Goal: Task Accomplishment & Management: Use online tool/utility

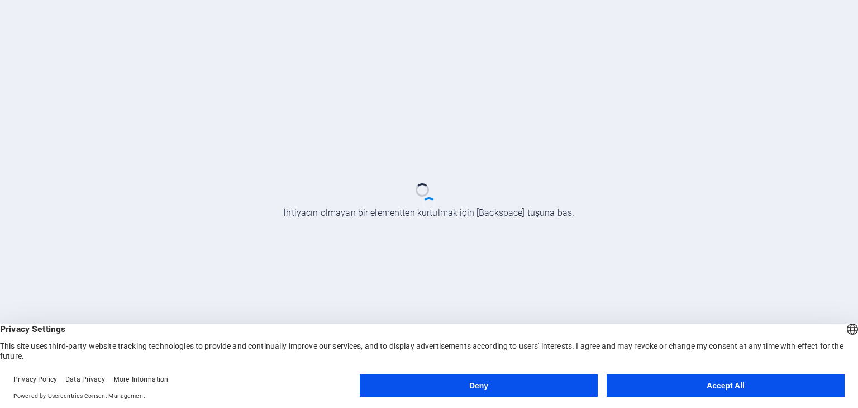
click at [607, 379] on button "Accept All" at bounding box center [726, 385] width 238 height 22
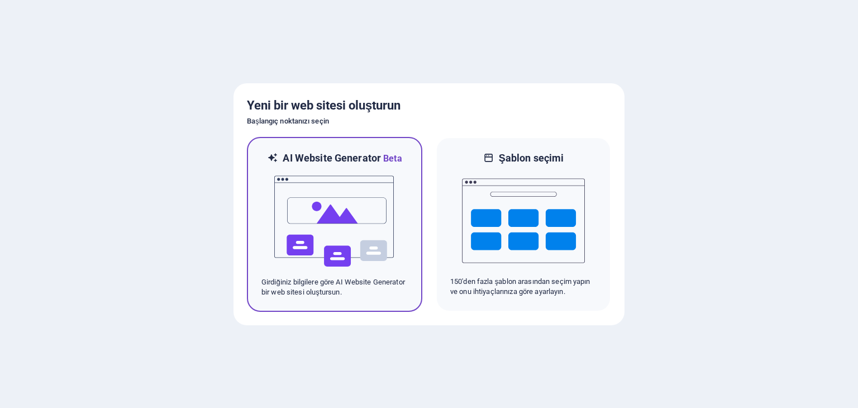
click at [365, 169] on img at bounding box center [334, 221] width 123 height 112
click at [270, 155] on icon at bounding box center [272, 158] width 11 height 14
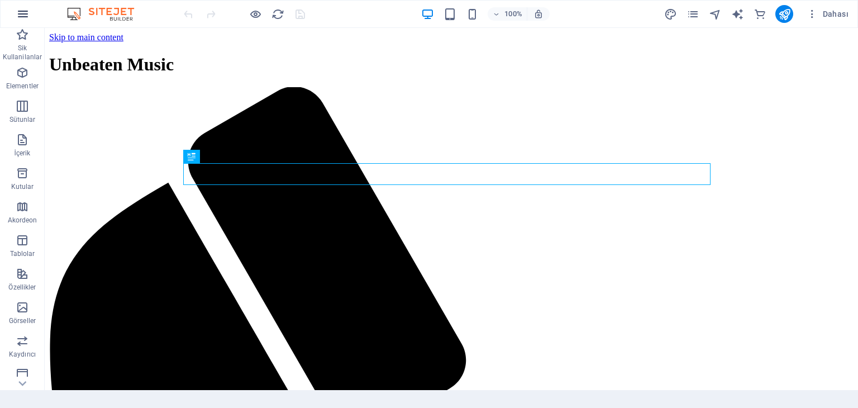
click at [25, 20] on icon "button" at bounding box center [22, 13] width 13 height 13
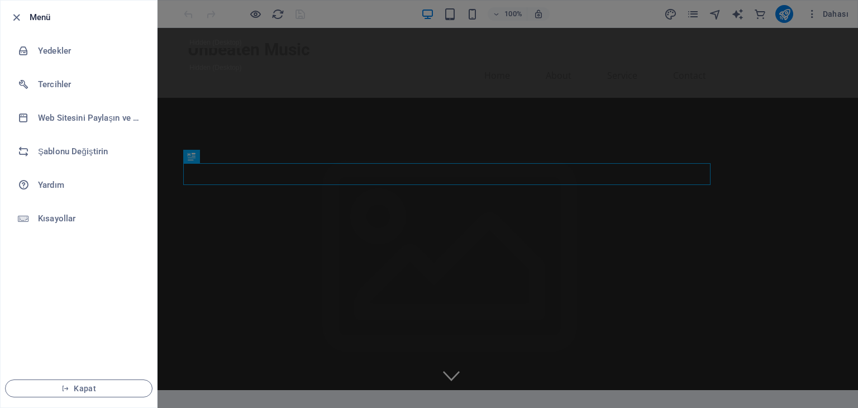
click at [241, 34] on div at bounding box center [429, 204] width 858 height 408
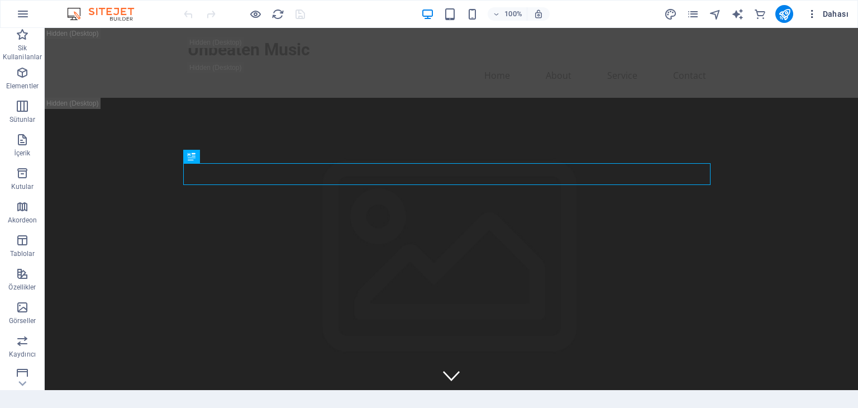
click at [817, 16] on icon "button" at bounding box center [812, 13] width 11 height 11
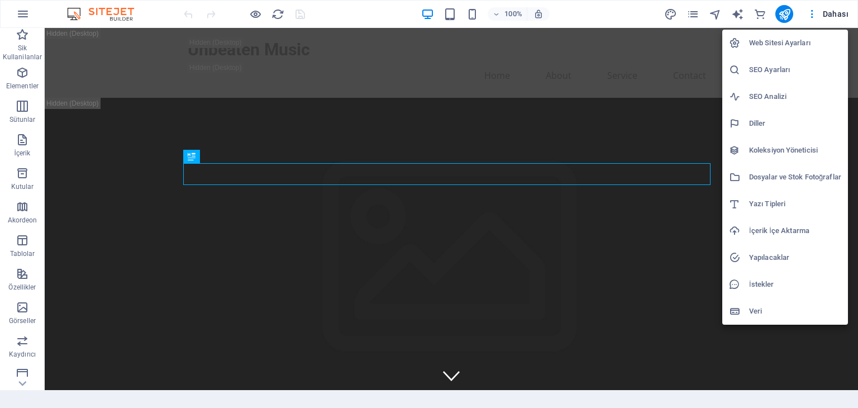
click at [786, 47] on h6 "Web Sitesi Ayarları" at bounding box center [795, 42] width 92 height 13
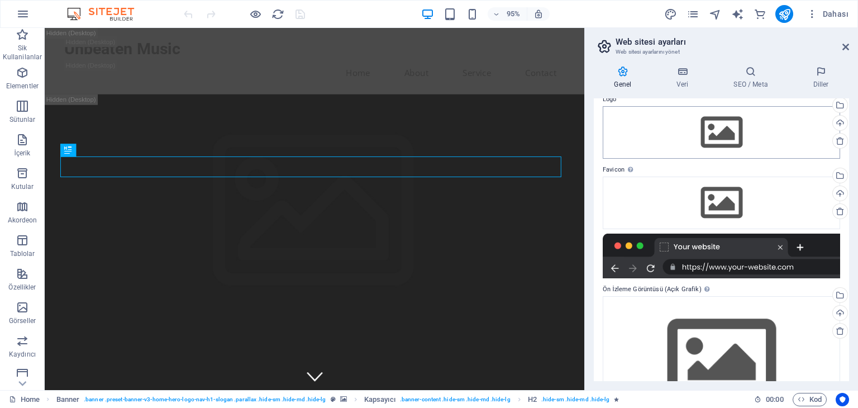
scroll to position [98, 0]
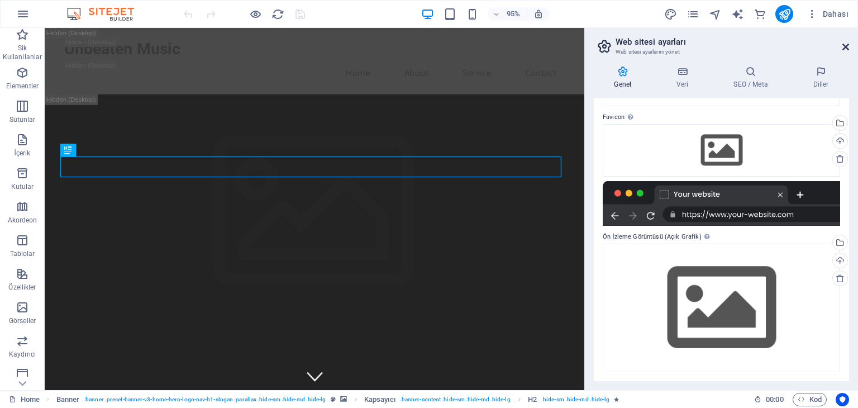
click at [842, 42] on icon at bounding box center [845, 46] width 7 height 9
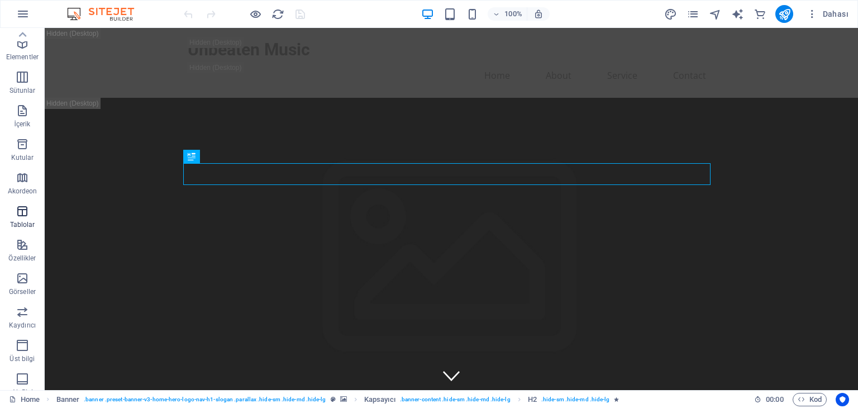
scroll to position [0, 0]
click at [694, 8] on icon "pages" at bounding box center [692, 14] width 13 height 13
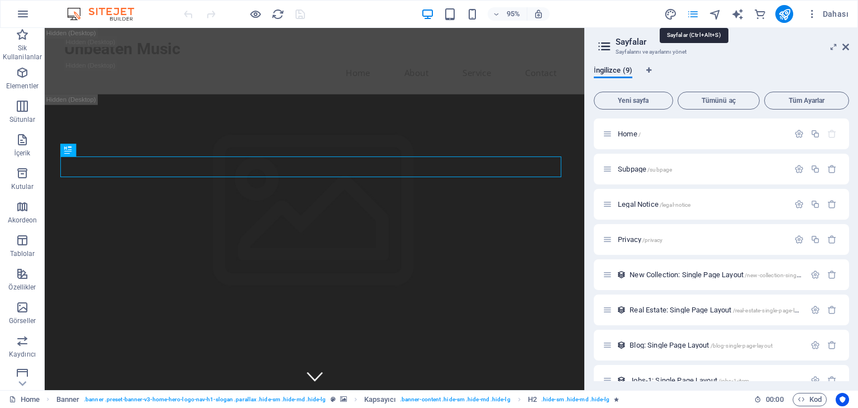
click at [692, 12] on icon "pages" at bounding box center [692, 14] width 13 height 13
click at [743, 8] on icon "text_generator" at bounding box center [737, 14] width 13 height 13
select select "English"
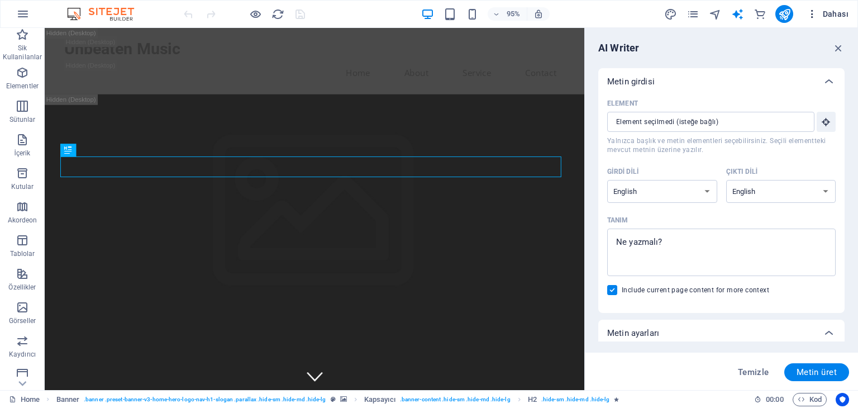
click at [809, 16] on icon "button" at bounding box center [812, 13] width 11 height 11
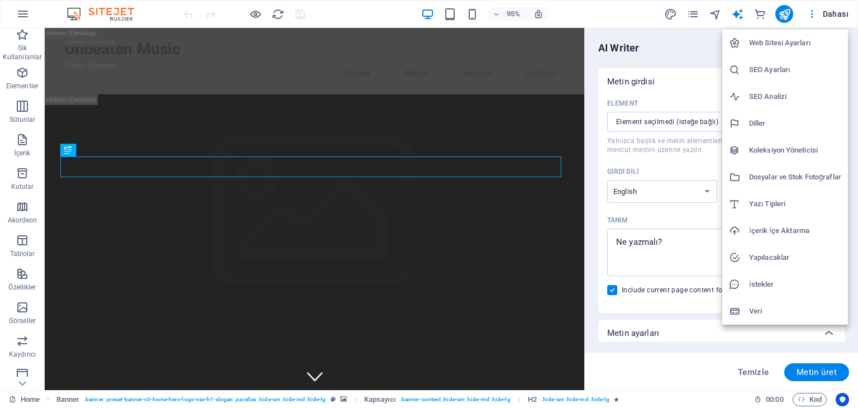
click at [776, 41] on h6 "Web Sitesi Ayarları" at bounding box center [795, 42] width 92 height 13
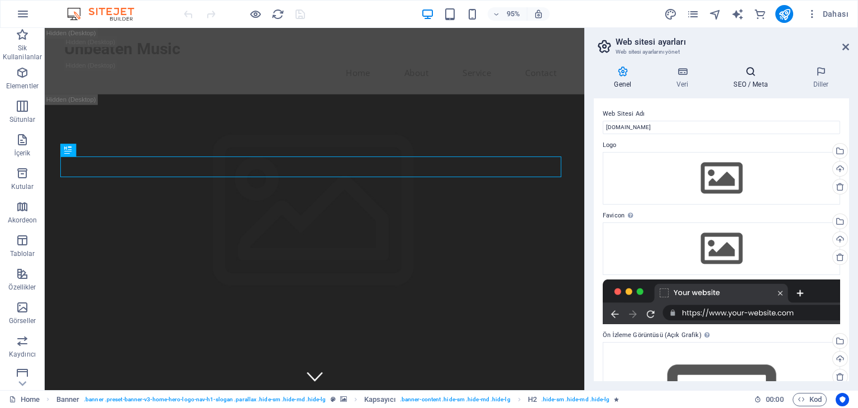
click at [735, 75] on icon at bounding box center [750, 71] width 75 height 11
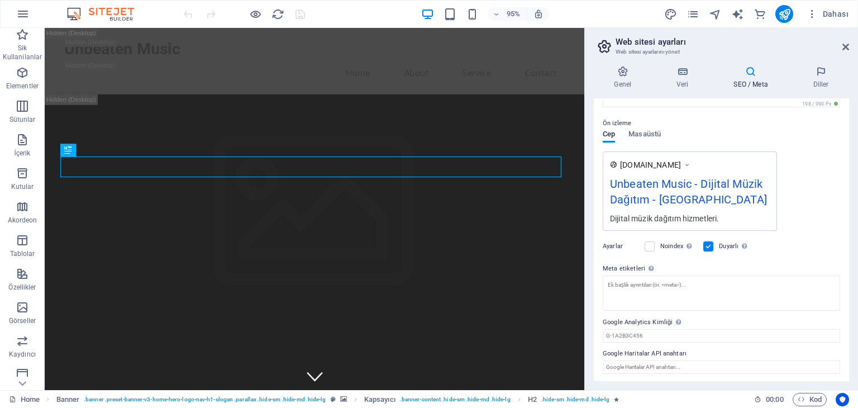
scroll to position [143, 0]
click at [678, 74] on icon at bounding box center [682, 71] width 53 height 11
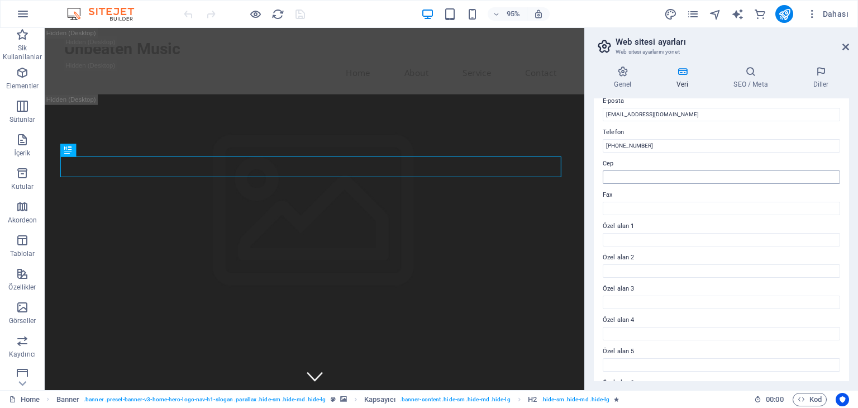
scroll to position [254, 0]
click at [842, 52] on header "Web sitesi ayarları Web sitesi ayarlarını yönet" at bounding box center [722, 42] width 253 height 29
click at [845, 45] on icon at bounding box center [845, 46] width 7 height 9
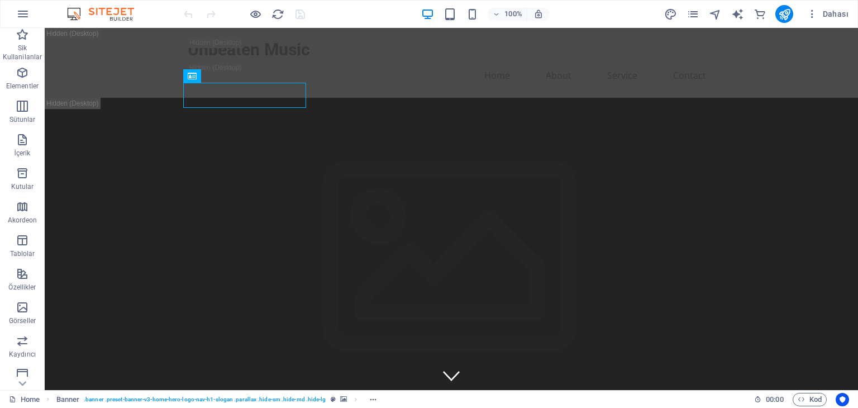
click at [328, 13] on div "100% Dahası" at bounding box center [517, 14] width 671 height 18
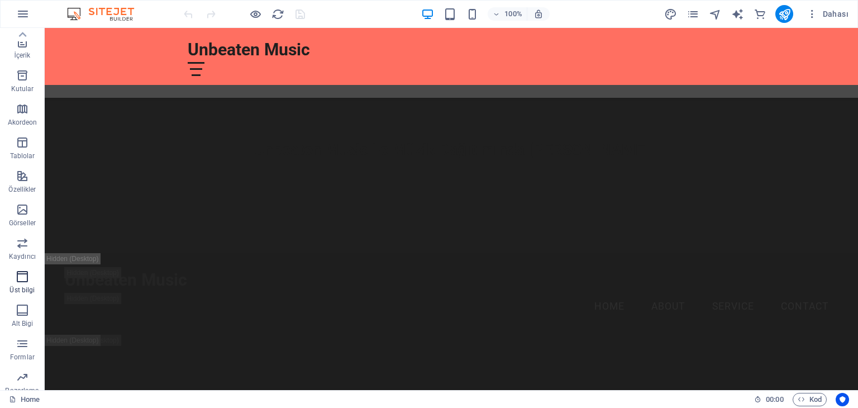
scroll to position [0, 0]
click at [23, 18] on icon "button" at bounding box center [22, 13] width 13 height 13
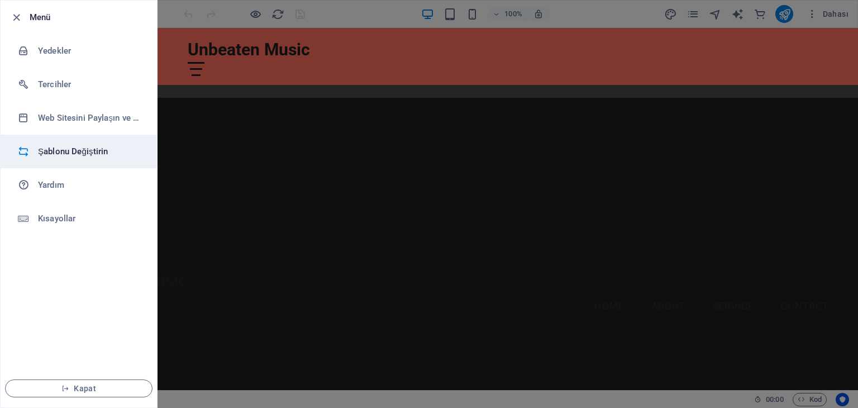
click at [69, 155] on h6 "Şablonu Değiştirin" at bounding box center [89, 151] width 103 height 13
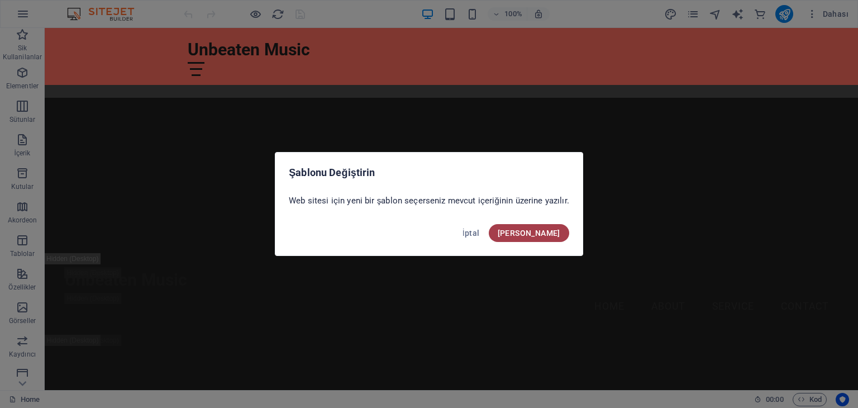
click at [546, 227] on button "Onayla" at bounding box center [529, 233] width 80 height 18
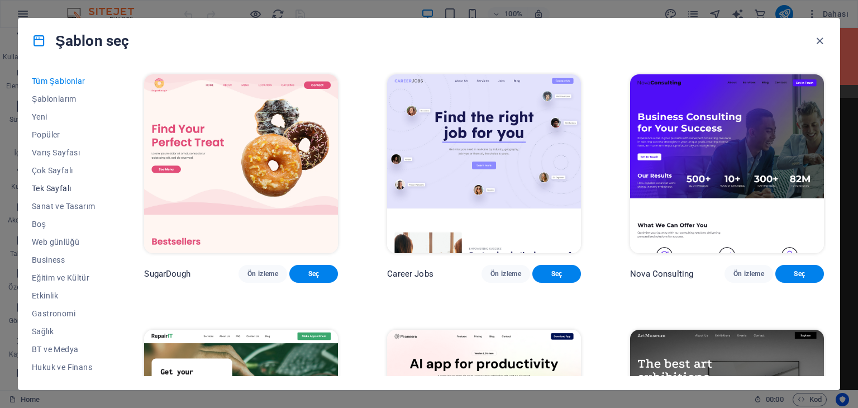
click at [69, 189] on span "Tek Sayfalı" at bounding box center [63, 188] width 63 height 9
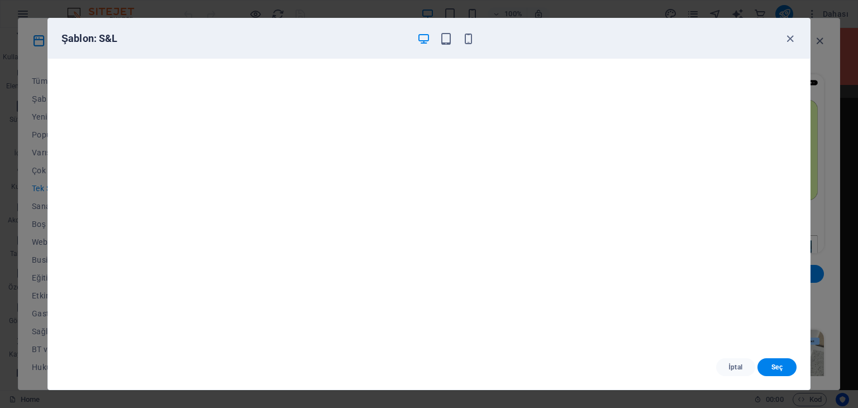
scroll to position [3, 0]
click at [785, 41] on icon "button" at bounding box center [790, 38] width 13 height 13
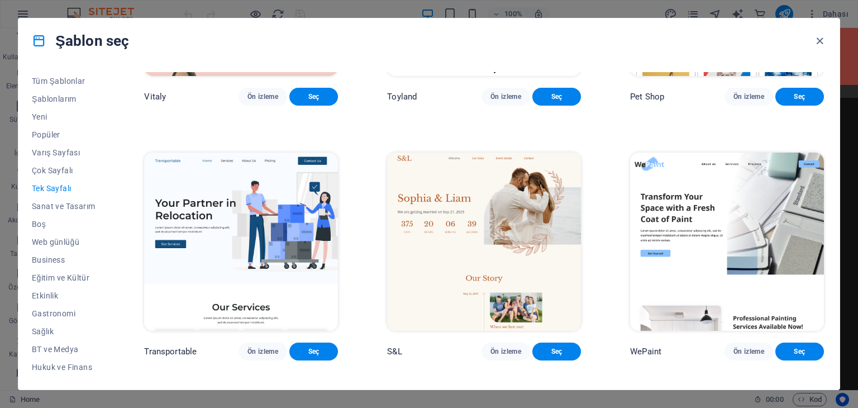
scroll to position [279, 0]
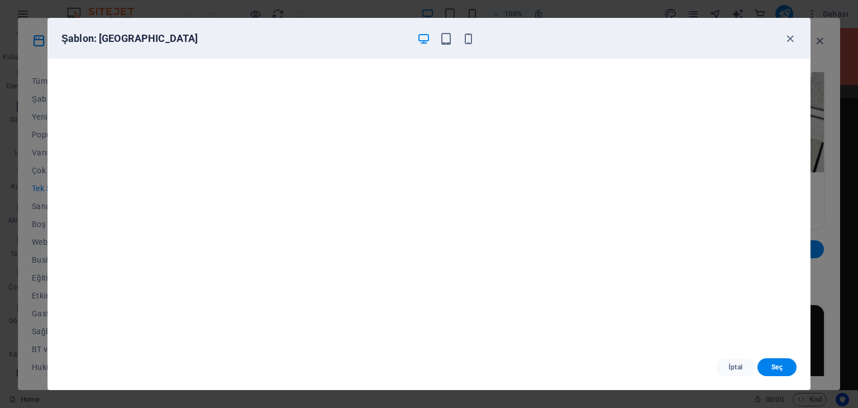
scroll to position [444, 0]
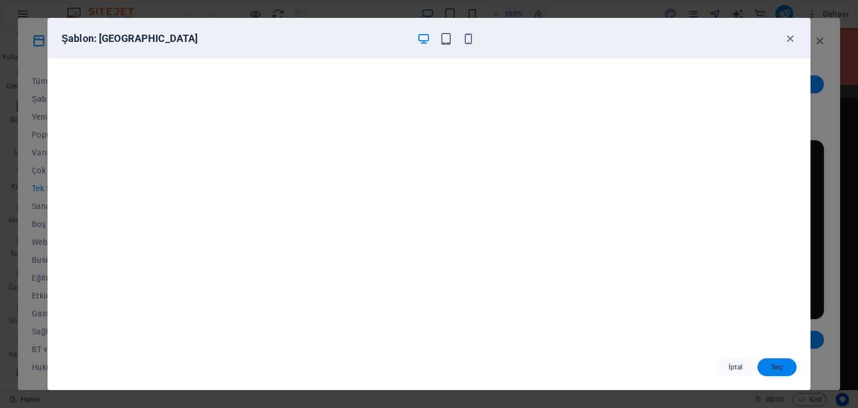
click at [774, 362] on span "Seç" at bounding box center [776, 366] width 21 height 9
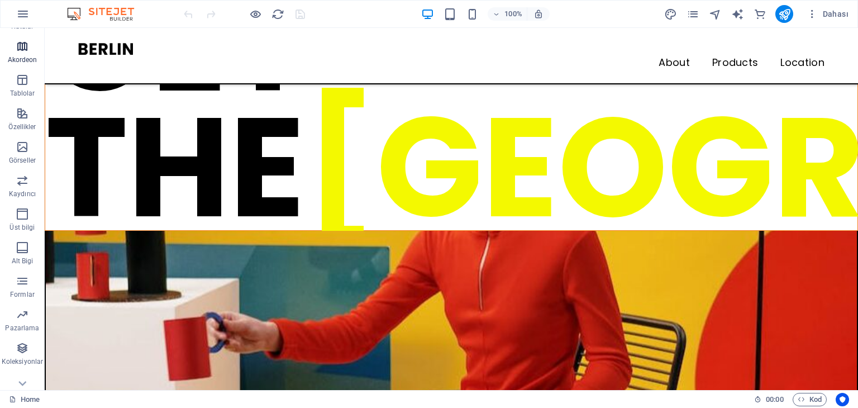
scroll to position [174, 0]
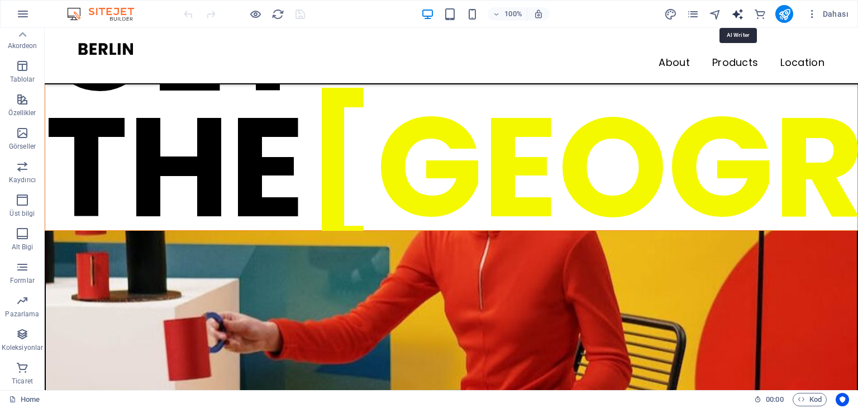
click at [736, 14] on icon "text_generator" at bounding box center [737, 14] width 13 height 13
select select "English"
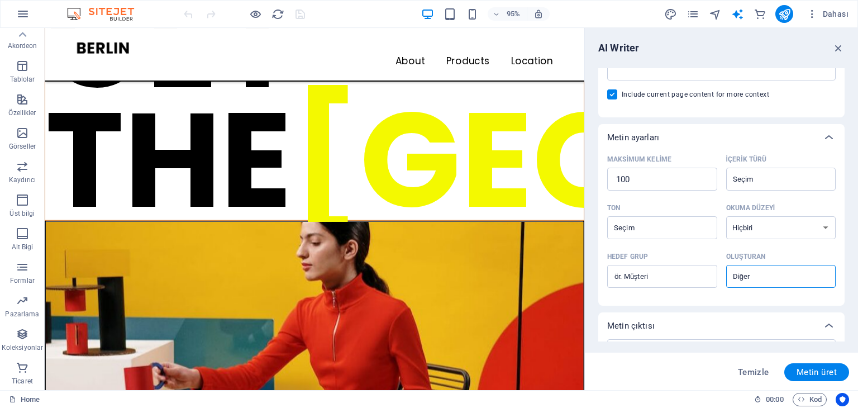
scroll to position [257, 0]
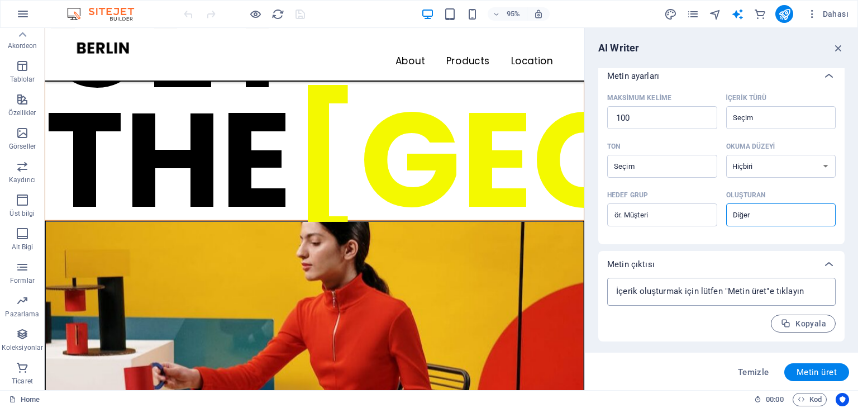
type textarea "x"
click at [755, 287] on textarea at bounding box center [721, 291] width 217 height 17
drag, startPoint x: 815, startPoint y: 290, endPoint x: 637, endPoint y: 278, distance: 178.6
click at [637, 278] on div "x ​" at bounding box center [721, 292] width 228 height 28
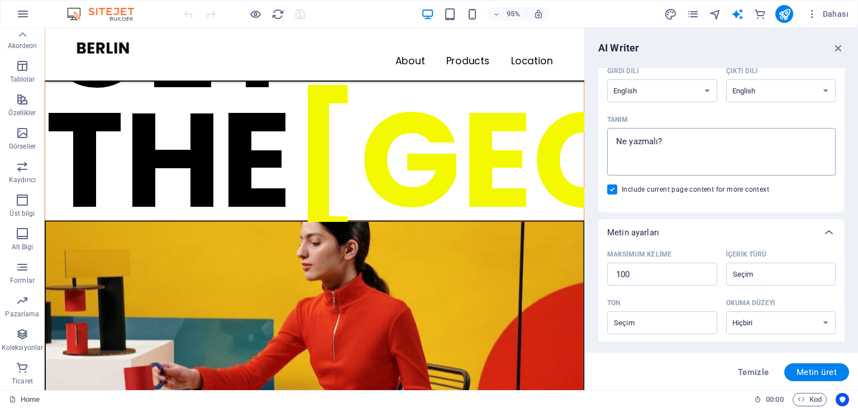
scroll to position [0, 0]
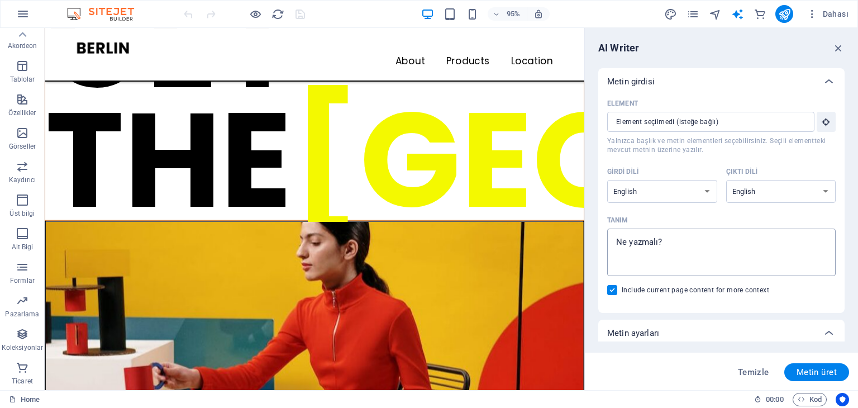
type textarea "x"
click at [676, 252] on textarea "Tanım x ​" at bounding box center [721, 252] width 217 height 36
type textarea "x"
click at [816, 8] on icon "button" at bounding box center [812, 13] width 11 height 11
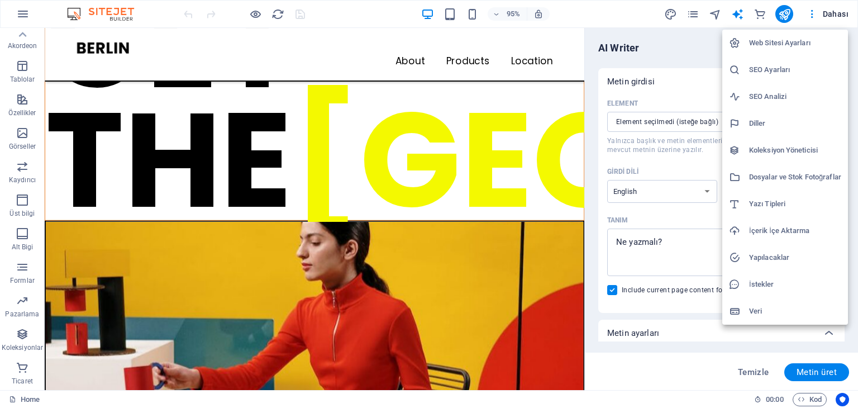
click at [693, 11] on div at bounding box center [429, 204] width 858 height 408
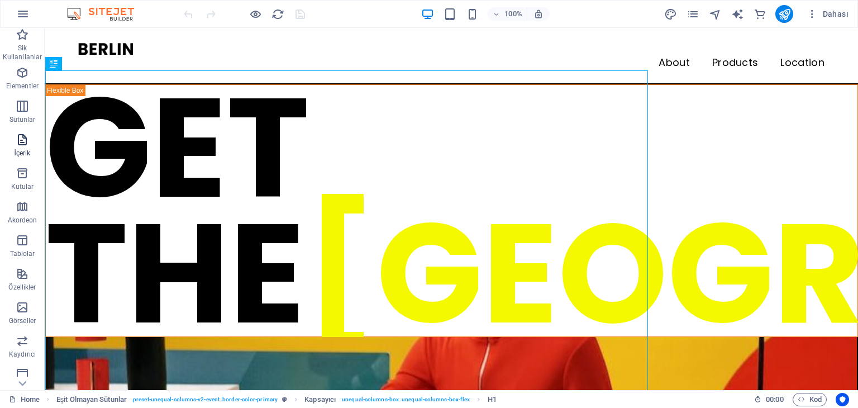
click at [21, 140] on icon "button" at bounding box center [22, 139] width 13 height 13
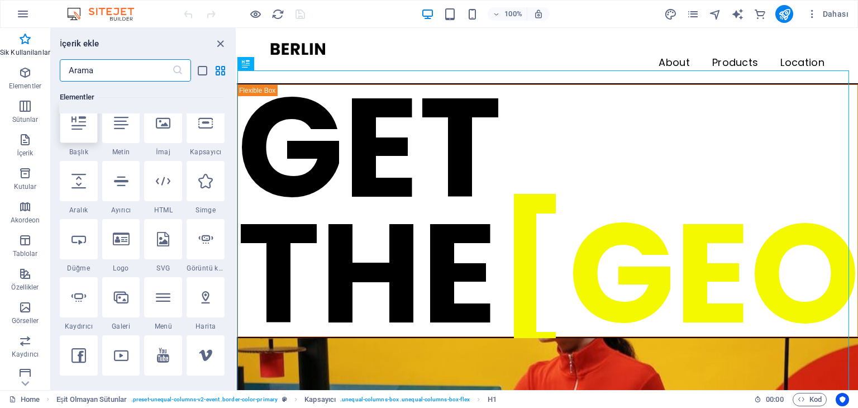
scroll to position [56, 0]
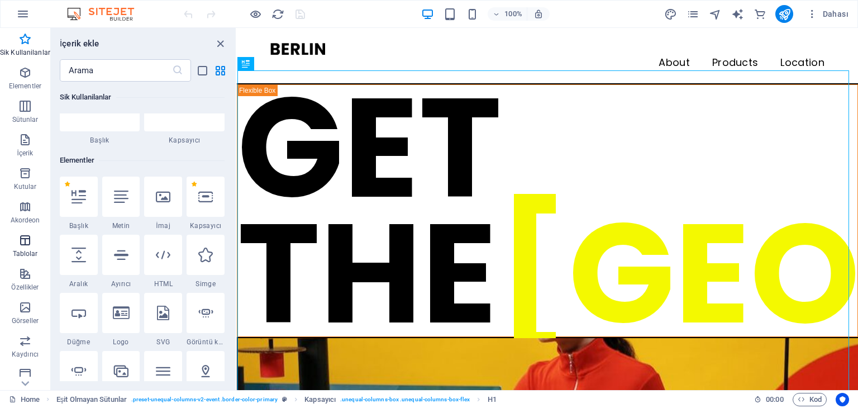
click at [16, 257] on p "Tablolar" at bounding box center [25, 253] width 25 height 9
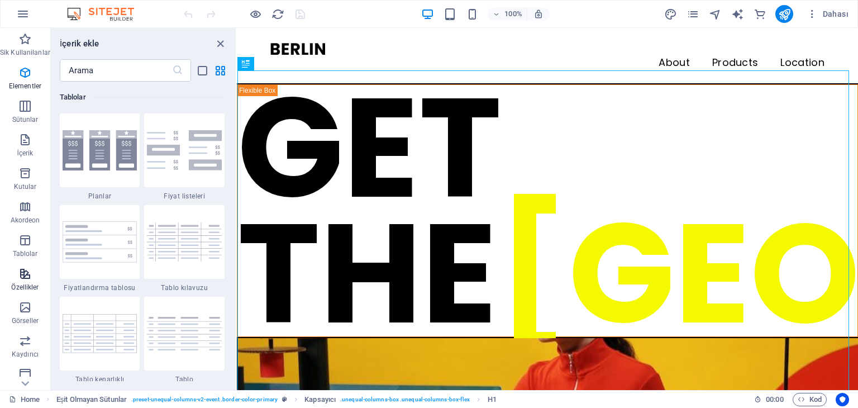
click at [25, 278] on icon "button" at bounding box center [24, 273] width 13 height 13
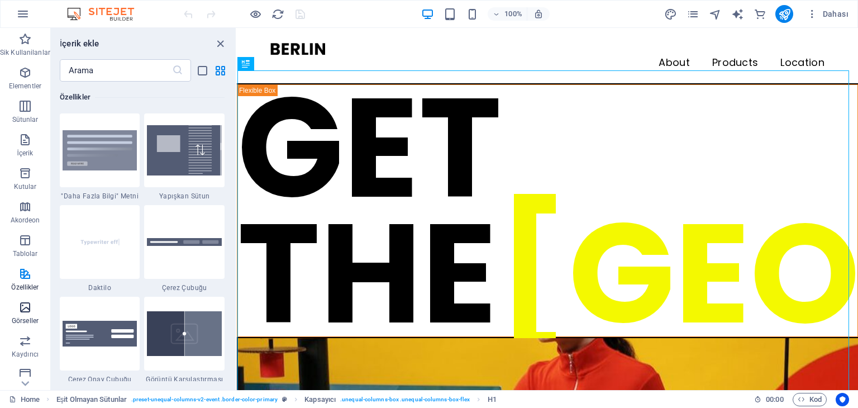
click at [29, 311] on icon "button" at bounding box center [24, 306] width 13 height 13
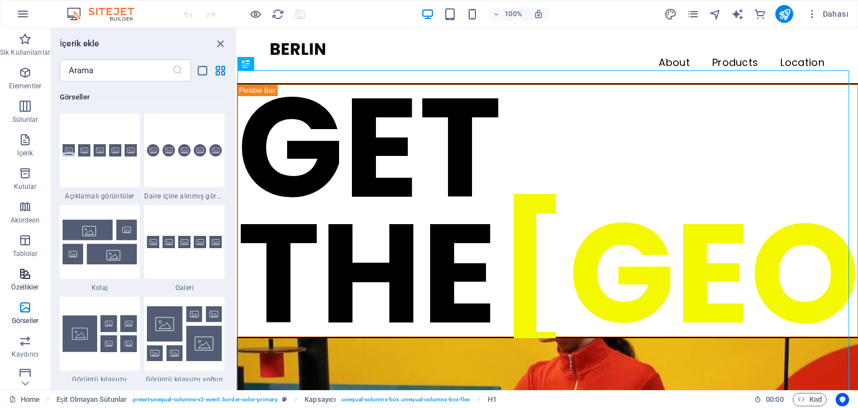
scroll to position [168, 0]
click at [23, 276] on icon "button" at bounding box center [24, 273] width 13 height 13
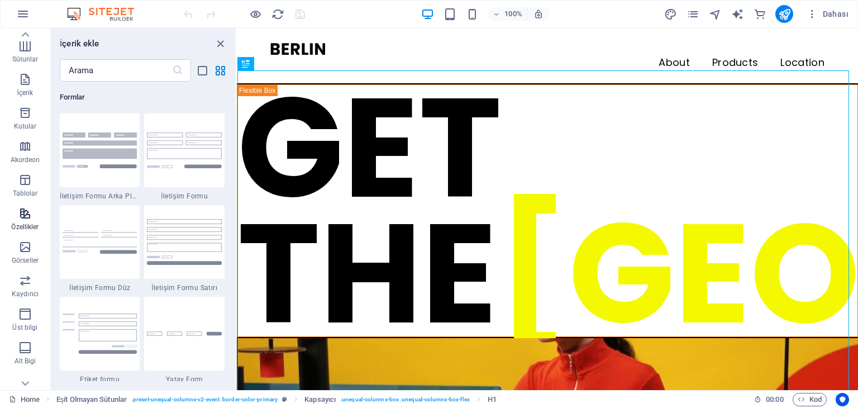
scroll to position [56, 0]
click at [24, 189] on icon "button" at bounding box center [24, 184] width 13 height 13
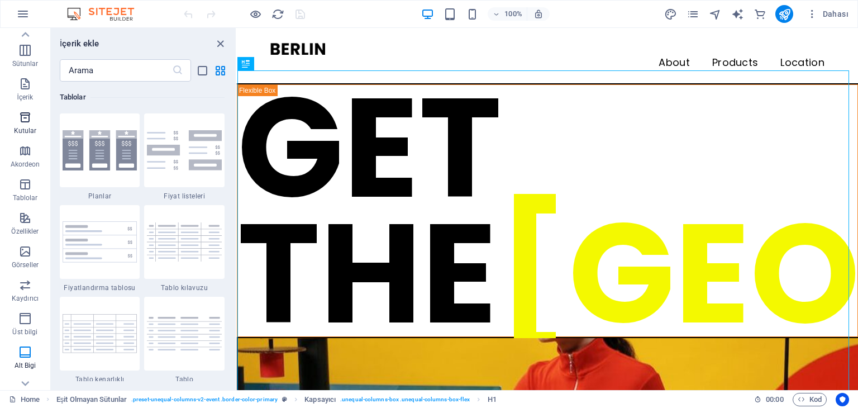
click at [25, 128] on p "Kutular" at bounding box center [25, 130] width 23 height 9
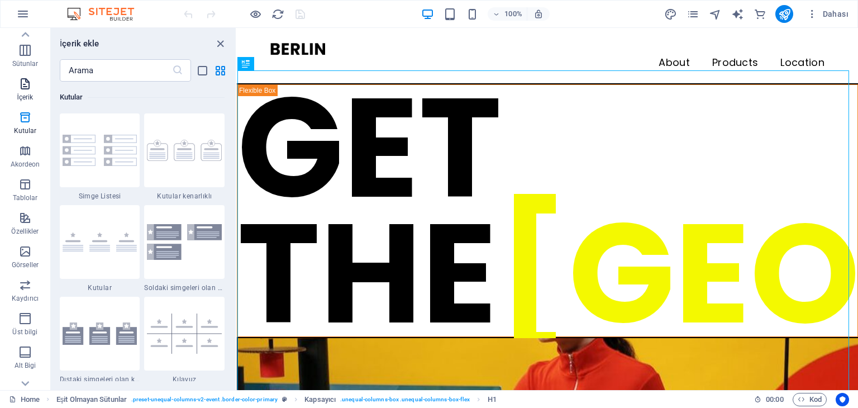
click at [27, 88] on icon "button" at bounding box center [24, 83] width 13 height 13
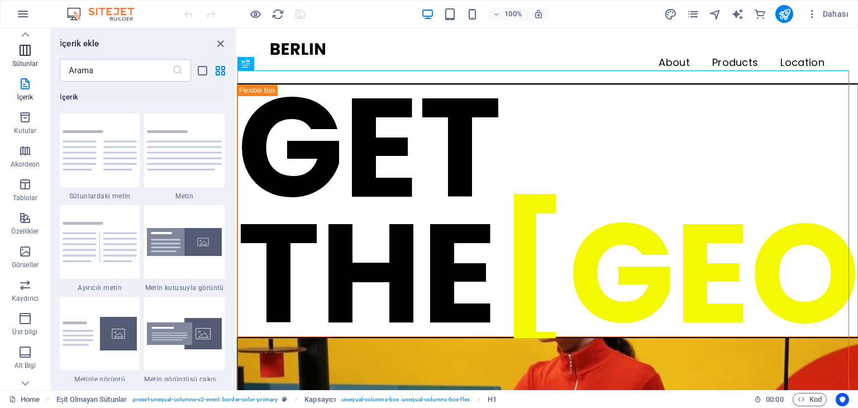
click at [28, 61] on p "Sütunlar" at bounding box center [25, 63] width 26 height 9
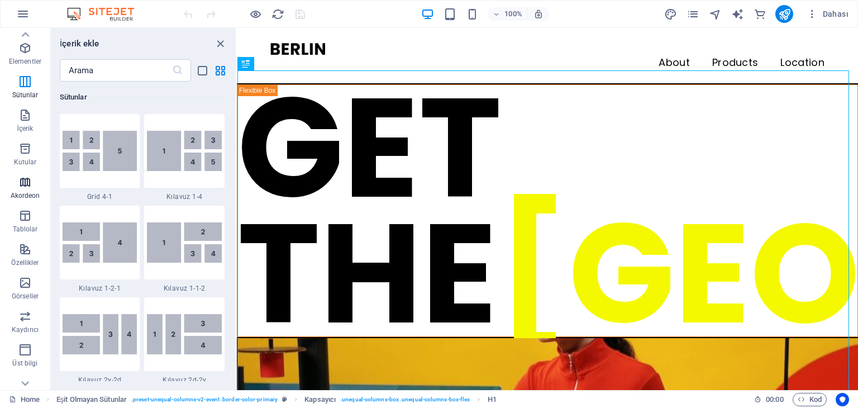
scroll to position [0, 0]
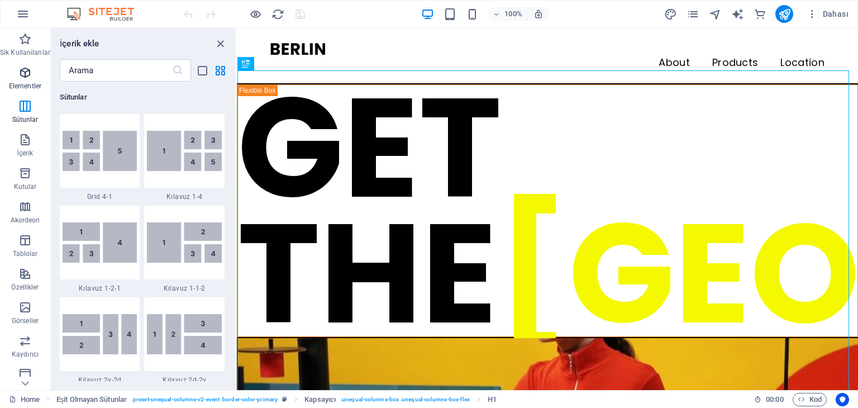
click at [28, 68] on icon "button" at bounding box center [24, 72] width 13 height 13
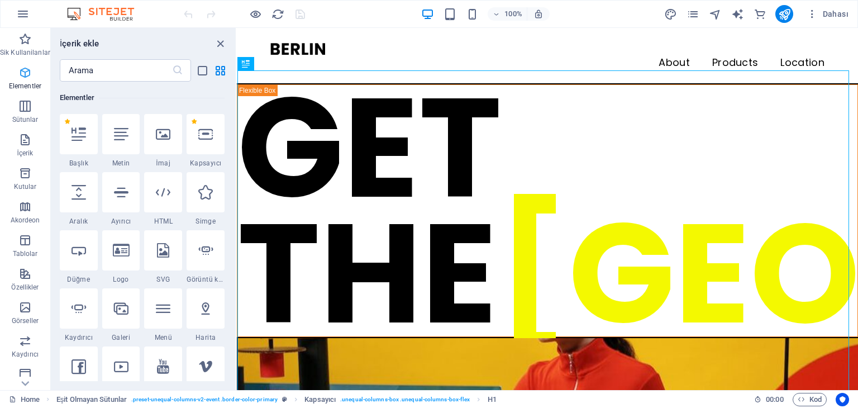
scroll to position [118, 0]
click at [14, 43] on span "Sik Kullanilanlar" at bounding box center [25, 45] width 50 height 27
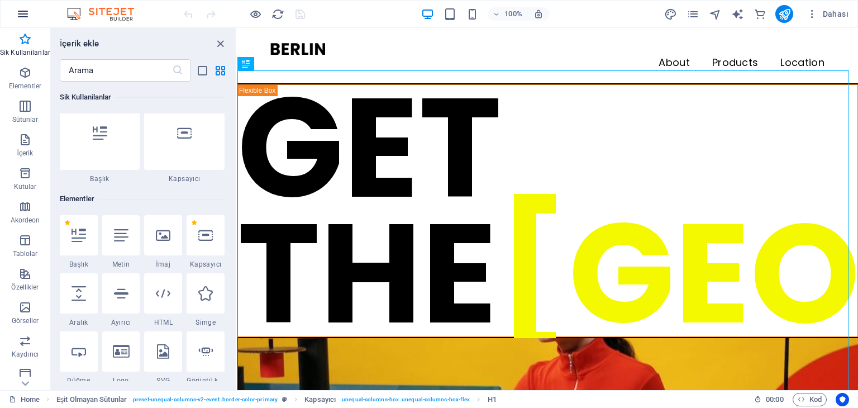
scroll to position [1, 0]
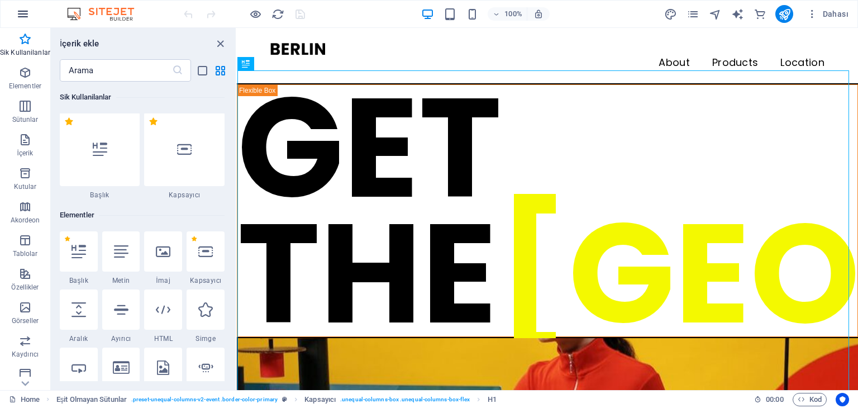
click at [15, 22] on button "button" at bounding box center [22, 14] width 27 height 27
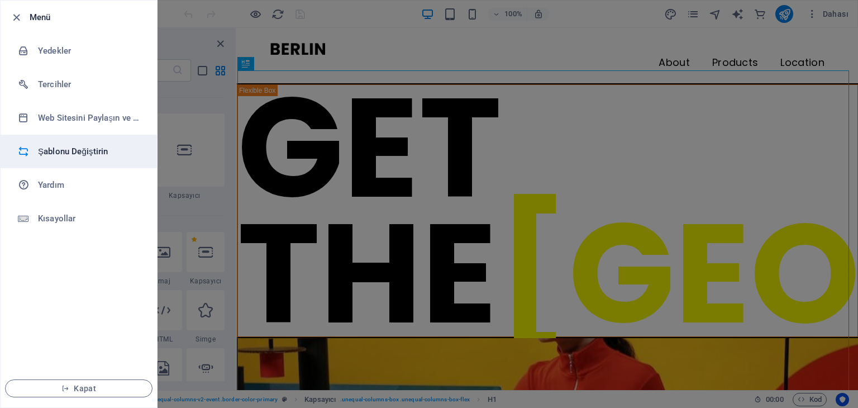
click at [54, 152] on h6 "Şablonu Değiştirin" at bounding box center [89, 151] width 103 height 13
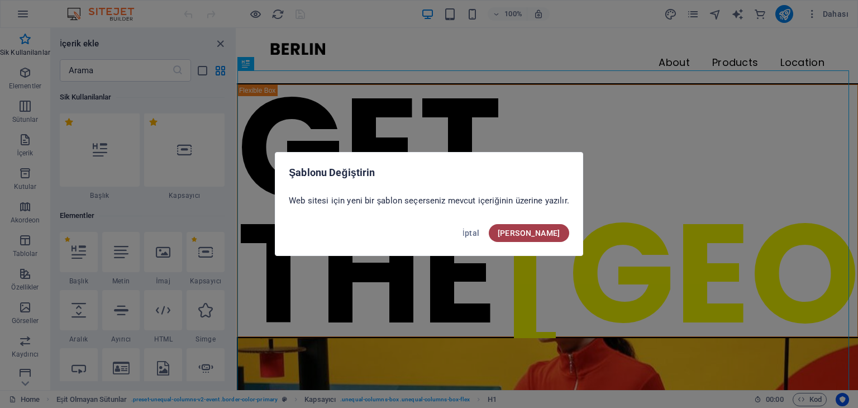
click at [556, 236] on span "Onayla" at bounding box center [529, 232] width 63 height 9
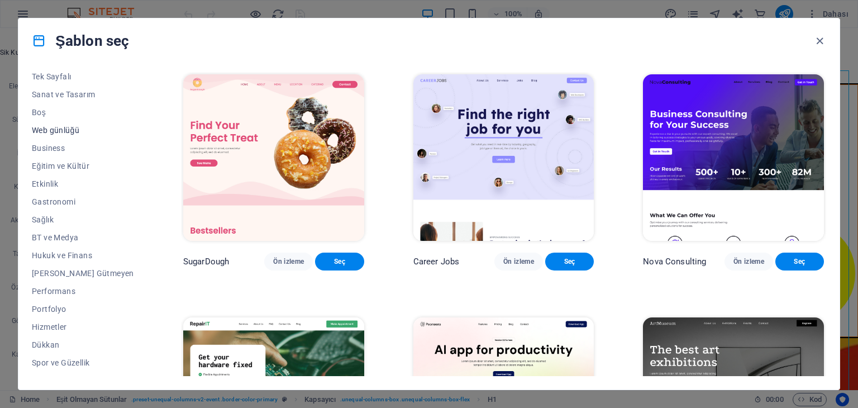
scroll to position [0, 0]
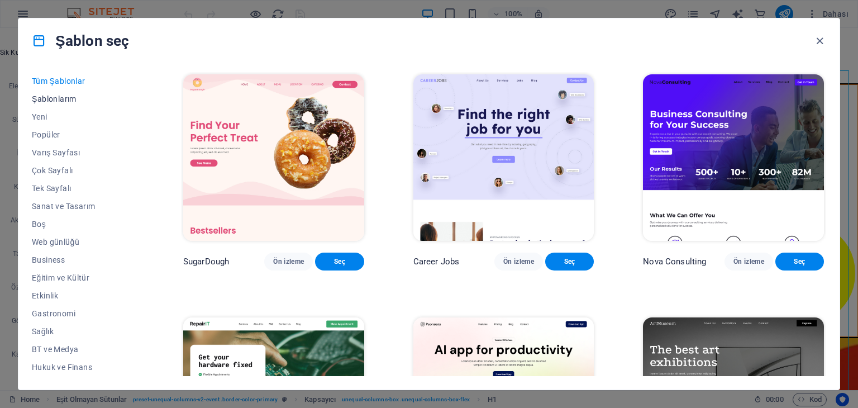
click at [64, 96] on span "Şablonlarım" at bounding box center [83, 98] width 102 height 9
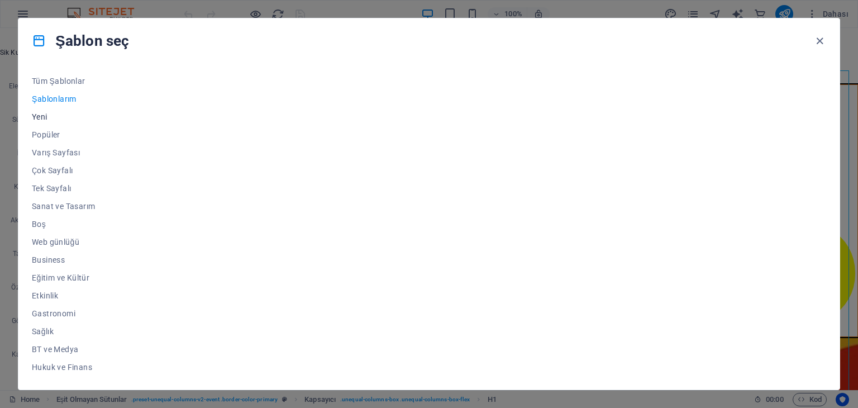
click at [50, 117] on span "Yeni" at bounding box center [83, 116] width 102 height 9
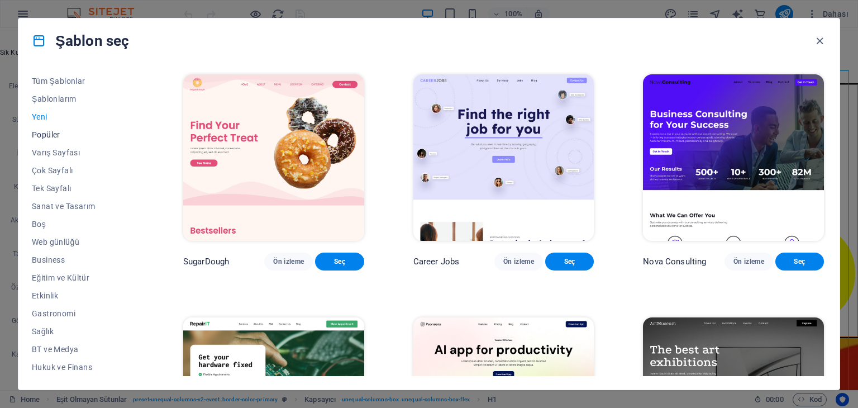
click at [51, 142] on button "Popüler" at bounding box center [83, 135] width 102 height 18
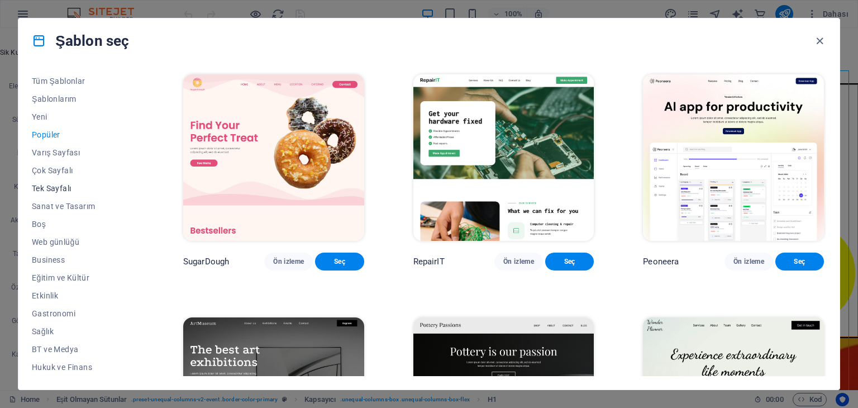
click at [69, 184] on span "Tek Sayfalı" at bounding box center [83, 188] width 102 height 9
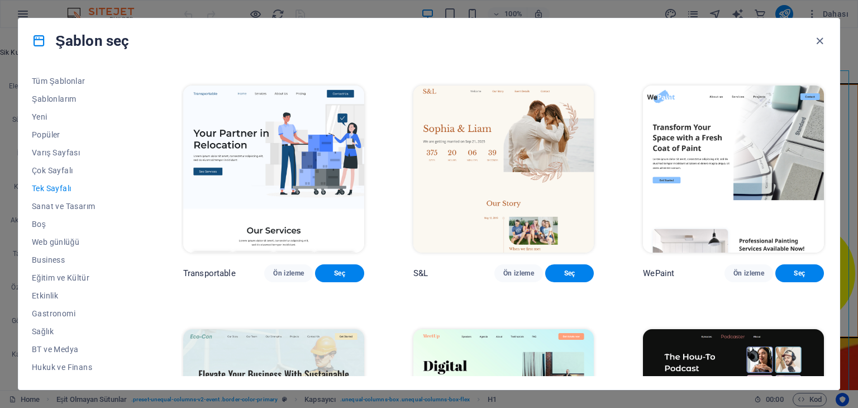
scroll to position [223, 0]
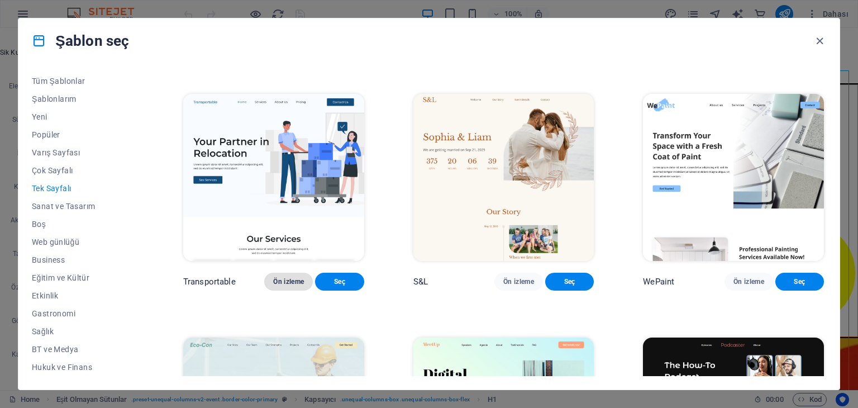
click at [277, 286] on span "Ön izleme" at bounding box center [288, 281] width 31 height 9
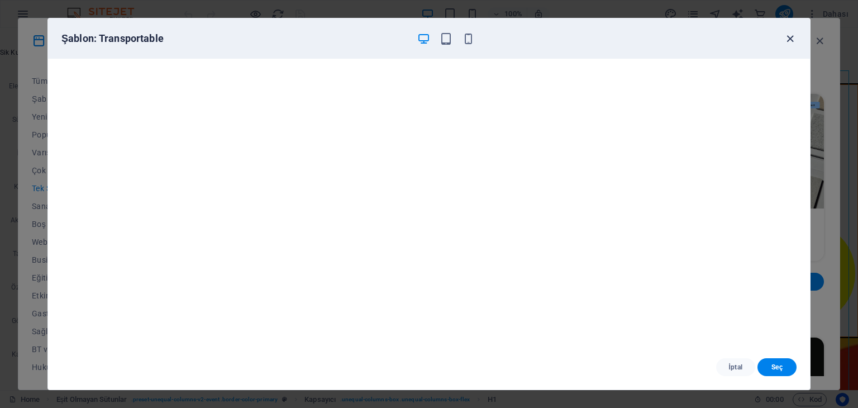
click at [793, 39] on icon "button" at bounding box center [790, 38] width 13 height 13
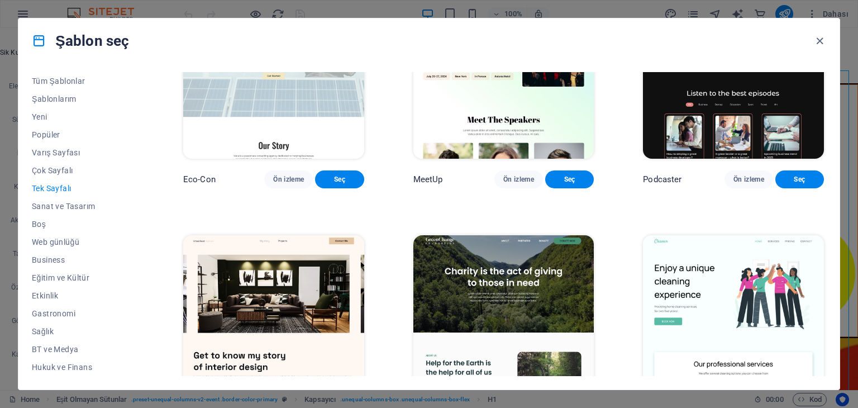
scroll to position [670, 0]
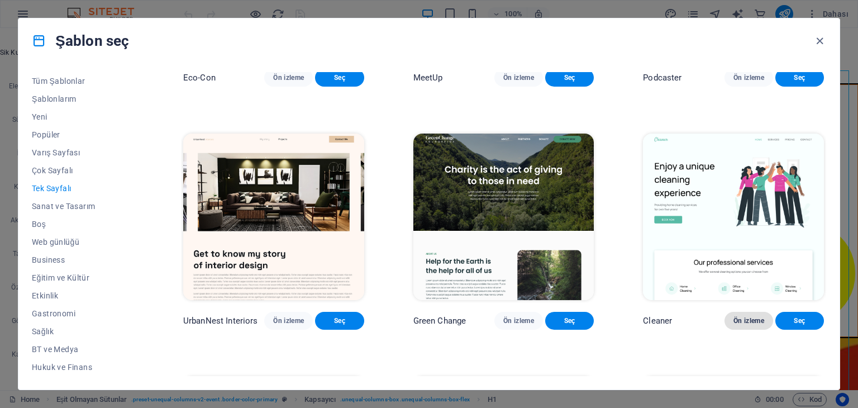
click at [751, 330] on button "Ön izleme" at bounding box center [748, 321] width 49 height 18
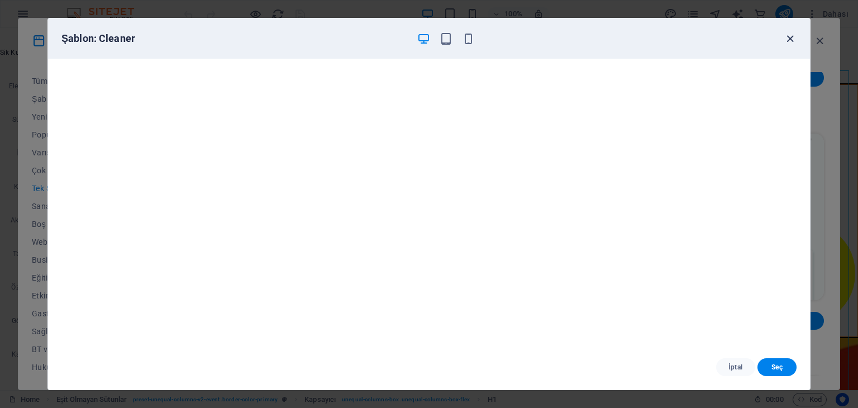
click at [789, 32] on icon "button" at bounding box center [790, 38] width 13 height 13
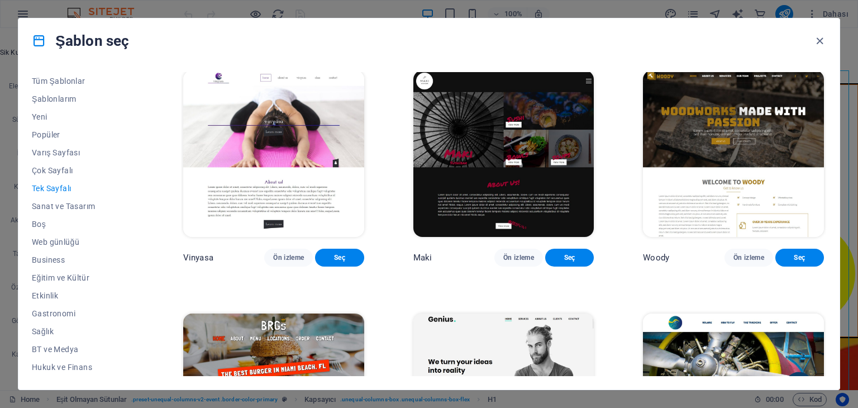
scroll to position [2512, 0]
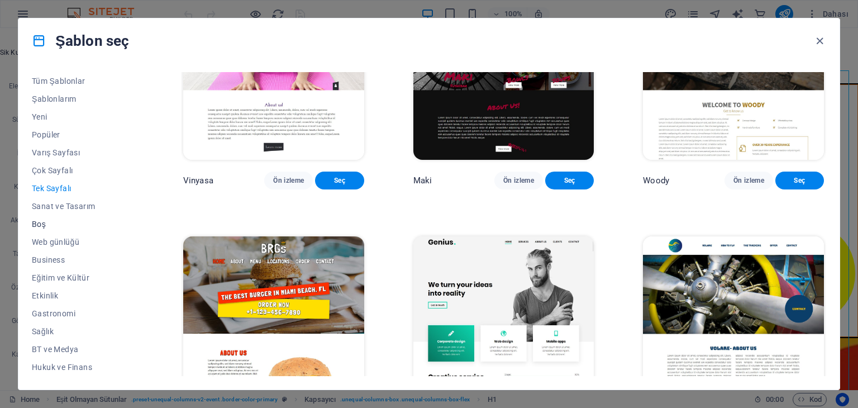
click at [46, 224] on span "Boş" at bounding box center [83, 224] width 102 height 9
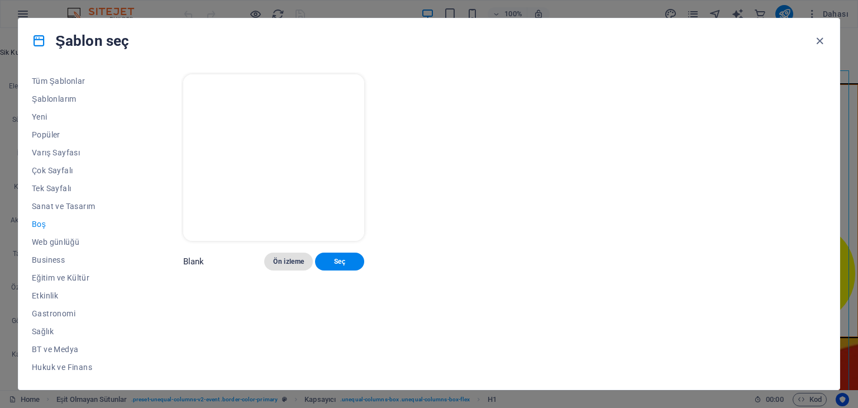
click at [277, 252] on button "Ön izleme" at bounding box center [288, 261] width 49 height 18
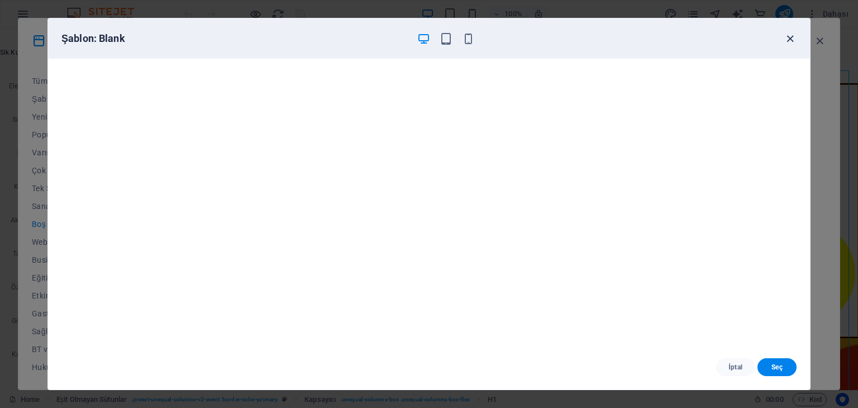
click at [790, 40] on icon "button" at bounding box center [790, 38] width 13 height 13
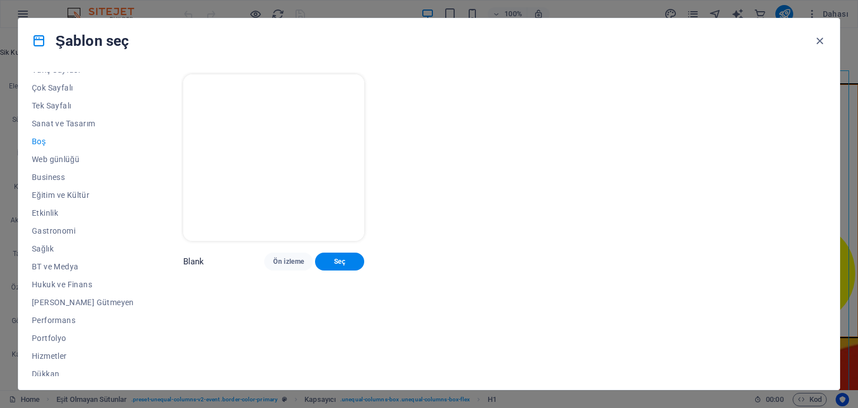
scroll to position [49, 0]
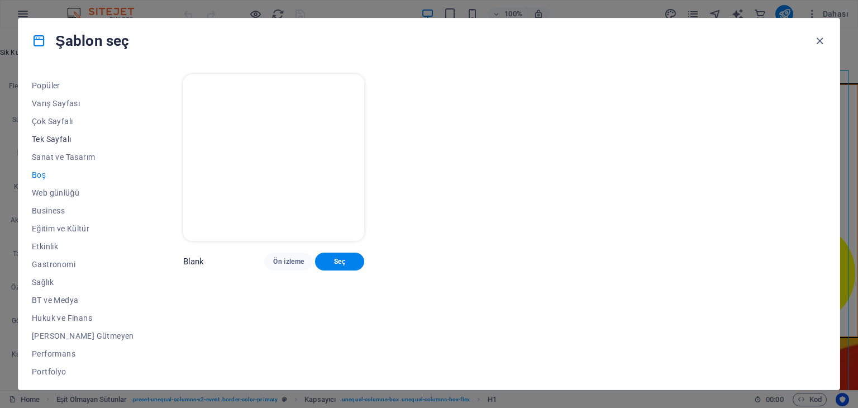
click at [67, 132] on button "Tek Sayfalı" at bounding box center [83, 139] width 102 height 18
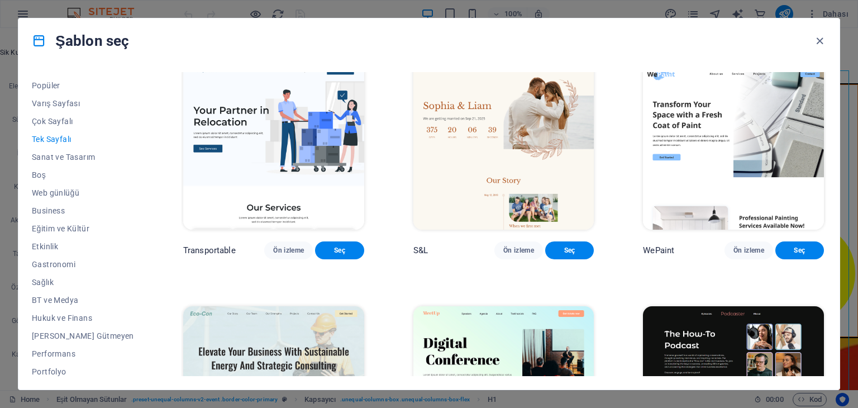
scroll to position [217, 0]
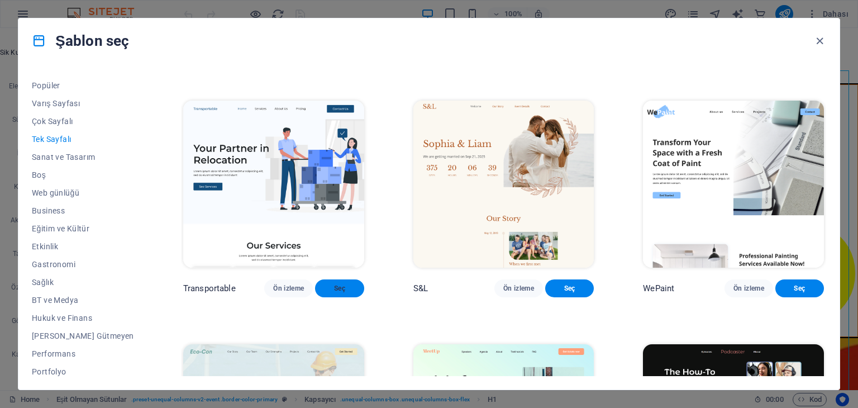
click at [324, 293] on span "Seç" at bounding box center [339, 288] width 31 height 9
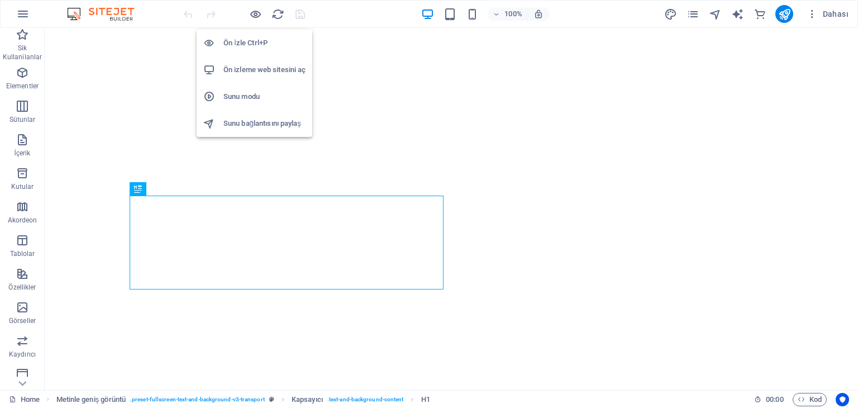
click at [269, 72] on h6 "Ön izleme web sitesini aç" at bounding box center [264, 69] width 82 height 13
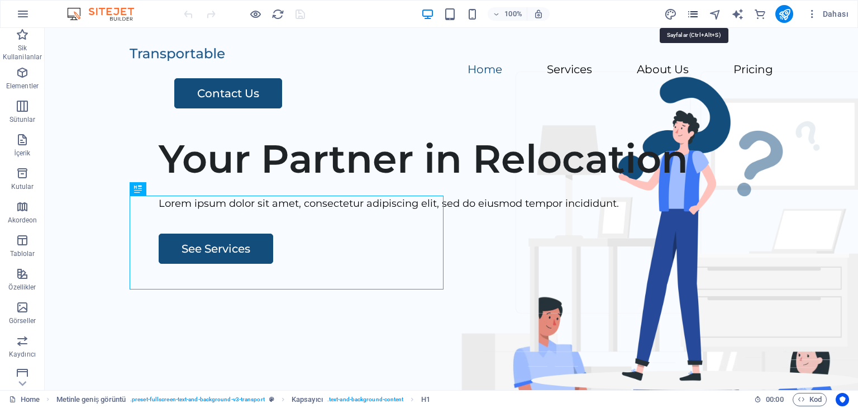
click at [695, 12] on icon "pages" at bounding box center [692, 14] width 13 height 13
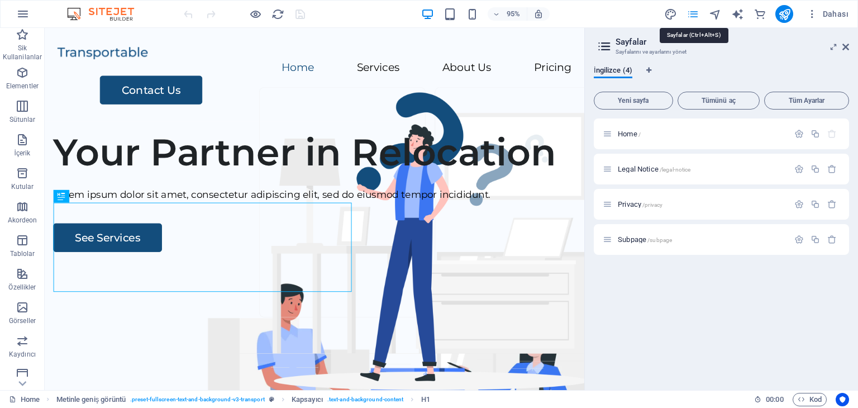
click at [695, 12] on icon "pages" at bounding box center [692, 14] width 13 height 13
click at [737, 10] on icon "text_generator" at bounding box center [737, 14] width 13 height 13
select select "English"
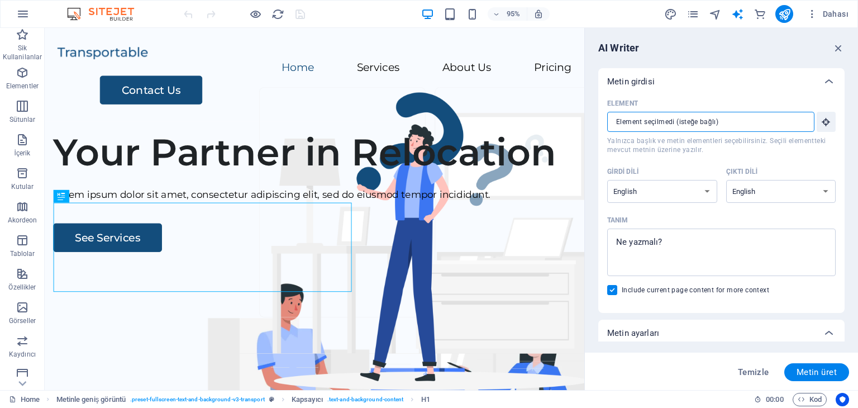
click at [679, 118] on input "Element ​ Yalnızca başlık ve metin elementleri seçebilirsiniz. Seçili elementte…" at bounding box center [706, 122] width 199 height 20
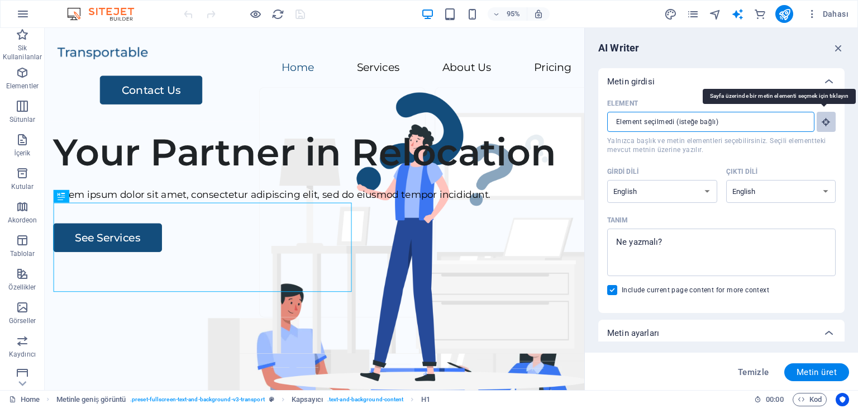
click at [821, 119] on icon "button" at bounding box center [826, 122] width 10 height 10
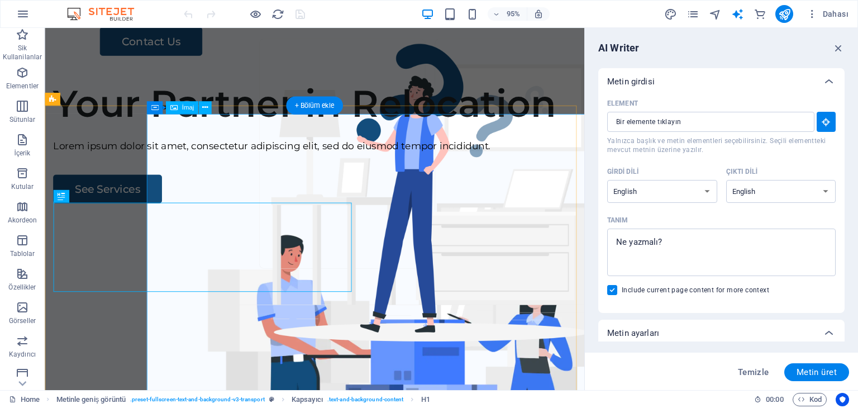
scroll to position [112, 0]
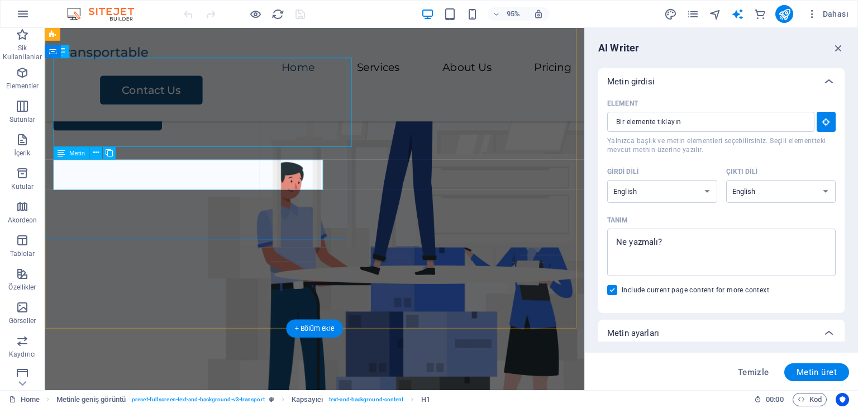
click at [136, 83] on div "Lorem ipsum dolor sit amet, consectetur adipiscing elit, sed do eiusmod tempor …" at bounding box center [329, 75] width 550 height 16
type input "#ed-1014076959"
type textarea "x"
type input "13"
type textarea "x"
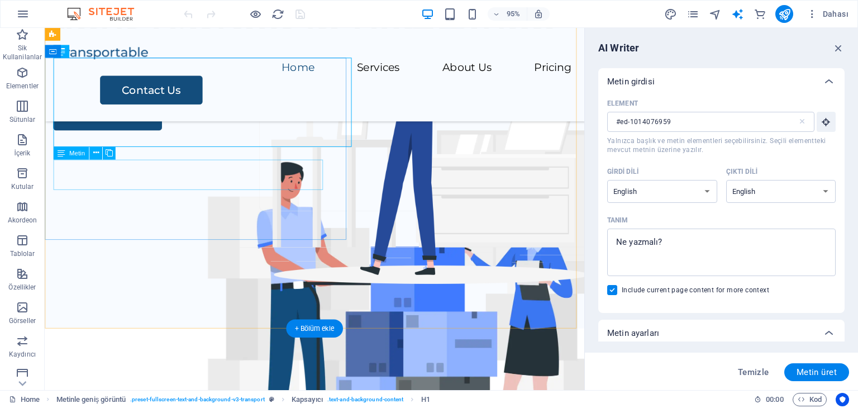
click at [164, 83] on div "Lorem ipsum dolor sit amet, consectetur adipiscing elit, sed do eiusmod tempor …" at bounding box center [329, 75] width 550 height 16
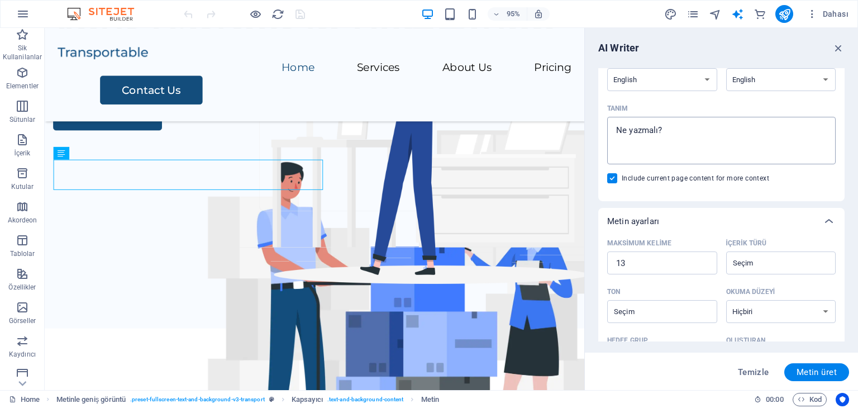
type textarea "x"
click at [680, 132] on textarea "Tanım x ​" at bounding box center [721, 140] width 217 height 36
type textarea "m"
type textarea "x"
type textarea "mu"
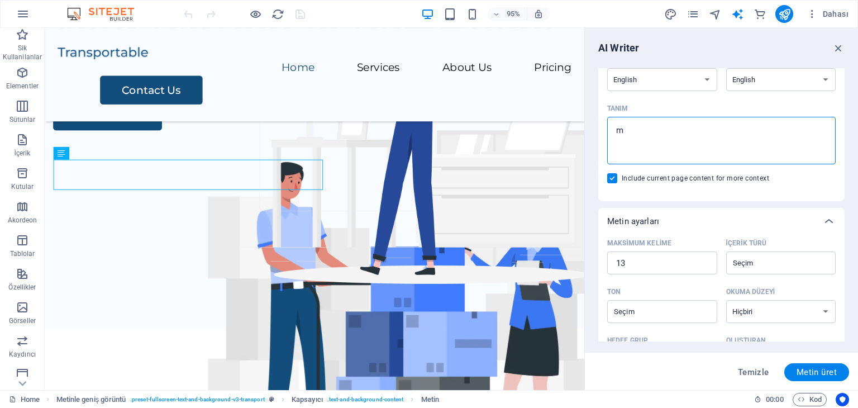
type textarea "x"
type textarea "mus"
type textarea "x"
type textarea "musi"
type textarea "x"
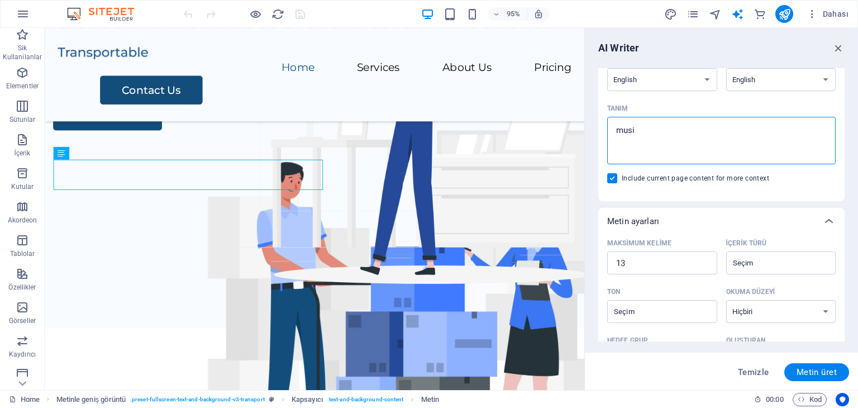
type textarea "music"
type textarea "x"
type textarea "music"
type textarea "x"
type textarea "music d"
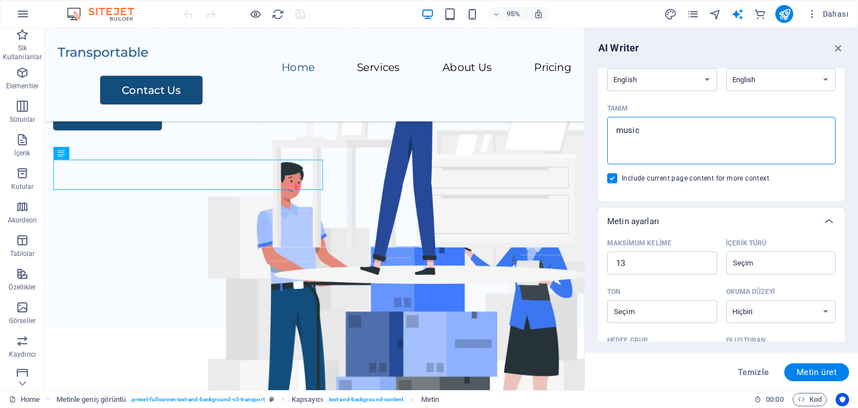
type textarea "x"
type textarea "music di"
type textarea "x"
type textarea "music dis"
type textarea "x"
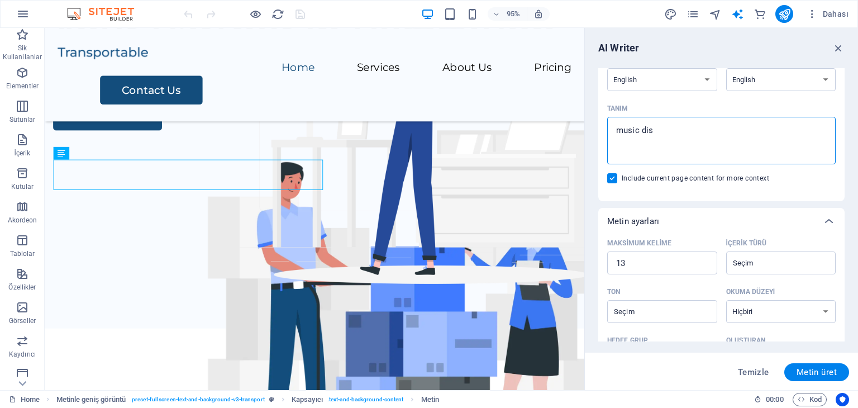
type textarea "music dist"
type textarea "x"
type textarea "music distr"
type textarea "x"
type textarea "music distri"
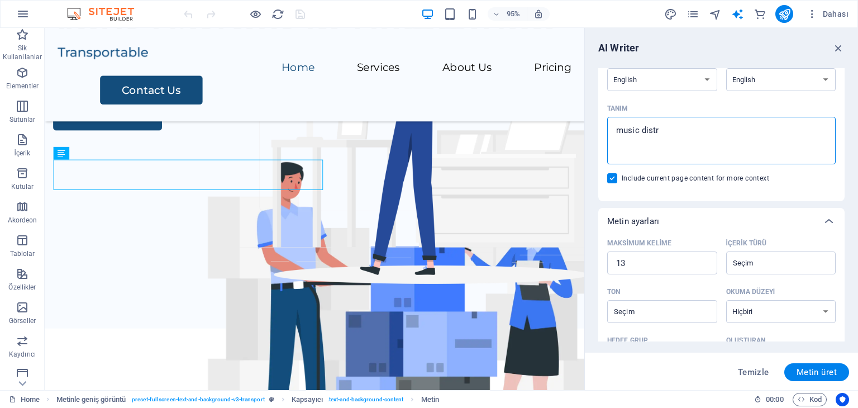
type textarea "x"
type textarea "music distrib"
type textarea "x"
type textarea "music distribu"
type textarea "x"
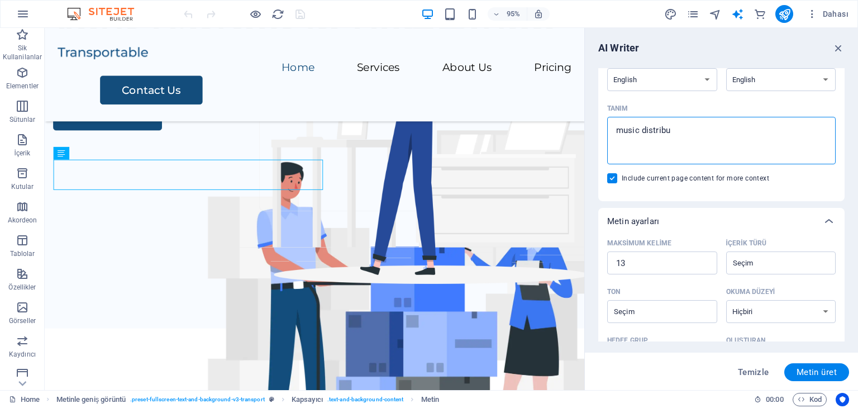
type textarea "music distribut"
type textarea "x"
type textarea "music distributi"
type textarea "x"
type textarea "music distributio"
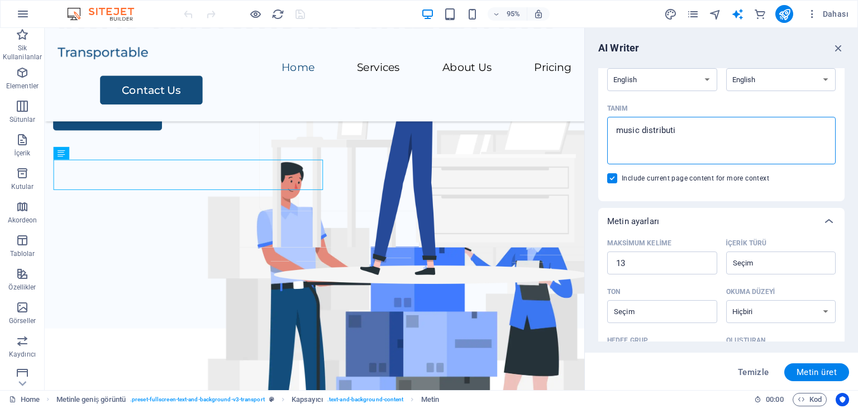
type textarea "x"
type textarea "music distribution"
type textarea "x"
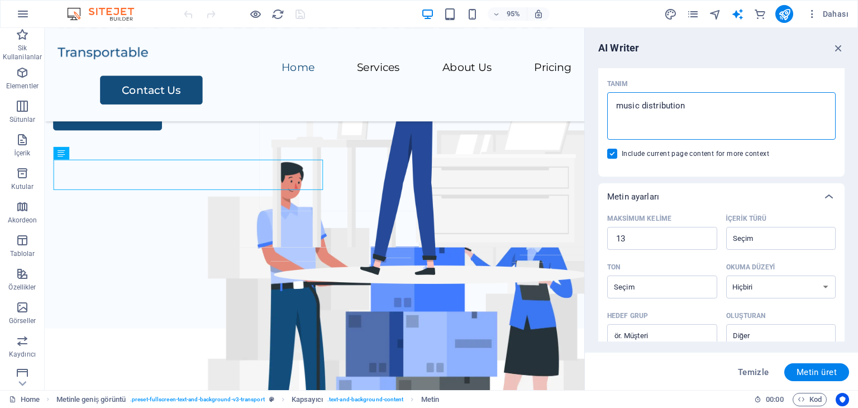
scroll to position [34, 0]
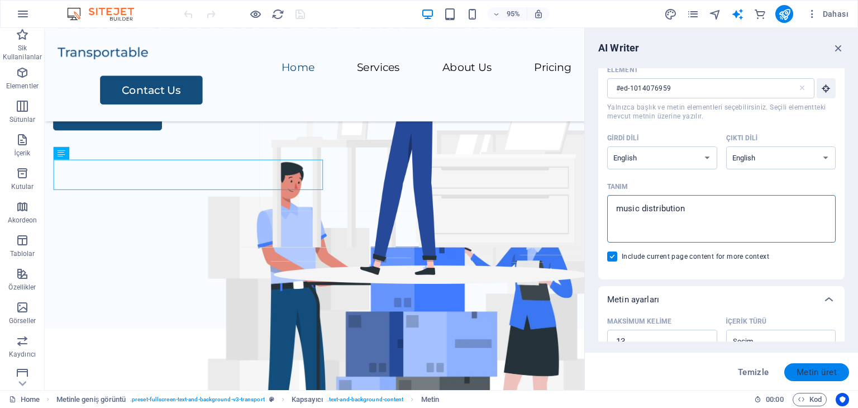
type textarea "music distribution"
click at [840, 374] on button "Metin üret" at bounding box center [816, 372] width 65 height 18
type textarea "x"
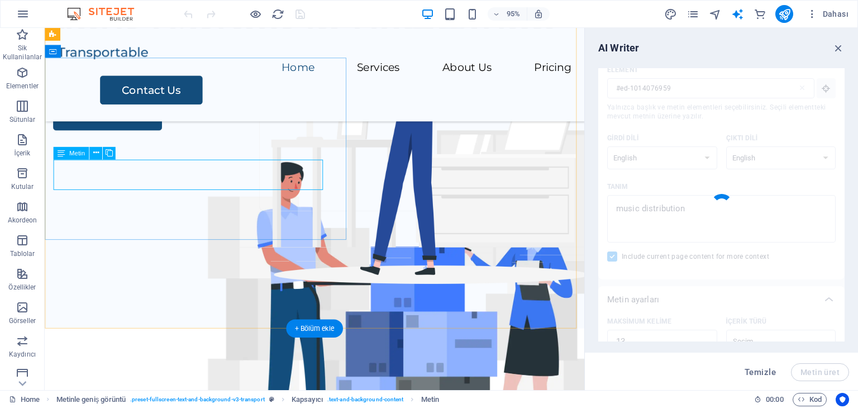
type textarea "x"
type textarea "Streamline your music distribution with efficient, accessible solutions tailore…"
type textarea "x"
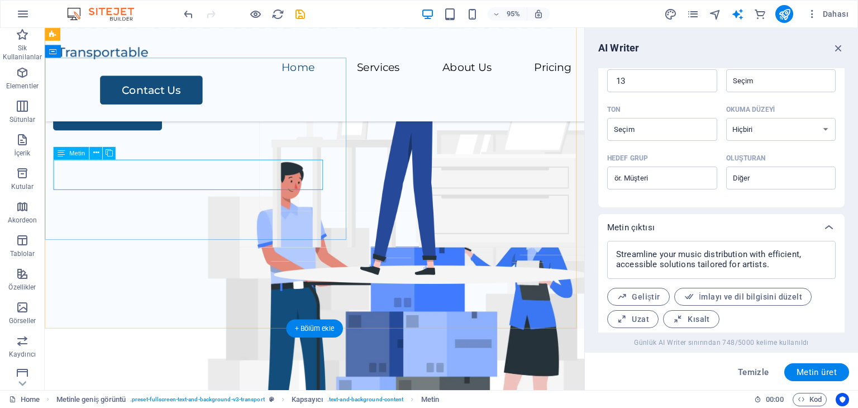
scroll to position [325, 0]
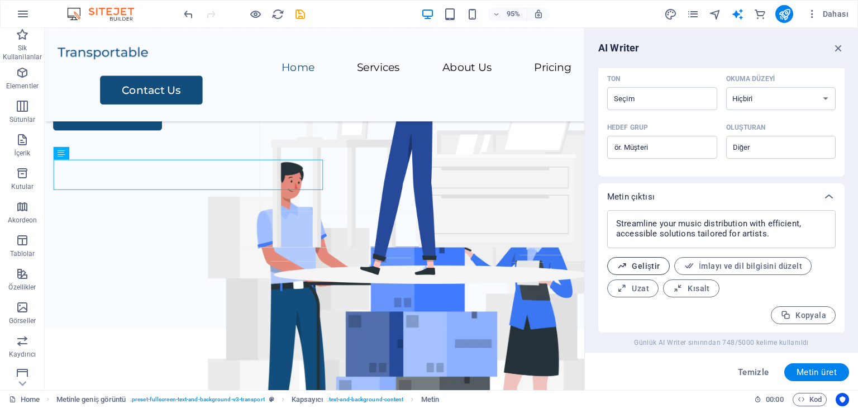
click at [645, 262] on span "Geliştir" at bounding box center [639, 266] width 44 height 11
type textarea "x"
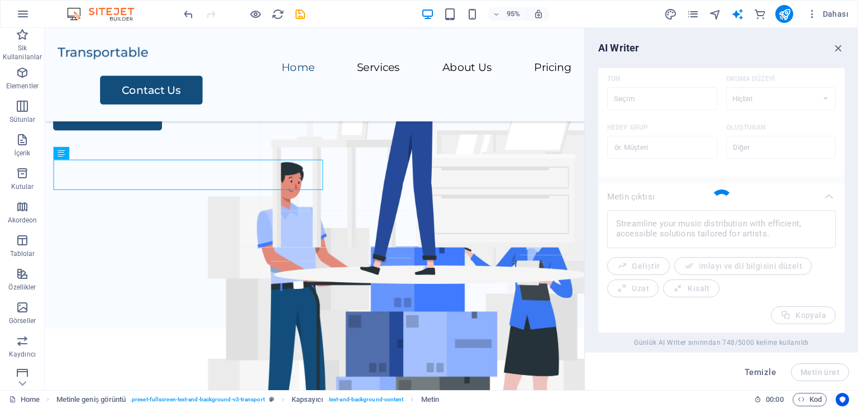
type textarea "x"
type textarea "Simplify your music distribution with efficient, user-friendly solutions design…"
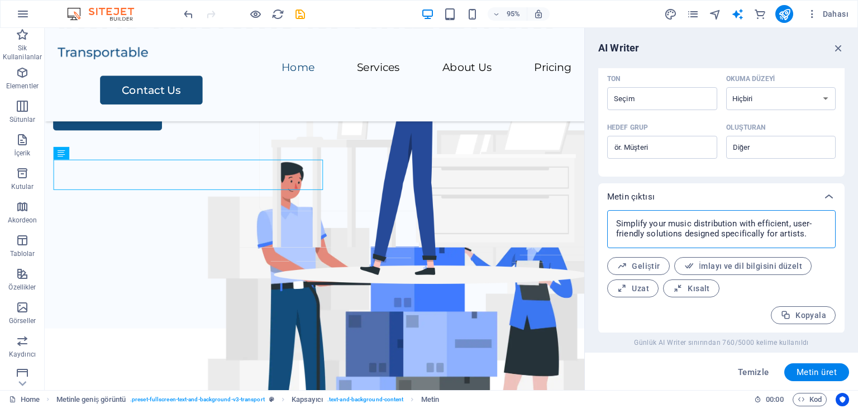
drag, startPoint x: 850, startPoint y: 260, endPoint x: 608, endPoint y: 226, distance: 244.7
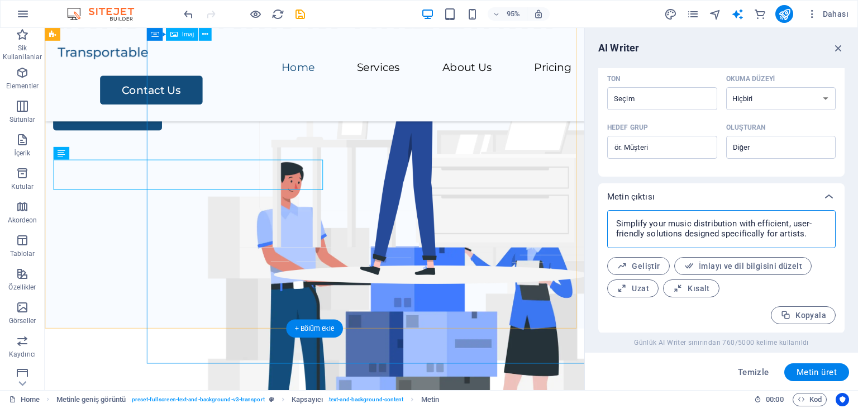
type textarea "x"
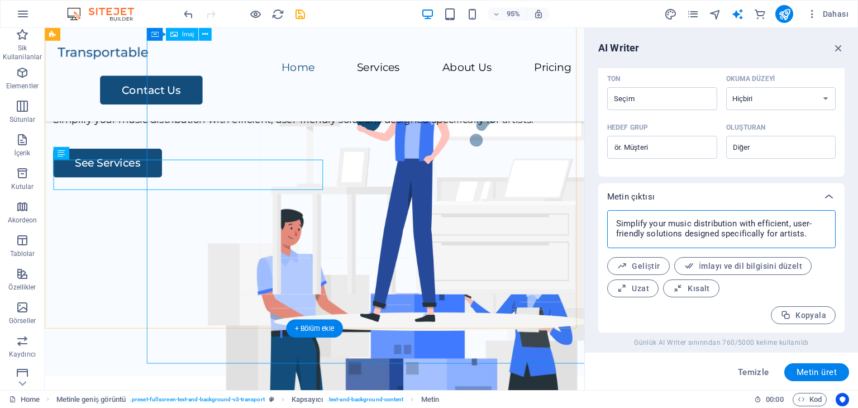
scroll to position [0, 0]
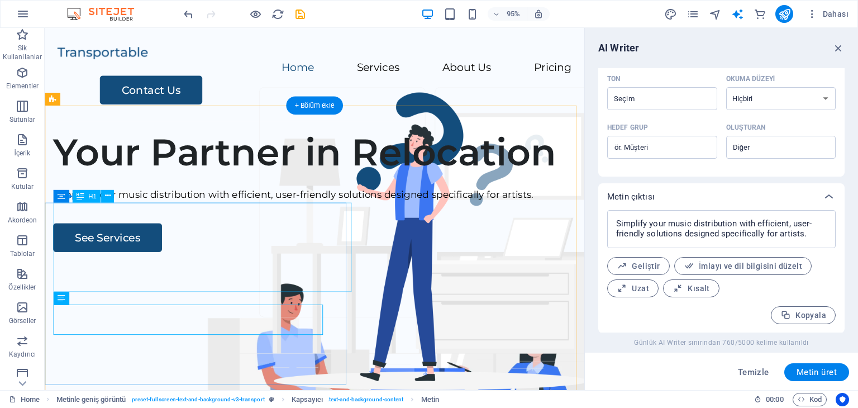
click at [175, 182] on div "Your Partner in Relocation" at bounding box center [329, 158] width 550 height 47
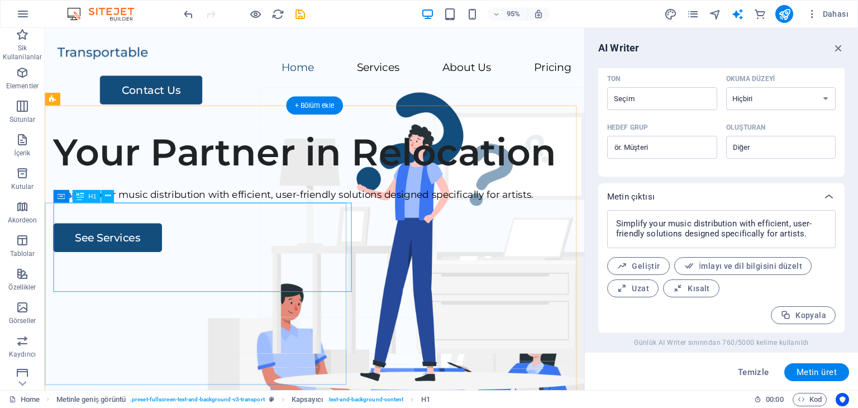
click at [276, 182] on div "Your Partner in Relocation" at bounding box center [329, 158] width 550 height 47
click at [149, 182] on div "Your Partner in Relocation" at bounding box center [329, 158] width 550 height 47
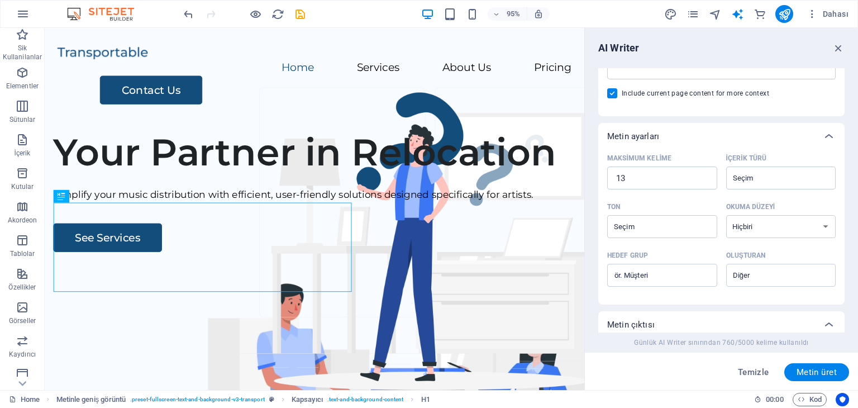
scroll to position [45, 0]
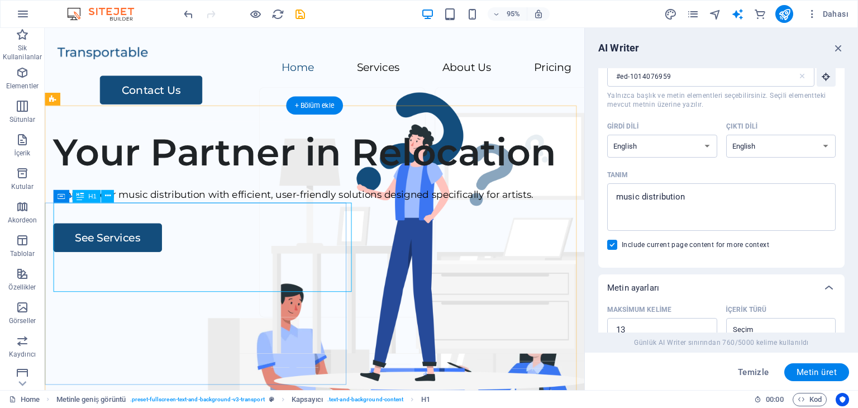
click at [174, 182] on div "Your Partner in Relocation" at bounding box center [329, 158] width 550 height 47
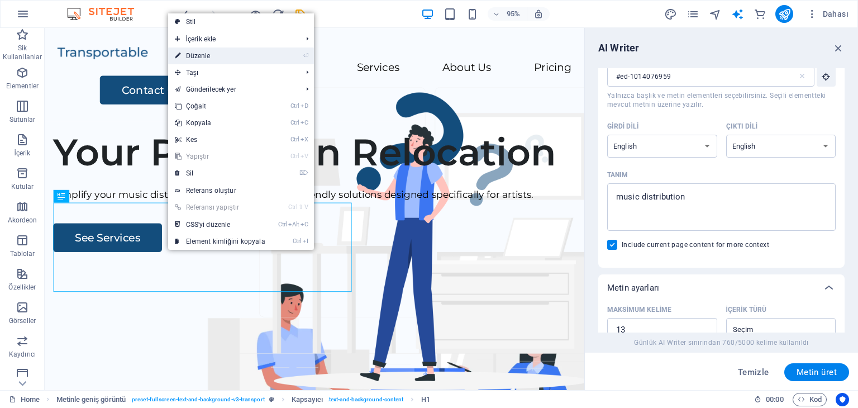
click at [218, 58] on link "⏎ Düzenle" at bounding box center [220, 55] width 104 height 17
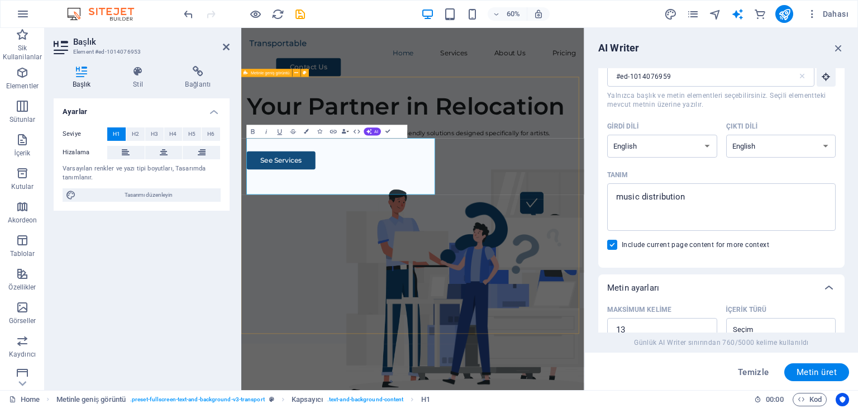
type input "#ed-1014076953"
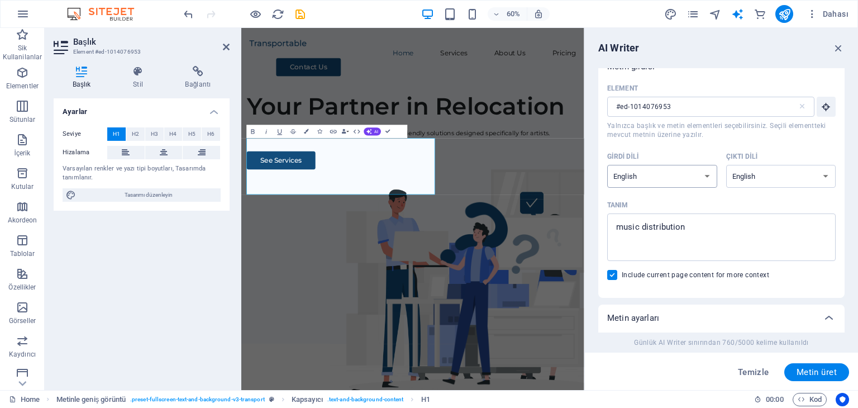
scroll to position [0, 0]
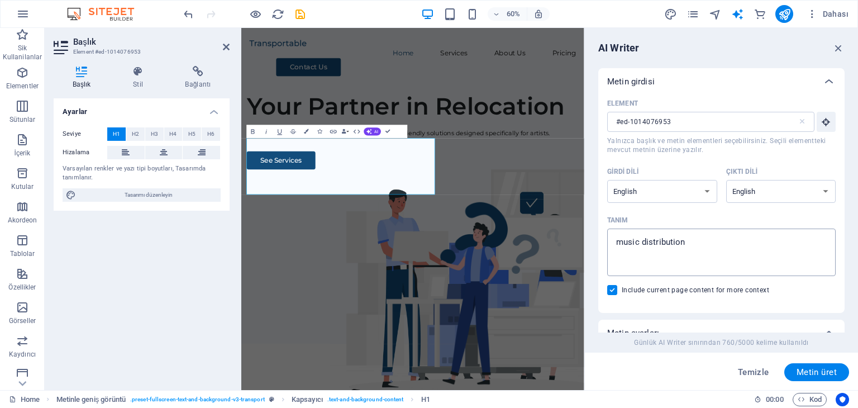
click at [727, 244] on textarea "music distribution" at bounding box center [721, 252] width 217 height 36
drag, startPoint x: 404, startPoint y: 343, endPoint x: 551, endPoint y: 225, distance: 188.3
click at [551, 227] on div "Your Partner in Relocation Simplify your music distribution with efficient, use…" at bounding box center [531, 199] width 562 height 129
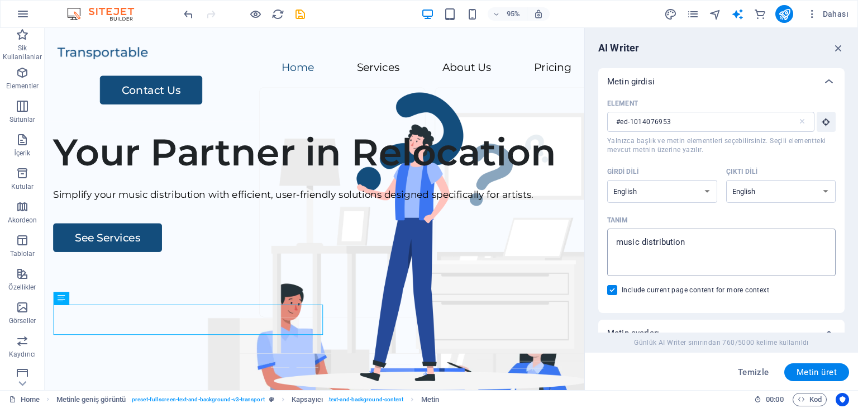
type textarea "x"
click at [725, 257] on textarea "music distribution" at bounding box center [721, 252] width 217 height 36
type textarea "music distribution"
type textarea "x"
type textarea "music distribution l"
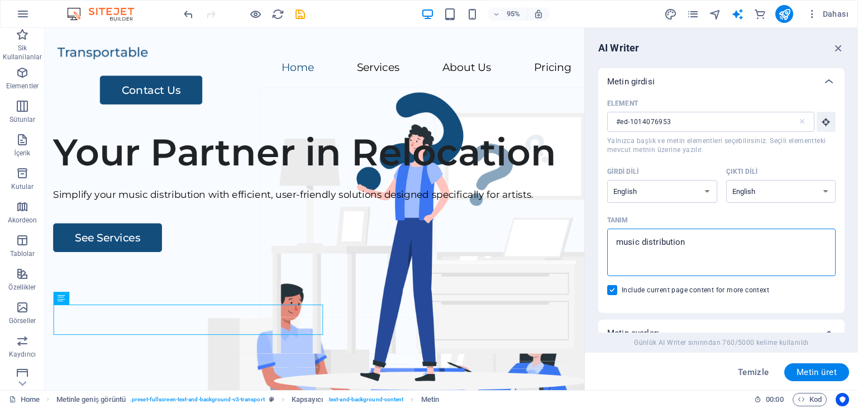
type textarea "x"
type textarea "music distribution la"
type textarea "x"
type textarea "music distribution lab"
type textarea "x"
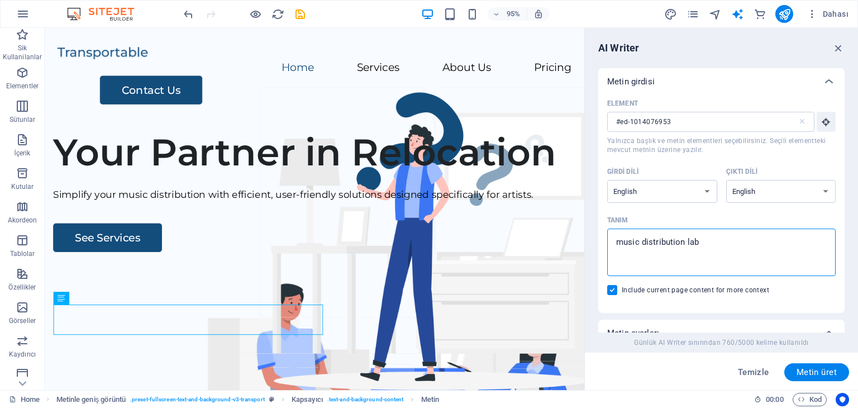
type textarea "music distribution labe"
type textarea "x"
type textarea "music distribution label"
type textarea "x"
type textarea "music distribution label"
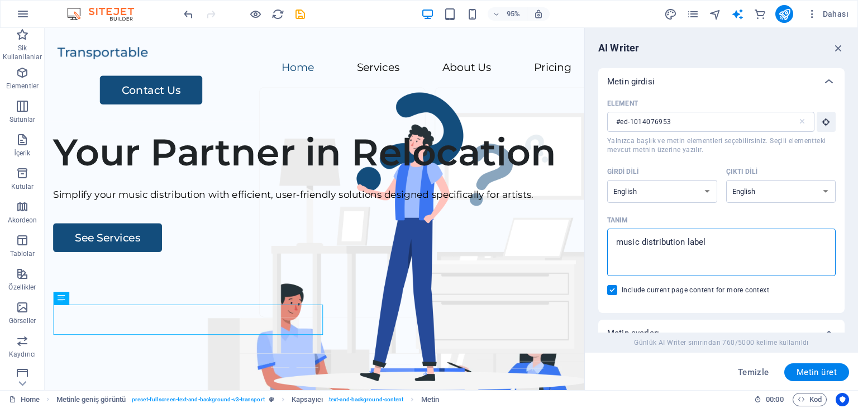
type textarea "x"
type textarea "music distribution label a"
type textarea "x"
type textarea "music distribution label an"
type textarea "x"
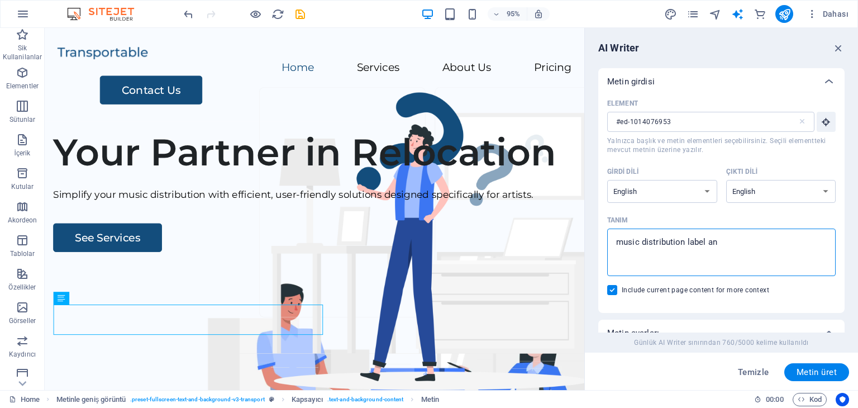
type textarea "music distribution label and"
type textarea "x"
type textarea "music distribution label and"
type textarea "x"
type textarea "music distribution label and a"
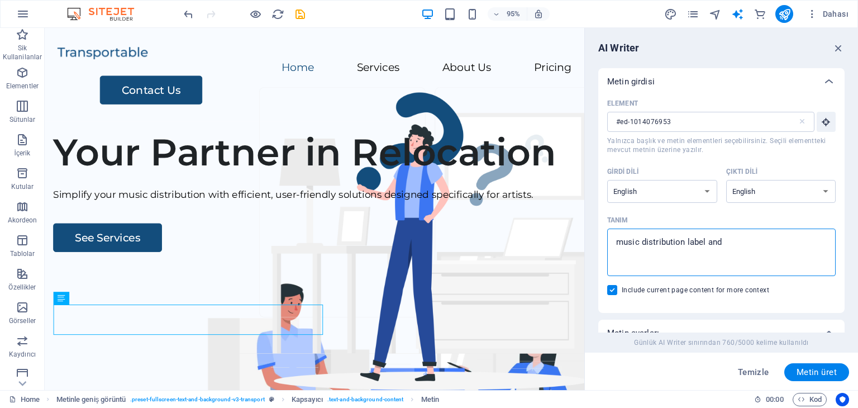
type textarea "x"
type textarea "music distribution label and ar"
type textarea "x"
type textarea "music distribution label and art"
type textarea "x"
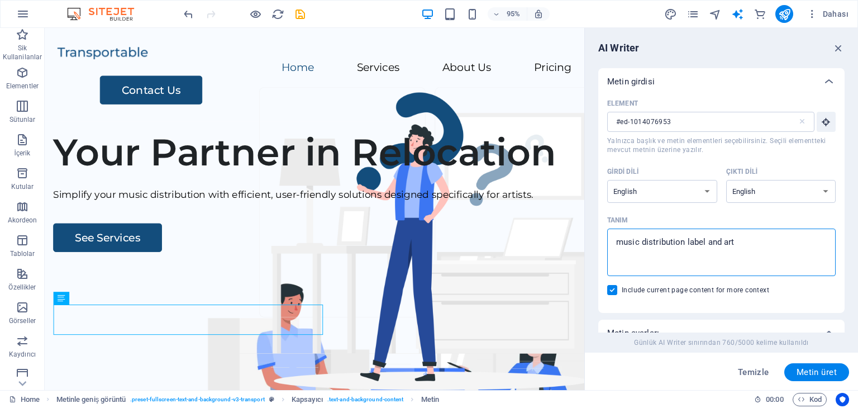
type textarea "music distribution label and arti"
type textarea "x"
type textarea "music distribution label and [PERSON_NAME]"
type textarea "x"
type textarea "music distribution label and artist"
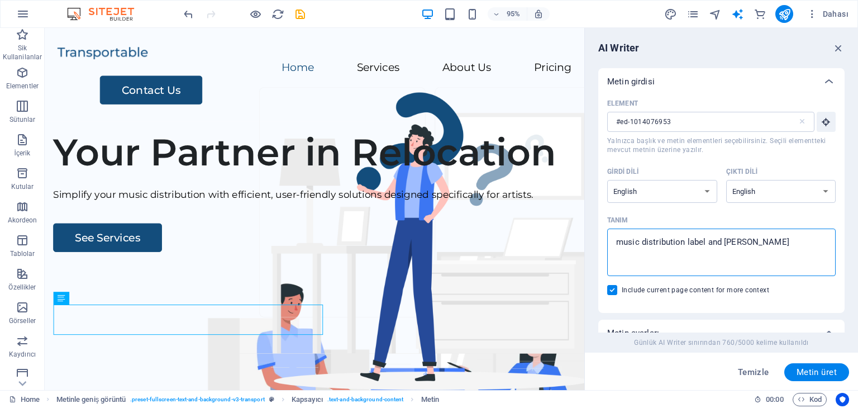
type textarea "x"
type textarea "music distribution label and artist"
click at [829, 374] on span "Metin üret" at bounding box center [816, 372] width 40 height 9
type textarea "x"
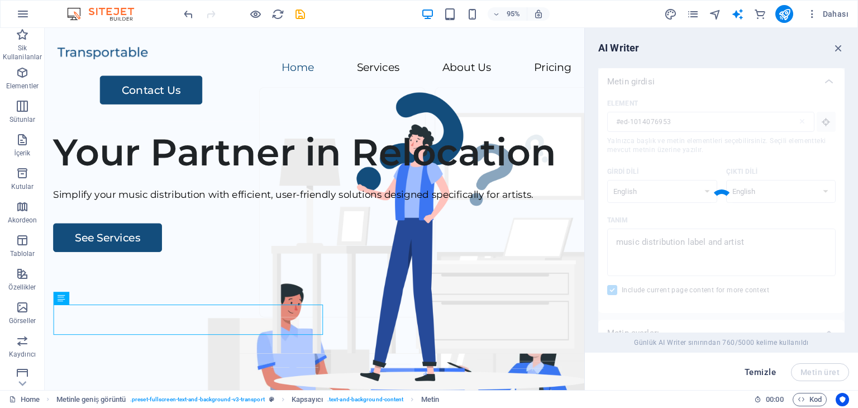
type textarea "x"
type textarea "Empowering artists through innovative music distribution solutions and partners…"
type textarea "x"
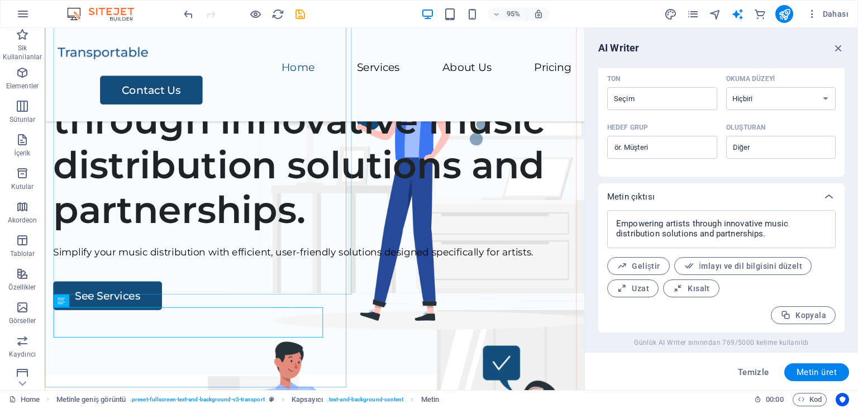
scroll to position [168, 0]
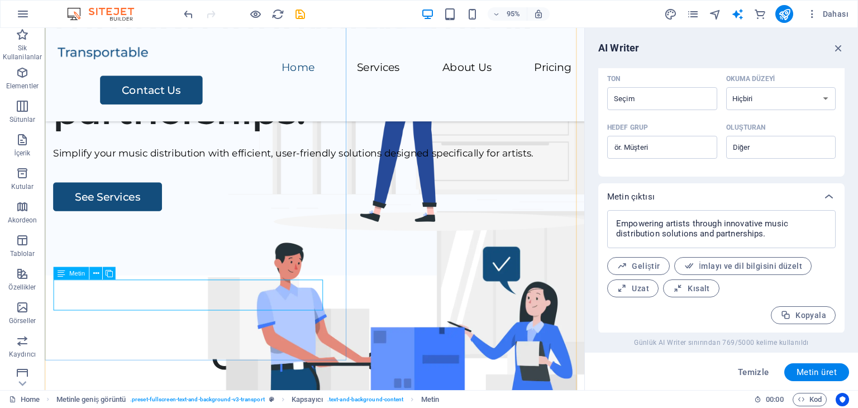
click at [151, 168] on div "Simplify your music distribution with efficient, user-friendly solutions design…" at bounding box center [329, 160] width 550 height 16
click at [152, 168] on div "Simplify your music distribution with efficient, user-friendly solutions design…" at bounding box center [329, 160] width 550 height 16
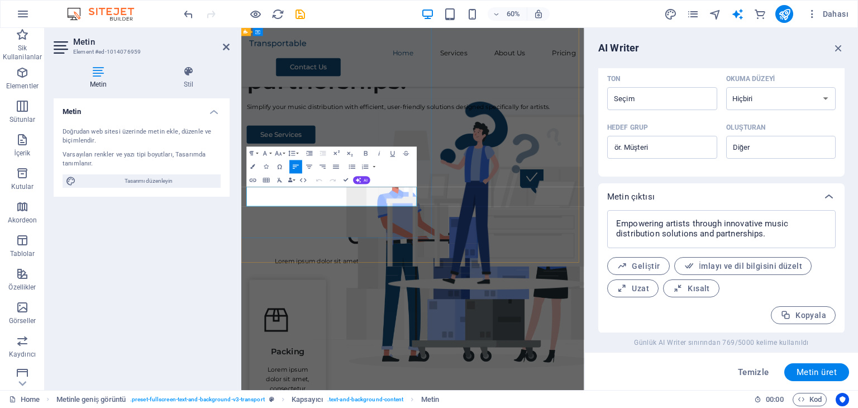
click at [352, 168] on div "Simplify your music distribution with efficient, user-friendly solutions design…" at bounding box center [527, 160] width 554 height 16
click at [476, 168] on div "Simplify your music distribution with efficient, user-friendly solutions design…" at bounding box center [527, 160] width 554 height 16
click at [170, 245] on div "Metin Doğrudan web sitesi üzerinde metin ekle, düzenle ve biçimlendir. Varsayıl…" at bounding box center [142, 239] width 176 height 283
click at [221, 41] on h2 "Metin" at bounding box center [151, 42] width 156 height 10
click at [230, 49] on aside "Metin Element #ed-1014076959 Metin Stil Metin Doğrudan web sitesi üzerinde meti…" at bounding box center [143, 209] width 197 height 362
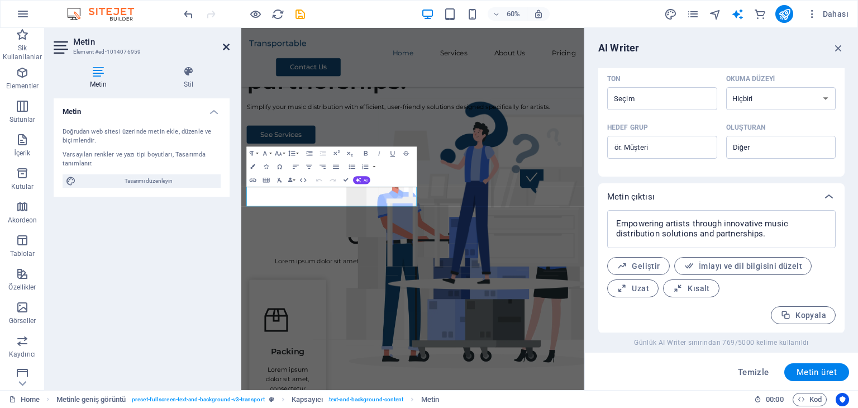
click at [228, 47] on icon at bounding box center [226, 46] width 7 height 9
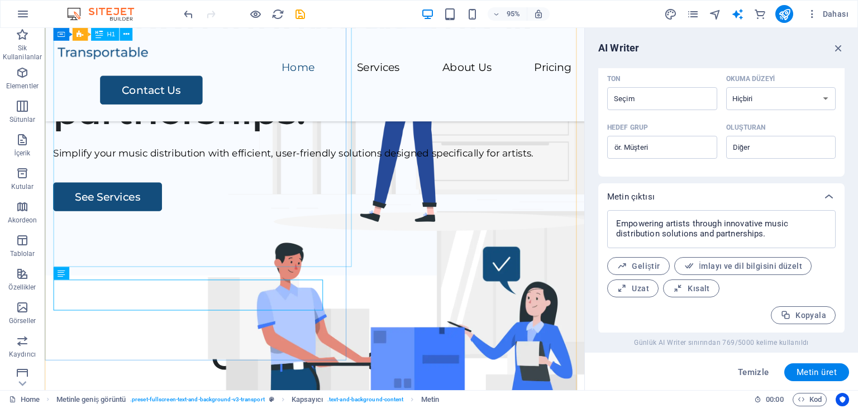
click at [217, 139] on div "Empowering artists through innovative music distribution solutions and partners…" at bounding box center [329, 45] width 550 height 188
click at [232, 139] on div "Empowering artists through innovative music distribution solutions and partners…" at bounding box center [329, 45] width 550 height 188
click at [307, 139] on div "Empowering artists through innovative music distribution solutions and partners…" at bounding box center [329, 45] width 550 height 188
click at [304, 139] on div "Empowering artists through innovative music distribution solutions and partners…" at bounding box center [329, 45] width 550 height 188
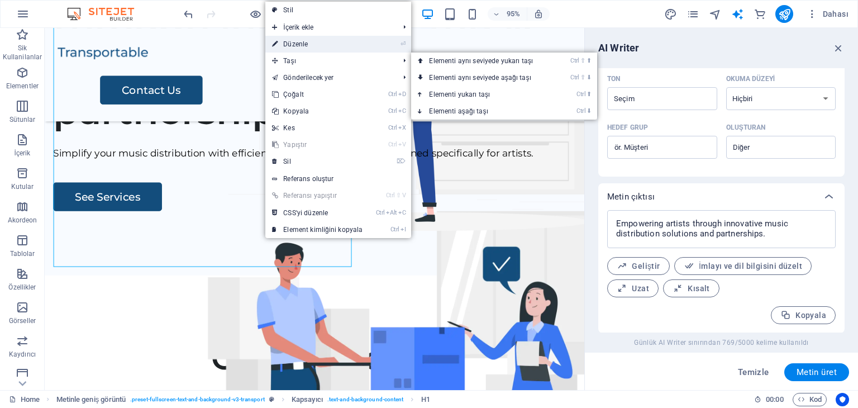
click at [306, 44] on link "⏎ Düzenle" at bounding box center [317, 44] width 104 height 17
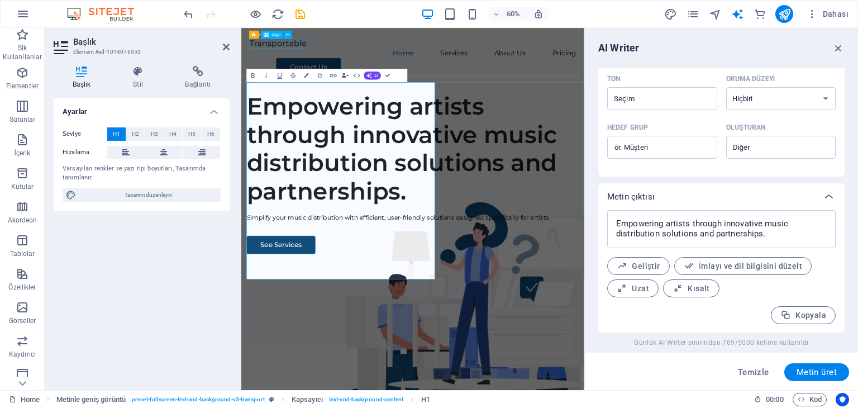
type input "#ed-1014076953"
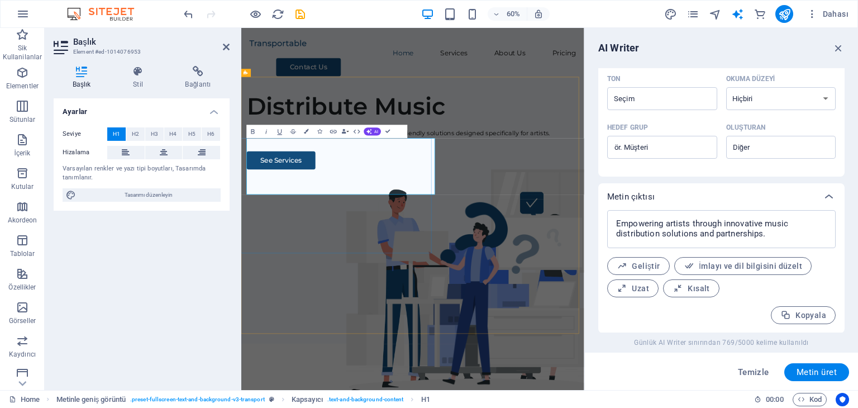
click at [385, 182] on h1 "​Distribute Music" at bounding box center [527, 158] width 554 height 47
drag, startPoint x: 215, startPoint y: 261, endPoint x: 222, endPoint y: 240, distance: 22.3
click at [214, 261] on div "Ayarlar Seviye H1 H2 H3 H4 H5 H6 Hizalama Varsayılan renkler ve yazı tipi boyut…" at bounding box center [142, 239] width 176 height 283
click at [298, 264] on div "See Services" at bounding box center [527, 248] width 554 height 30
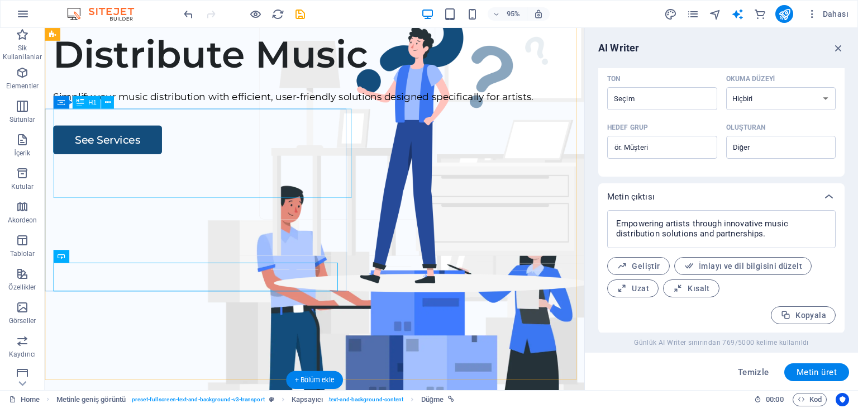
scroll to position [56, 0]
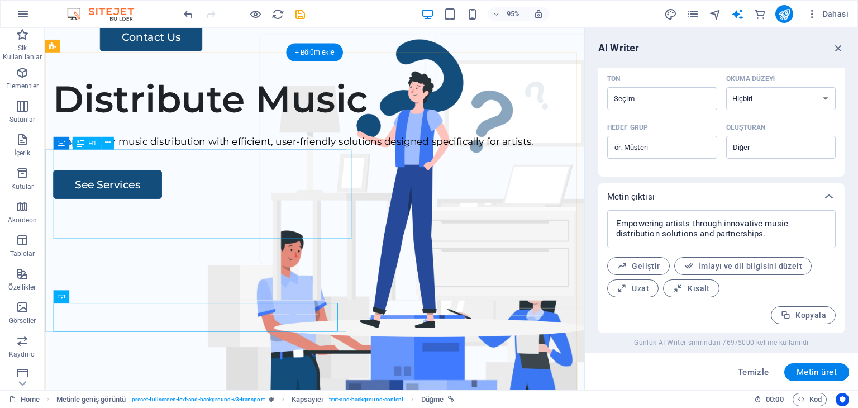
click at [227, 126] on div "Distribute Music" at bounding box center [329, 102] width 550 height 47
click at [190, 126] on div "Distribute Music" at bounding box center [329, 102] width 550 height 47
click at [126, 126] on div "Distribute Music" at bounding box center [329, 102] width 550 height 47
click at [213, 126] on div "Distribute Music" at bounding box center [329, 102] width 550 height 47
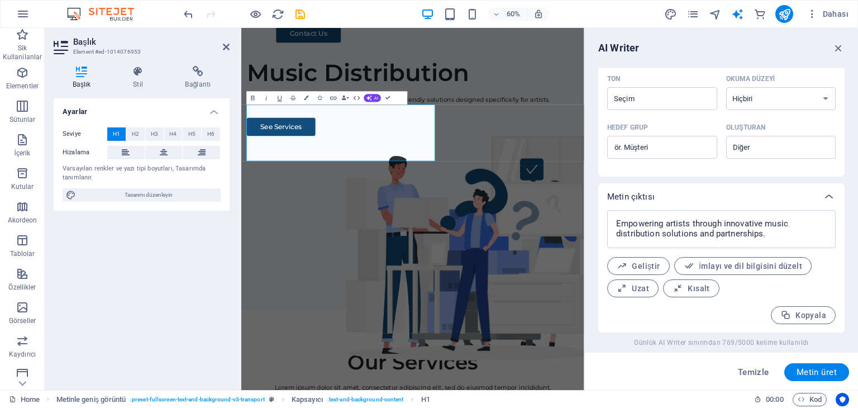
click at [150, 246] on div "Ayarlar Seviye H1 H2 H3 H4 H5 H6 Hizalama Varsayılan renkler ve yazı tipi boyut…" at bounding box center [142, 239] width 176 height 283
drag, startPoint x: 404, startPoint y: 304, endPoint x: 551, endPoint y: 186, distance: 188.3
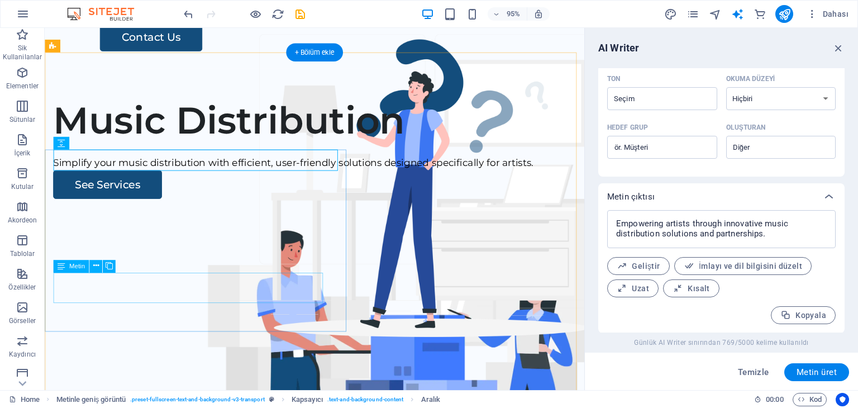
click at [220, 178] on div "Simplify your music distribution with efficient, user-friendly solutions design…" at bounding box center [329, 170] width 550 height 16
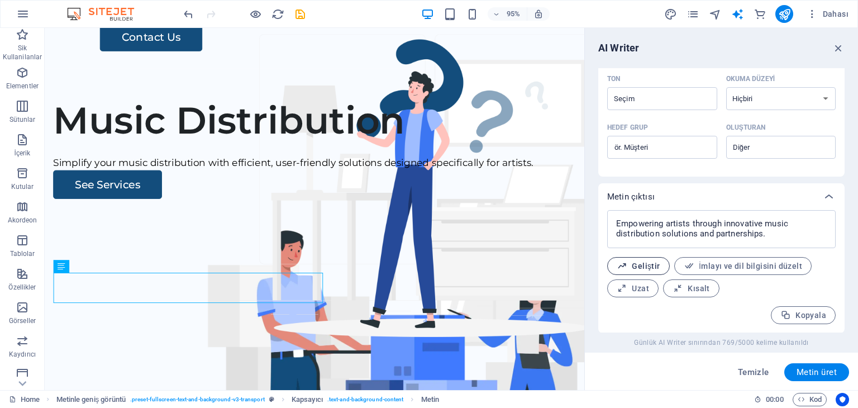
click at [644, 268] on span "Geliştir" at bounding box center [639, 266] width 44 height 11
type textarea "x"
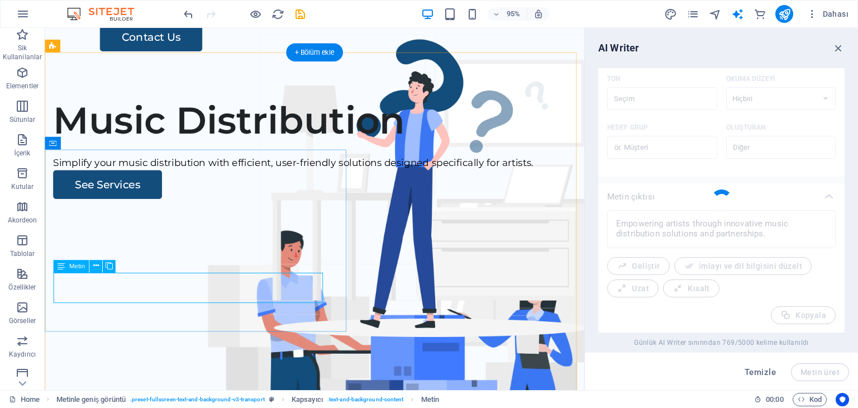
type textarea "x"
type textarea "Empowering artists with cutting-edge music distribution solutions and strategic…"
type textarea "x"
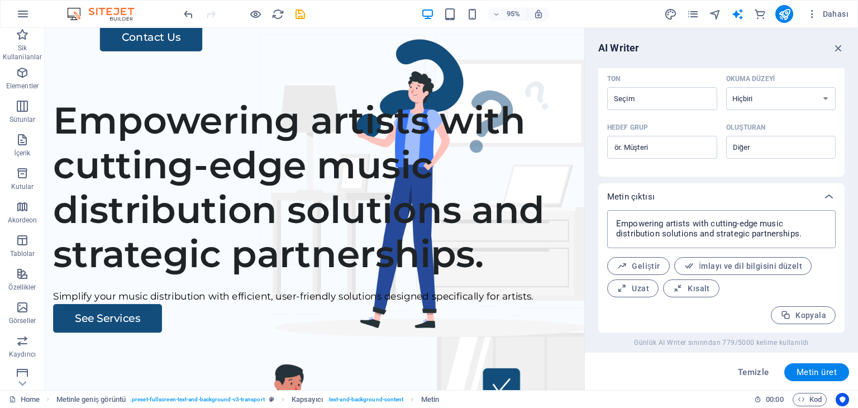
scroll to position [101, 0]
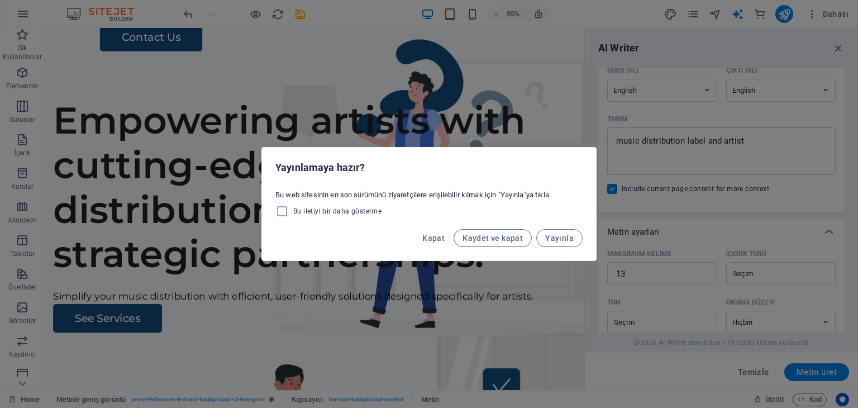
click at [312, 215] on span "Bu iletiyi bir daha gösterme" at bounding box center [337, 211] width 88 height 9
click at [293, 215] on input "Bu iletiyi bir daha gösterme" at bounding box center [284, 210] width 18 height 13
checkbox input "true"
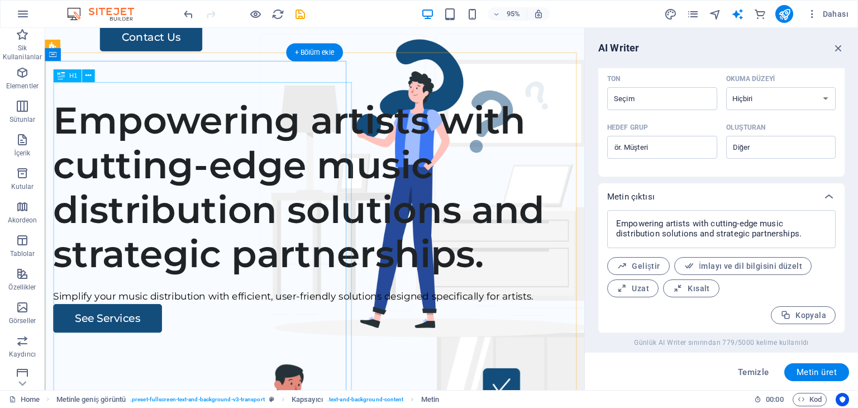
click at [66, 162] on div "Empowering artists with cutting-edge music distribution solutions and strategic…" at bounding box center [329, 196] width 550 height 188
click at [124, 167] on div "Empowering artists with cutting-edge music distribution solutions and strategic…" at bounding box center [329, 196] width 550 height 188
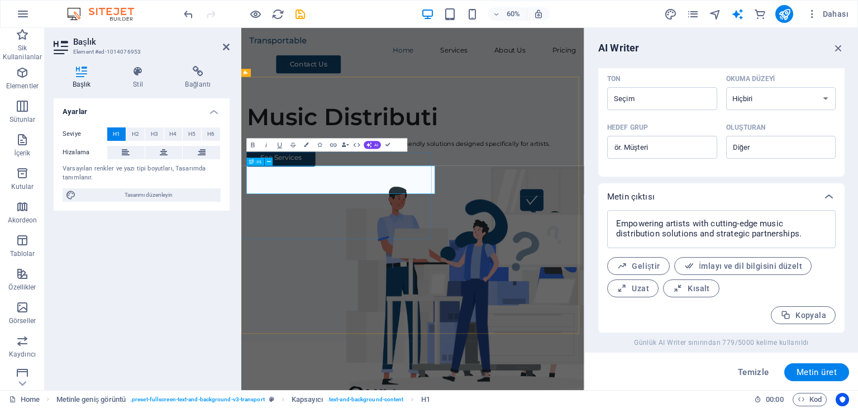
scroll to position [0, 0]
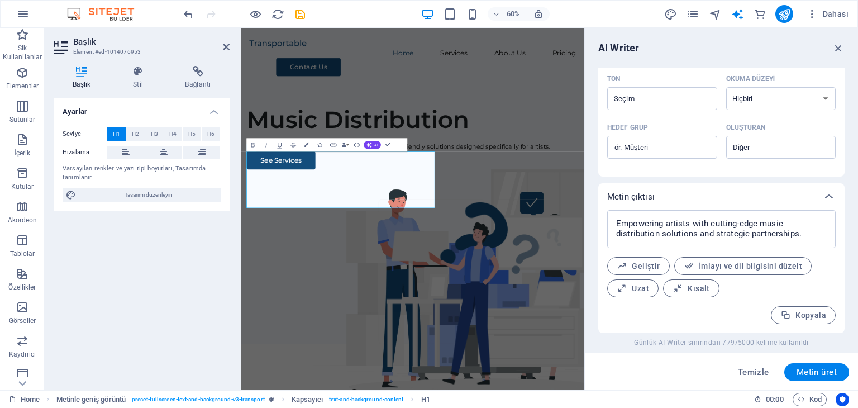
click at [174, 304] on div "Ayarlar Seviye H1 H2 H3 H4 H5 H6 Hizalama Varsayılan renkler ve yazı tipi boyut…" at bounding box center [142, 239] width 176 height 283
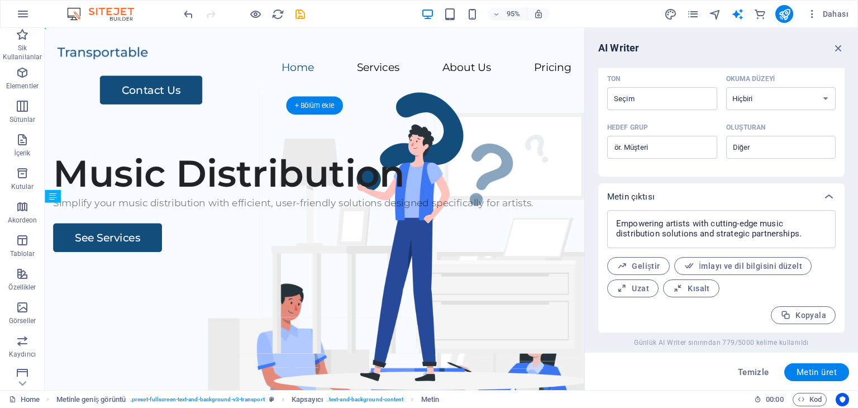
drag, startPoint x: 187, startPoint y: 232, endPoint x: 190, endPoint y: 310, distance: 77.7
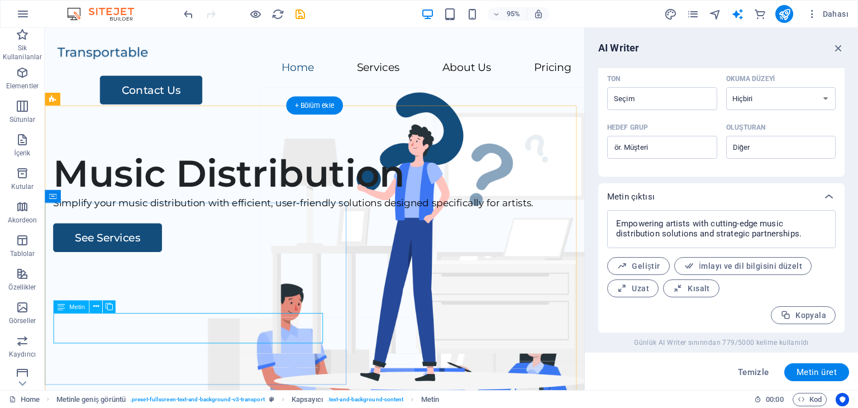
click at [205, 221] on div "Simplify your music distribution with efficient, user-friendly solutions design…" at bounding box center [329, 212] width 550 height 16
click at [192, 221] on div "Simplify your music distribution with efficient, user-friendly solutions design…" at bounding box center [329, 212] width 550 height 16
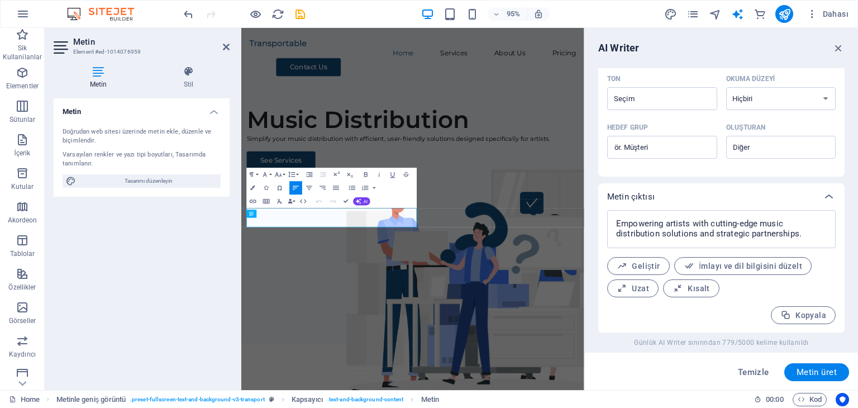
type input "#ed-1014076959"
click at [624, 271] on icon "button" at bounding box center [622, 266] width 11 height 11
type textarea "x"
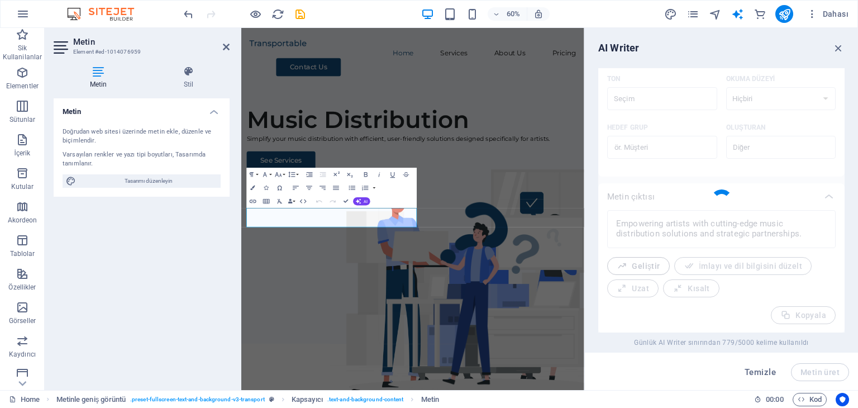
type textarea "x"
type textarea "Empowering artists through innovative music distribution solutions and strategi…"
type textarea "x"
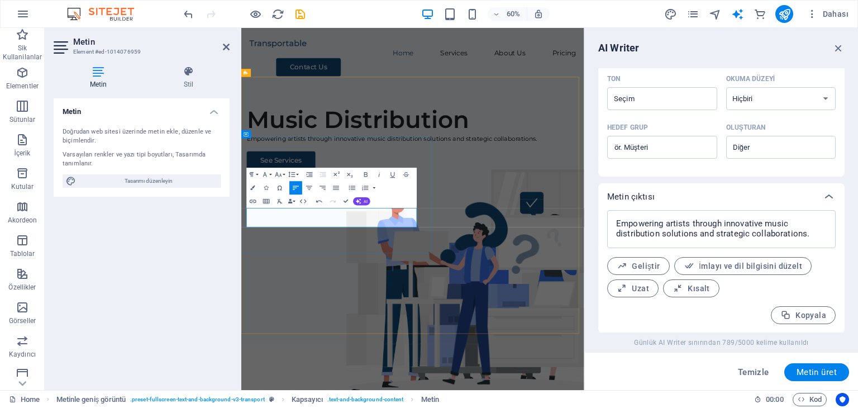
click at [468, 221] on div "Empowering artists through innovative music distribution solutions and strategi…" at bounding box center [527, 212] width 554 height 16
click at [227, 289] on div "Metin Doğrudan web sitesi üzerinde metin ekle, düzenle ve biçimlendir. Varsayıl…" at bounding box center [142, 239] width 176 height 283
click at [839, 49] on icon "button" at bounding box center [838, 48] width 12 height 12
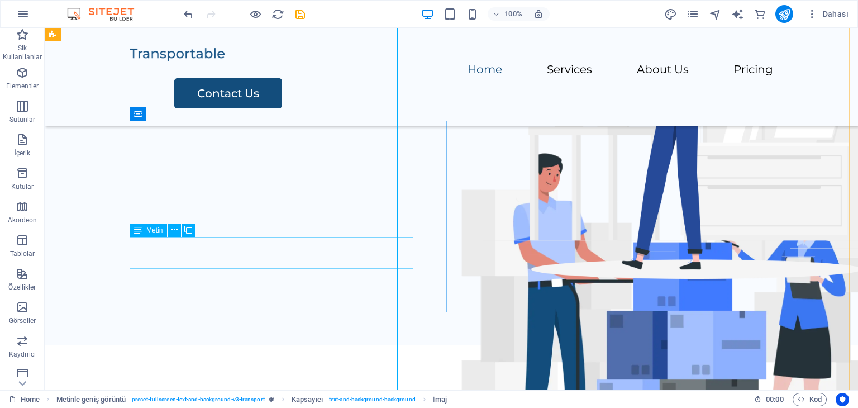
scroll to position [112, 0]
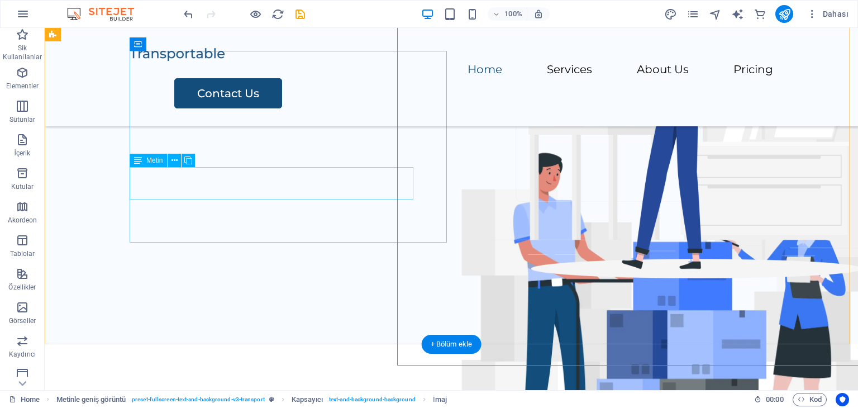
click at [289, 77] on div "Empowering artists through innovative music distribution solutions and strategi…" at bounding box center [489, 68] width 661 height 16
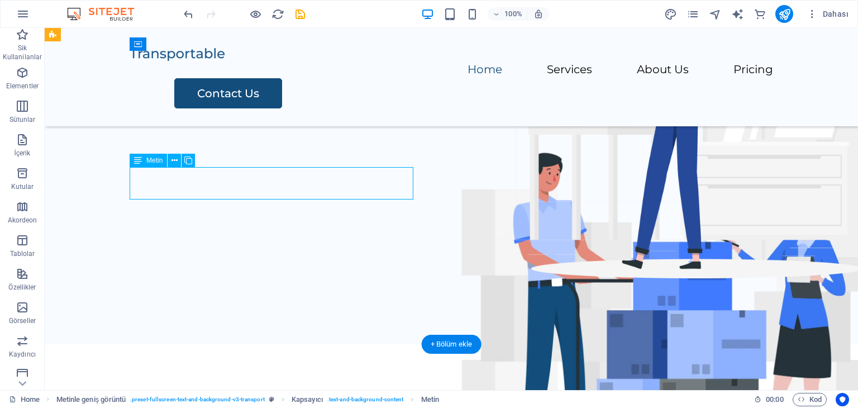
click at [299, 77] on div "Empowering artists through innovative music distribution solutions and strategi…" at bounding box center [489, 68] width 661 height 16
click at [737, 12] on icon "text_generator" at bounding box center [737, 14] width 13 height 13
select select "English"
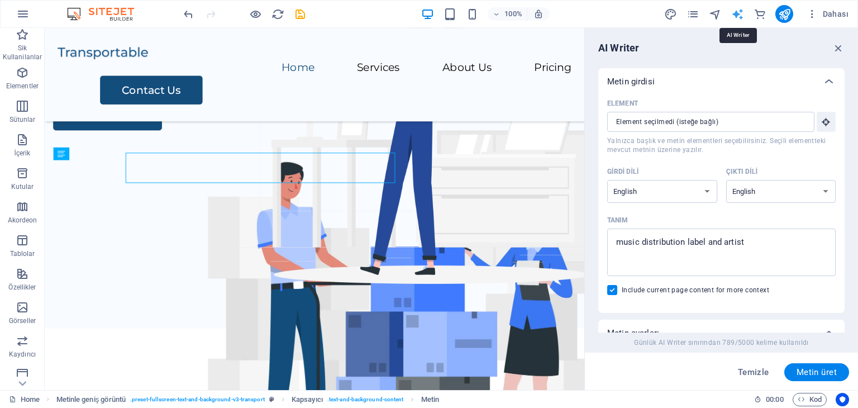
scroll to position [120, 0]
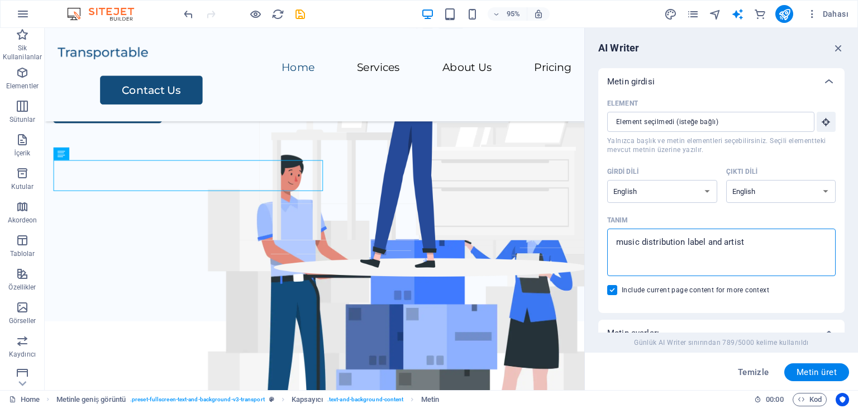
click at [754, 244] on textarea "music distribution label and artist" at bounding box center [721, 252] width 217 height 36
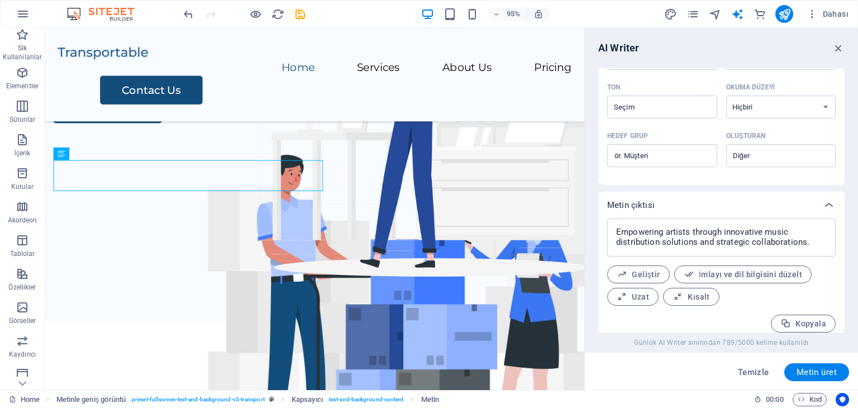
scroll to position [325, 0]
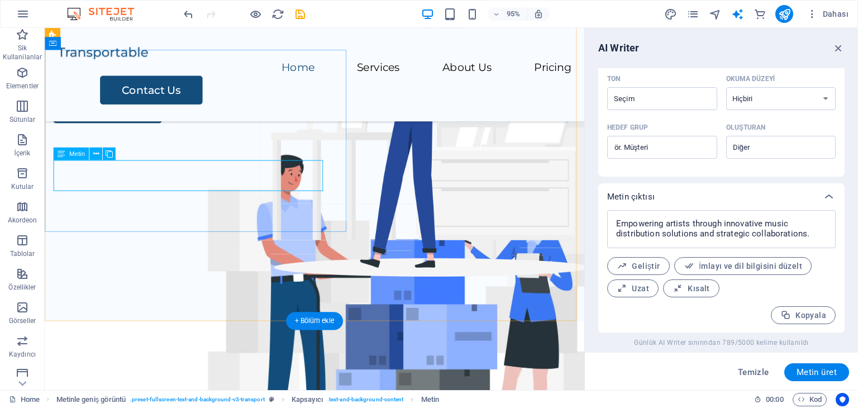
click at [146, 84] on div "Empowering artists through innovative music distribution solutions and strategi…" at bounding box center [329, 76] width 550 height 16
click at [650, 261] on span "Geliştir" at bounding box center [639, 266] width 44 height 11
type textarea "x"
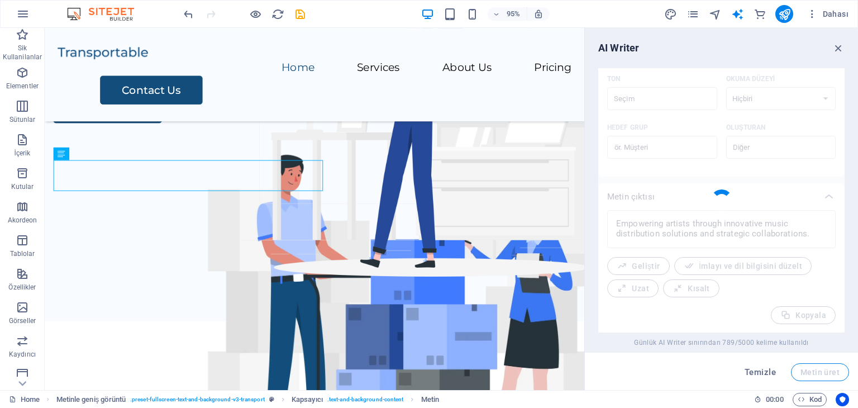
type textarea "x"
type textarea "Empowering artists with innovative music distribution solutions and strategic p…"
type textarea "x"
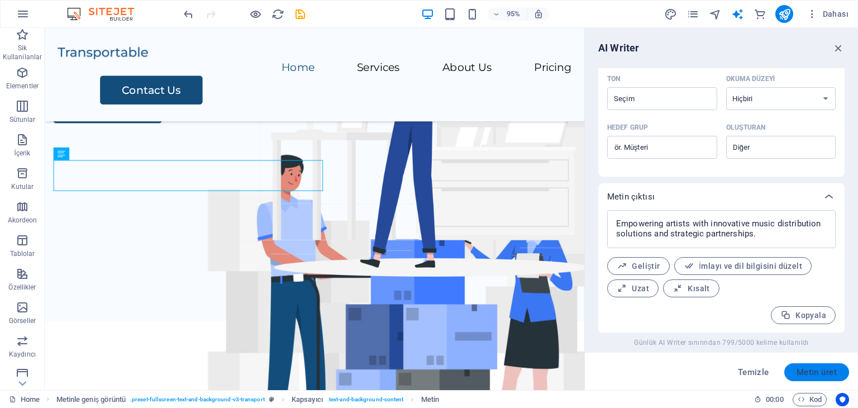
click at [810, 371] on span "Metin üret" at bounding box center [816, 372] width 40 height 9
type textarea "x"
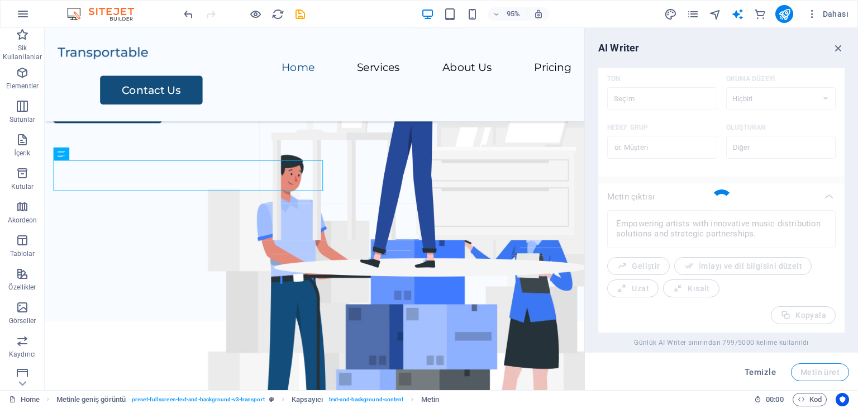
type textarea "x"
type textarea "Empowering artists through streamlined music distribution and promotion service…"
type textarea "x"
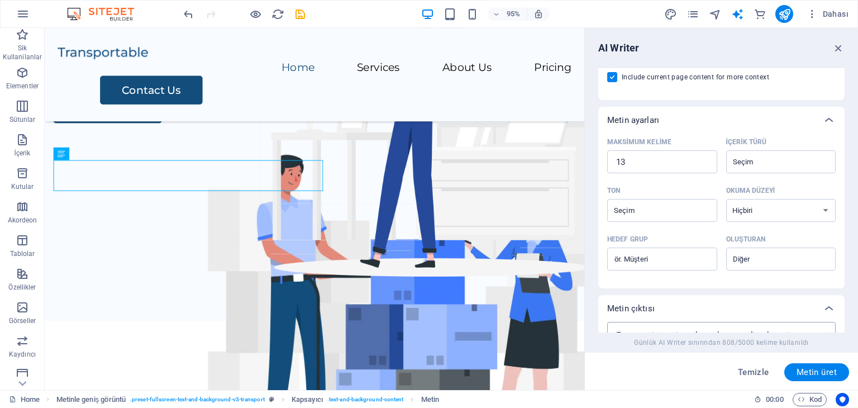
scroll to position [101, 0]
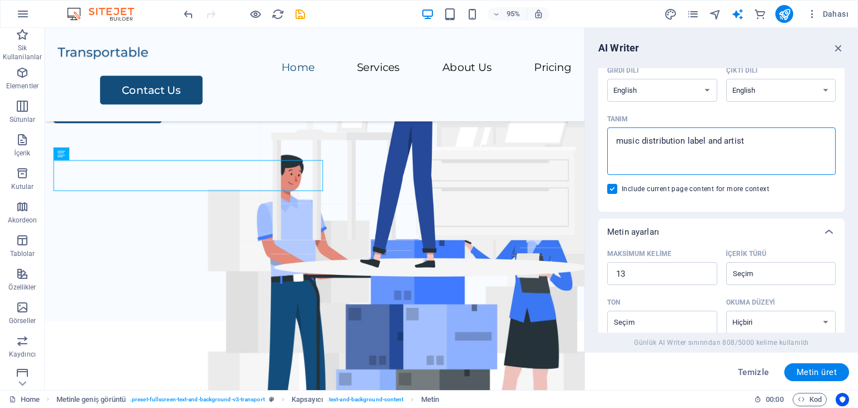
click at [756, 144] on textarea "music distribution label and artist" at bounding box center [721, 151] width 217 height 36
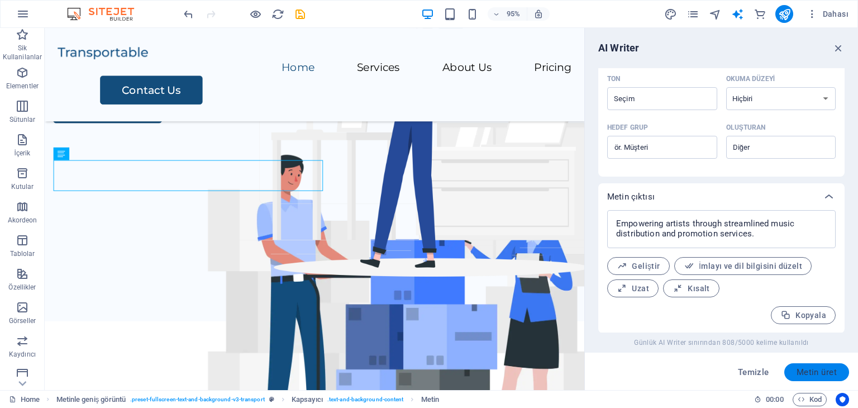
click at [811, 369] on span "Metin üret" at bounding box center [816, 372] width 40 height 9
type textarea "x"
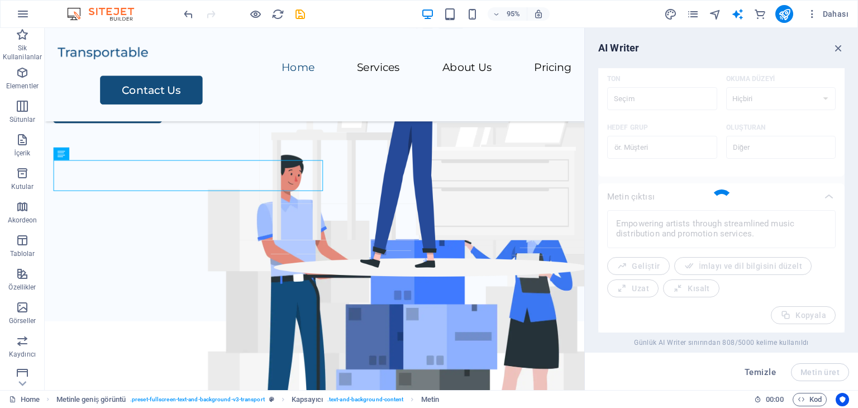
type textarea "x"
type textarea "Empowering artists through effective music distribution and partnership support."
type textarea "x"
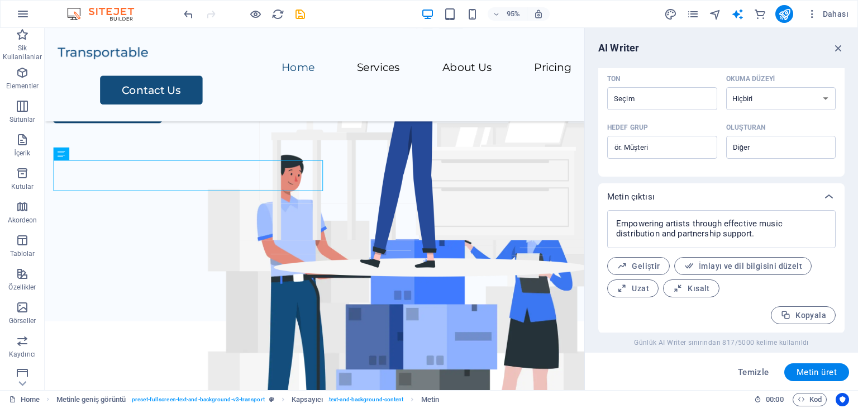
click at [627, 268] on span "Geliştir" at bounding box center [639, 266] width 44 height 11
type textarea "x"
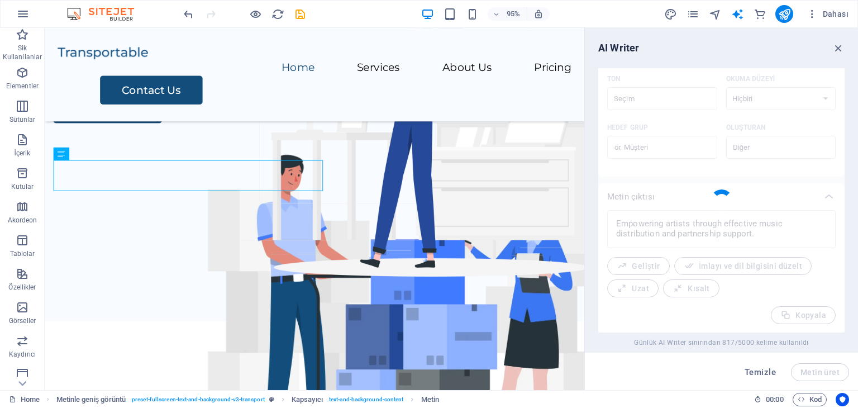
type textarea "x"
type textarea "Empowering artists by providing robust music distribution and partnership suppo…"
type textarea "x"
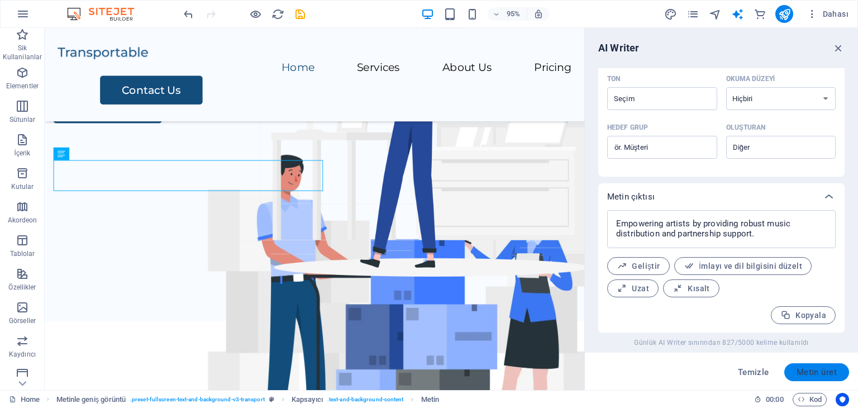
click at [804, 370] on span "Metin üret" at bounding box center [816, 372] width 40 height 9
type textarea "x"
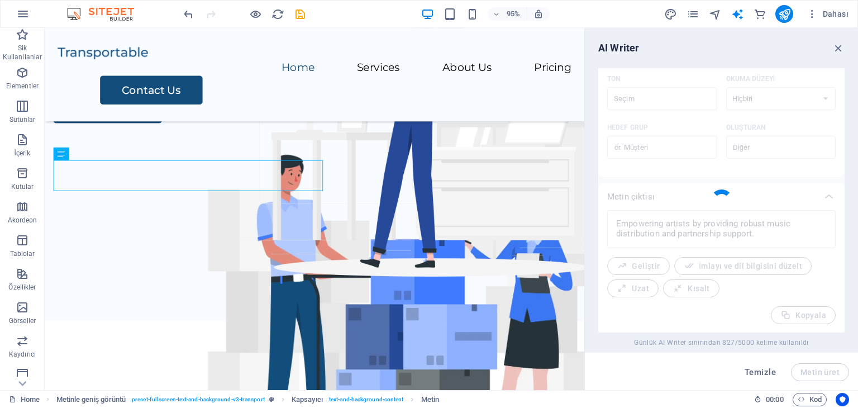
type textarea "x"
type textarea "Empowering artists through effective music distribution and support services."
type textarea "x"
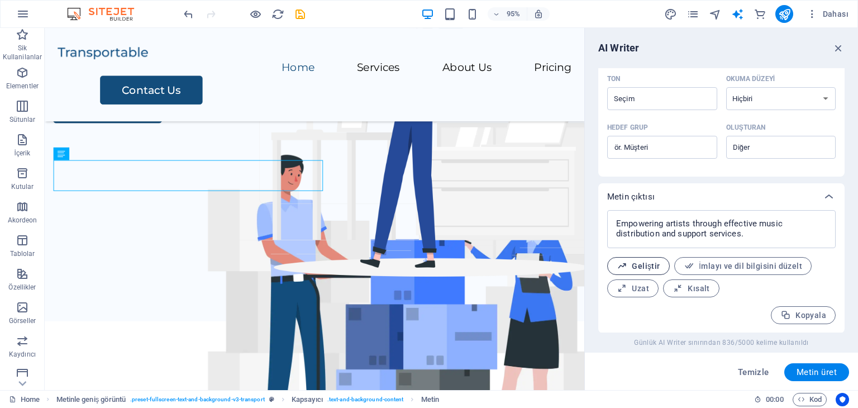
click at [659, 267] on button "Geliştir" at bounding box center [638, 266] width 63 height 18
type textarea "x"
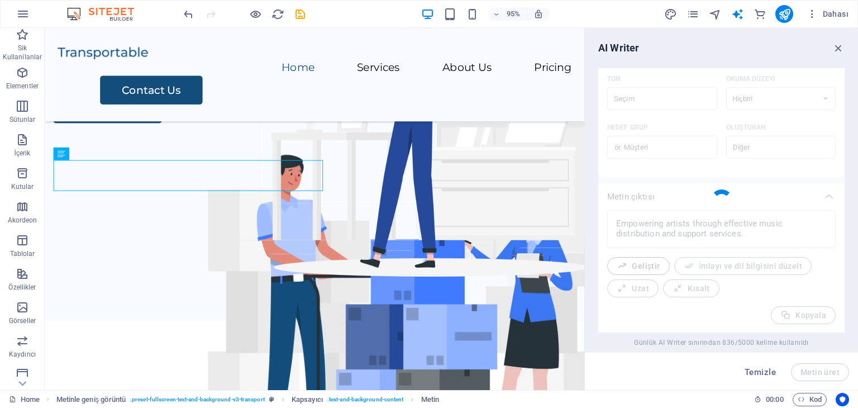
type textarea "x"
type textarea "Empowering artists with efficient music distribution and comprehensive support …"
type textarea "x"
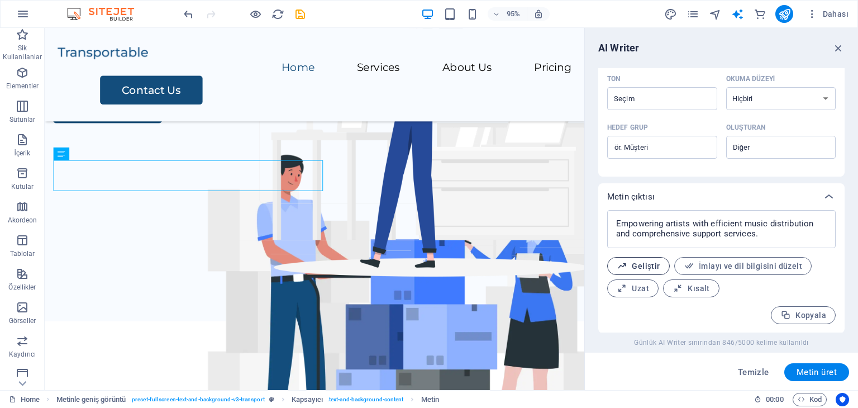
click at [648, 262] on span "Geliştir" at bounding box center [639, 266] width 44 height 11
type textarea "x"
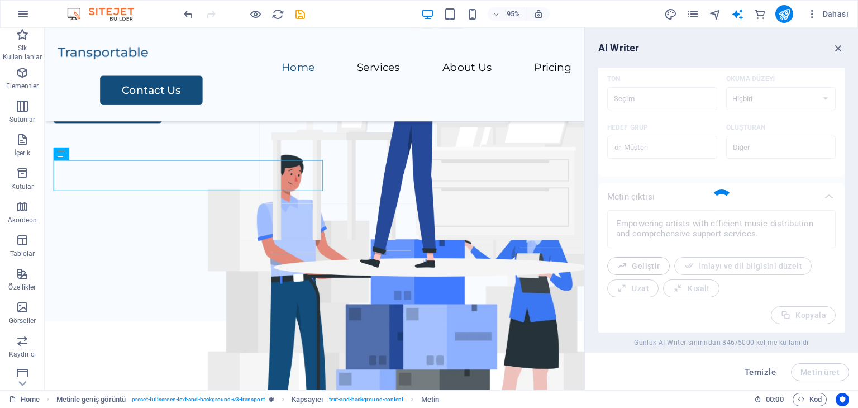
type textarea "x"
type textarea "Empowering artists through streamlined music distribution and extensive support…"
type textarea "x"
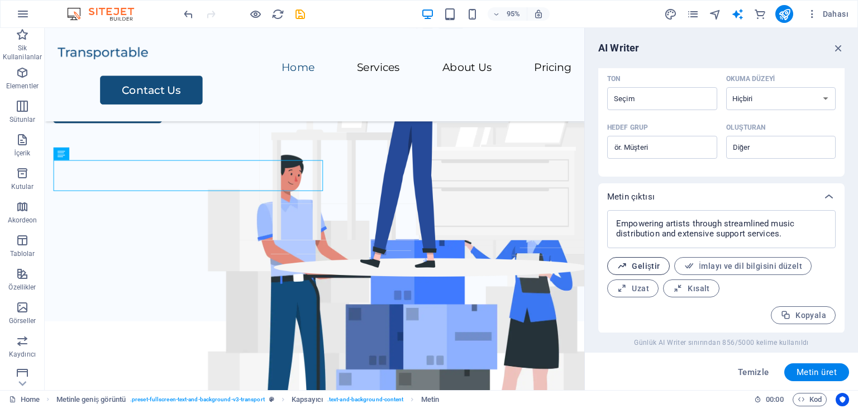
click at [648, 262] on span "Geliştir" at bounding box center [639, 266] width 44 height 11
type textarea "x"
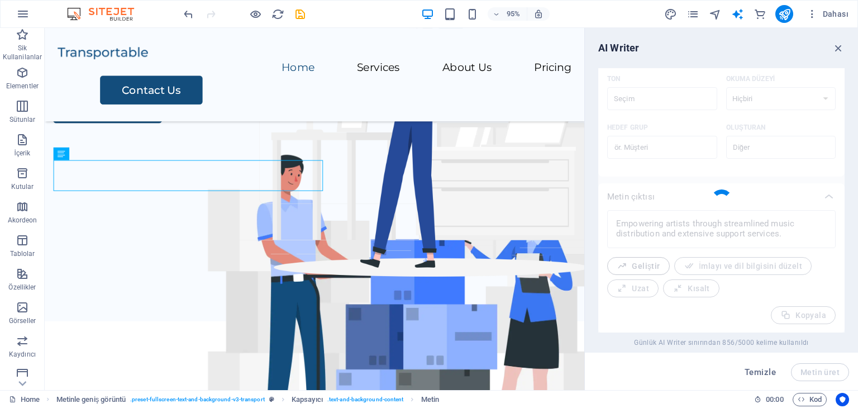
type textarea "x"
type textarea "Empowering artists with efficient music distribution and comprehensive support …"
type textarea "x"
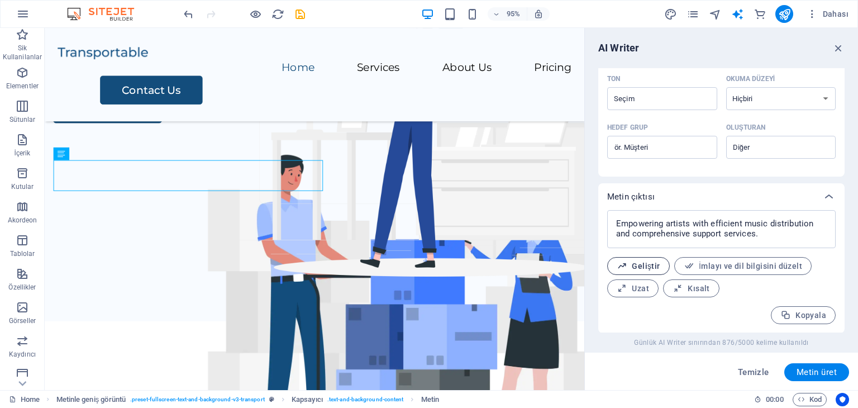
click at [648, 262] on span "Geliştir" at bounding box center [639, 266] width 44 height 11
type textarea "x"
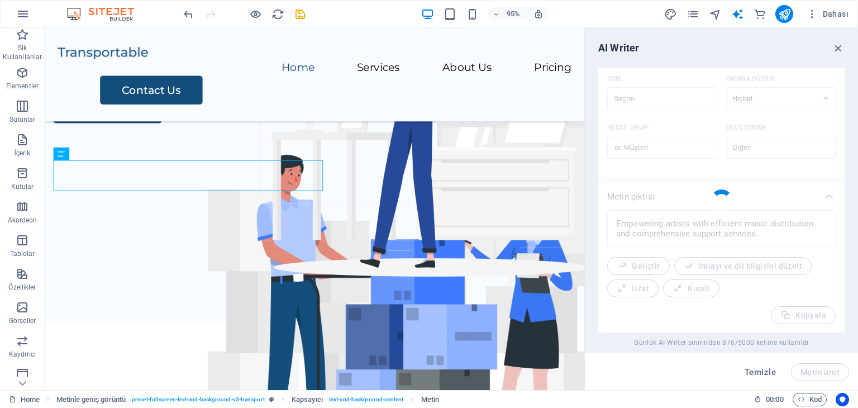
type textarea "x"
type textarea "Empowering artists through streamlined music distribution and comprehensive sup…"
type textarea "x"
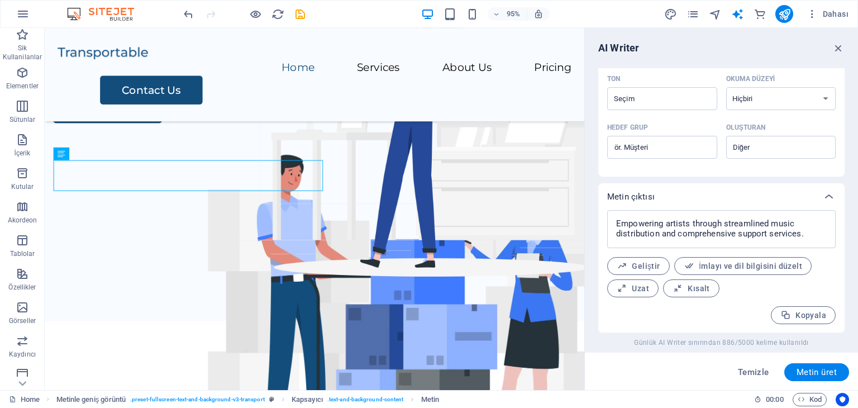
click at [647, 289] on span "Uzat" at bounding box center [633, 288] width 32 height 11
type textarea "x"
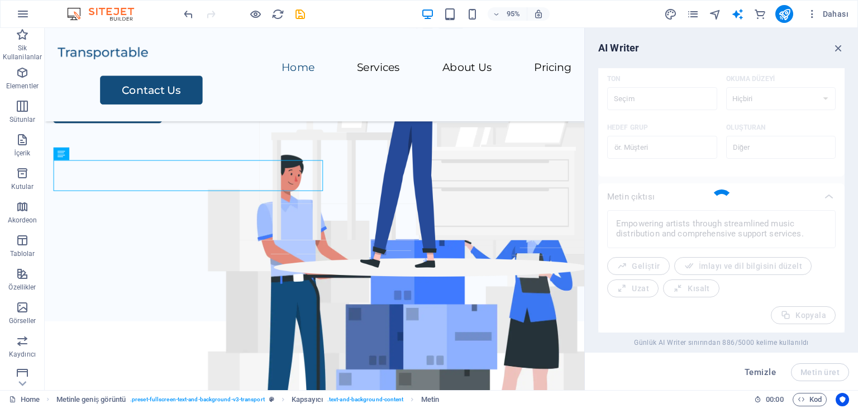
type textarea "x"
type textarea "Empowering artists by providing them with streamlined music distribution servic…"
type textarea "x"
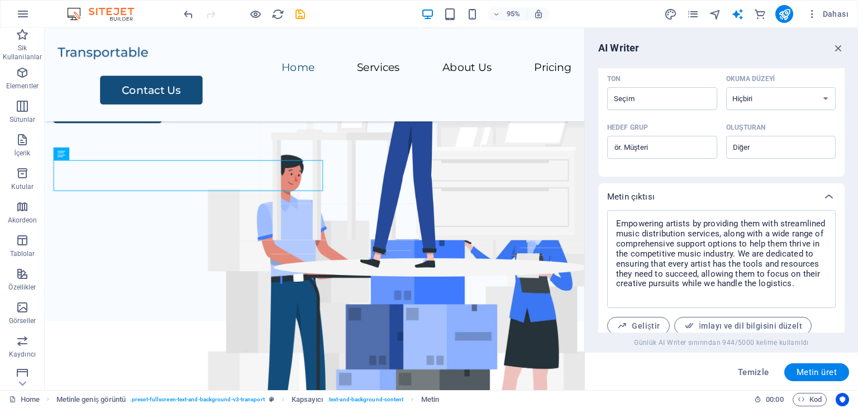
scroll to position [384, 0]
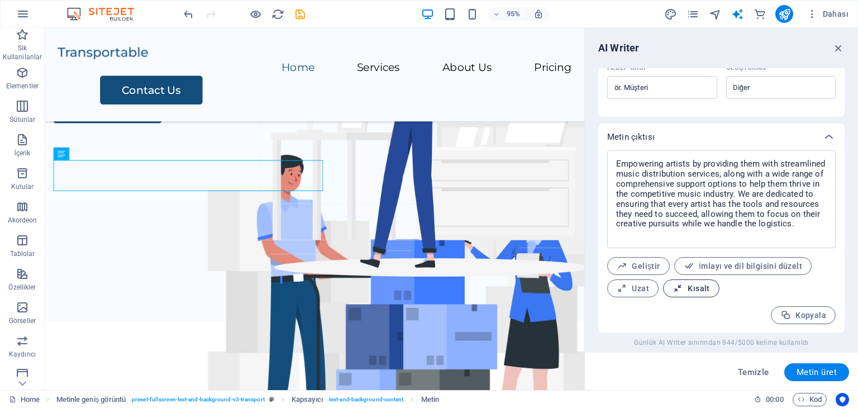
click at [684, 280] on button "Kısalt" at bounding box center [691, 288] width 56 height 18
type textarea "x"
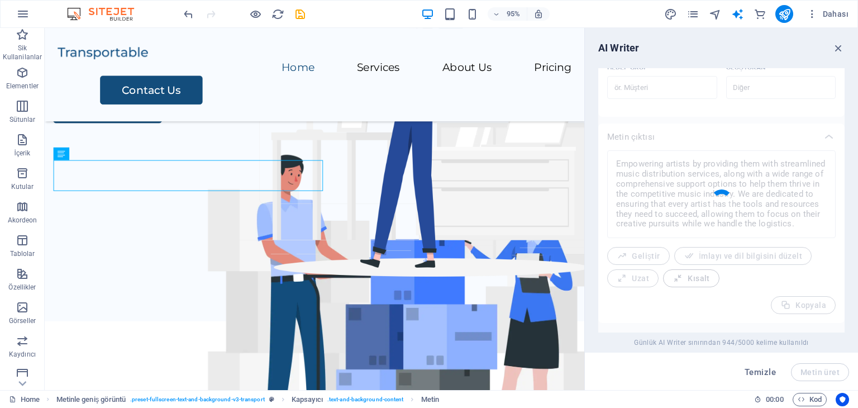
type textarea "x"
type textarea "We empower artists with streamlined music distribution services and comprehensi…"
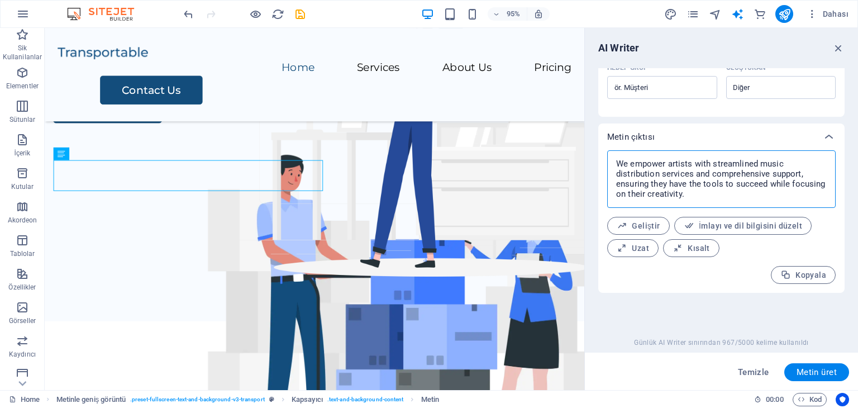
drag, startPoint x: 734, startPoint y: 195, endPoint x: 686, endPoint y: 160, distance: 60.3
click at [686, 160] on textarea "We empower artists with streamlined music distribution services and comprehensi…" at bounding box center [721, 179] width 217 height 46
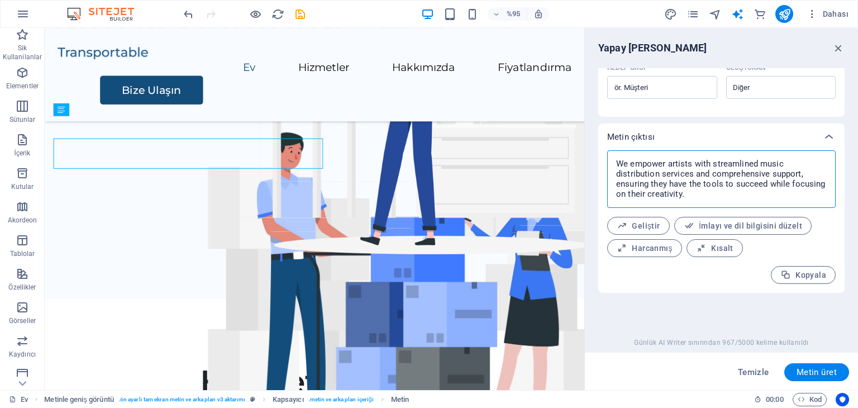
drag, startPoint x: 705, startPoint y: 198, endPoint x: 606, endPoint y: 140, distance: 115.4
click at [606, 140] on div "Metin çıktısı We empower artists with streamlined music distribution services a…" at bounding box center [721, 207] width 246 height 169
type textarea "x"
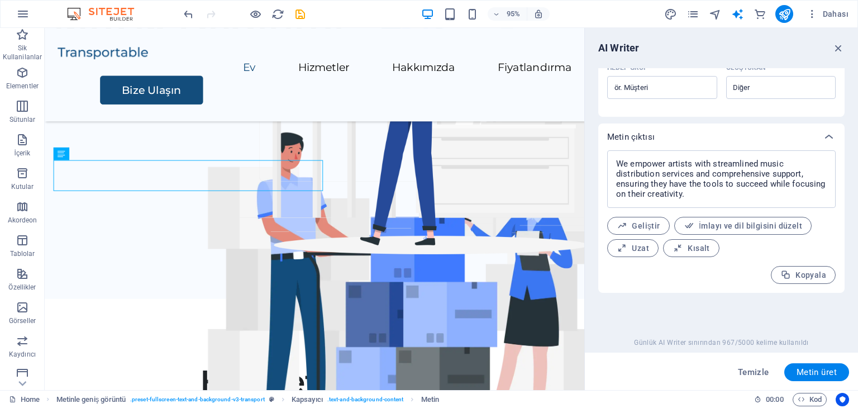
scroll to position [120, 0]
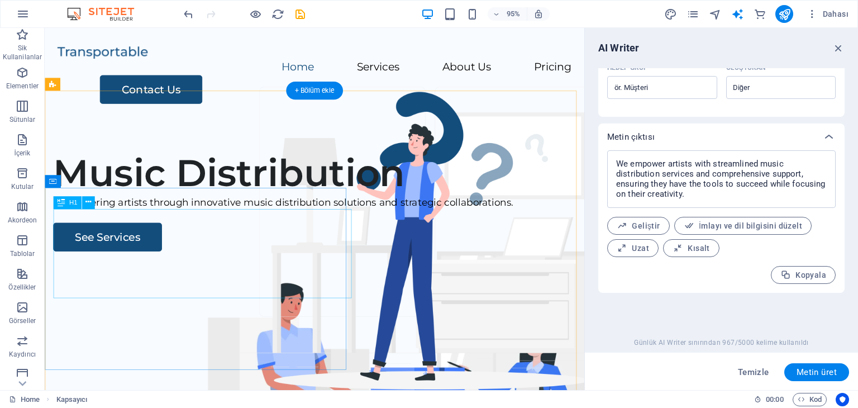
scroll to position [0, 0]
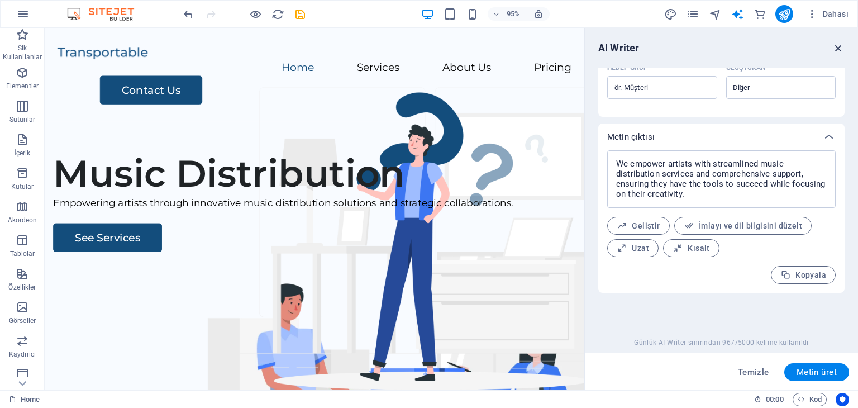
click at [842, 46] on icon "button" at bounding box center [838, 48] width 12 height 12
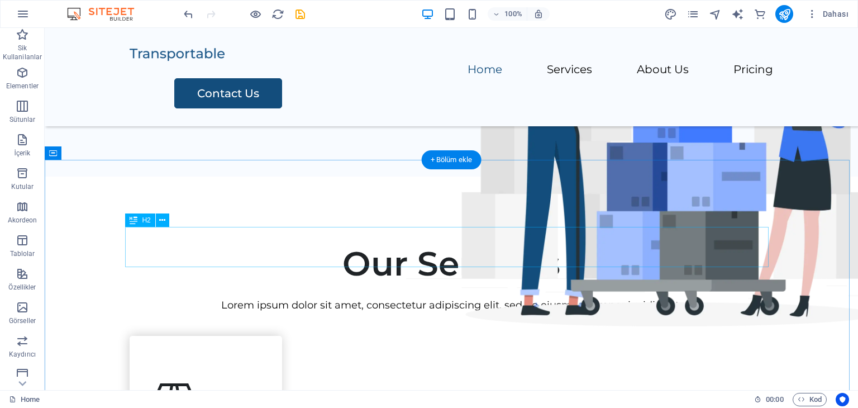
scroll to position [391, 0]
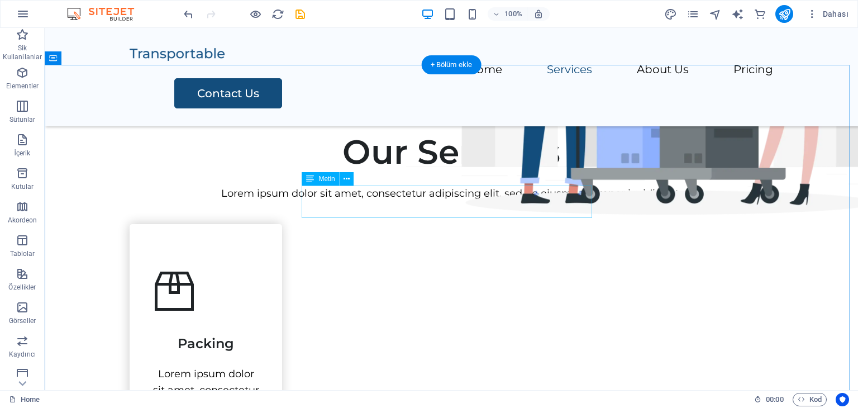
click at [400, 202] on div "Lorem ipsum dolor sit amet, consectetur adipiscing elit, sed do eiusmod tempor …" at bounding box center [451, 193] width 643 height 16
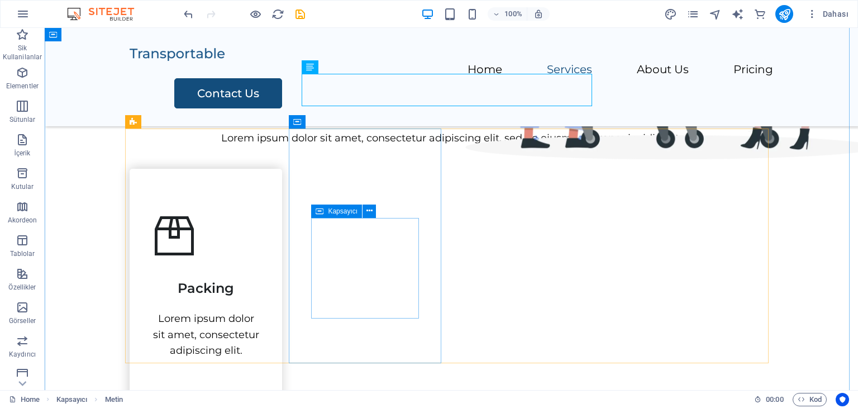
scroll to position [503, 0]
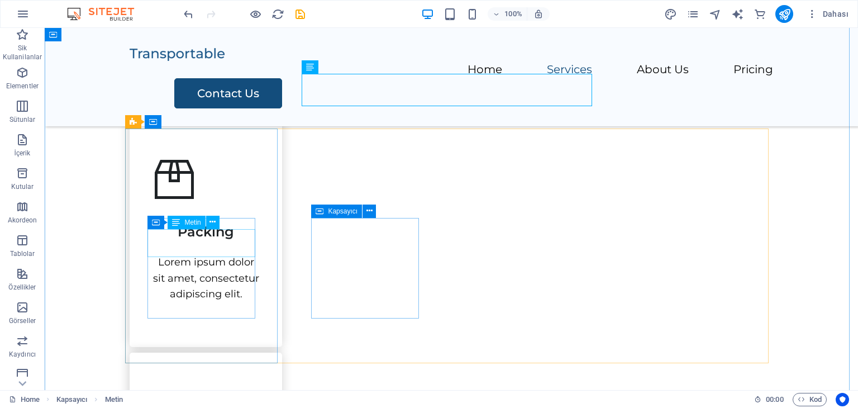
click at [206, 241] on div "Packing" at bounding box center [206, 227] width 108 height 28
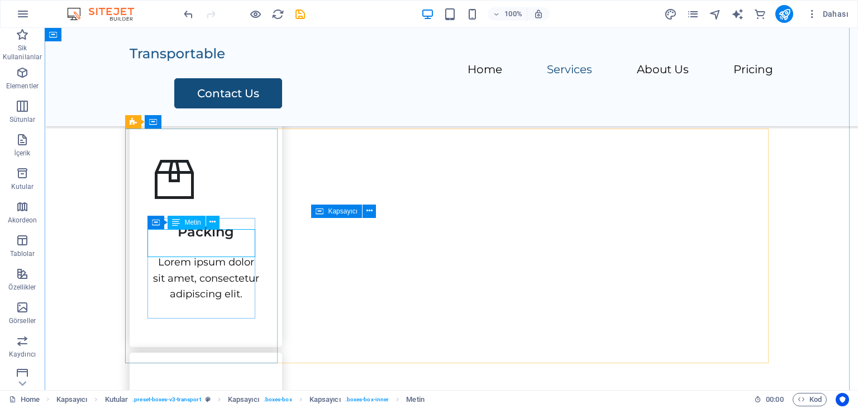
click at [207, 236] on div "Packing" at bounding box center [206, 227] width 108 height 28
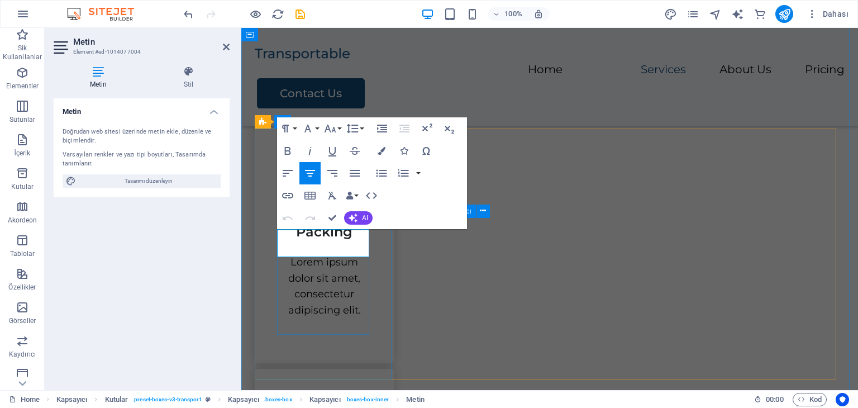
click at [351, 240] on span "Packing" at bounding box center [324, 231] width 56 height 16
click at [134, 259] on div "Metin Doğrudan web sitesi üzerinde metin ekle, düzenle ve biçimlendir. Varsayıl…" at bounding box center [142, 239] width 176 height 283
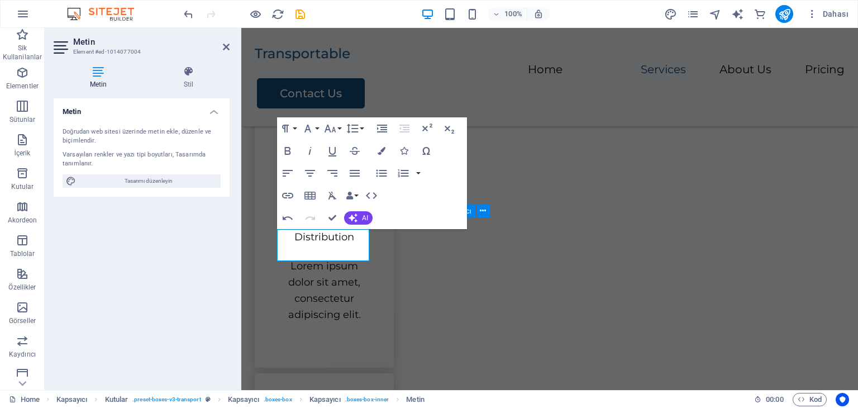
click at [212, 235] on div "Metin Doğrudan web sitesi üzerinde metin ekle, düzenle ve biçimlendir. Varsayıl…" at bounding box center [142, 239] width 176 height 283
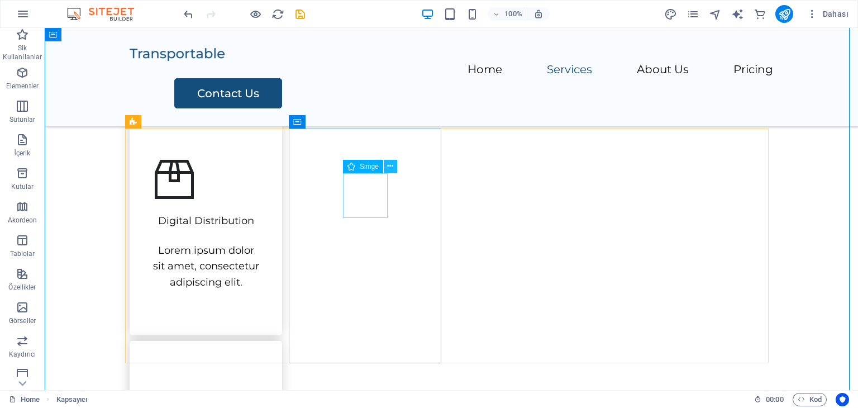
click at [392, 166] on icon at bounding box center [390, 166] width 6 height 12
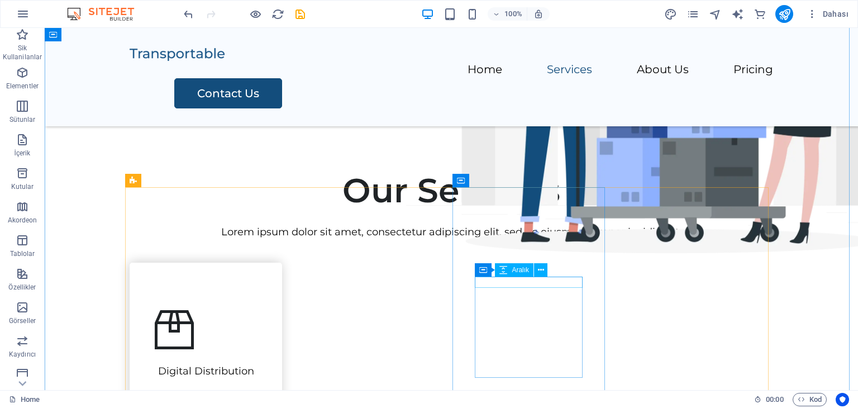
scroll to position [447, 0]
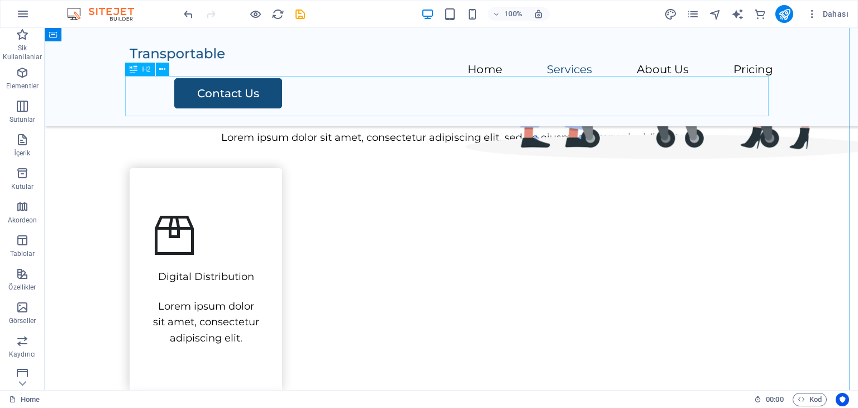
click at [451, 106] on div "Our Services" at bounding box center [451, 96] width 643 height 40
click at [36, 99] on span "Sütunlar" at bounding box center [22, 112] width 45 height 27
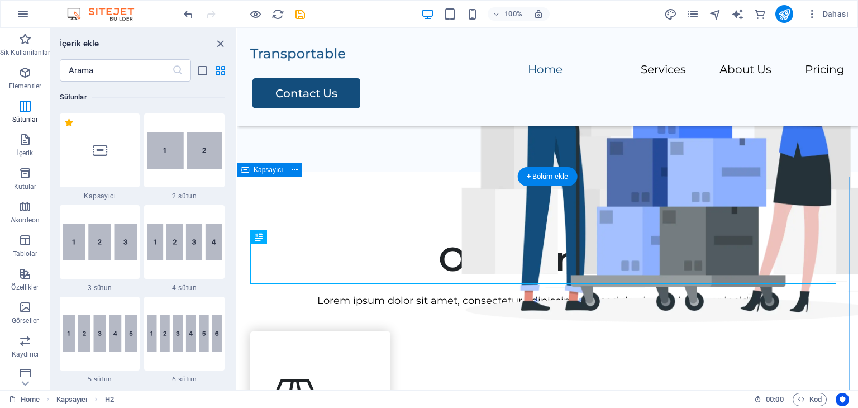
scroll to position [279, 0]
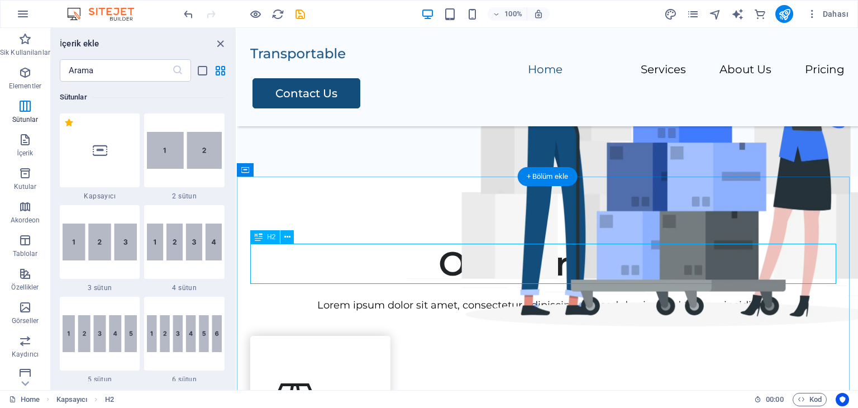
click at [478, 273] on div "Our Services" at bounding box center [547, 264] width 594 height 40
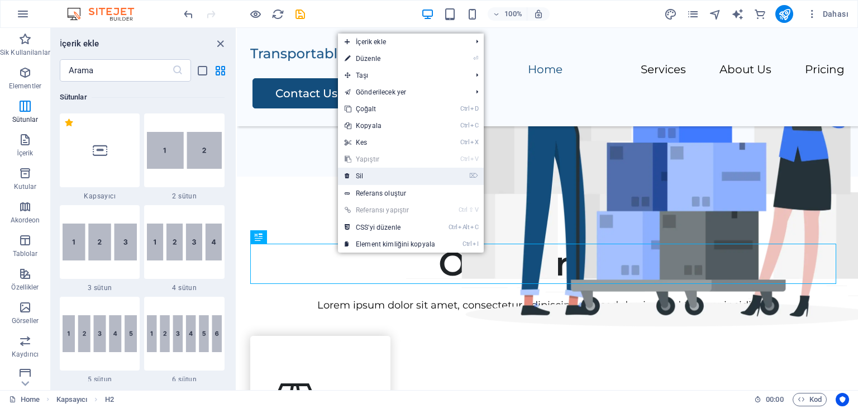
click at [416, 179] on link "⌦ Sil" at bounding box center [390, 176] width 104 height 17
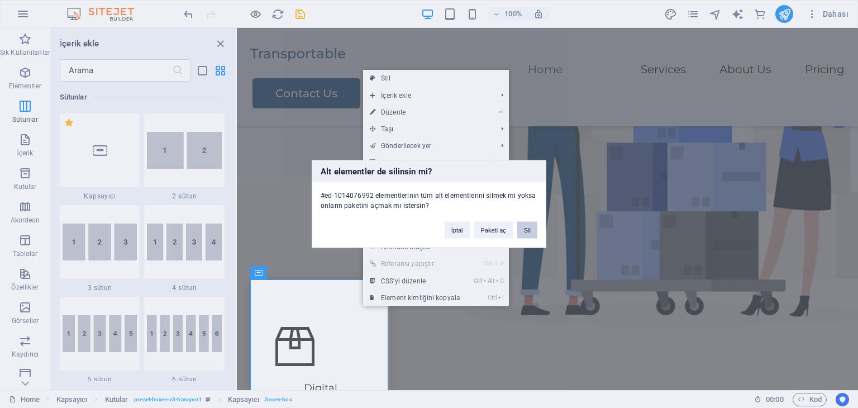
drag, startPoint x: 521, startPoint y: 228, endPoint x: 178, endPoint y: 252, distance: 343.7
click at [521, 228] on button "Sil" at bounding box center [527, 230] width 20 height 17
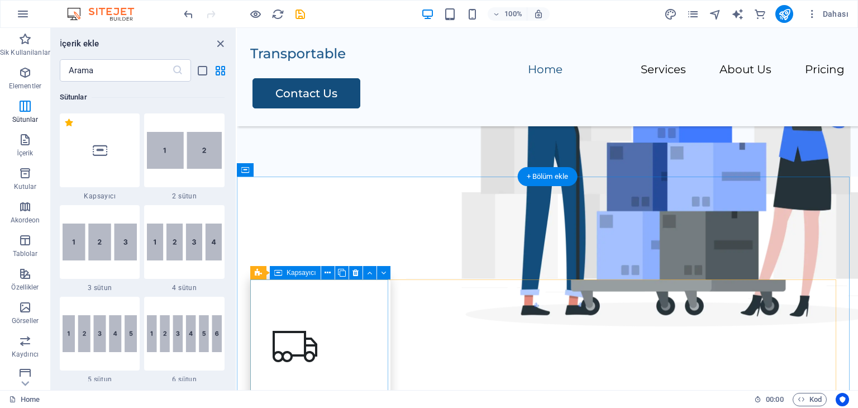
click at [359, 325] on div "Transportation Lorem ipsum dolor sit amet, consectetur adipiscing elit." at bounding box center [320, 404] width 140 height 251
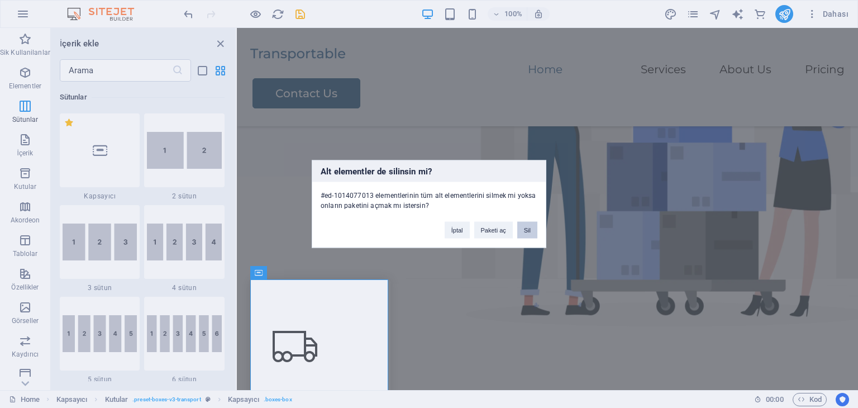
click at [526, 225] on button "Sil" at bounding box center [527, 230] width 20 height 17
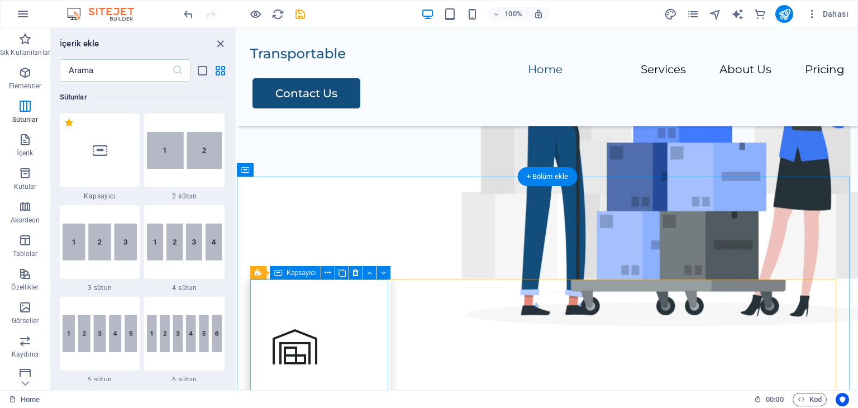
click at [374, 306] on div "Storage Lorem ipsum dolor sit amet, consectetur adipiscing elit." at bounding box center [320, 404] width 140 height 251
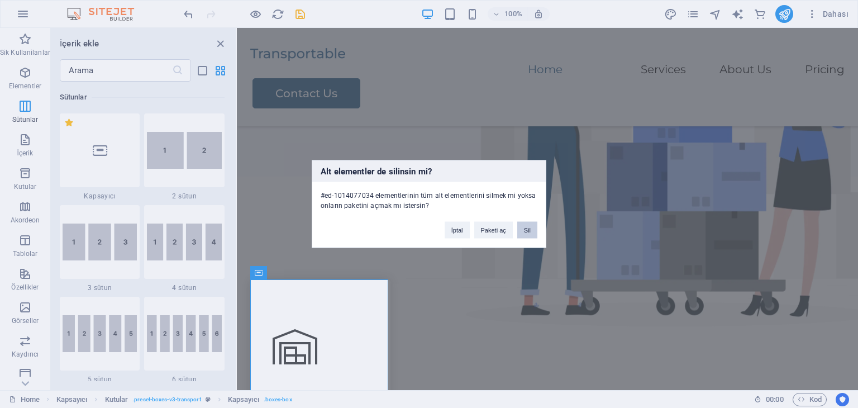
click at [536, 229] on button "Sil" at bounding box center [527, 230] width 20 height 17
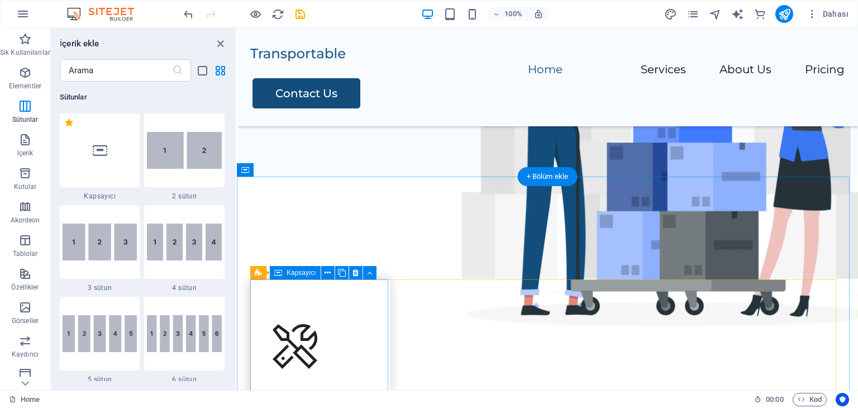
click at [350, 295] on div "Assembly Lorem ipsum dolor sit amet, consectetur adipiscing elit." at bounding box center [320, 404] width 140 height 251
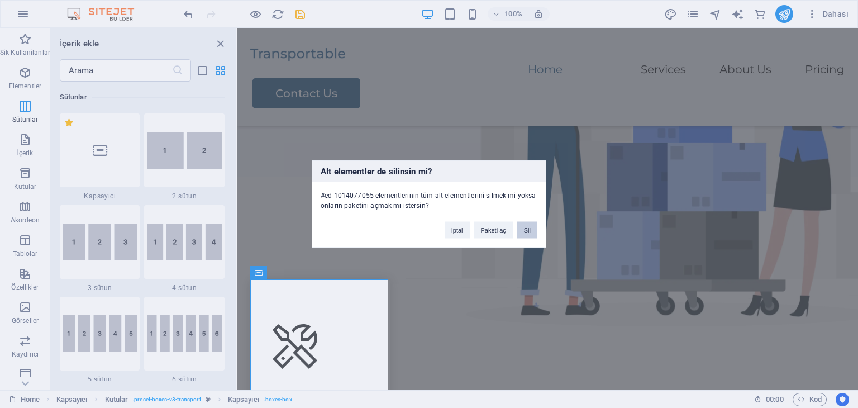
click at [533, 226] on button "Sil" at bounding box center [527, 230] width 20 height 17
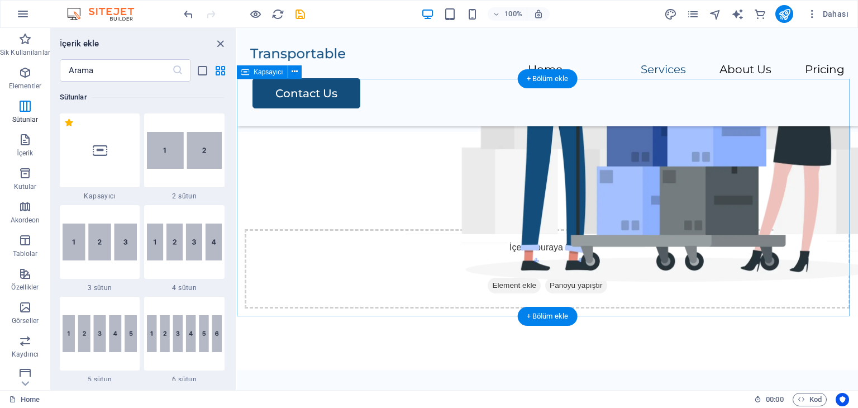
scroll to position [391, 0]
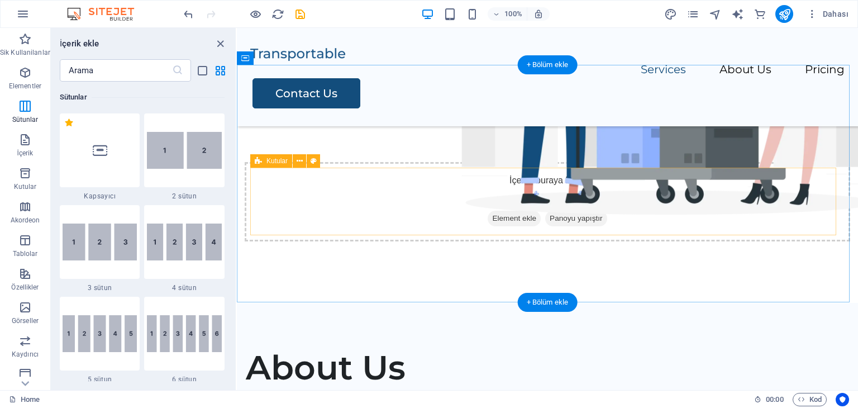
click at [433, 220] on div "İçeriği buraya bırak veya Element ekle Panoyu yapıştır" at bounding box center [547, 201] width 605 height 79
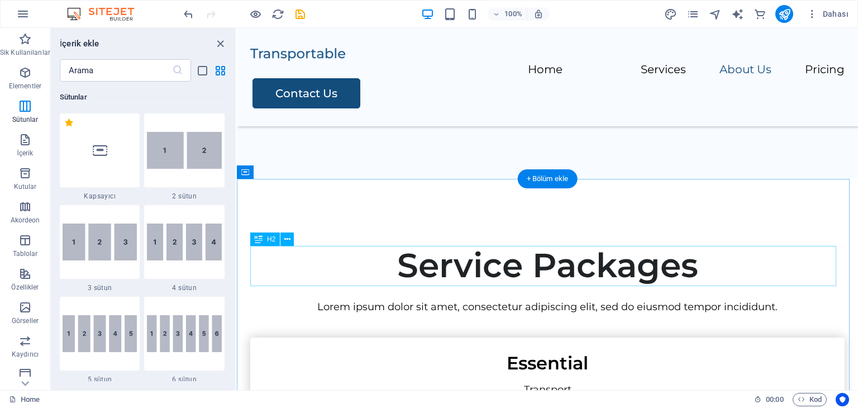
scroll to position [894, 0]
click at [373, 280] on div "Service Packages" at bounding box center [547, 266] width 594 height 40
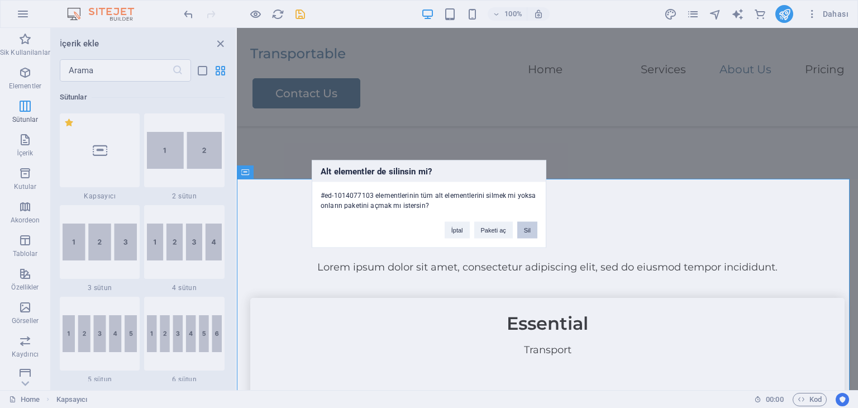
click at [524, 230] on button "Sil" at bounding box center [527, 230] width 20 height 17
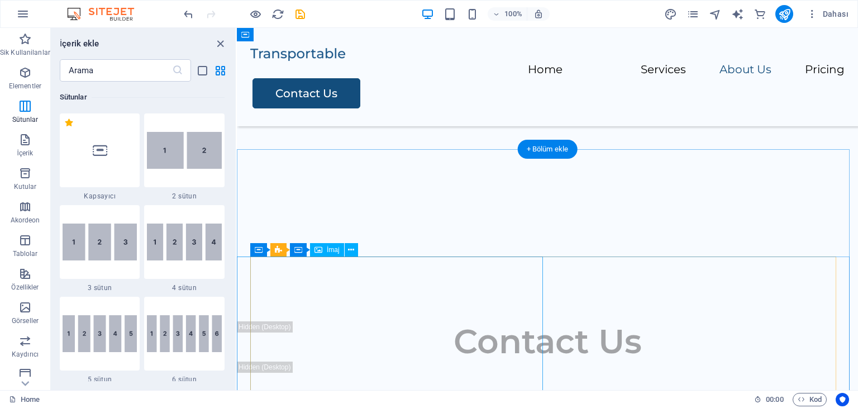
scroll to position [782, 0]
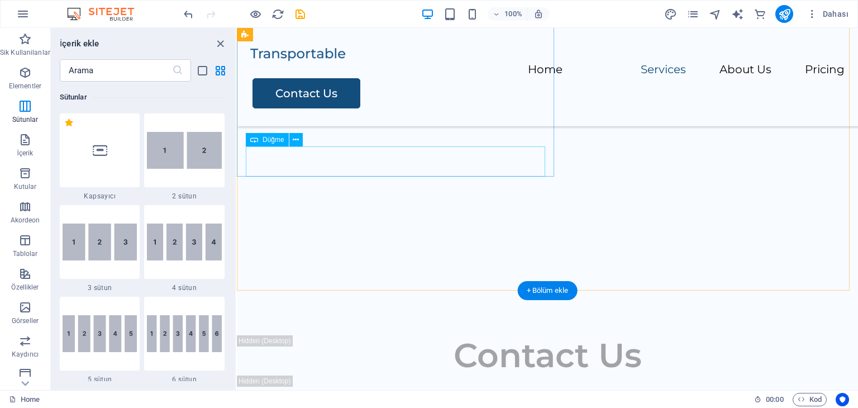
click at [306, 59] on div "Contact Us" at bounding box center [547, 43] width 603 height 30
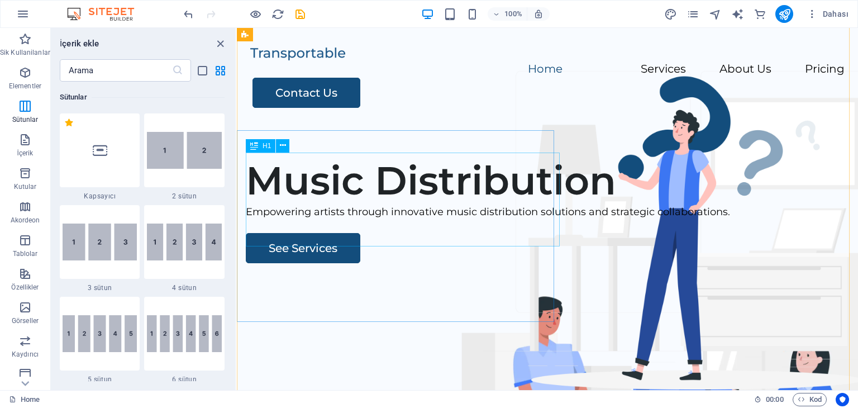
scroll to position [0, 0]
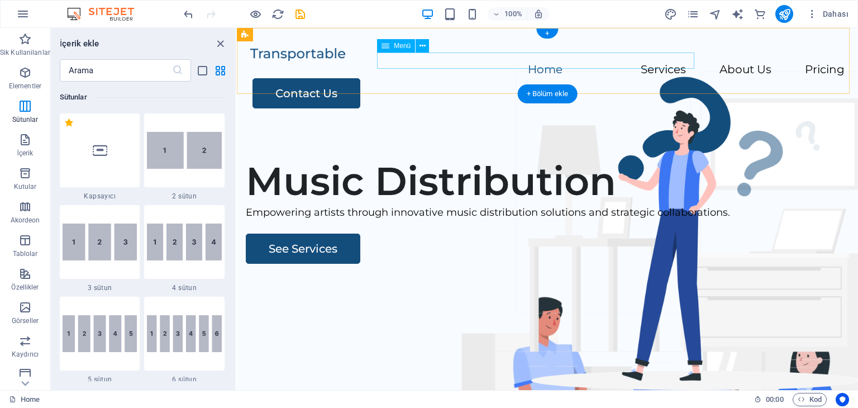
click at [523, 62] on nav "Home Services About Us Pricing" at bounding box center [547, 70] width 594 height 16
click at [521, 62] on nav "Home Services About Us Pricing" at bounding box center [547, 70] width 594 height 16
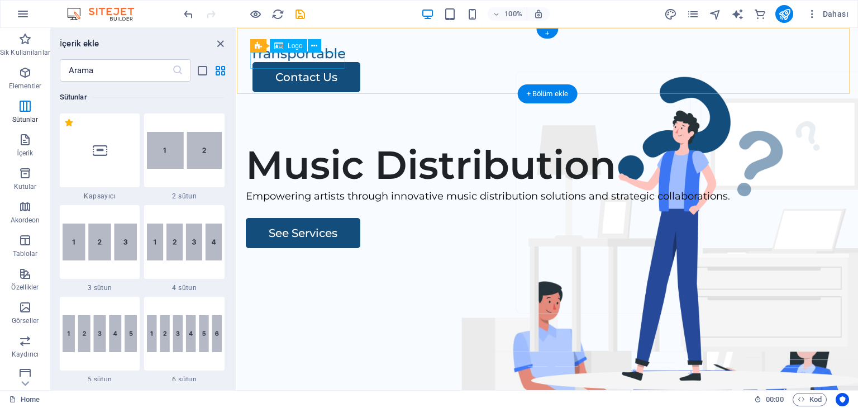
click at [308, 61] on div at bounding box center [547, 54] width 594 height 16
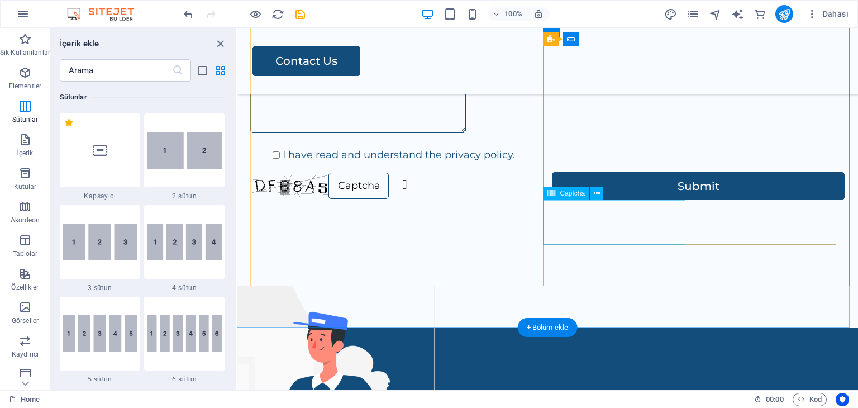
scroll to position [1173, 0]
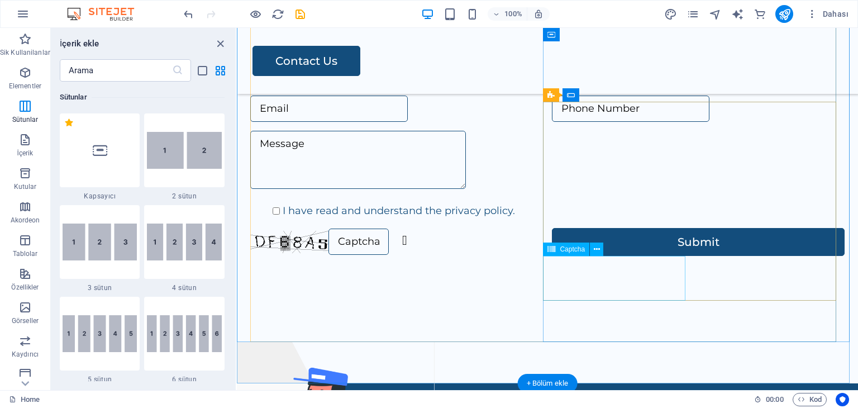
click at [543, 256] on div "Okunaksız mı? Yeni yükle" at bounding box center [396, 242] width 293 height 28
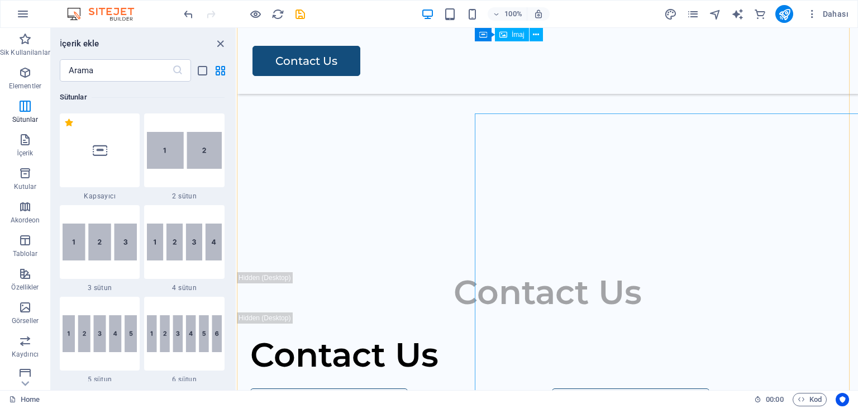
scroll to position [623, 0]
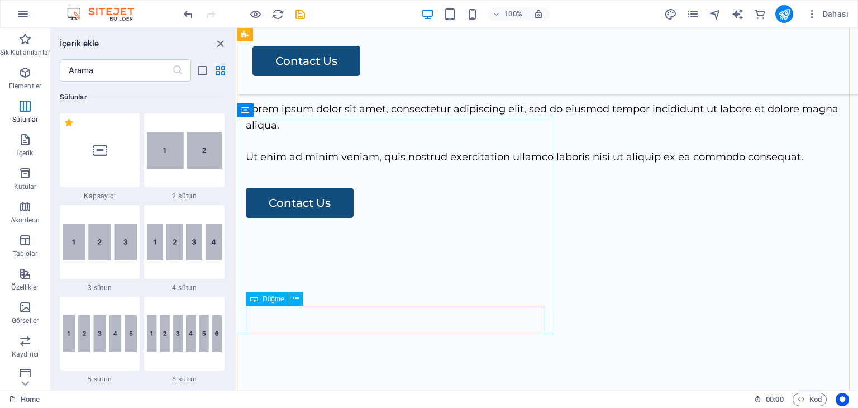
click at [330, 218] on div "Contact Us" at bounding box center [547, 203] width 603 height 30
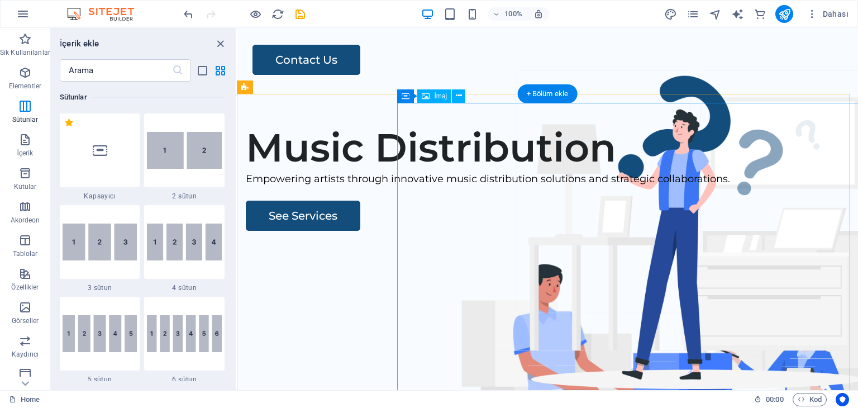
scroll to position [0, 0]
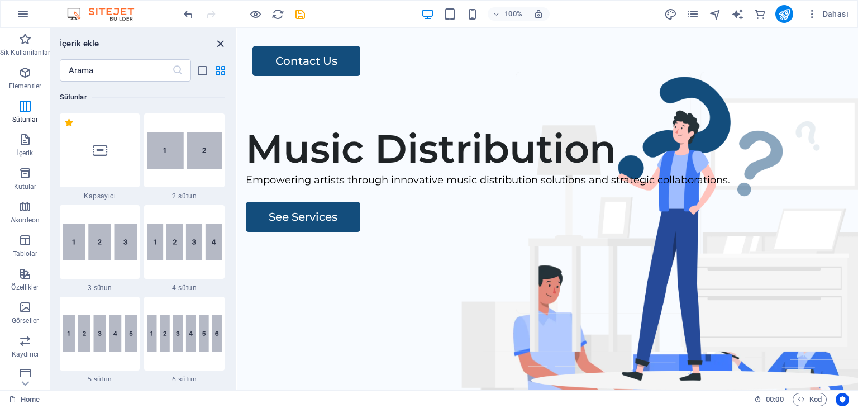
click at [223, 41] on icon "close panel" at bounding box center [220, 43] width 13 height 13
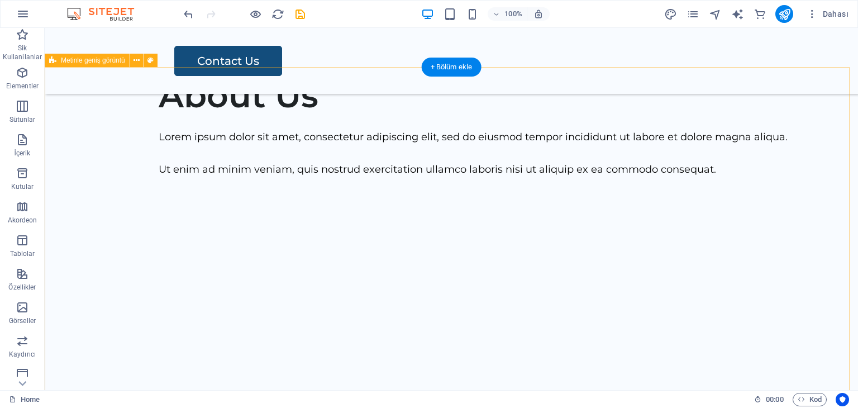
scroll to position [614, 0]
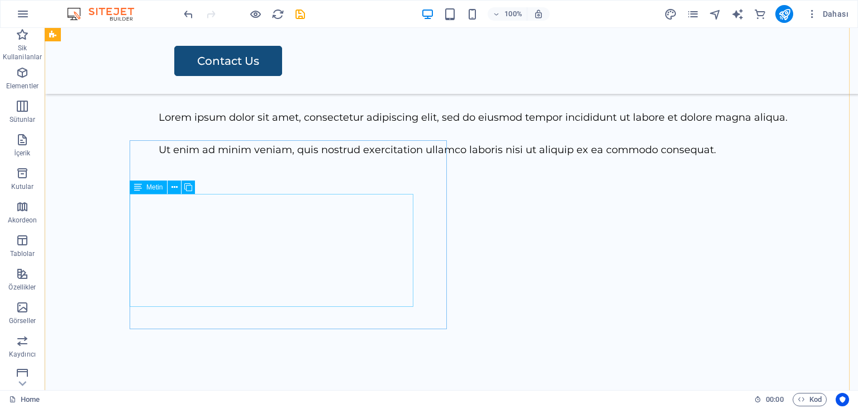
click at [209, 158] on div "Lorem ipsum dolor sit amet, consectetur adipiscing elit, sed do eiusmod tempor …" at bounding box center [489, 133] width 661 height 48
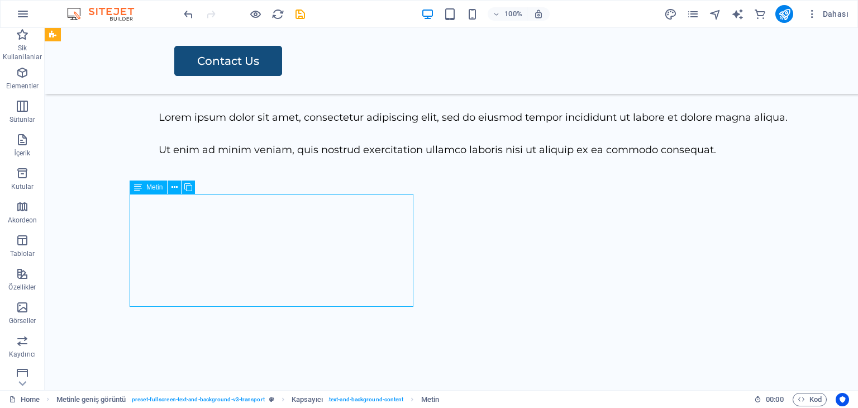
click at [208, 158] on div "Lorem ipsum dolor sit amet, consectetur adipiscing elit, sed do eiusmod tempor …" at bounding box center [489, 133] width 661 height 48
click at [220, 158] on div "Lorem ipsum dolor sit amet, consectetur adipiscing elit, sed do eiusmod tempor …" at bounding box center [489, 133] width 661 height 48
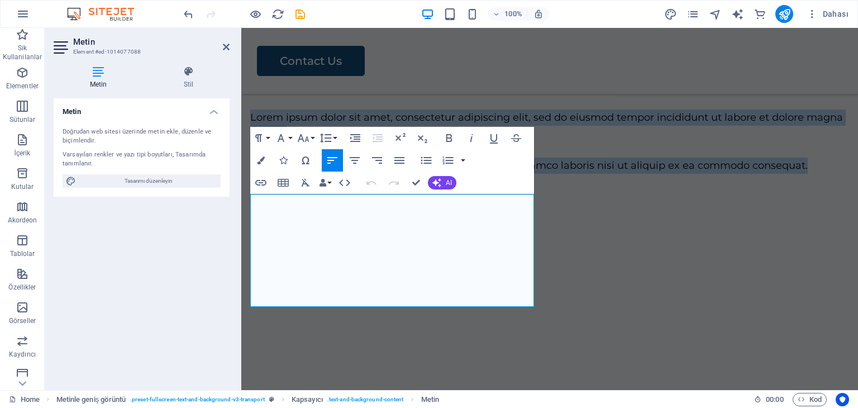
drag, startPoint x: 336, startPoint y: 297, endPoint x: 470, endPoint y: 211, distance: 159.3
click at [241, 188] on html "Skip to main content Menu Contact Us Music Distribution Empowering artists thro…" at bounding box center [549, 340] width 617 height 1853
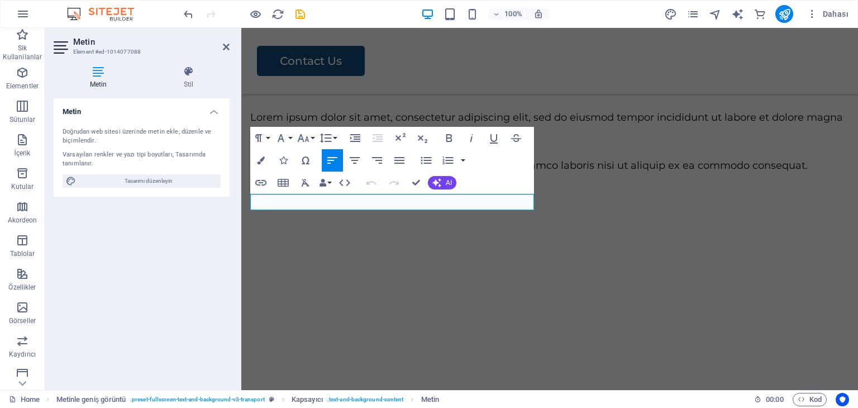
scroll to position [662, 0]
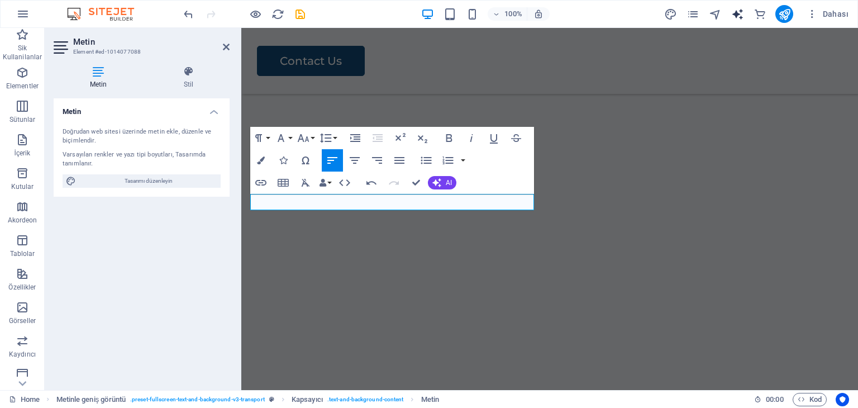
click at [732, 13] on icon "text_generator" at bounding box center [737, 14] width 13 height 13
select select "English"
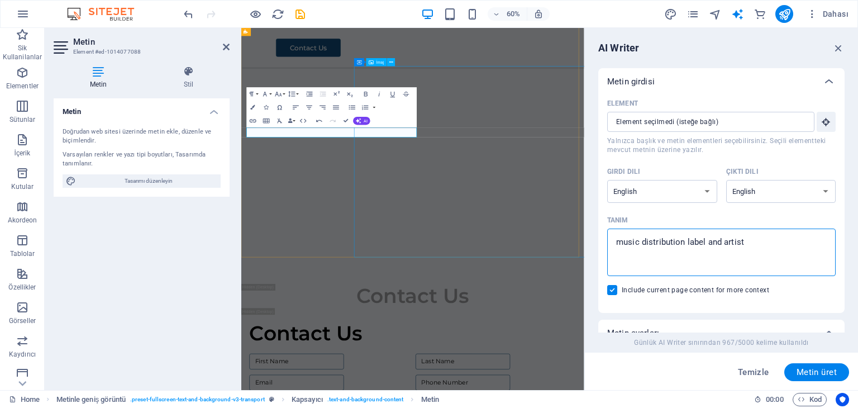
drag, startPoint x: 994, startPoint y: 272, endPoint x: 748, endPoint y: 388, distance: 272.1
type textarea "x"
click at [774, 241] on textarea "music distribution label and artist" at bounding box center [721, 252] width 217 height 36
type textarea "musi"
type textarea "x"
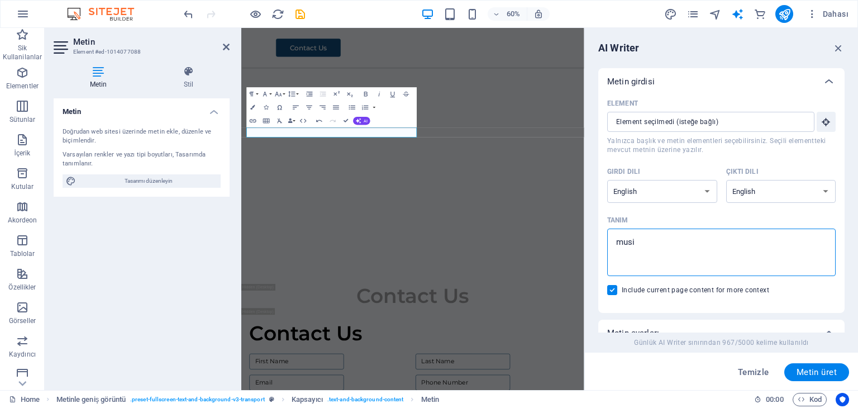
type textarea "mus"
type textarea "x"
type textarea "mu"
type textarea "x"
type textarea "m"
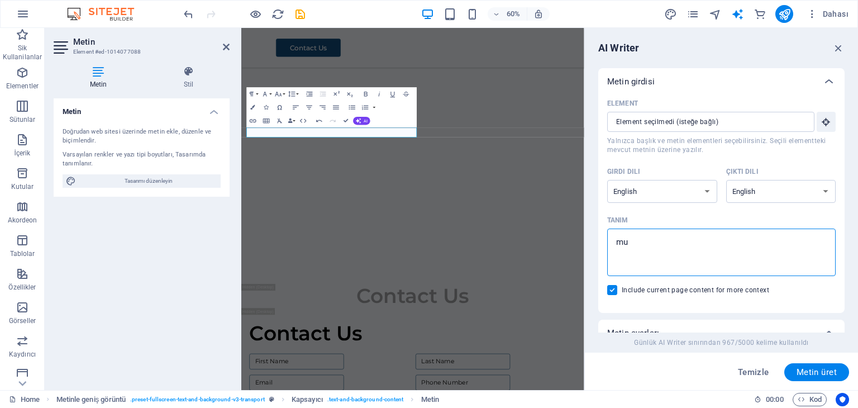
type textarea "x"
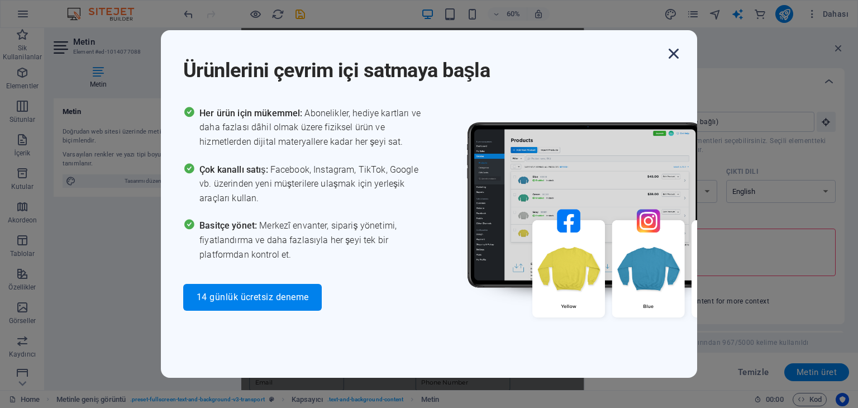
click at [679, 51] on icon "button" at bounding box center [674, 54] width 20 height 20
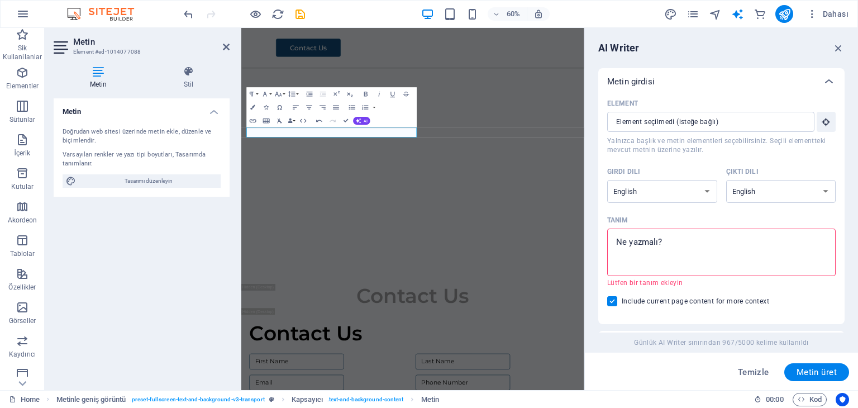
click at [676, 232] on div "x ​" at bounding box center [721, 251] width 228 height 47
click at [676, 234] on textarea "Tanım x ​ Lütfen bir tanım ekleyin" at bounding box center [721, 252] width 217 height 36
type textarea "x"
click at [672, 237] on textarea "Tanım x ​ Lütfen bir tanım ekleyin" at bounding box center [721, 252] width 217 height 36
paste textarea "Türkiye-based distribution company providing global publications"
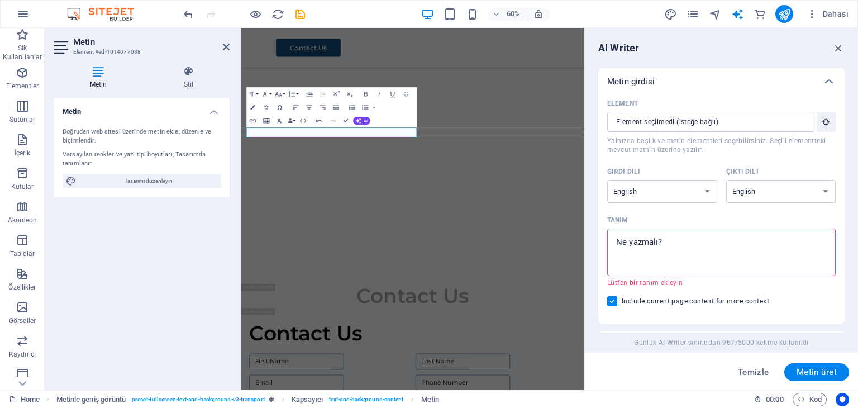
type textarea "Türkiye-based distribution company providing global publications"
type textarea "x"
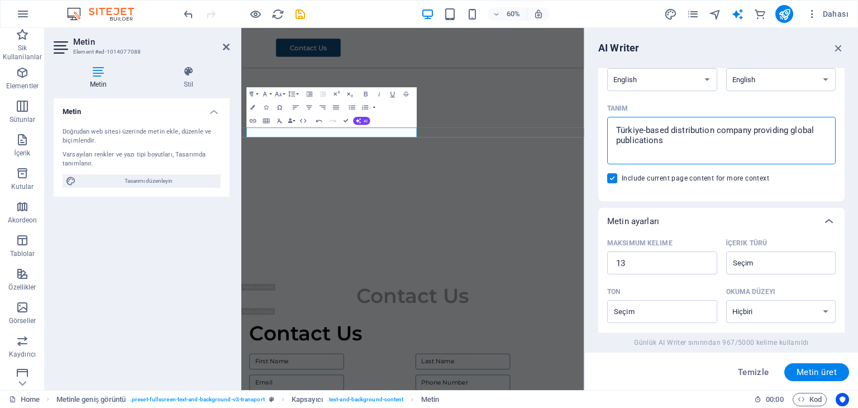
scroll to position [279, 0]
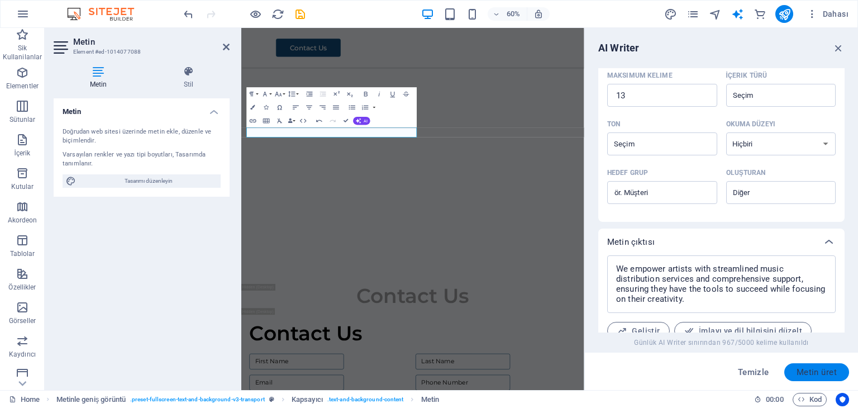
type textarea "Türkiye-based distribution company providing global publications"
click at [814, 376] on button "Metin üret" at bounding box center [816, 372] width 65 height 18
type textarea "x"
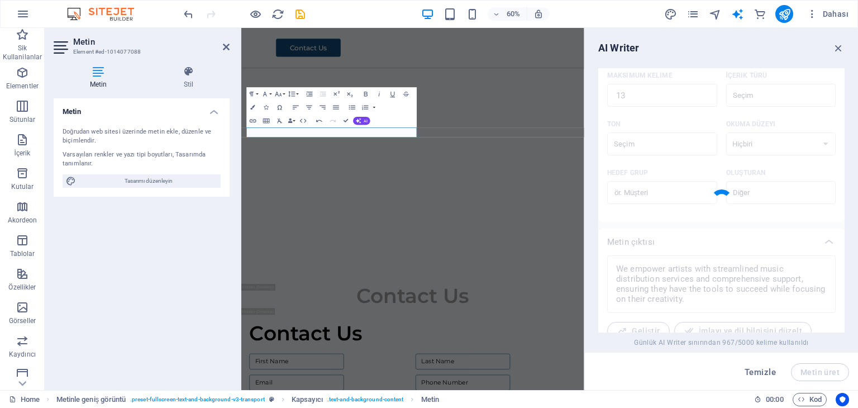
type textarea "x"
type textarea "Global publications distributor based in [GEOGRAPHIC_DATA], specializing in div…"
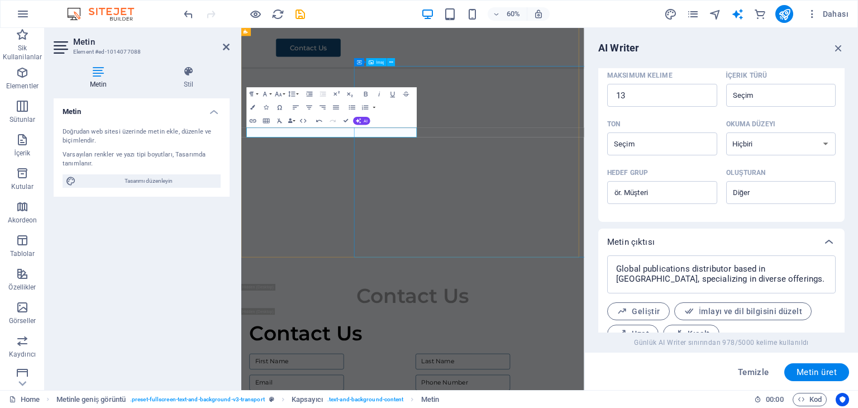
scroll to position [325, 0]
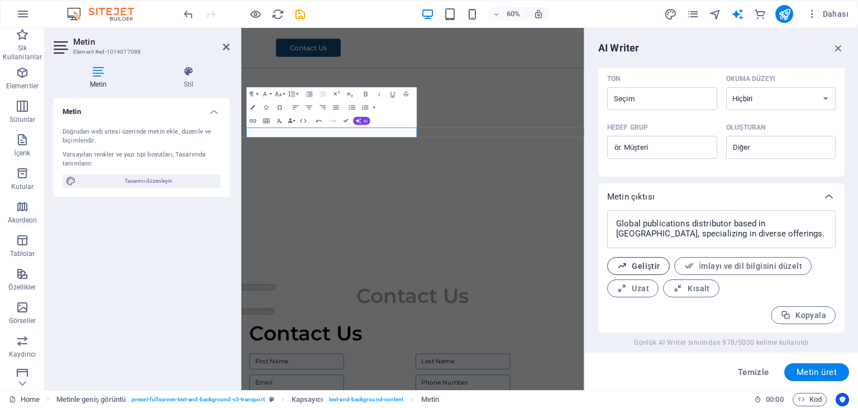
click at [657, 265] on span "Geliştir" at bounding box center [639, 266] width 44 height 11
click at [688, 220] on textarea "Global publications distributor headquartered in [GEOGRAPHIC_DATA], specializin…" at bounding box center [721, 229] width 217 height 27
drag, startPoint x: 808, startPoint y: 233, endPoint x: 606, endPoint y: 220, distance: 202.7
click at [606, 220] on div "Global publications distributor headquartered in [GEOGRAPHIC_DATA], specializin…" at bounding box center [721, 271] width 246 height 123
click at [836, 45] on icon "button" at bounding box center [838, 48] width 12 height 12
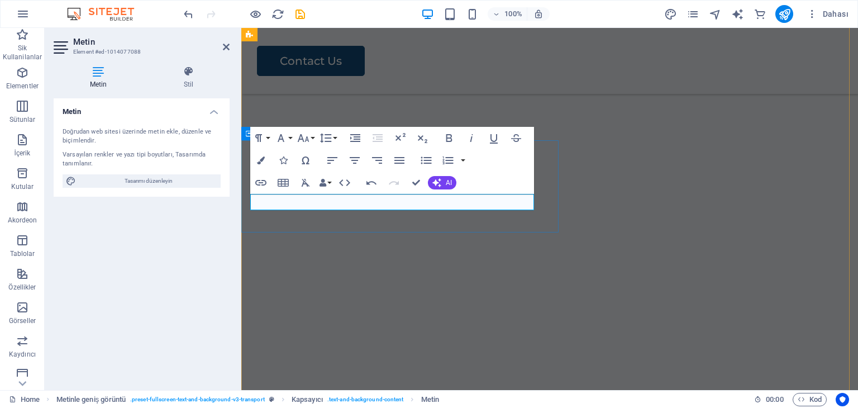
click at [386, 78] on p at bounding box center [549, 69] width 599 height 16
click at [344, 100] on div at bounding box center [549, 89] width 599 height 22
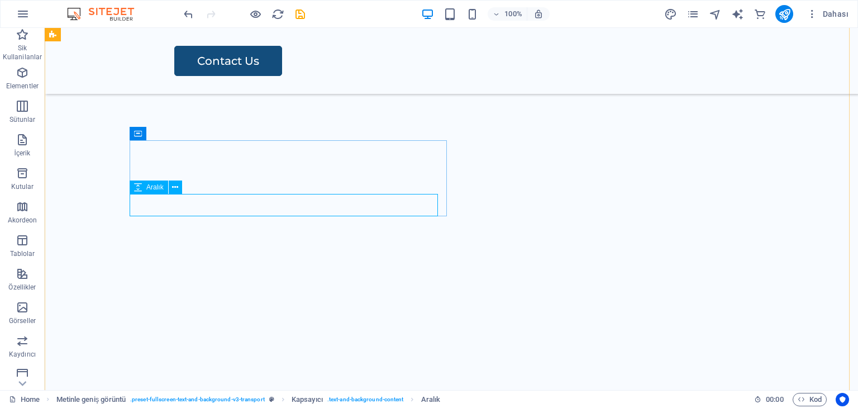
click at [287, 76] on div at bounding box center [489, 65] width 661 height 22
click at [227, 76] on div at bounding box center [489, 65] width 661 height 22
click at [161, 76] on div at bounding box center [489, 65] width 661 height 22
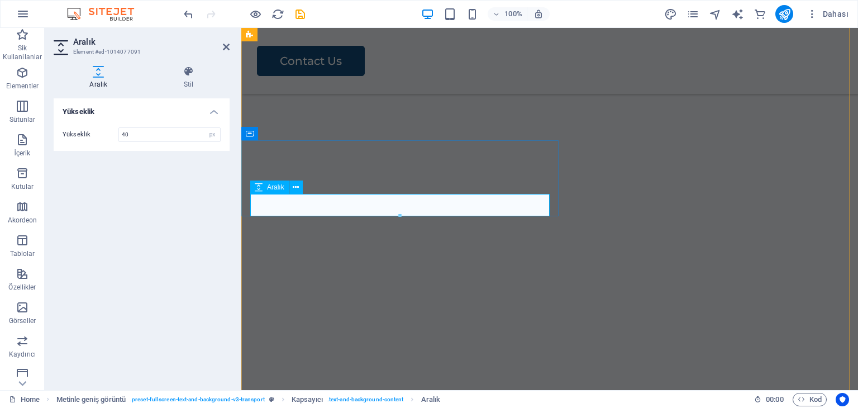
click at [325, 76] on div at bounding box center [549, 65] width 599 height 22
click at [293, 173] on icon at bounding box center [296, 174] width 6 height 12
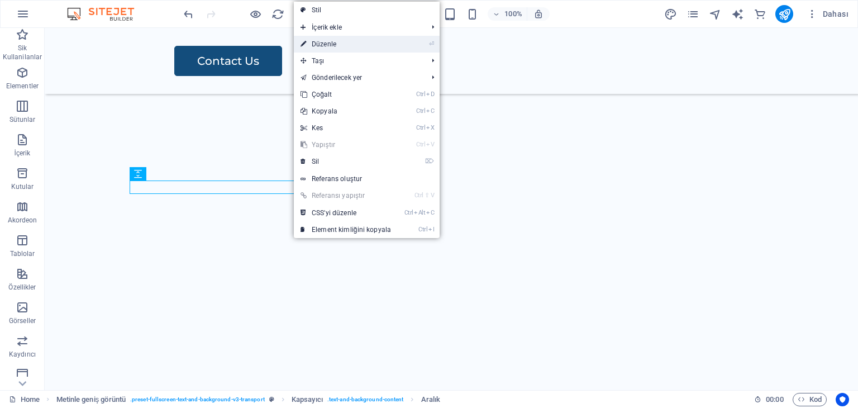
click at [350, 42] on link "⏎ Düzenle" at bounding box center [346, 44] width 104 height 17
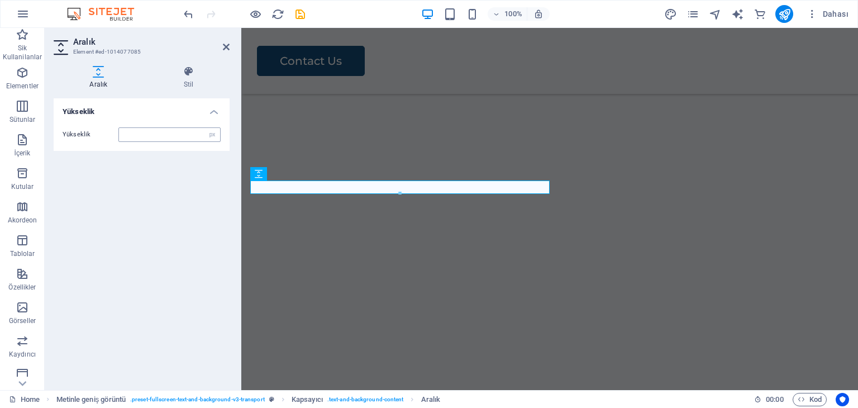
click at [145, 135] on input "number" at bounding box center [169, 134] width 101 height 13
click at [226, 46] on icon at bounding box center [226, 46] width 7 height 9
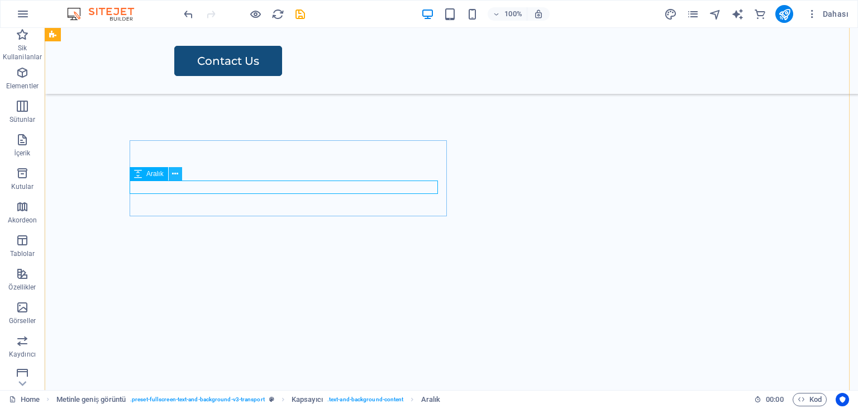
click at [174, 174] on icon at bounding box center [175, 174] width 6 height 12
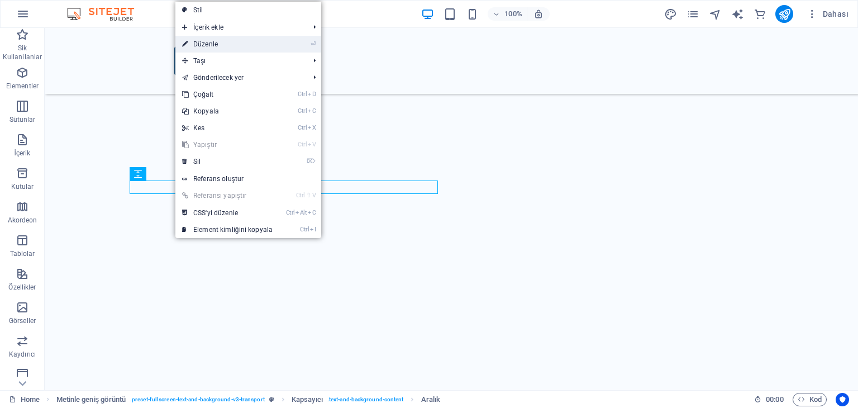
click at [236, 45] on link "⏎ Düzenle" at bounding box center [227, 44] width 104 height 17
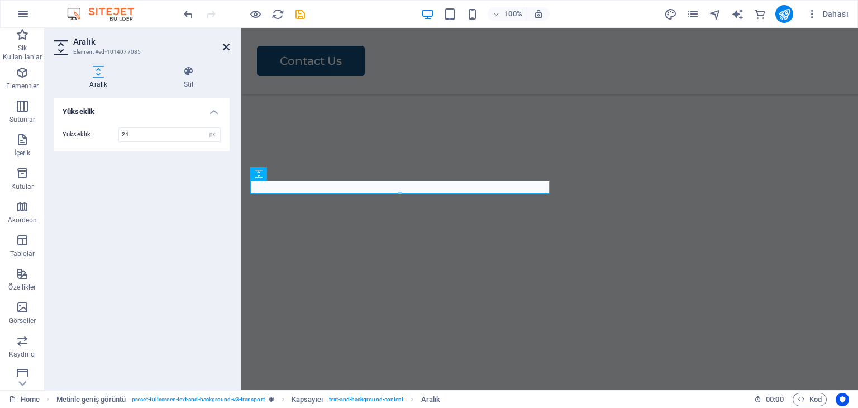
click at [228, 44] on icon at bounding box center [226, 46] width 7 height 9
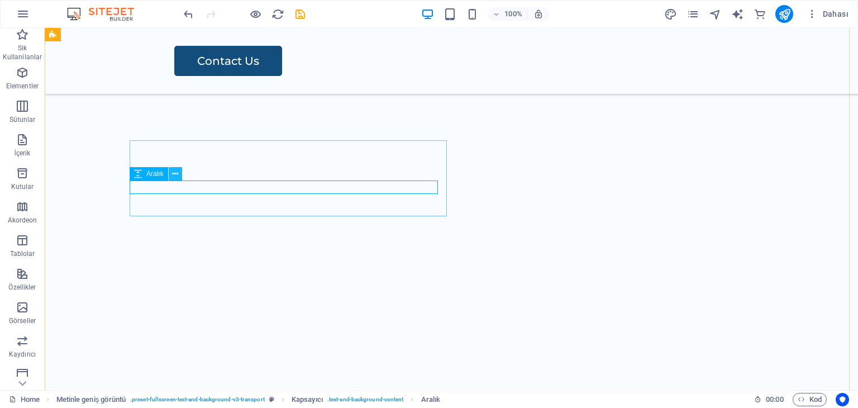
click at [179, 179] on button at bounding box center [175, 173] width 13 height 13
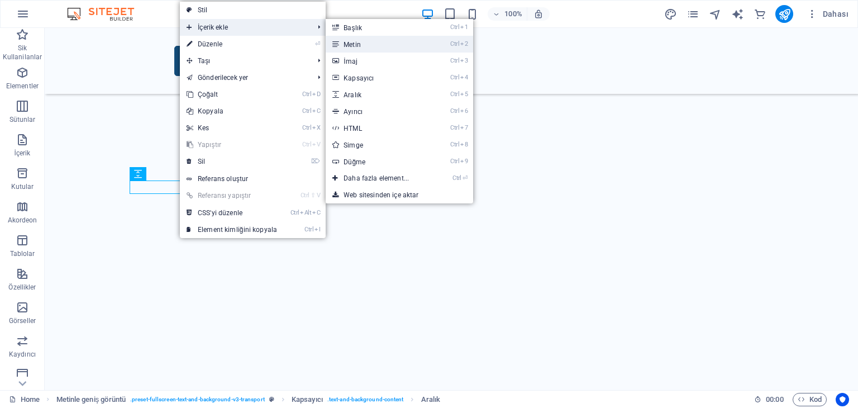
click at [365, 43] on link "Ctrl 2 Metin" at bounding box center [379, 44] width 106 height 17
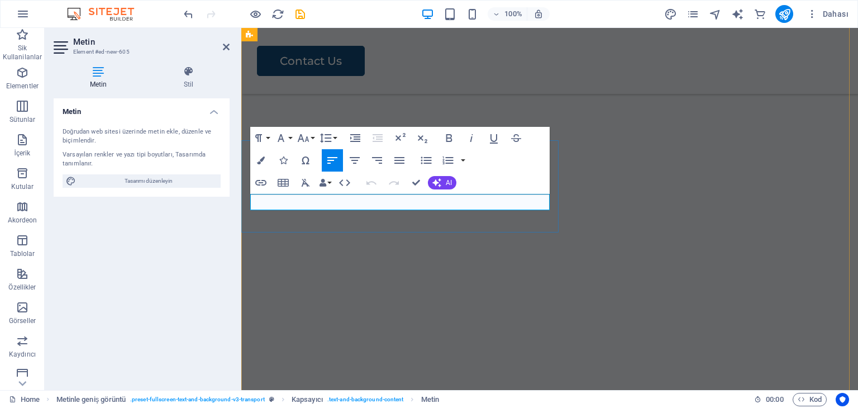
scroll to position [558, 0]
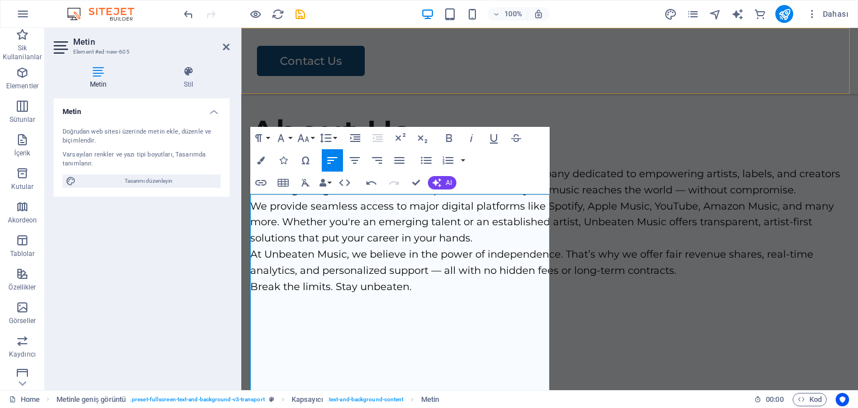
click at [570, 57] on div "Menu Contact Us" at bounding box center [549, 61] width 617 height 66
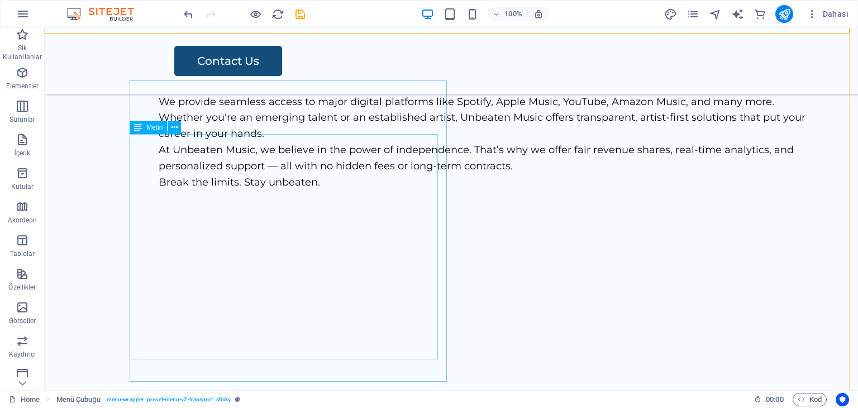
scroll to position [670, 0]
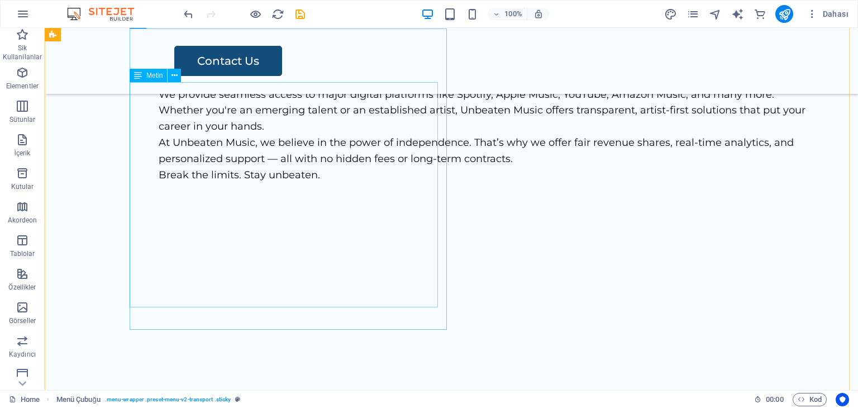
click at [184, 144] on div "Unbeaten Music is an independent music distribution company dedicated to empowe…" at bounding box center [489, 118] width 661 height 128
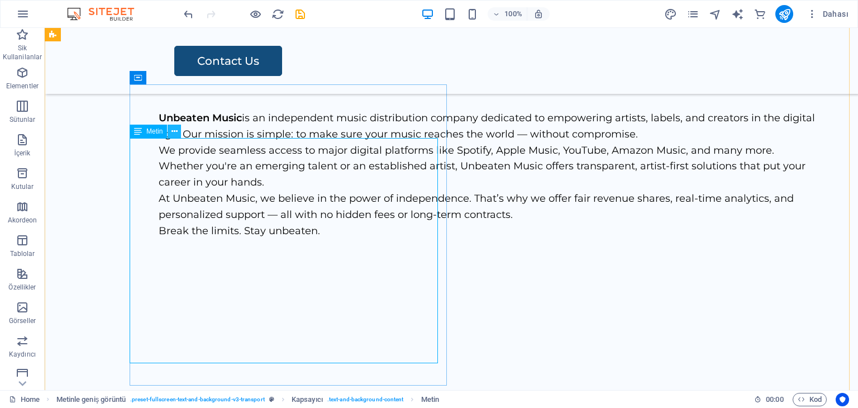
click at [174, 130] on icon at bounding box center [174, 132] width 6 height 12
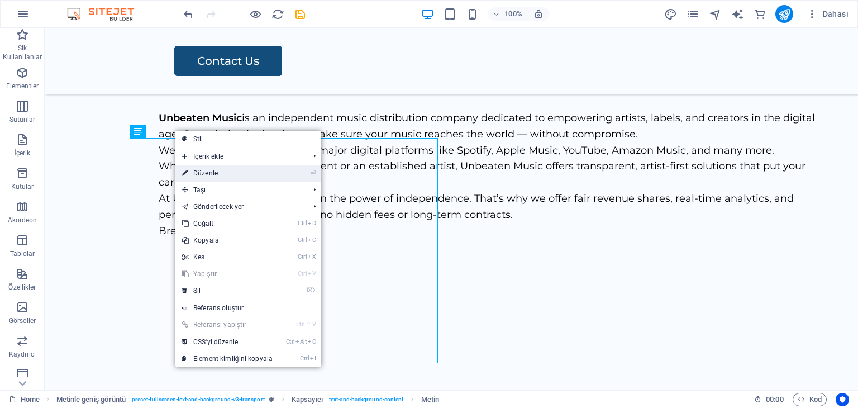
click at [311, 171] on icon "⏎" at bounding box center [313, 172] width 5 height 7
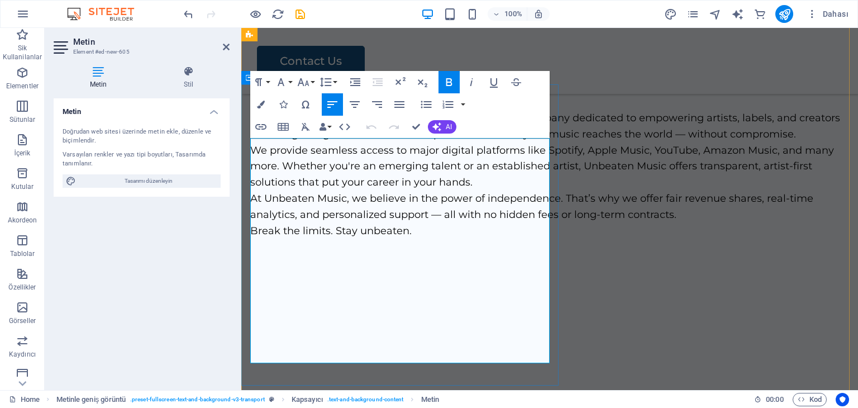
click at [249, 206] on div "About Us Unbeaten Music is an independent music distribution company dedicated …" at bounding box center [549, 158] width 617 height 204
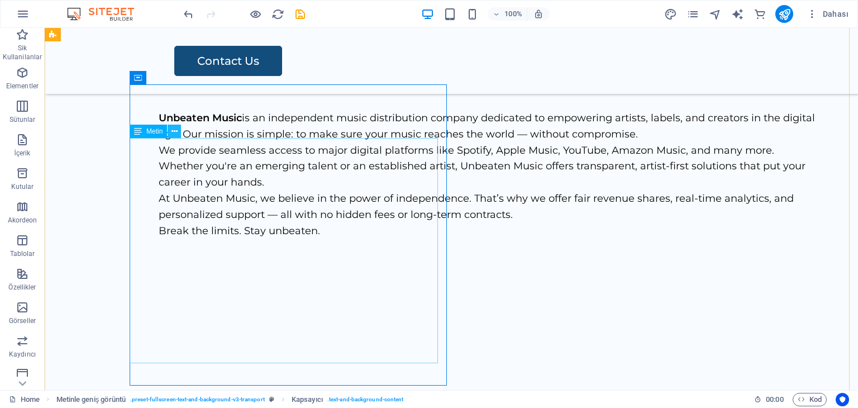
click at [175, 130] on icon at bounding box center [174, 132] width 6 height 12
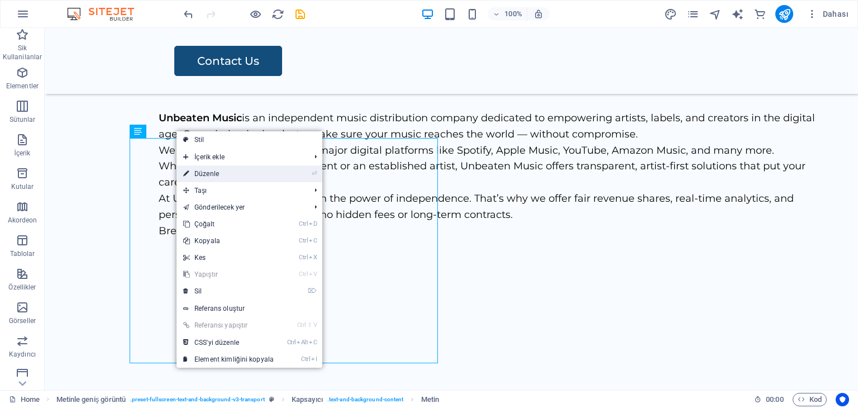
click at [217, 172] on link "⏎ Düzenle" at bounding box center [228, 173] width 104 height 17
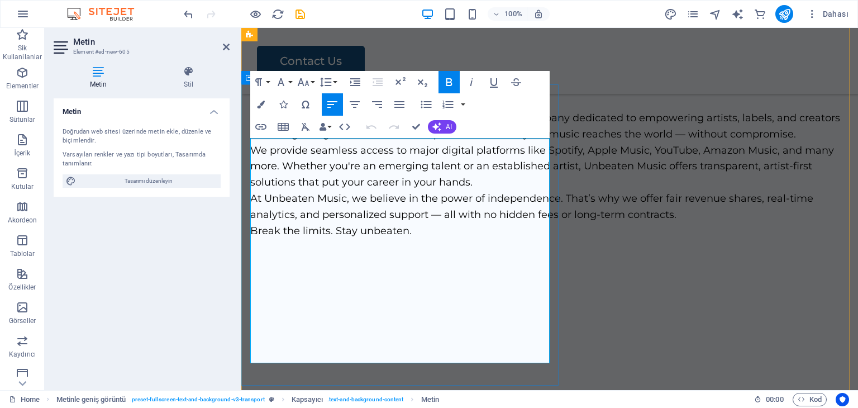
click at [548, 142] on p "Unbeaten Music is an independent music distribution company dedicated to empowe…" at bounding box center [549, 126] width 599 height 32
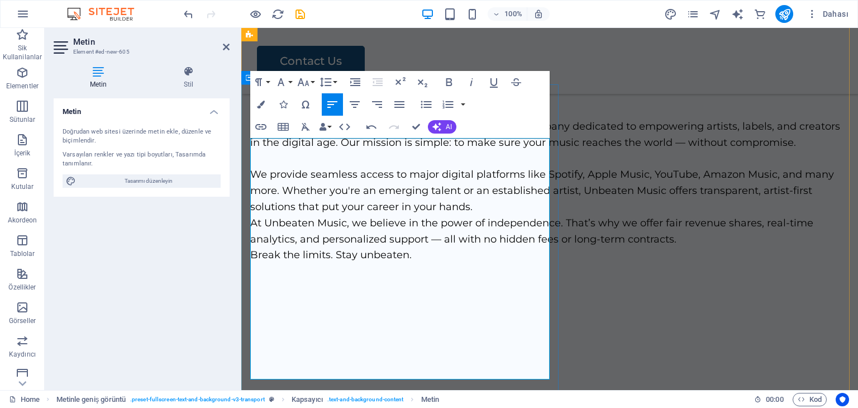
click at [480, 214] on p "We provide seamless access to major digital platforms like Spotify, Apple Music…" at bounding box center [549, 190] width 599 height 48
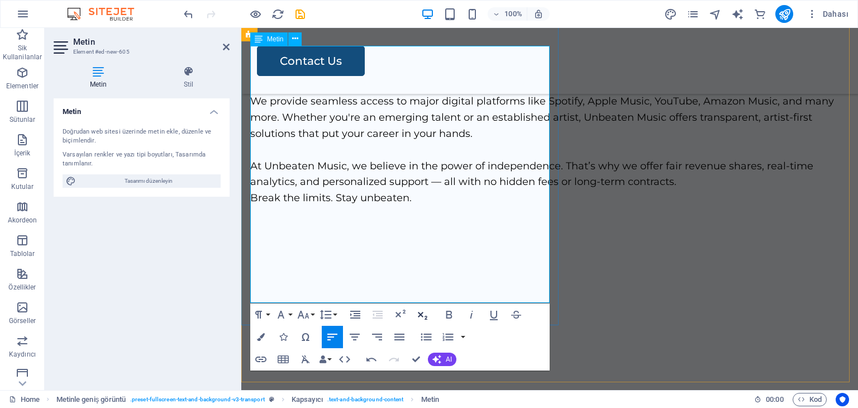
scroll to position [709, 0]
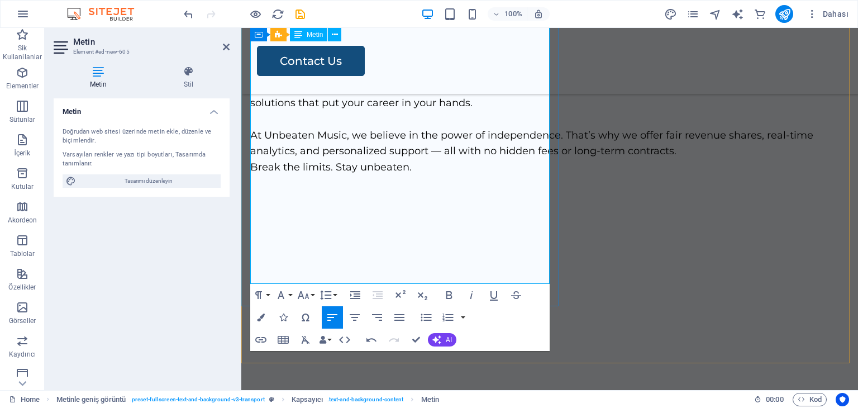
click at [437, 160] on p "At Unbeaten Music, we believe in the power of independence. That’s why we offer…" at bounding box center [549, 143] width 599 height 32
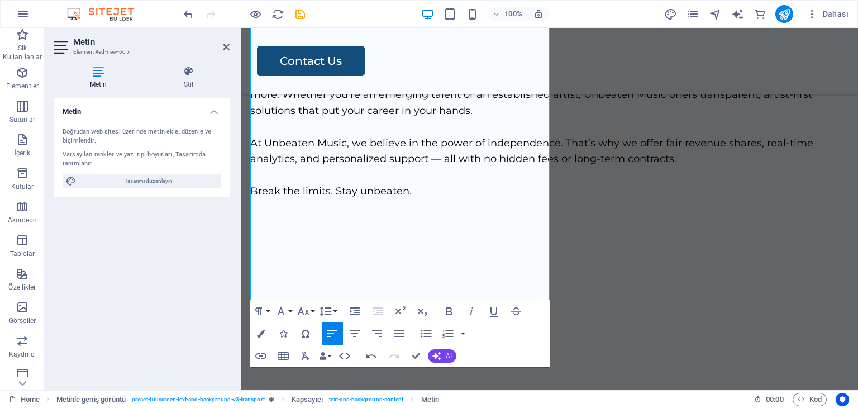
click at [374, 11] on div "100% Dahası" at bounding box center [517, 14] width 671 height 18
click at [225, 44] on icon at bounding box center [226, 46] width 7 height 9
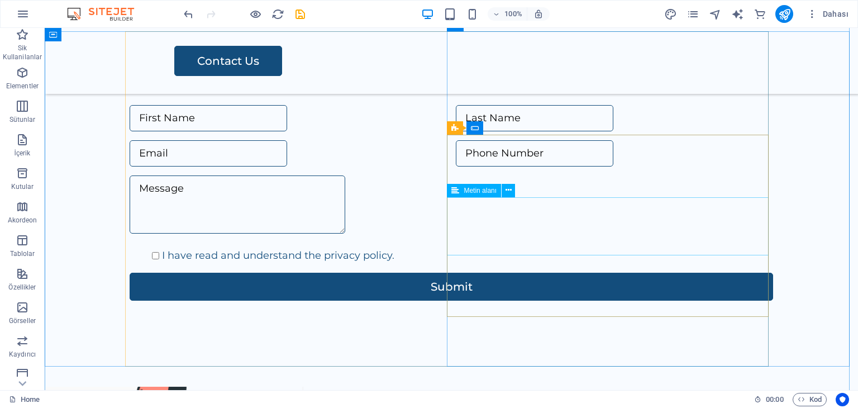
scroll to position [1148, 0]
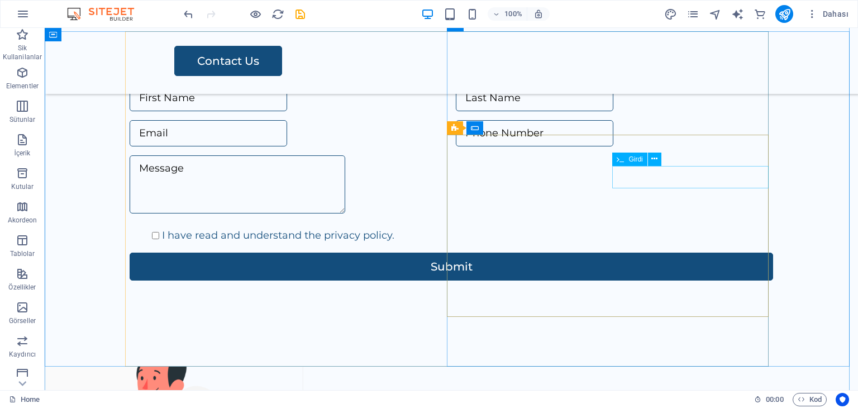
click at [667, 146] on div at bounding box center [614, 133] width 317 height 26
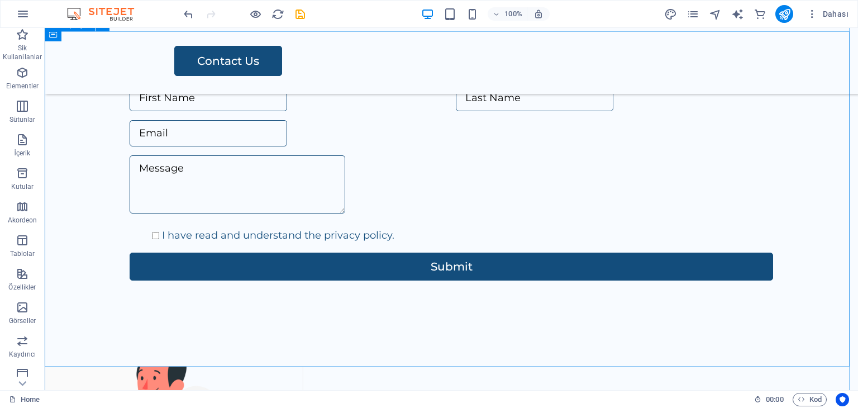
click at [795, 147] on div "Contact Us I have read and understand the privacy policy. Submit" at bounding box center [451, 226] width 813 height 391
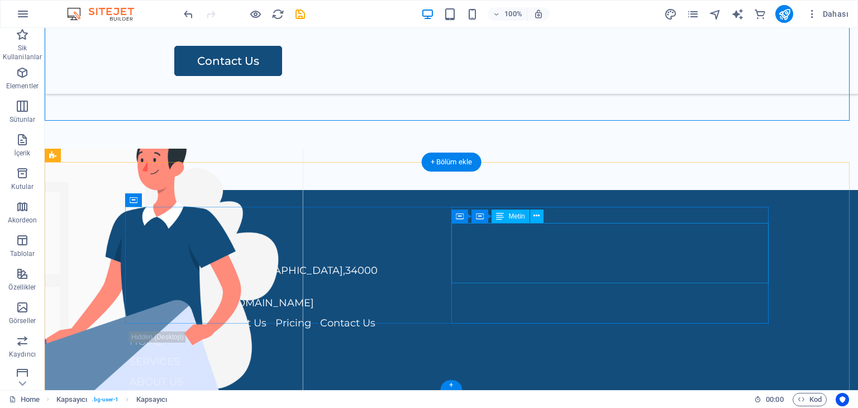
scroll to position [1394, 0]
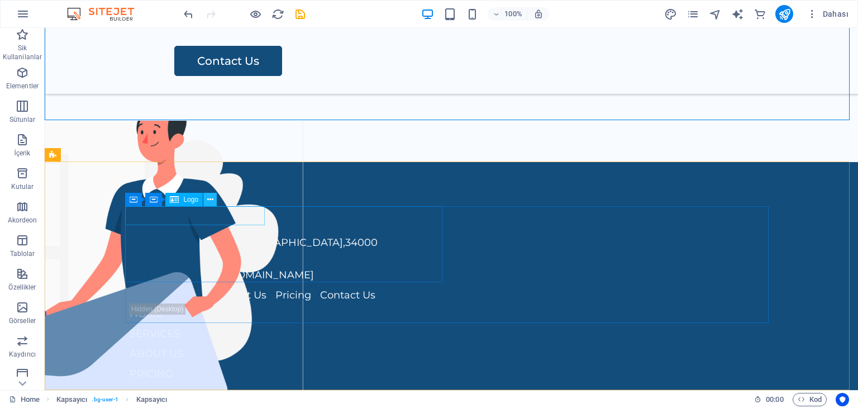
click at [213, 204] on button at bounding box center [209, 199] width 13 height 13
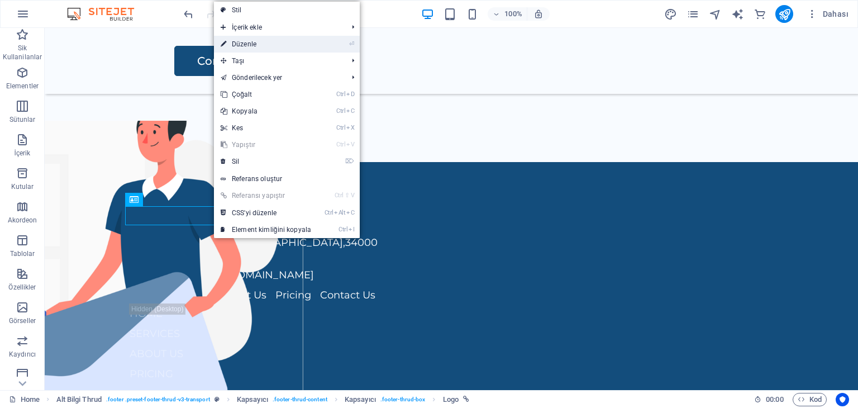
click at [344, 45] on li "⏎ Düzenle" at bounding box center [287, 44] width 146 height 17
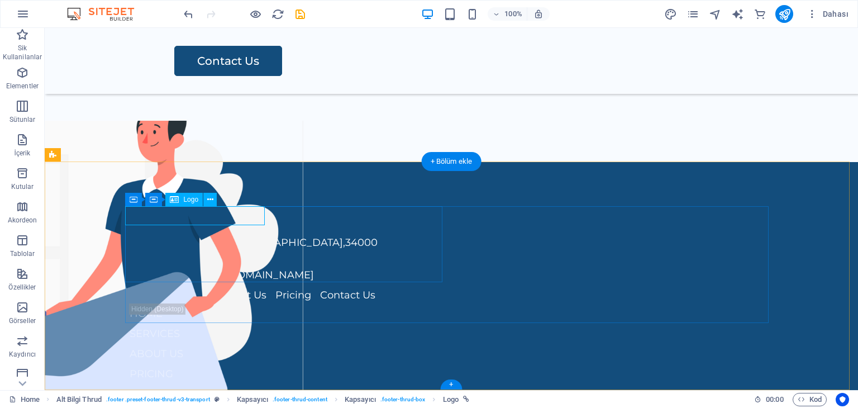
click at [190, 212] on div at bounding box center [288, 216] width 317 height 19
click at [190, 214] on div at bounding box center [288, 216] width 317 height 19
click at [192, 214] on div at bounding box center [288, 216] width 317 height 19
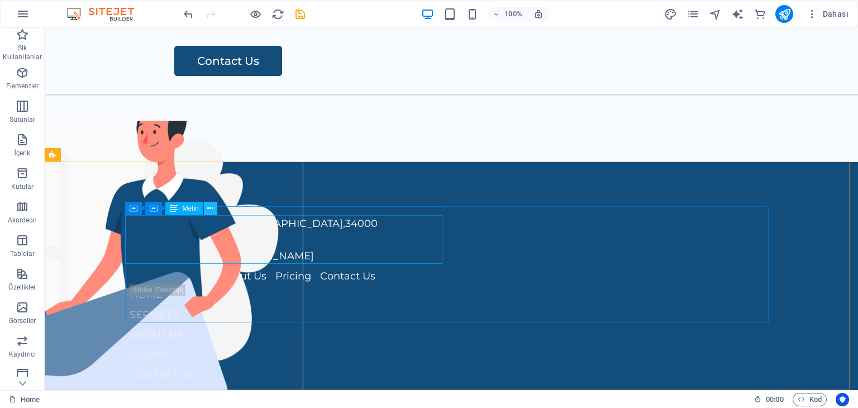
click at [208, 210] on icon at bounding box center [210, 209] width 6 height 12
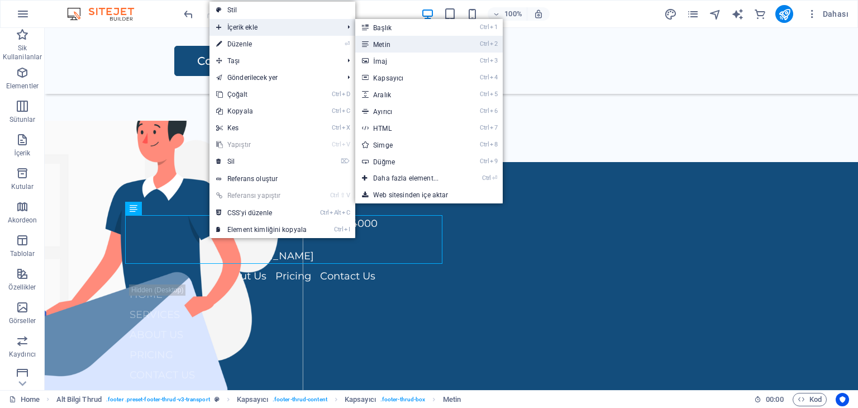
click at [376, 46] on link "Ctrl 2 Metin" at bounding box center [408, 44] width 106 height 17
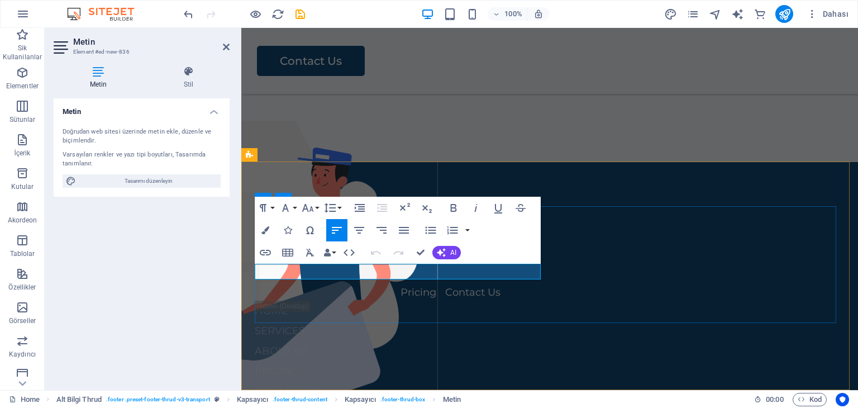
click at [368, 270] on p "Yeni metin elementi" at bounding box center [400, 272] width 290 height 16
click at [416, 310] on div "Müzik [STREET_ADDRESS] [PHONE_NUMBER] [EMAIL_ADDRESS][DOMAIN_NAME] [PERSON_NAME…" at bounding box center [550, 304] width 590 height 194
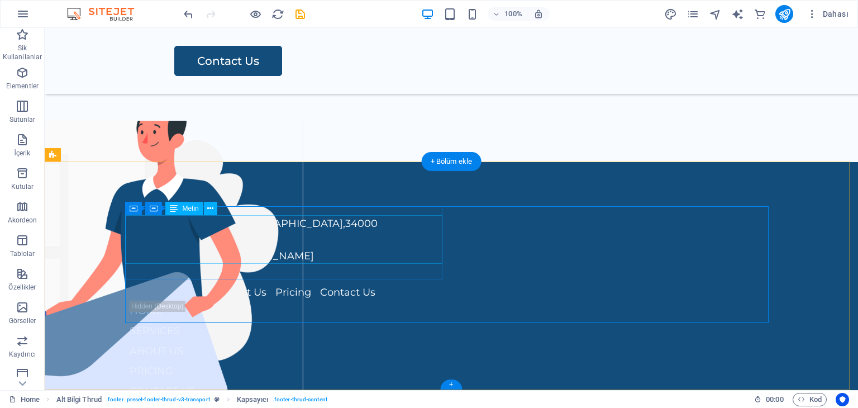
click at [200, 240] on span "[PHONE_NUMBER]" at bounding box center [179, 239] width 99 height 12
click at [232, 223] on span "[GEOGRAPHIC_DATA]" at bounding box center [287, 223] width 111 height 12
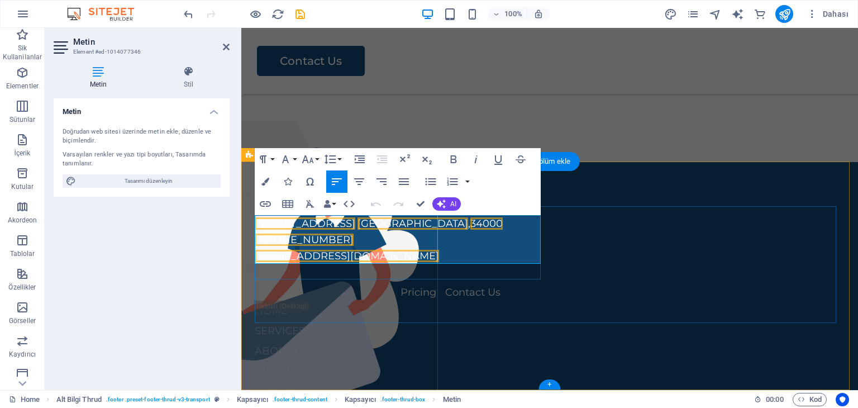
click at [430, 223] on p "[STREET_ADDRESS]" at bounding box center [400, 224] width 290 height 16
click at [377, 279] on div "[STREET_ADDRESS]" at bounding box center [400, 272] width 290 height 16
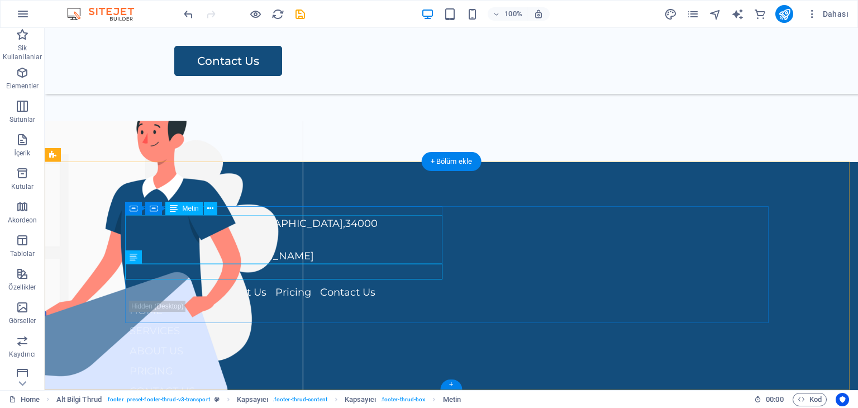
click at [246, 227] on span "[GEOGRAPHIC_DATA]" at bounding box center [287, 223] width 111 height 12
click at [233, 220] on span "[GEOGRAPHIC_DATA]" at bounding box center [287, 223] width 111 height 12
click at [232, 225] on span "[GEOGRAPHIC_DATA]" at bounding box center [287, 223] width 111 height 12
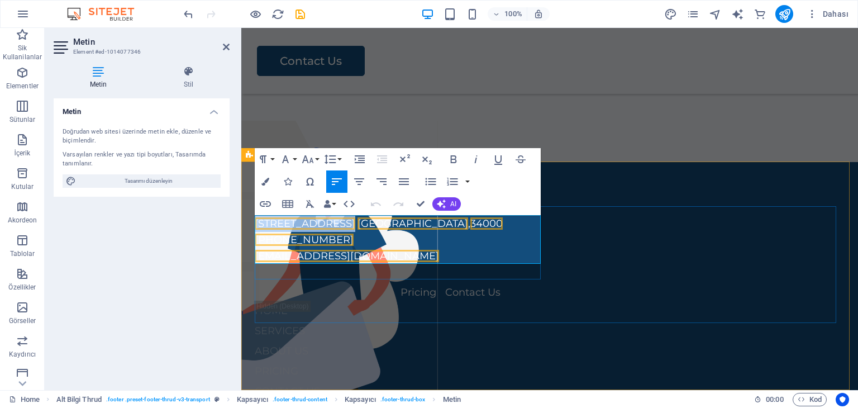
click at [338, 221] on span "[STREET_ADDRESS]" at bounding box center [305, 223] width 101 height 12
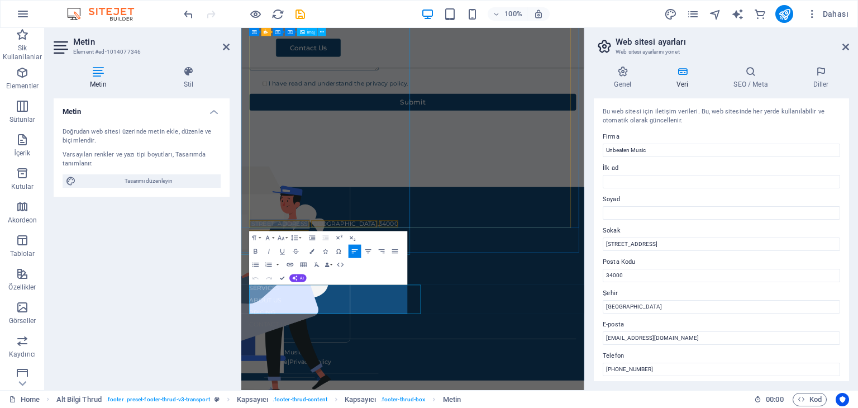
scroll to position [1153, 0]
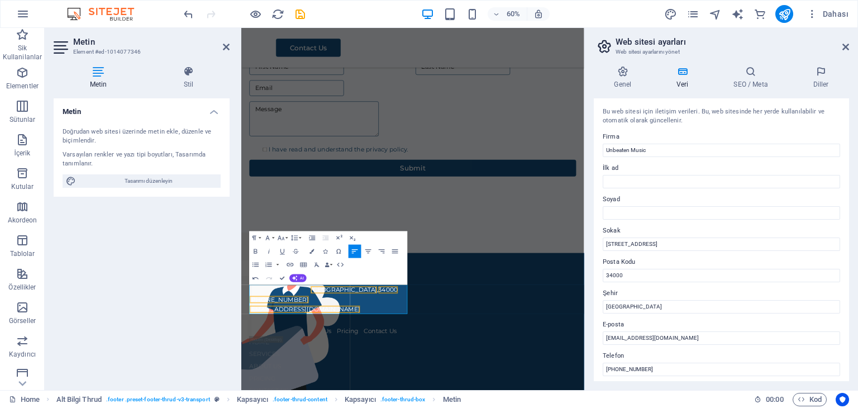
click at [230, 313] on div "Metin Stil Metin Doğrudan web sitesi üzerinde metin ekle, düzenle ve biçimlendi…" at bounding box center [142, 223] width 194 height 333
click at [843, 47] on icon at bounding box center [845, 46] width 7 height 9
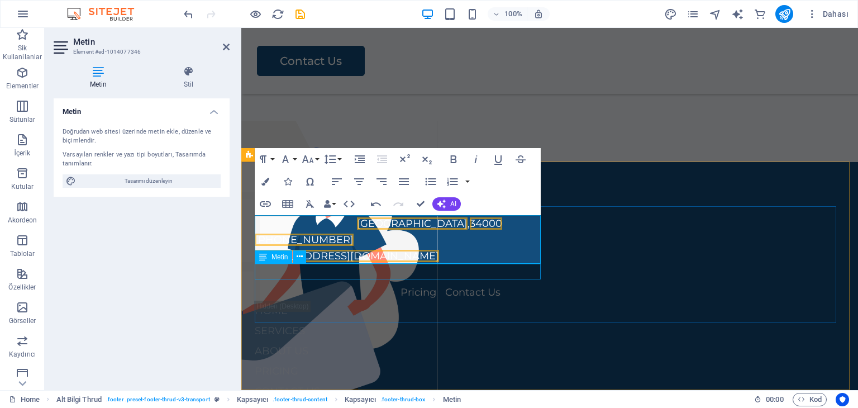
click at [379, 269] on div "[STREET_ADDRESS]" at bounding box center [400, 272] width 290 height 16
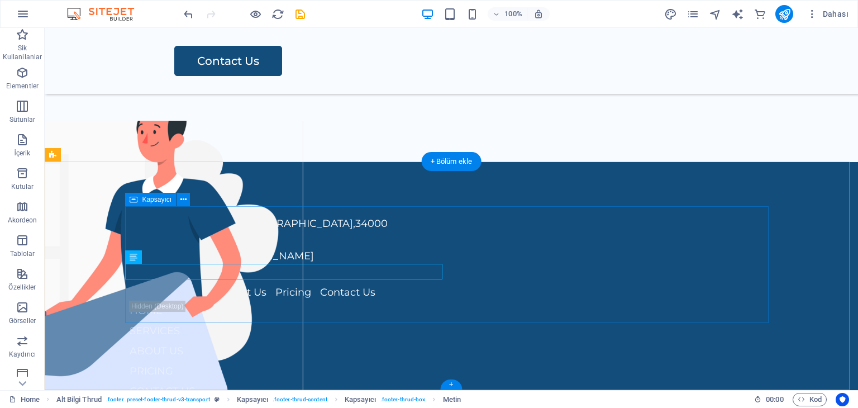
click at [449, 275] on div "[GEOGRAPHIC_DATA] [PHONE_NUMBER] [EMAIL_ADDRESS][DOMAIN_NAME] [PERSON_NAME][STR…" at bounding box center [451, 304] width 643 height 194
click at [304, 273] on div "[STREET_ADDRESS]" at bounding box center [288, 272] width 317 height 16
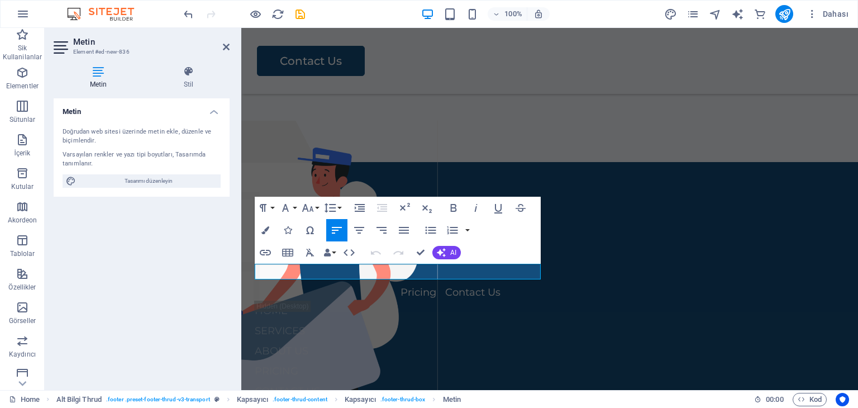
drag, startPoint x: 466, startPoint y: 278, endPoint x: 413, endPoint y: 290, distance: 55.0
click at [138, 292] on div "Metin Doğrudan web sitesi üzerinde metin ekle, düzenle ve biçimlendir. Varsayıl…" at bounding box center [142, 239] width 176 height 283
drag, startPoint x: 550, startPoint y: 173, endPoint x: 746, endPoint y: 174, distance: 195.5
click at [746, 174] on div "[GEOGRAPHIC_DATA] [PHONE_NUMBER] [EMAIL_ADDRESS][DOMAIN_NAME] Home Services Abo…" at bounding box center [549, 323] width 617 height 322
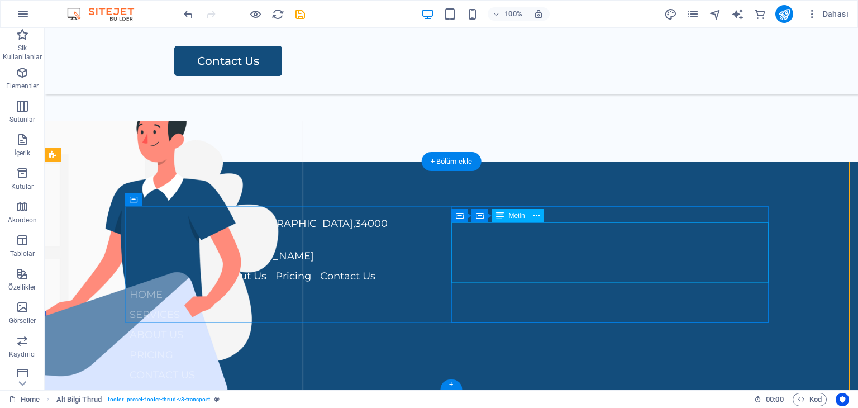
click at [447, 284] on div "HOME SERVICES ABOUT US" at bounding box center [288, 314] width 317 height 60
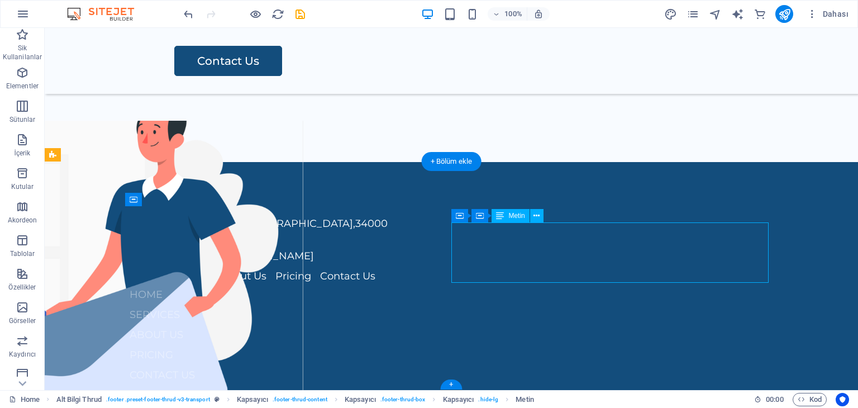
click at [447, 284] on div "HOME SERVICES ABOUT US" at bounding box center [288, 314] width 317 height 60
click at [536, 215] on icon at bounding box center [536, 216] width 6 height 12
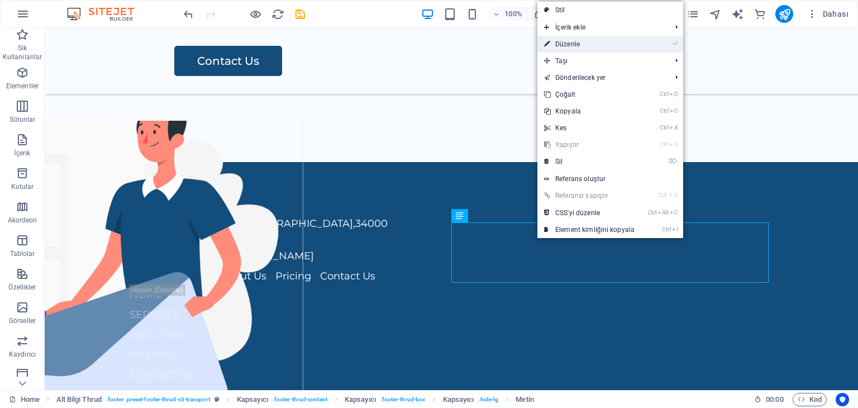
click at [586, 47] on link "⏎ Düzenle" at bounding box center [589, 44] width 104 height 17
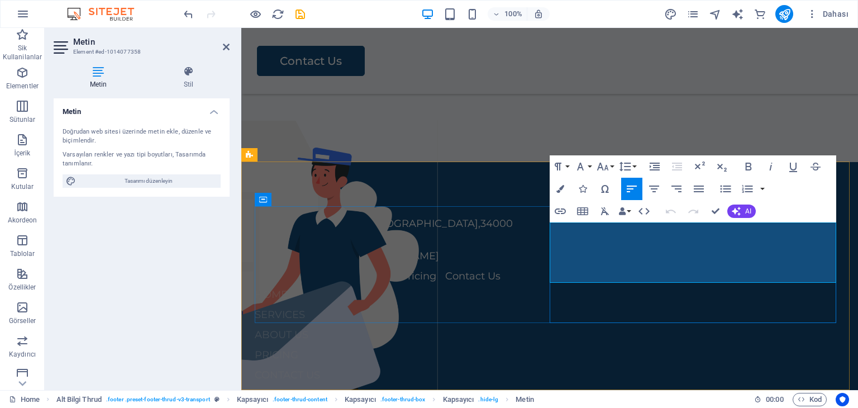
drag, startPoint x: 605, startPoint y: 275, endPoint x: 618, endPoint y: 269, distance: 14.5
click at [545, 325] on p "ABOUT US" at bounding box center [400, 335] width 290 height 20
click at [545, 304] on p "SERVICES" at bounding box center [400, 314] width 290 height 20
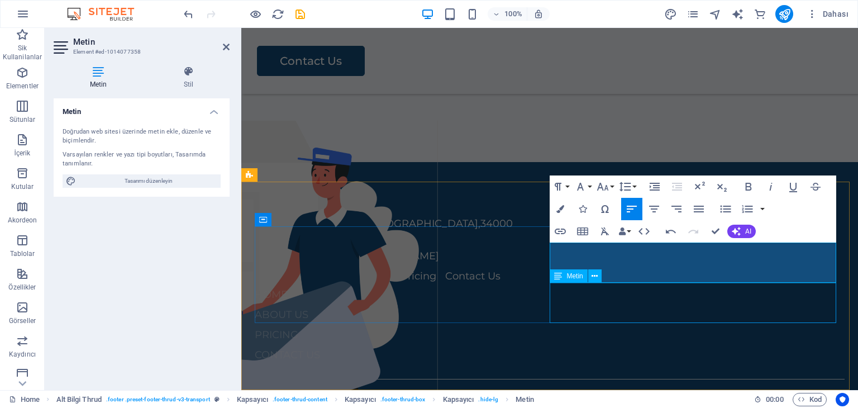
scroll to position [1374, 0]
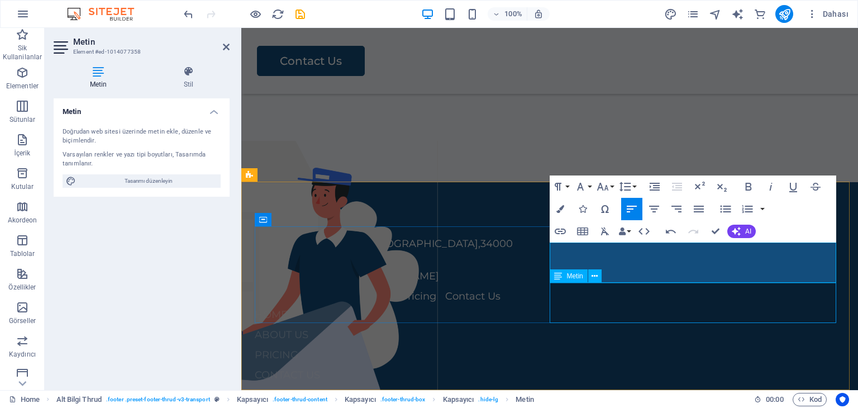
click at [545, 345] on div "PRICING CONTACT US" at bounding box center [400, 365] width 290 height 40
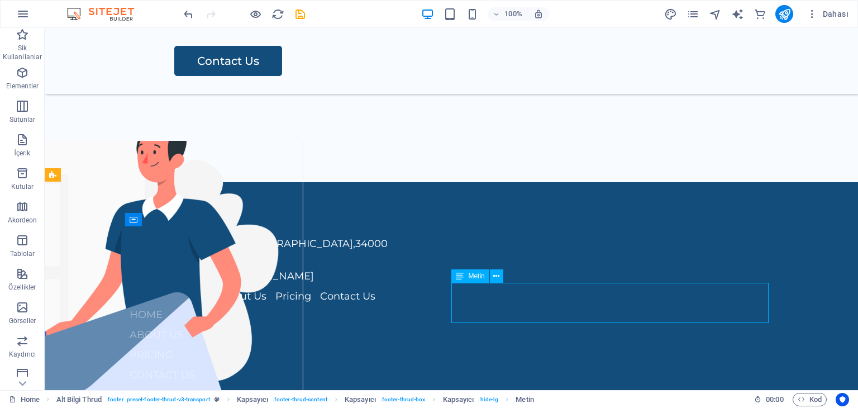
click at [447, 345] on div "PRICING CONTACT US" at bounding box center [288, 365] width 317 height 40
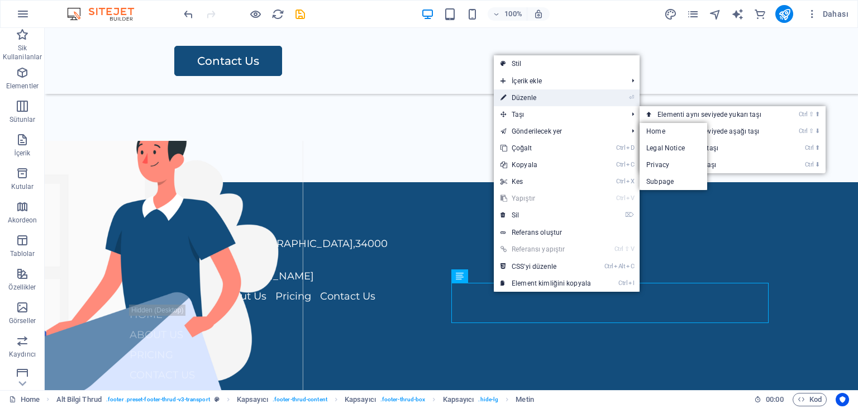
click at [532, 98] on link "⏎ Düzenle" at bounding box center [546, 97] width 104 height 17
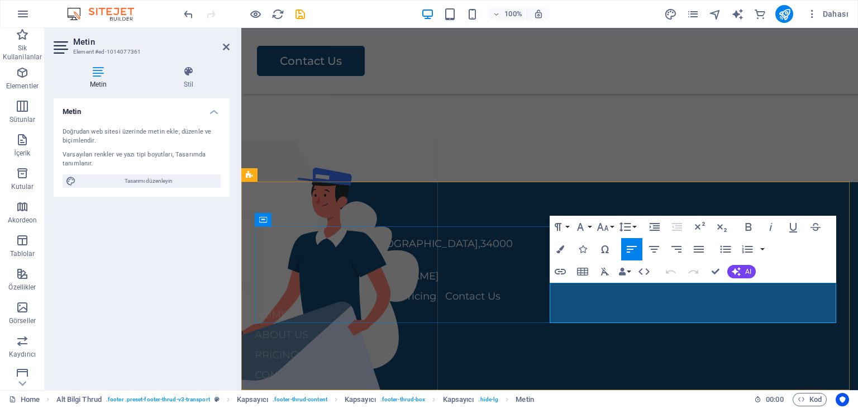
click at [545, 345] on p "PRICING" at bounding box center [400, 355] width 290 height 20
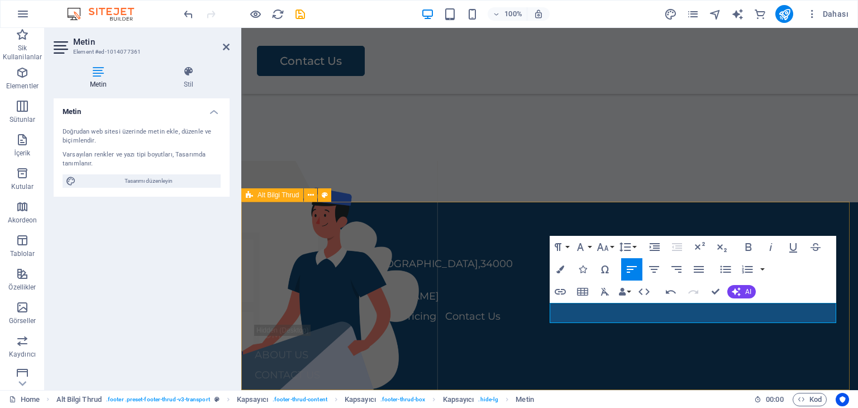
click at [359, 214] on div "[GEOGRAPHIC_DATA] [PHONE_NUMBER] [EMAIL_ADDRESS][DOMAIN_NAME] Home Services Abo…" at bounding box center [549, 335] width 617 height 266
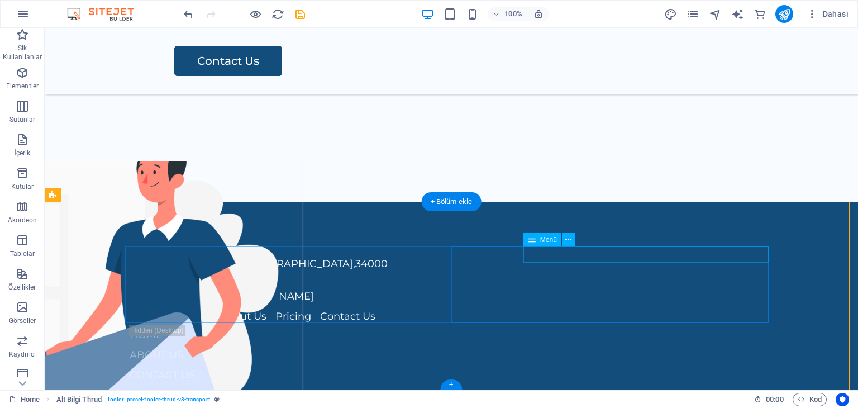
click at [447, 308] on nav "Home Services About Us Pricing Contact Us" at bounding box center [288, 316] width 317 height 16
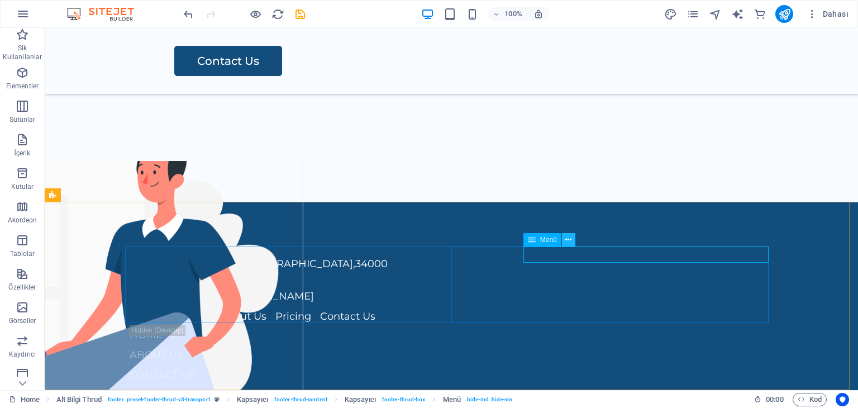
click at [570, 240] on icon at bounding box center [568, 240] width 6 height 12
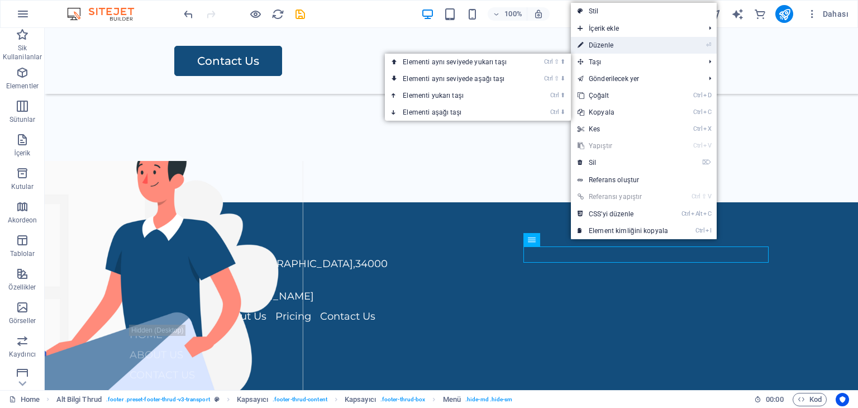
click at [648, 47] on link "⏎ Düzenle" at bounding box center [623, 45] width 104 height 17
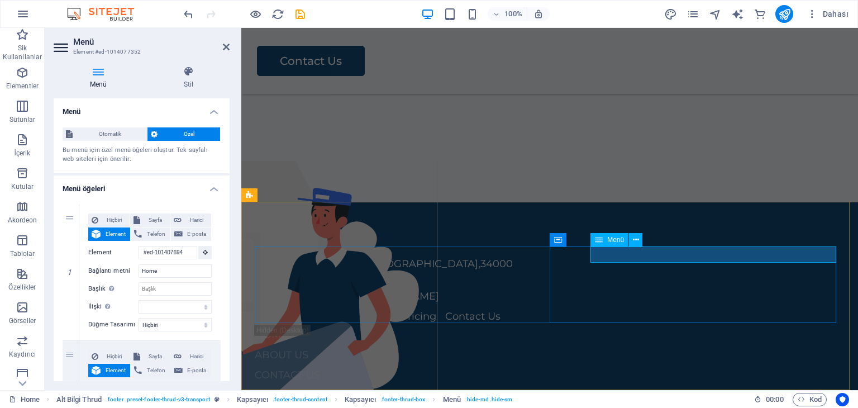
click at [545, 308] on nav "Home Services About Us Pricing Contact Us" at bounding box center [400, 316] width 290 height 16
drag, startPoint x: 754, startPoint y: 256, endPoint x: 771, endPoint y: 254, distance: 16.8
click at [545, 308] on nav "Home Services About Us Pricing Contact Us" at bounding box center [400, 316] width 290 height 16
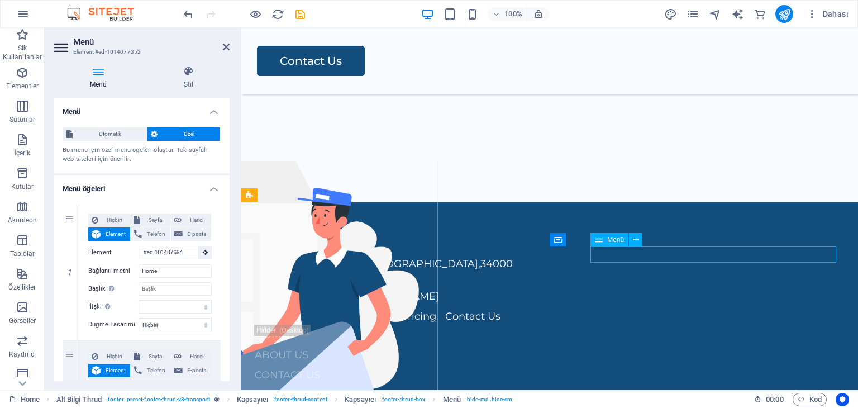
click at [545, 308] on nav "Home Services About Us Pricing Contact Us" at bounding box center [400, 316] width 290 height 16
click at [630, 240] on button at bounding box center [635, 239] width 13 height 13
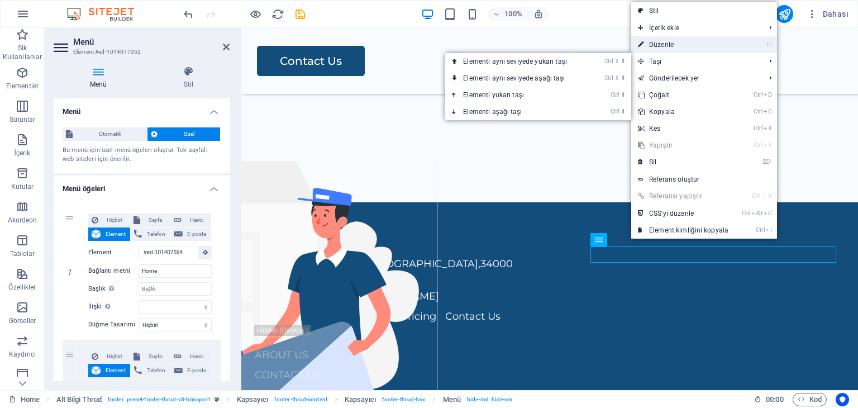
click at [672, 43] on link "⏎ Düzenle" at bounding box center [683, 44] width 104 height 17
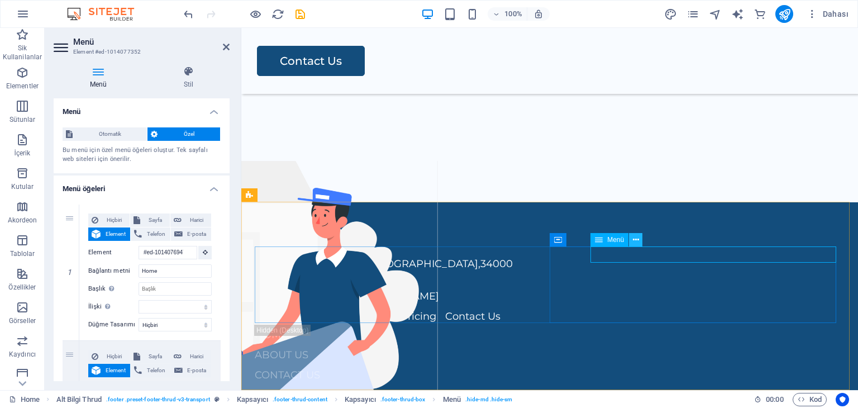
click at [633, 242] on icon at bounding box center [636, 240] width 6 height 12
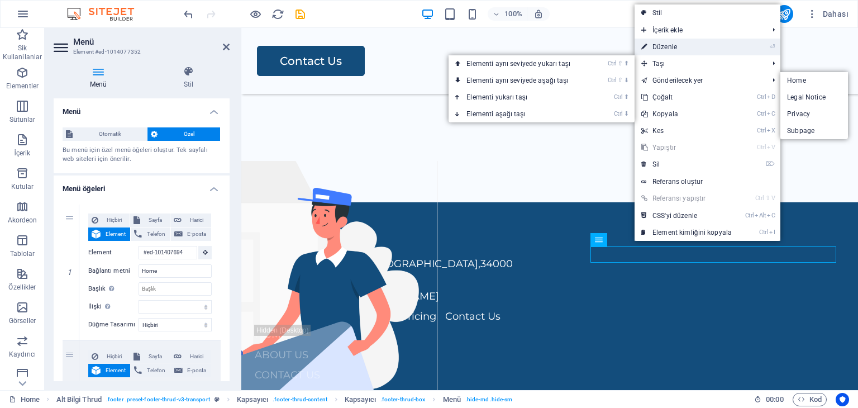
click at [669, 50] on link "⏎ Düzenle" at bounding box center [687, 47] width 104 height 17
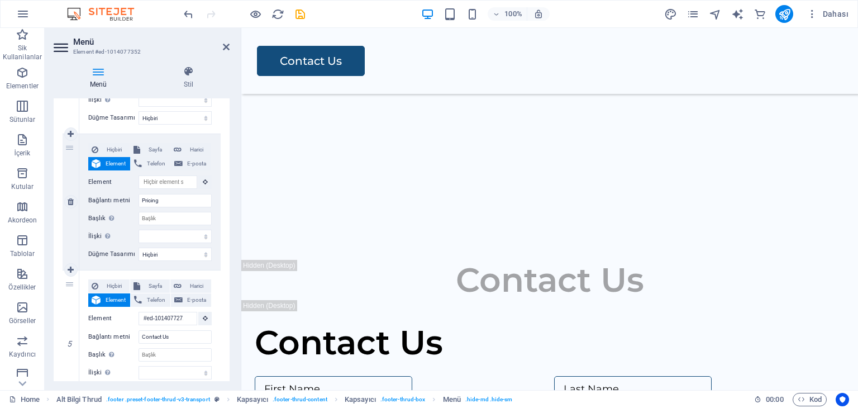
scroll to position [829, 0]
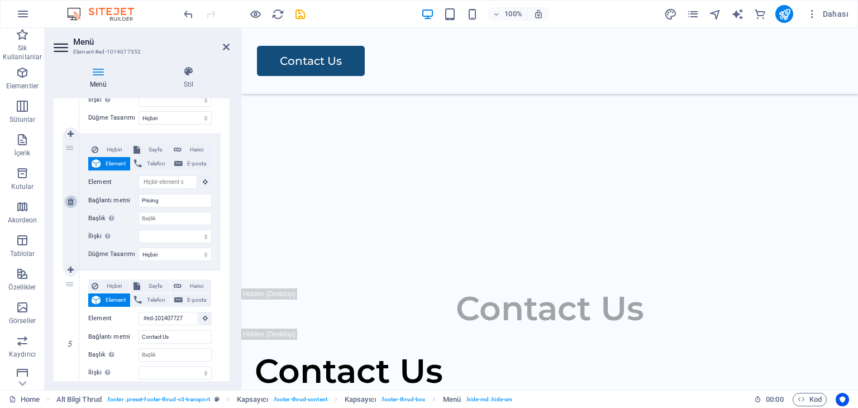
click at [77, 199] on link at bounding box center [70, 201] width 13 height 13
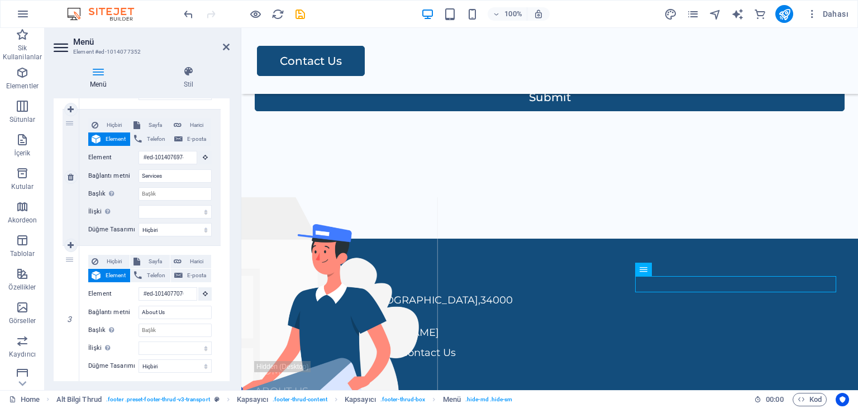
scroll to position [1289, 0]
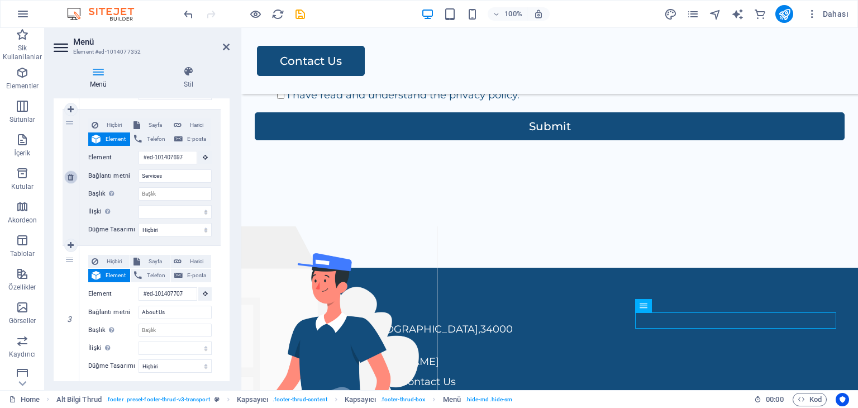
click at [76, 178] on link at bounding box center [70, 176] width 13 height 13
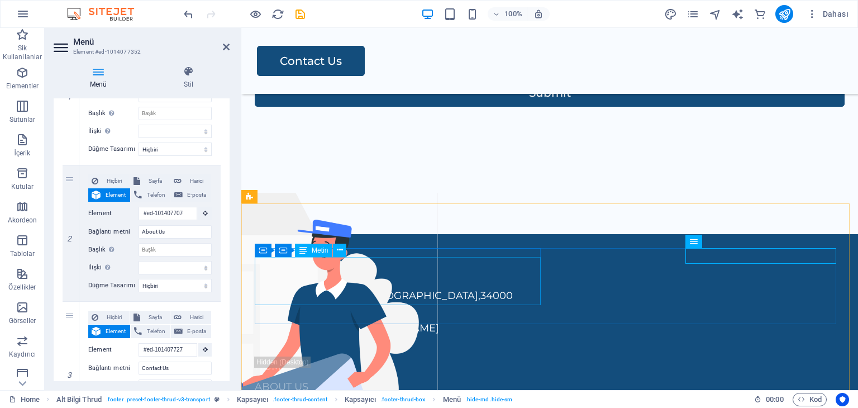
scroll to position [1354, 0]
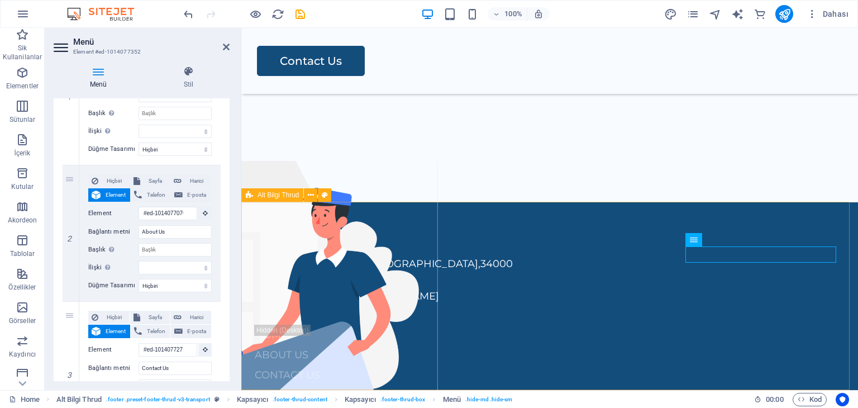
click at [599, 212] on div "[GEOGRAPHIC_DATA] [PHONE_NUMBER] [EMAIL_ADDRESS][DOMAIN_NAME] Home About Us Con…" at bounding box center [549, 335] width 617 height 266
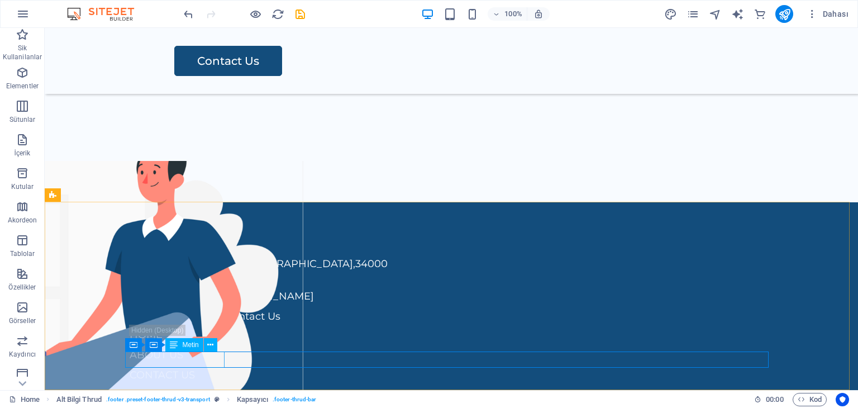
click at [190, 340] on div "Metin" at bounding box center [183, 344] width 37 height 13
click at [192, 345] on span "Metin" at bounding box center [190, 344] width 16 height 7
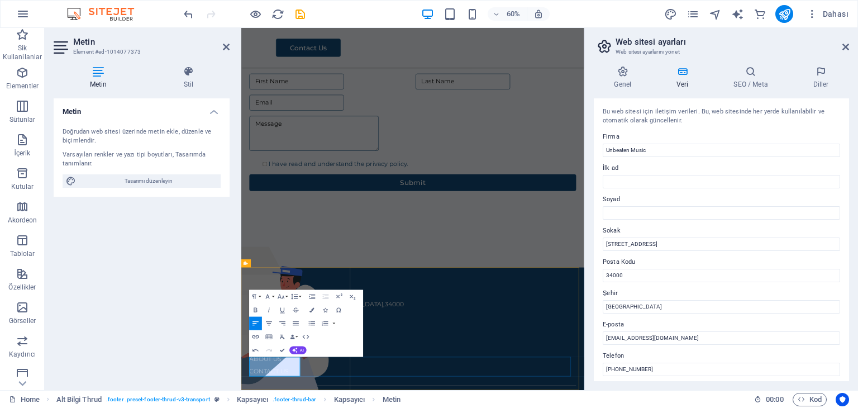
scroll to position [1113, 0]
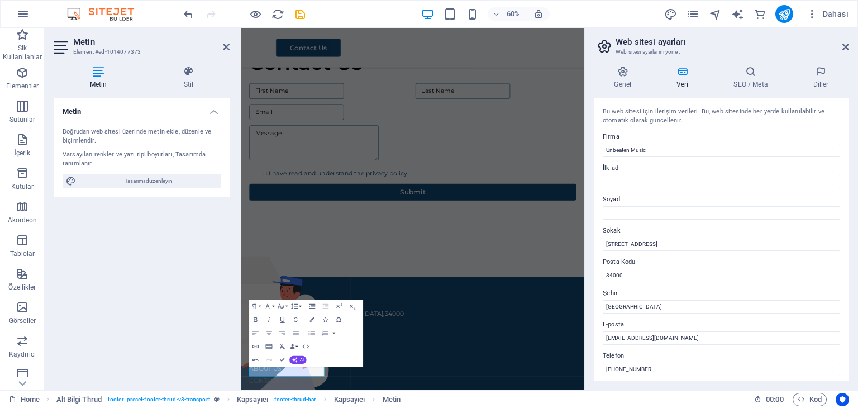
click at [155, 266] on div "Metin Doğrudan web sitesi üzerinde metin ekle, düzenle ve biçimlendir. Varsayıl…" at bounding box center [142, 239] width 176 height 283
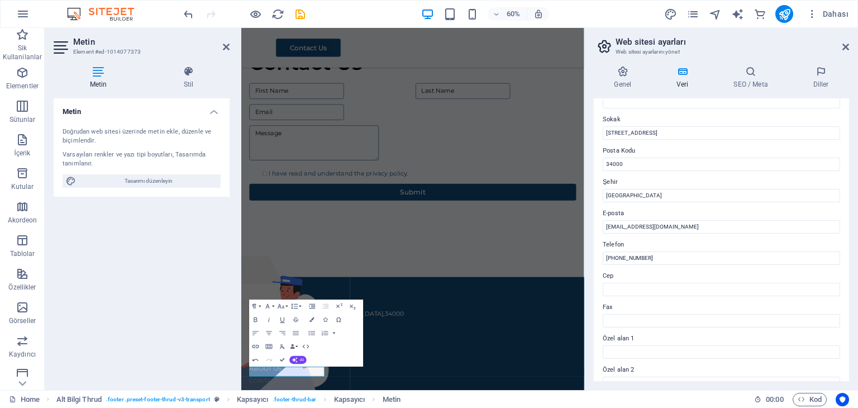
scroll to position [223, 0]
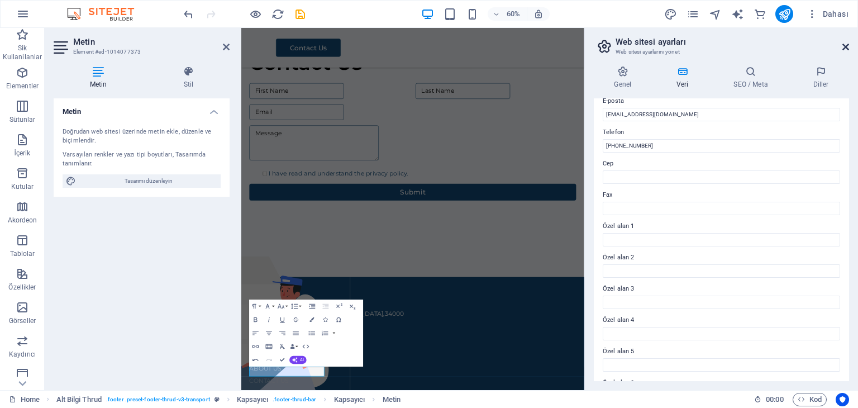
click at [842, 46] on icon at bounding box center [845, 46] width 7 height 9
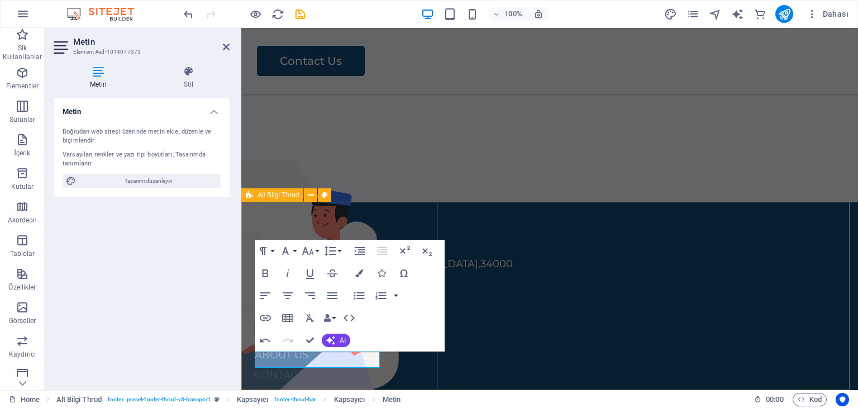
click at [581, 203] on div "[GEOGRAPHIC_DATA] [PHONE_NUMBER] [EMAIL_ADDRESS][DOMAIN_NAME] Home About Us Con…" at bounding box center [549, 335] width 617 height 266
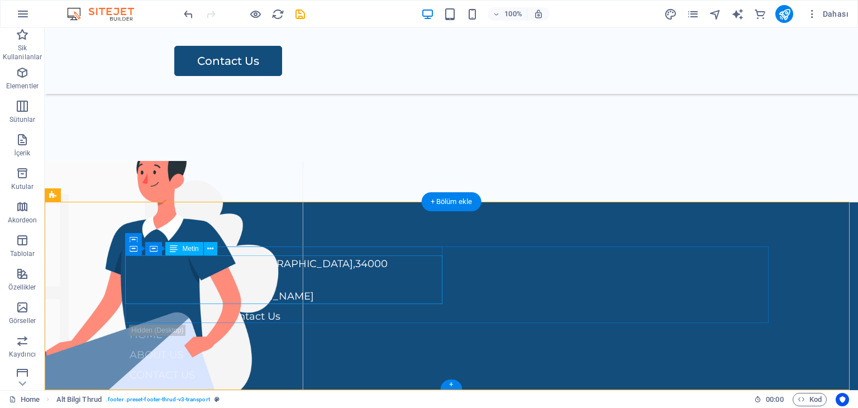
click at [201, 274] on span "[PHONE_NUMBER]" at bounding box center [179, 280] width 99 height 12
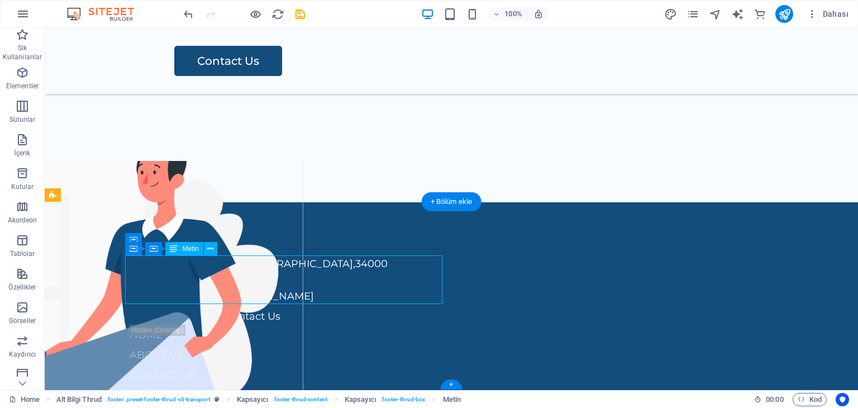
click at [212, 275] on div "[GEOGRAPHIC_DATA] [PHONE_NUMBER] [EMAIL_ADDRESS][DOMAIN_NAME]" at bounding box center [288, 280] width 317 height 48
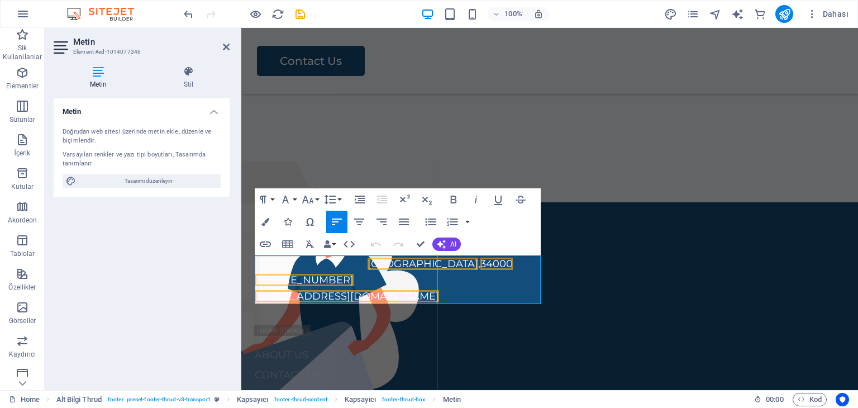
drag, startPoint x: 342, startPoint y: 279, endPoint x: 474, endPoint y: 307, distance: 134.7
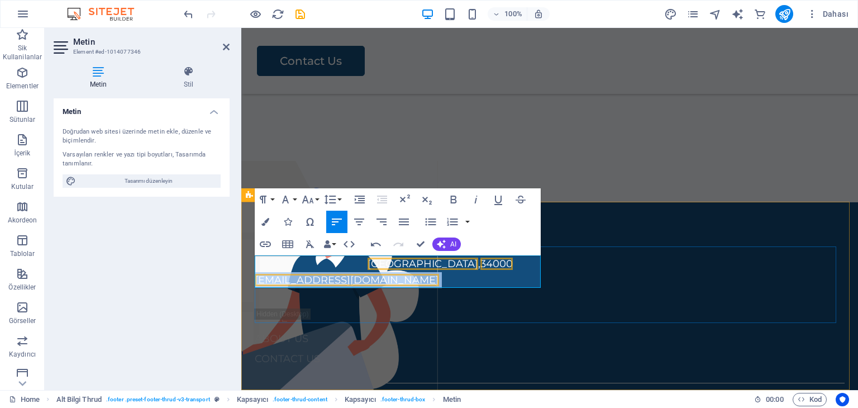
click at [269, 278] on link "[EMAIL_ADDRESS][DOMAIN_NAME]" at bounding box center [347, 280] width 184 height 12
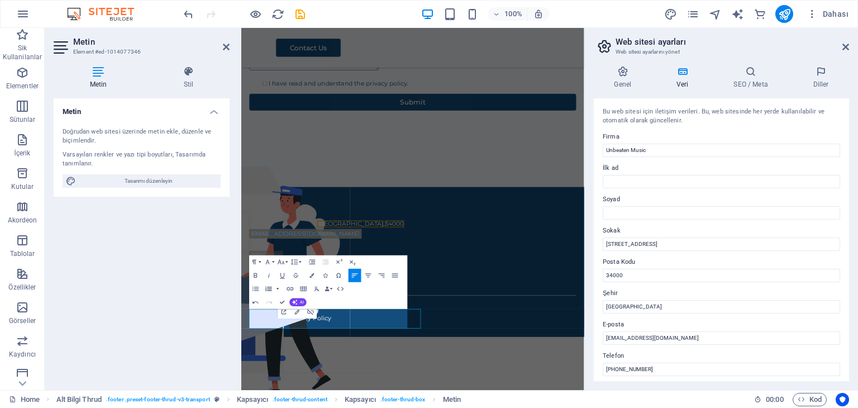
scroll to position [1113, 0]
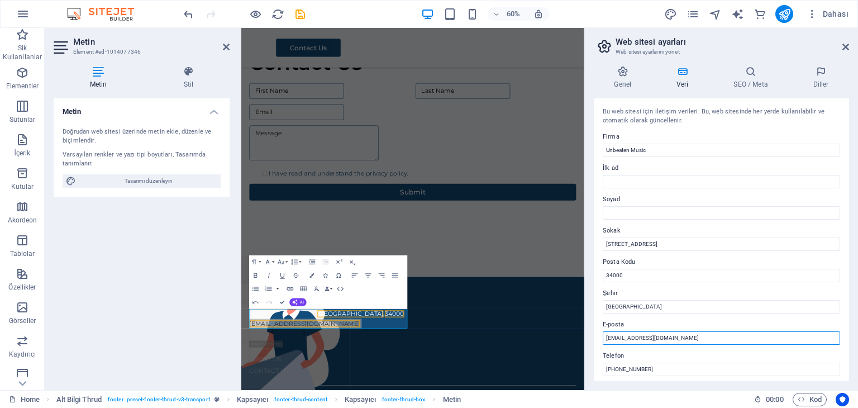
drag, startPoint x: 617, startPoint y: 335, endPoint x: 584, endPoint y: 325, distance: 33.9
click at [584, 325] on aside "Web sitesi ayarları Web sitesi ayarlarını yönet Genel Veri SEO / Meta [PERSON_N…" at bounding box center [721, 209] width 274 height 362
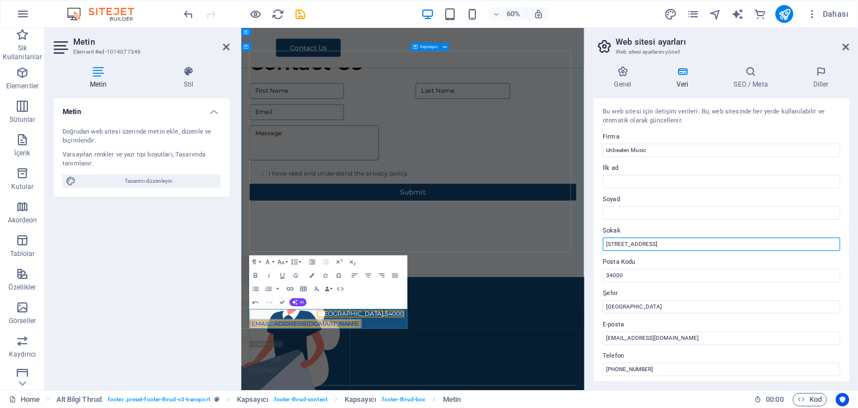
drag, startPoint x: 902, startPoint y: 274, endPoint x: 604, endPoint y: 369, distance: 312.8
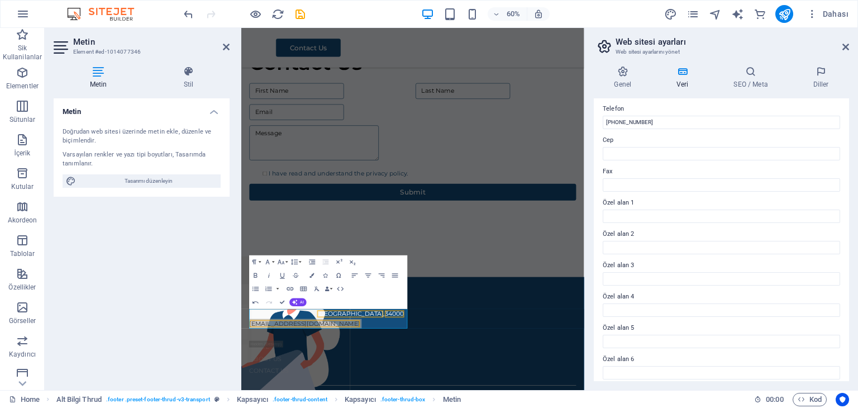
scroll to position [23, 0]
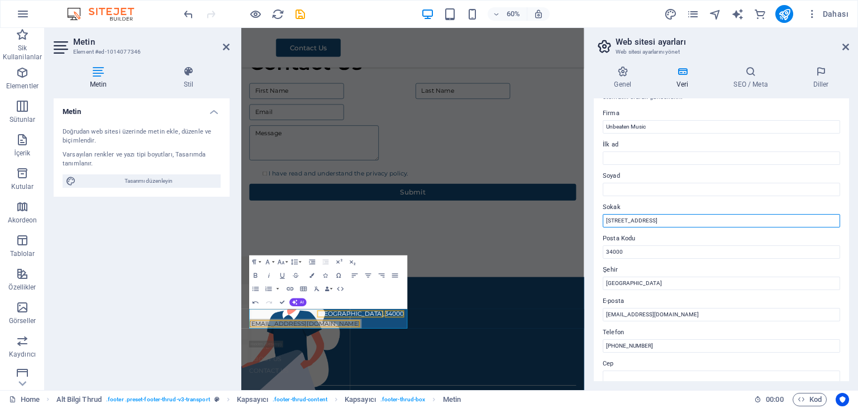
click at [651, 216] on input "[STREET_ADDRESS]" at bounding box center [721, 220] width 237 height 13
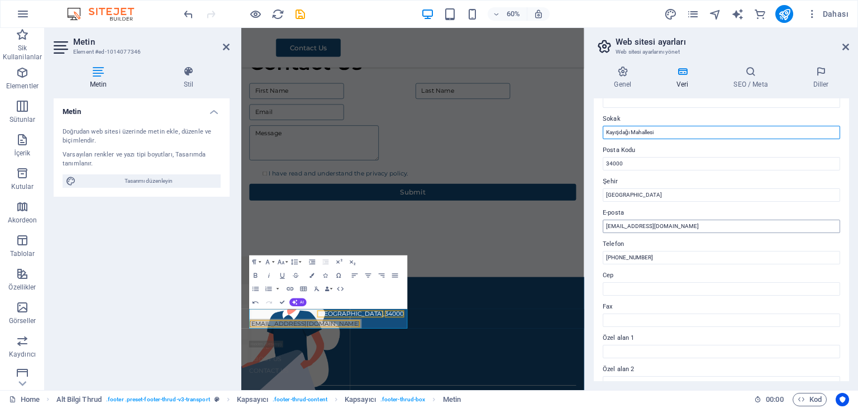
scroll to position [168, 0]
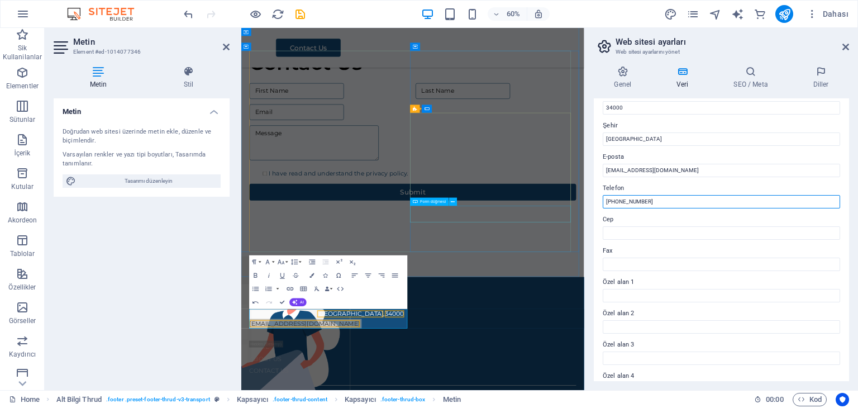
drag, startPoint x: 900, startPoint y: 231, endPoint x: 761, endPoint y: 325, distance: 168.2
click at [659, 202] on input "[PHONE_NUMBER]" at bounding box center [721, 201] width 237 height 13
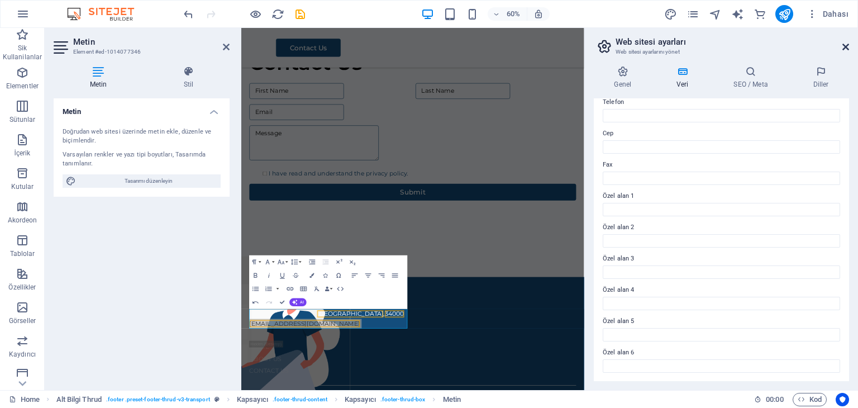
click at [843, 46] on icon at bounding box center [845, 46] width 7 height 9
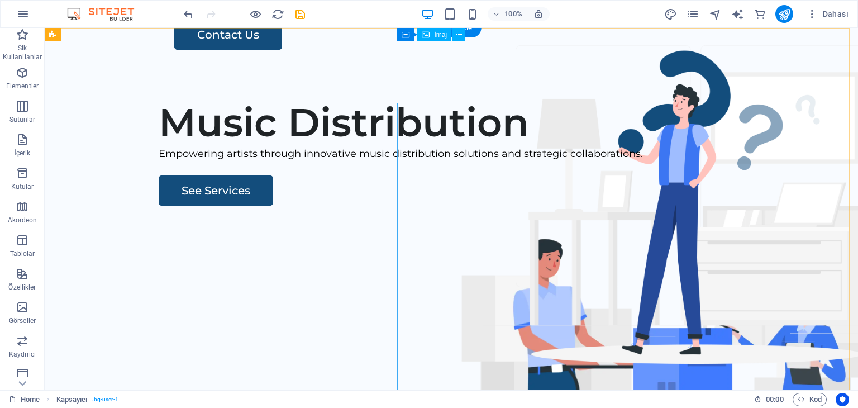
scroll to position [0, 0]
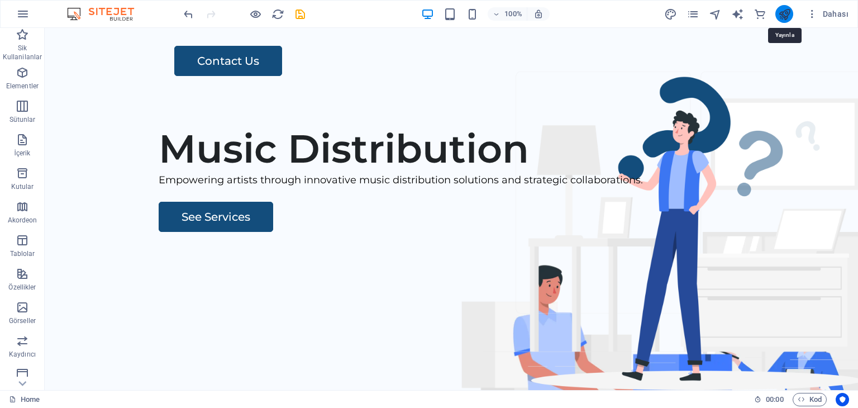
click at [790, 12] on icon "publish" at bounding box center [784, 14] width 13 height 13
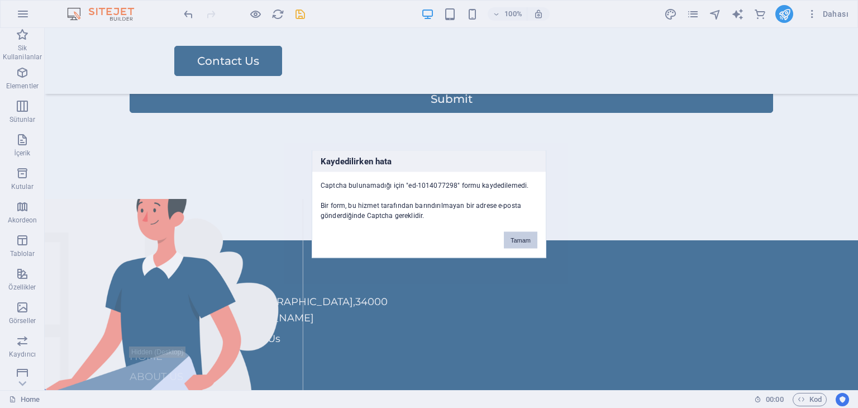
click at [519, 237] on button "Tamam" at bounding box center [521, 240] width 34 height 17
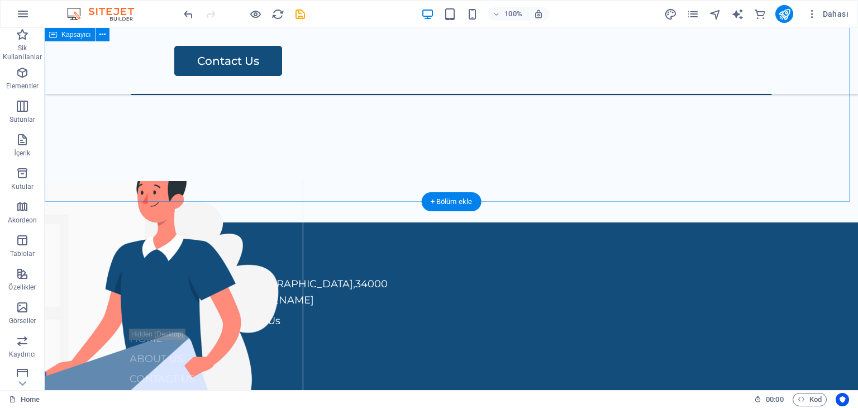
scroll to position [1354, 0]
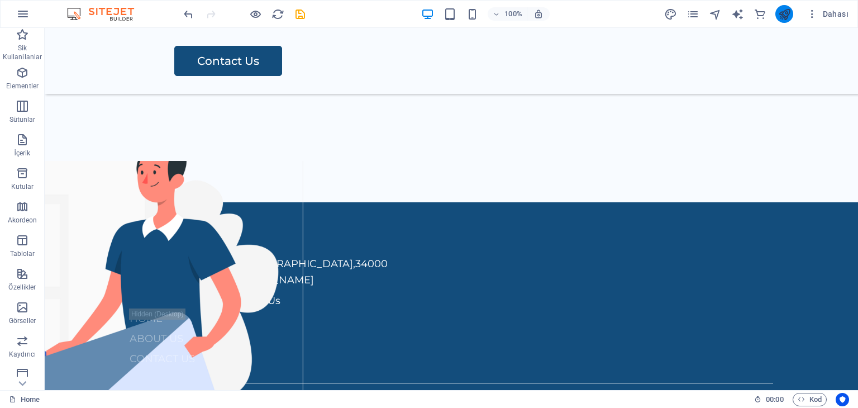
click at [777, 16] on button "publish" at bounding box center [784, 14] width 18 height 18
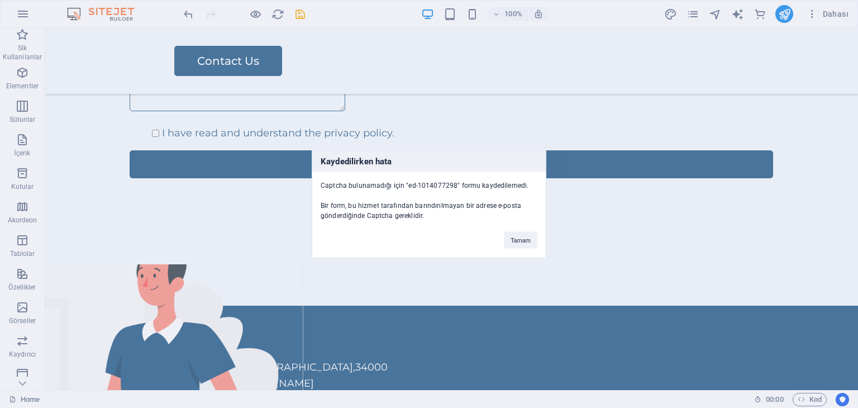
drag, startPoint x: 353, startPoint y: 187, endPoint x: 442, endPoint y: 195, distance: 89.8
click at [442, 195] on div "Captcha bulunamadığı için "ed-1014077298" formu kaydedilemedi. Bir form, bu hiz…" at bounding box center [428, 196] width 233 height 49
click at [389, 205] on div "Captcha bulunamadığı için "ed-1014077298" formu kaydedilemedi. Bir form, bu hiz…" at bounding box center [428, 196] width 233 height 49
click at [463, 193] on div "Captcha bulunamadığı için "ed-1014077298" formu kaydedilemedi. Bir form, bu hiz…" at bounding box center [428, 196] width 233 height 49
drag, startPoint x: 381, startPoint y: 212, endPoint x: 422, endPoint y: 208, distance: 41.5
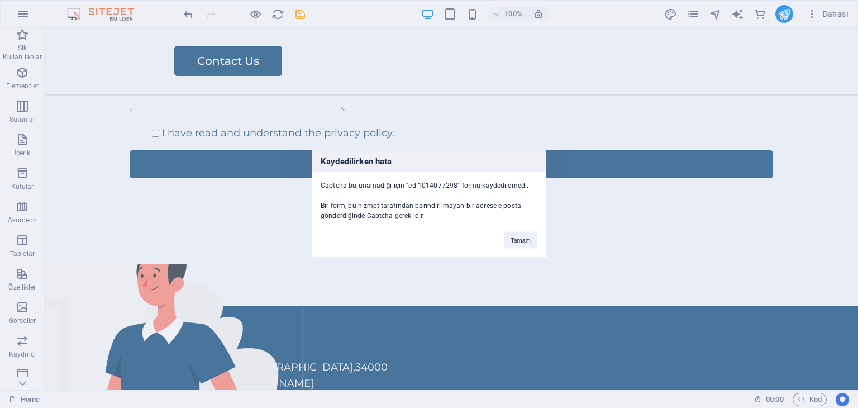
click at [422, 208] on div "Captcha bulunamadığı için "ed-1014077298" formu kaydedilemedi. Bir form, bu hiz…" at bounding box center [428, 196] width 233 height 49
click at [413, 226] on div "Kaydedilirken hata Captcha bulunamadığı için "ed-1014077298" formu kaydedilemed…" at bounding box center [429, 204] width 235 height 108
click at [514, 237] on button "Tamam" at bounding box center [521, 240] width 34 height 17
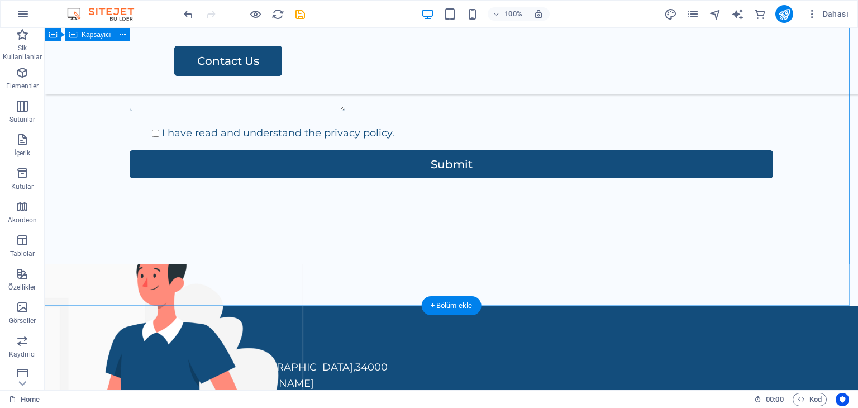
click at [795, 154] on div "Contact Us I have read and understand the privacy policy. Submit" at bounding box center [451, 124] width 813 height 391
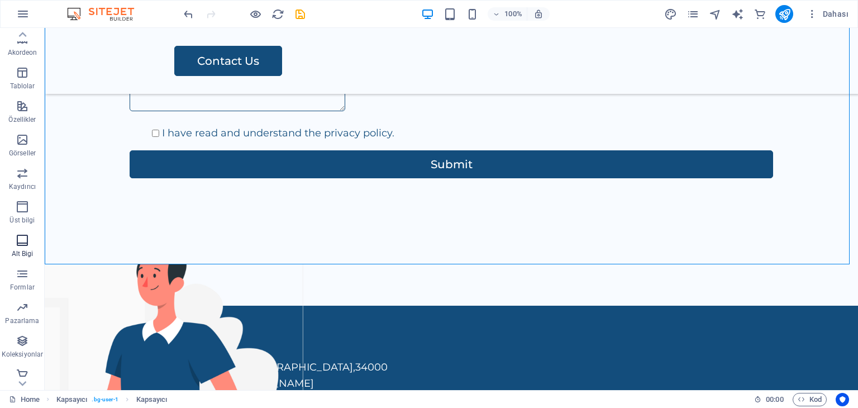
scroll to position [174, 0]
click at [13, 262] on span "Formlar" at bounding box center [22, 273] width 45 height 27
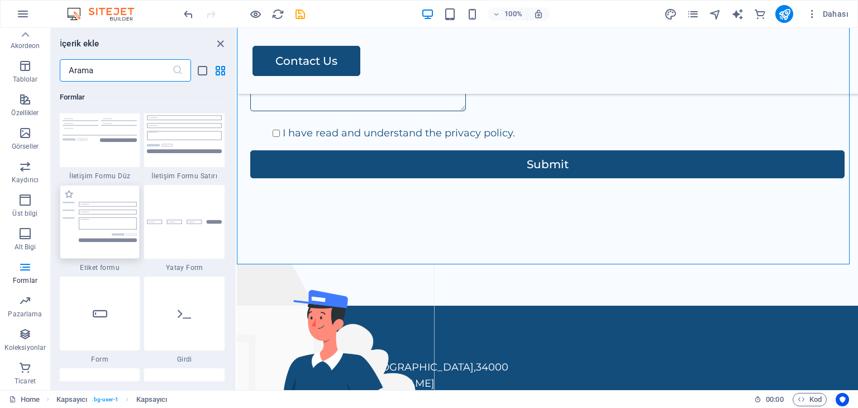
scroll to position [8211, 0]
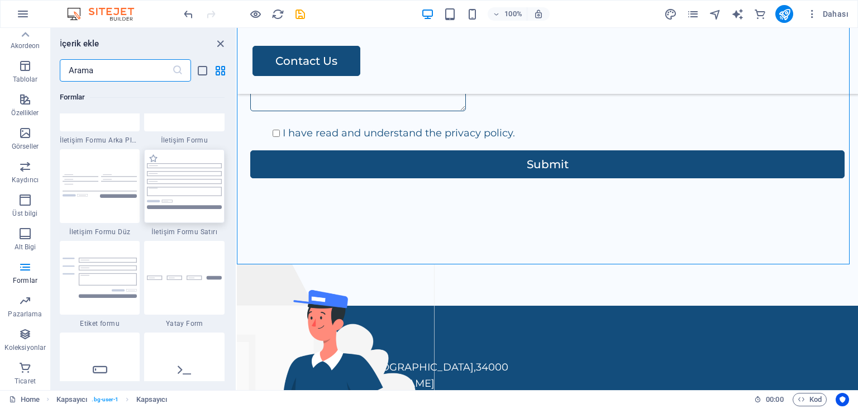
click at [204, 180] on img at bounding box center [184, 186] width 75 height 46
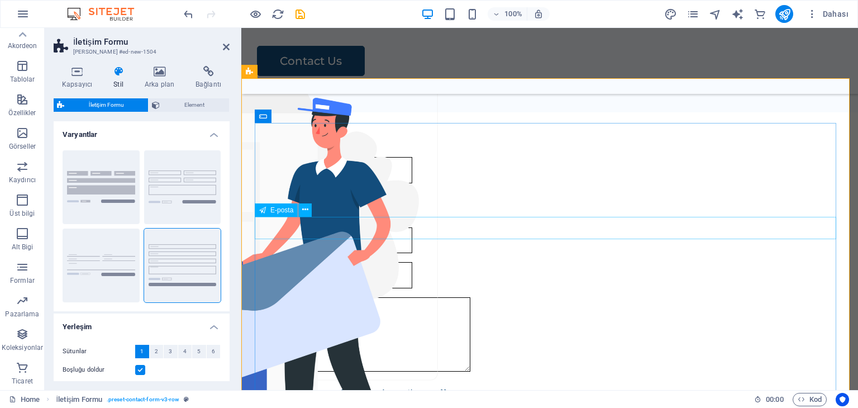
scroll to position [1418, 0]
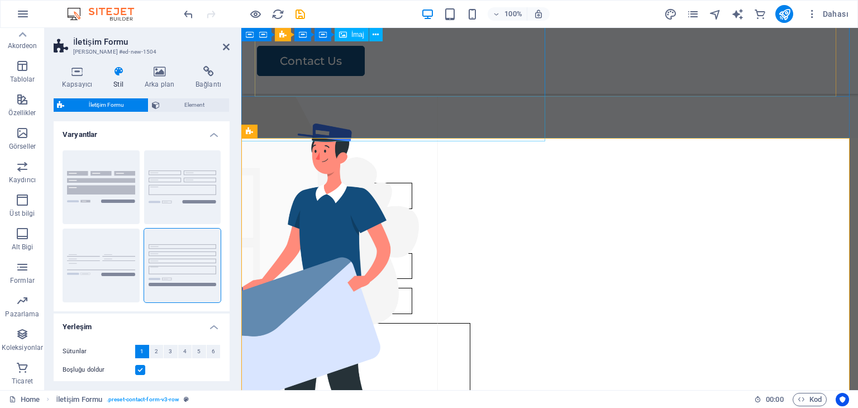
click at [468, 97] on figure at bounding box center [180, 287] width 617 height 380
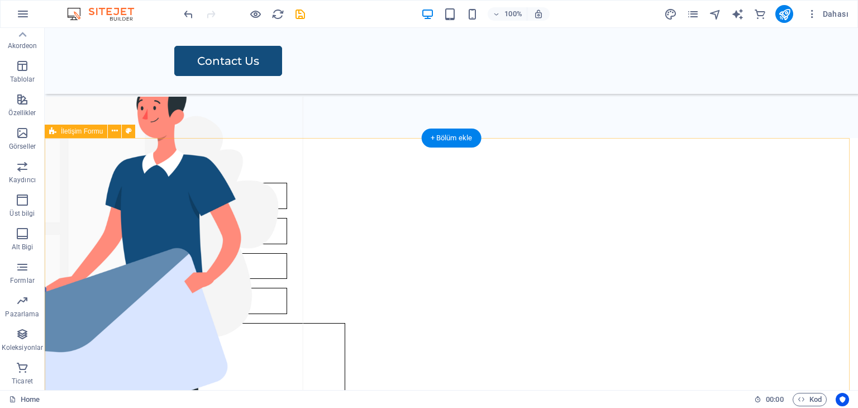
click at [528, 181] on div "{{ 'content.forms.privacy'|trans }} Okunaksız mı? Yeniden oluştur Gönder" at bounding box center [451, 341] width 813 height 406
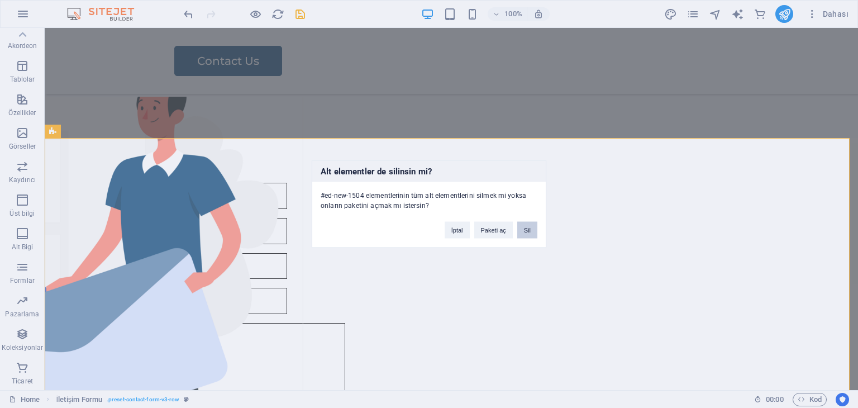
drag, startPoint x: 529, startPoint y: 223, endPoint x: 485, endPoint y: 195, distance: 52.2
click at [529, 223] on button "Sil" at bounding box center [527, 230] width 20 height 17
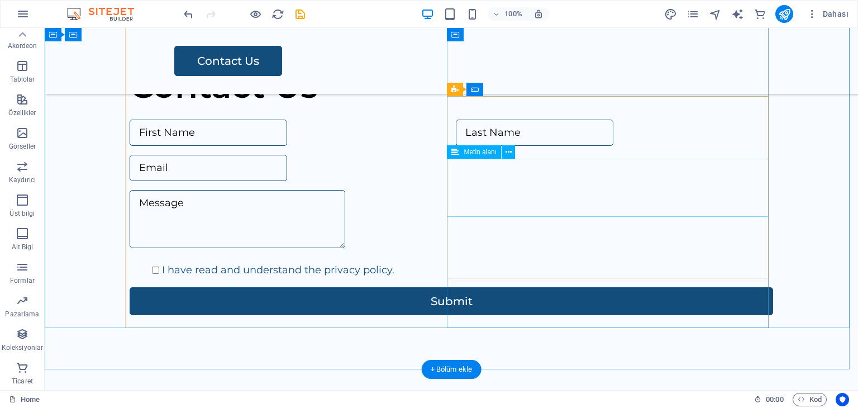
scroll to position [1075, 0]
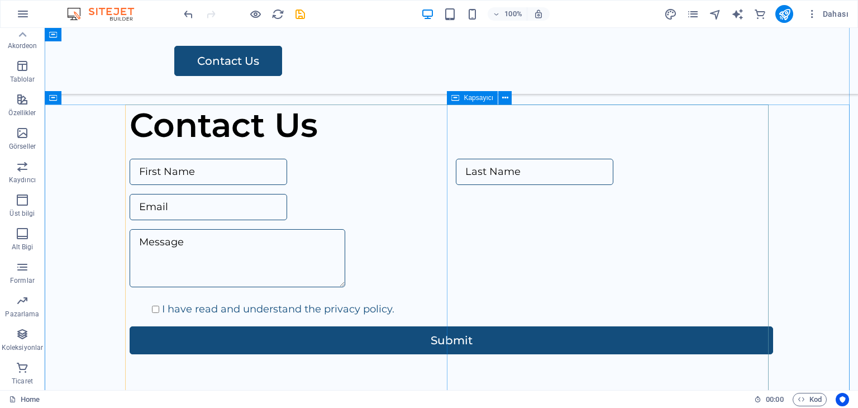
click at [504, 143] on div "Contact Us I have read and understand the privacy policy. Submit" at bounding box center [451, 272] width 643 height 335
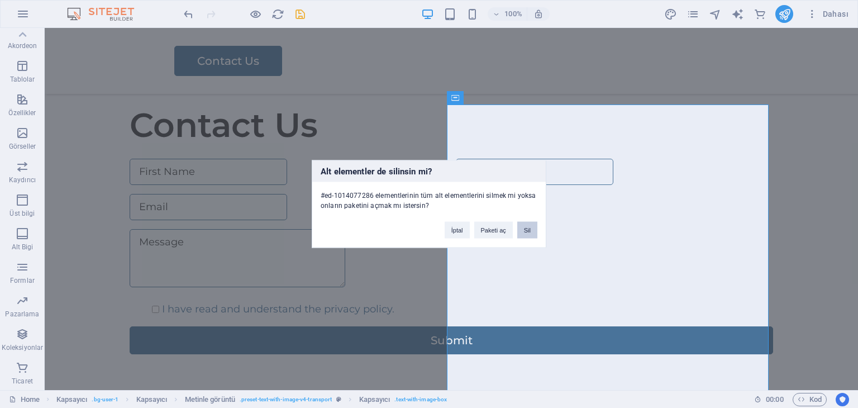
click at [523, 230] on button "Sil" at bounding box center [527, 230] width 20 height 17
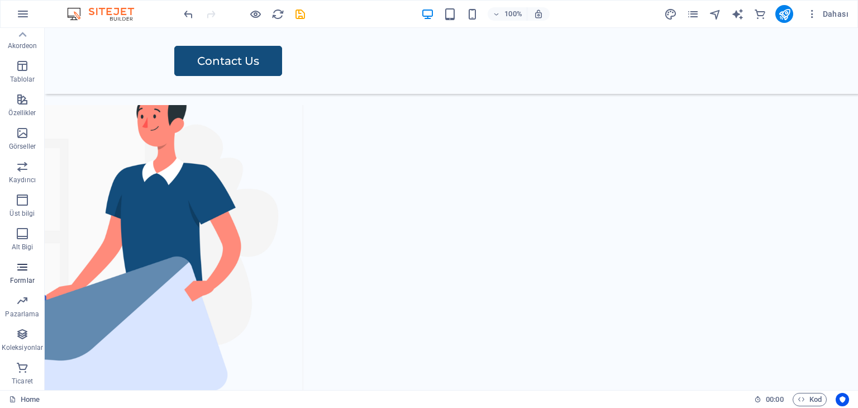
click at [16, 273] on icon "button" at bounding box center [22, 266] width 13 height 13
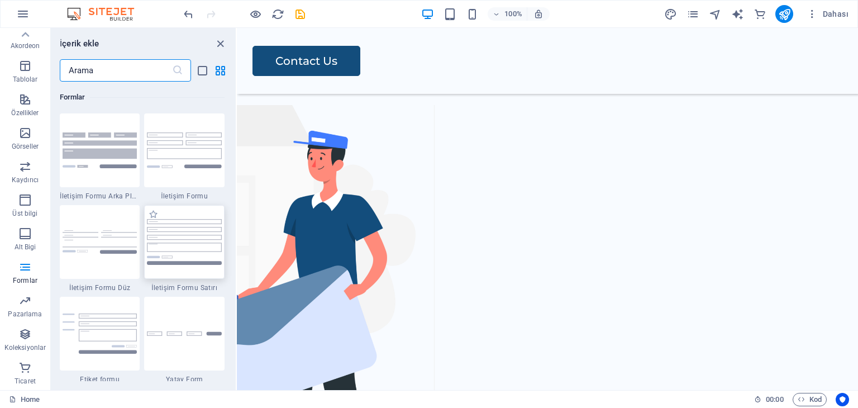
scroll to position [8211, 0]
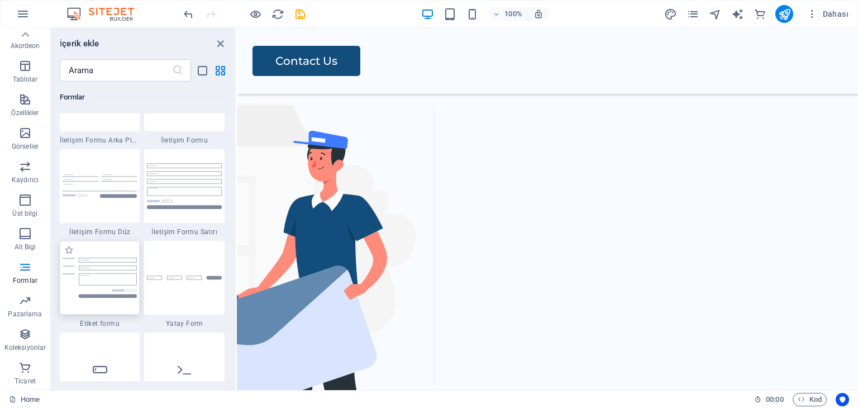
click at [107, 272] on img at bounding box center [100, 277] width 75 height 41
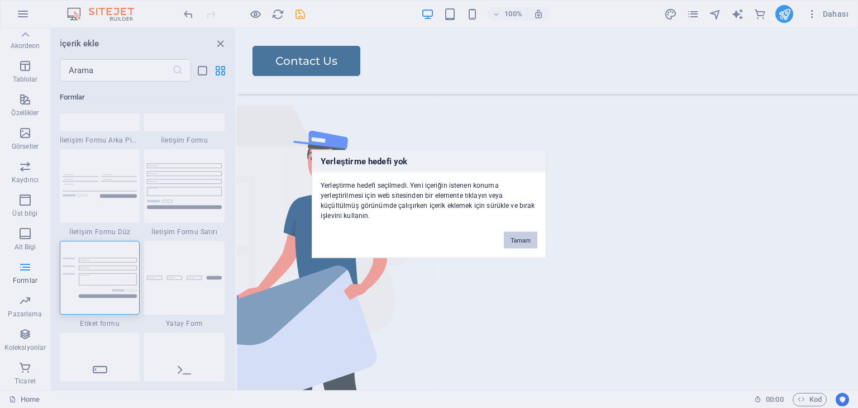
click at [511, 237] on button "Tamam" at bounding box center [521, 240] width 34 height 17
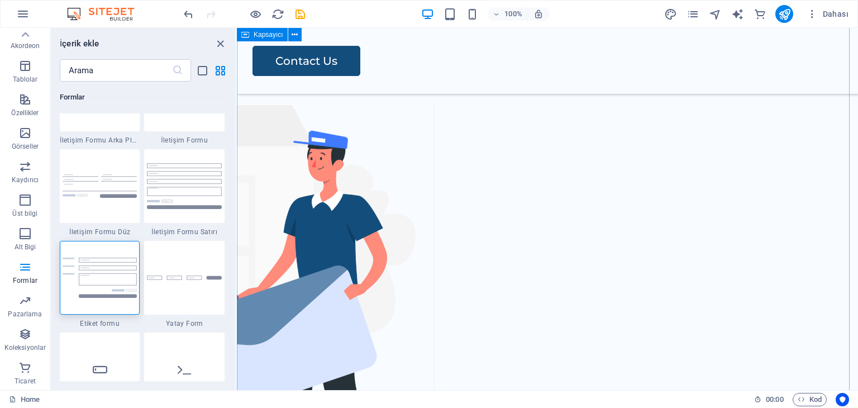
click at [658, 217] on div "Contact Us" at bounding box center [547, 240] width 621 height 484
click at [643, 231] on div "Contact Us" at bounding box center [547, 240] width 621 height 484
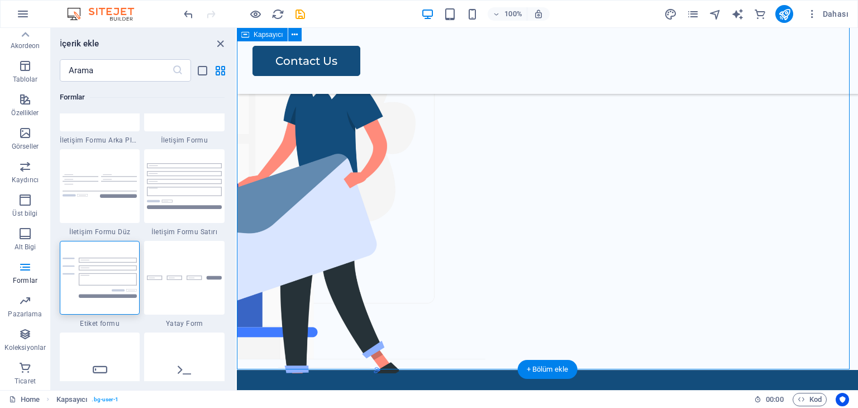
click at [660, 155] on div "Contact Us" at bounding box center [547, 128] width 621 height 484
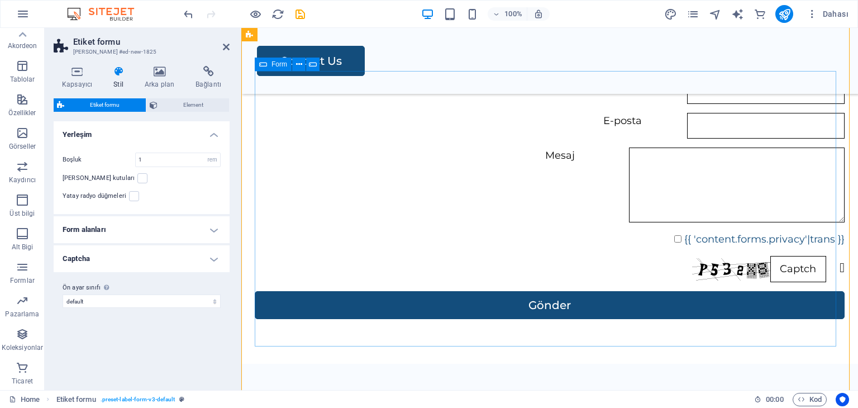
scroll to position [1046, 0]
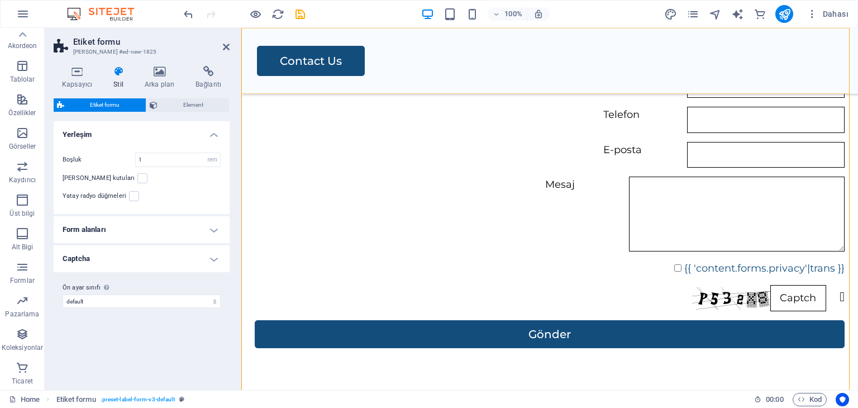
click at [477, 65] on div "Menu Contact Us" at bounding box center [549, 61] width 617 height 66
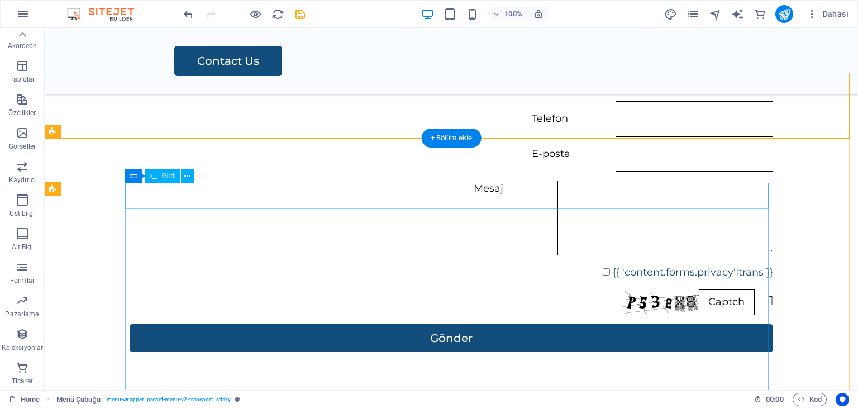
scroll to position [934, 0]
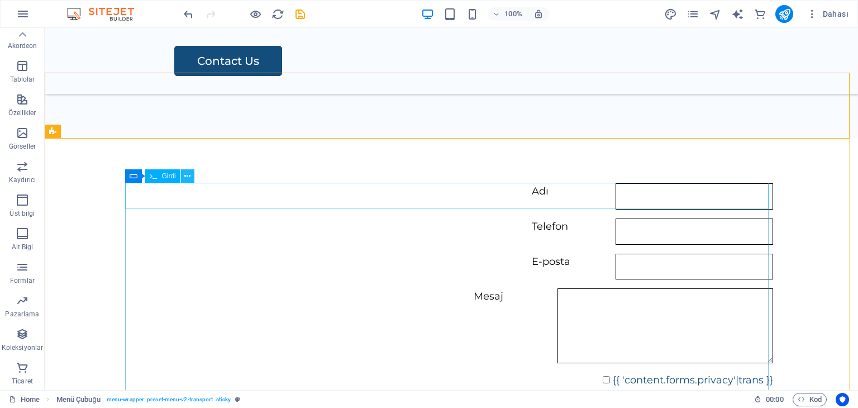
click at [188, 176] on icon at bounding box center [187, 176] width 6 height 12
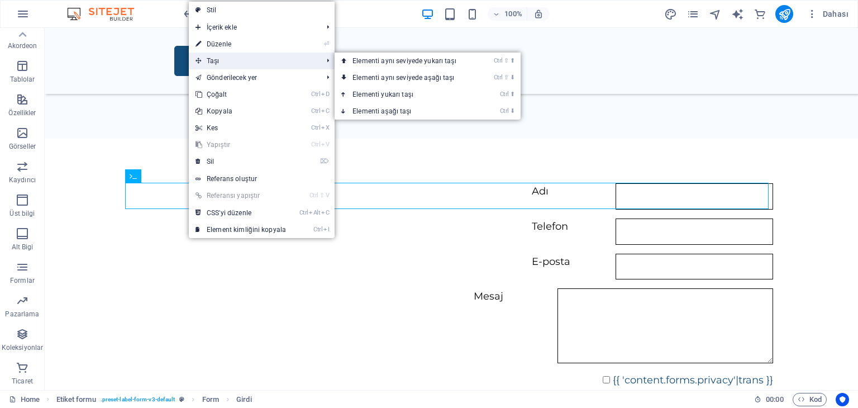
click at [212, 59] on span "Taşı" at bounding box center [253, 61] width 129 height 17
click at [401, 78] on link "Ctrl ⇧ ⬇ Elementi aynı seviyede aşağı taşı" at bounding box center [407, 77] width 144 height 17
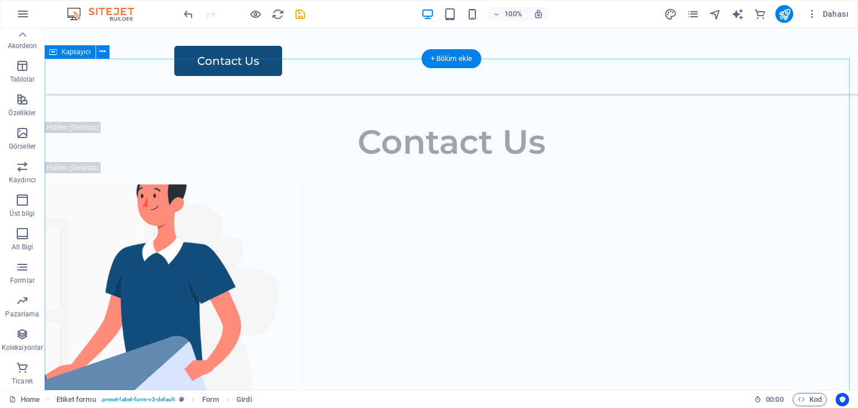
scroll to position [1381, 0]
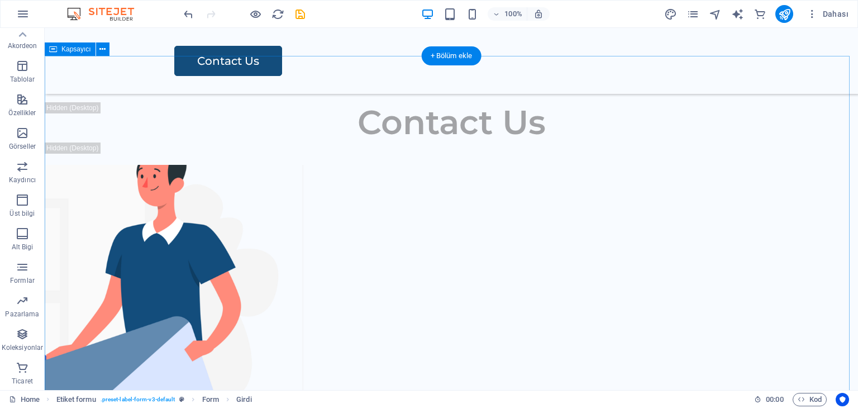
click at [655, 240] on div "Contact Us" at bounding box center [451, 300] width 813 height 484
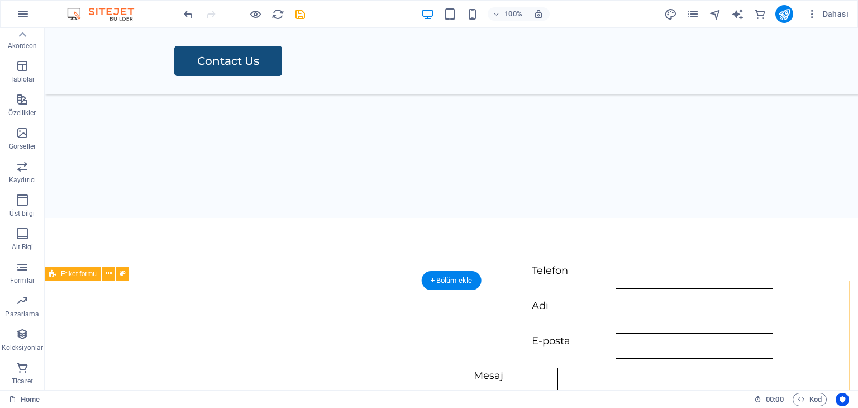
scroll to position [990, 0]
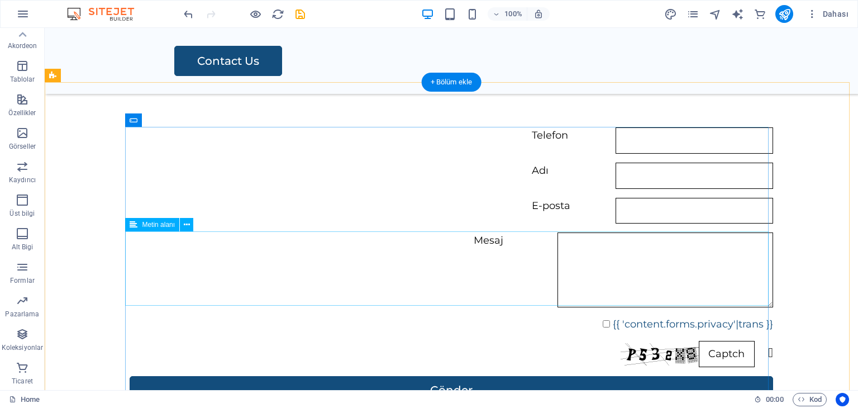
click at [696, 247] on div "Mesaj" at bounding box center [451, 269] width 643 height 74
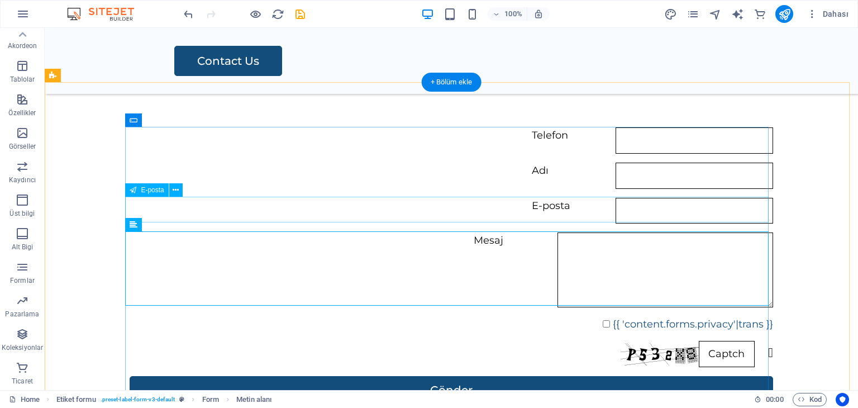
click at [373, 202] on div "E-posta" at bounding box center [451, 211] width 643 height 26
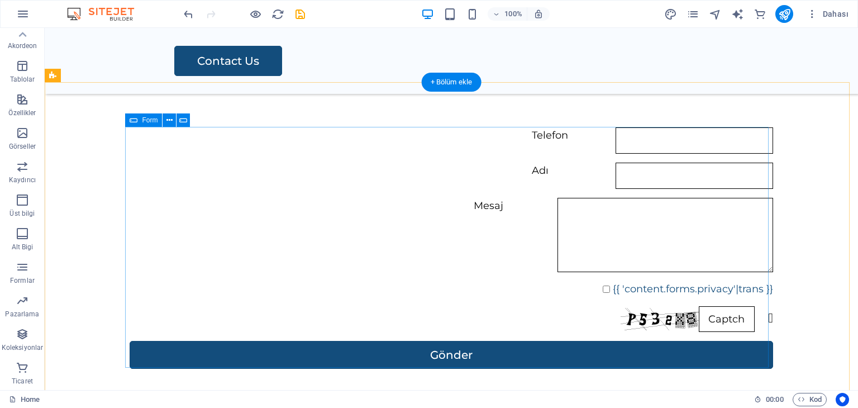
click at [266, 276] on div "Telefon Adı Mesaj {{ 'content.forms.privacy'|trans }} Nicht lesbar? Neu generie…" at bounding box center [451, 248] width 643 height 250
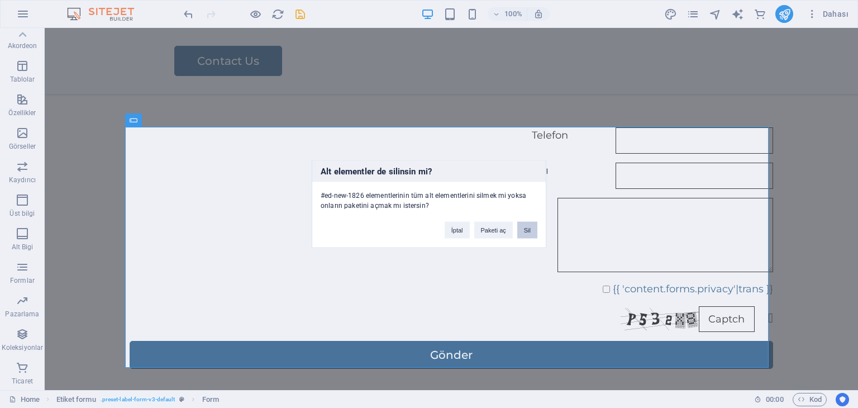
click at [528, 227] on button "Sil" at bounding box center [527, 230] width 20 height 17
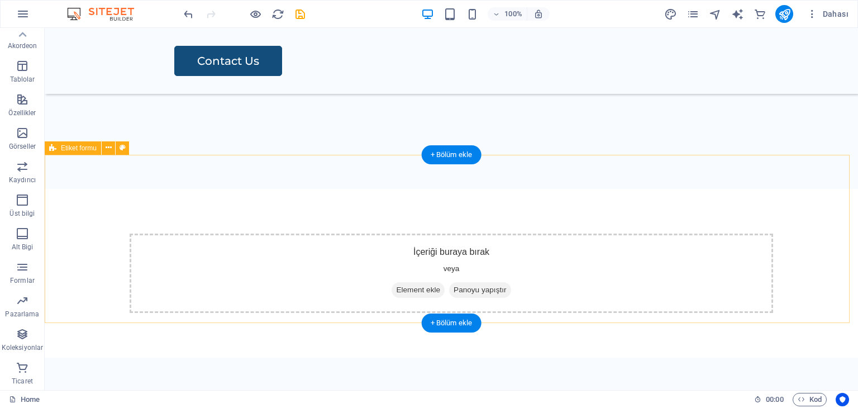
scroll to position [878, 0]
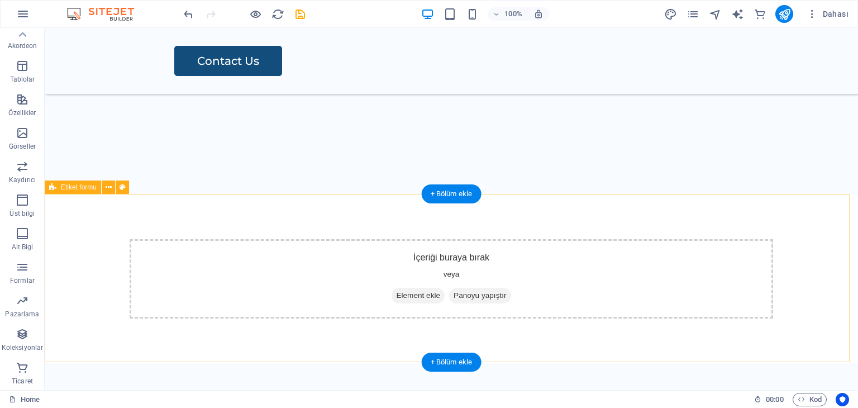
click at [368, 275] on div "İçeriği buraya bırak veya Element ekle Panoyu yapıştır" at bounding box center [451, 278] width 643 height 79
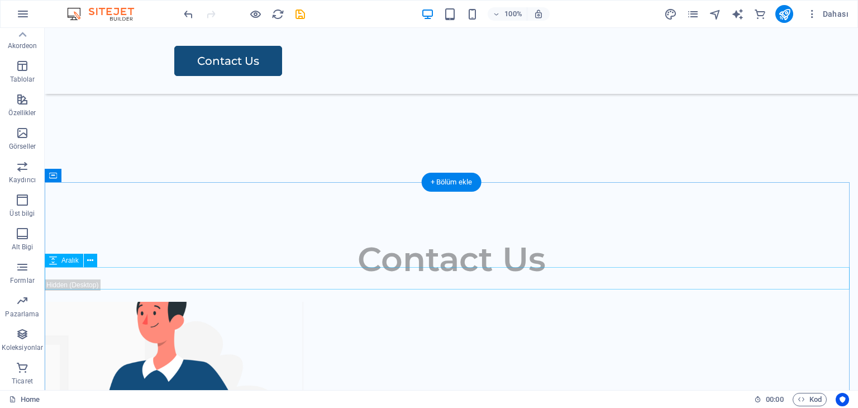
scroll to position [1157, 0]
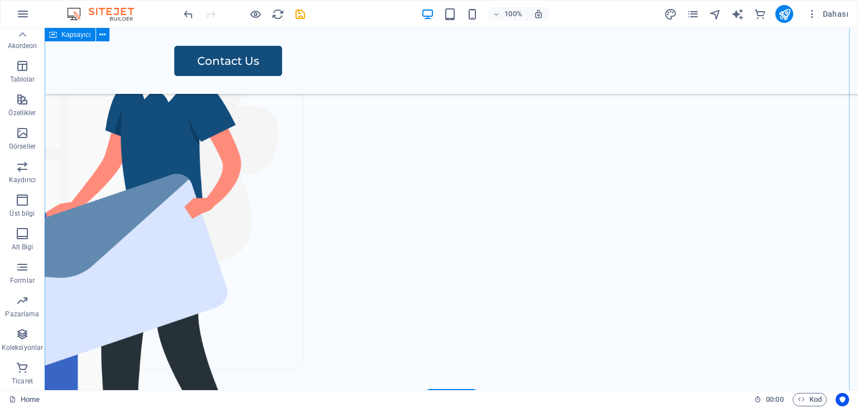
click at [638, 255] on div "Contact Us" at bounding box center [451, 157] width 813 height 484
click at [17, 271] on icon "button" at bounding box center [22, 266] width 13 height 13
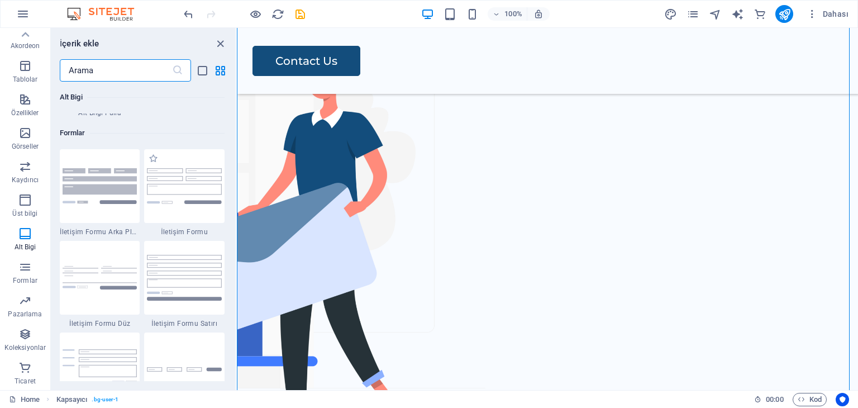
scroll to position [8231, 0]
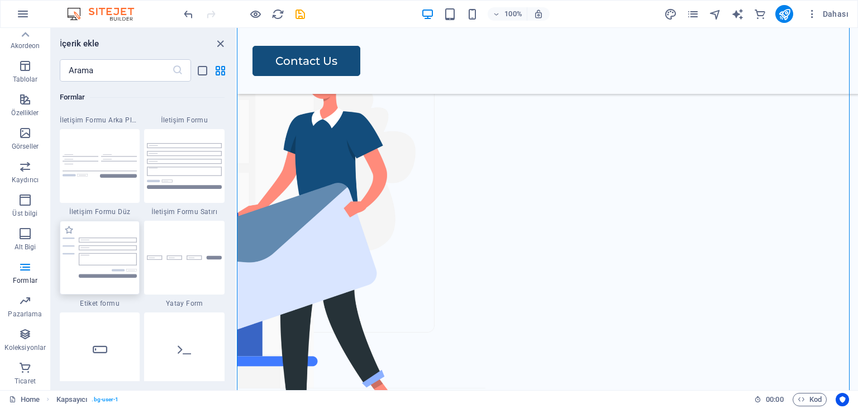
click at [120, 255] on img at bounding box center [100, 257] width 75 height 41
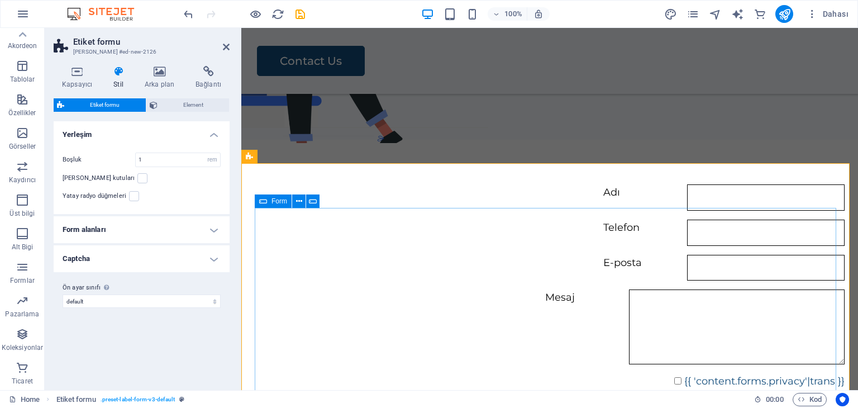
scroll to position [1418, 0]
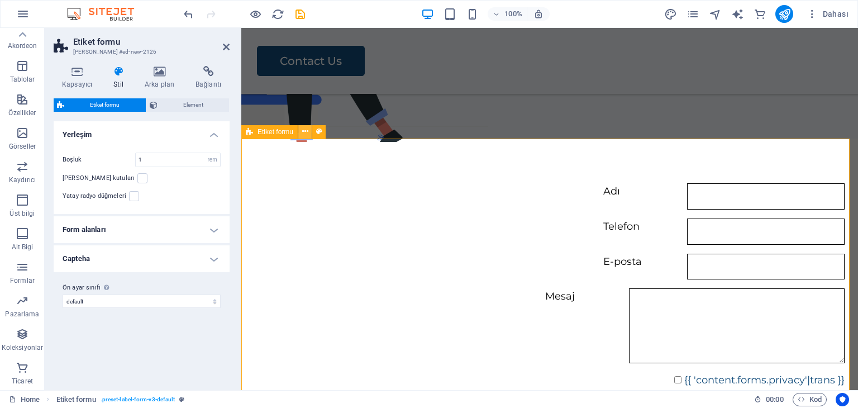
click at [302, 129] on icon at bounding box center [305, 132] width 6 height 12
drag, startPoint x: 502, startPoint y: 165, endPoint x: 431, endPoint y: 155, distance: 71.6
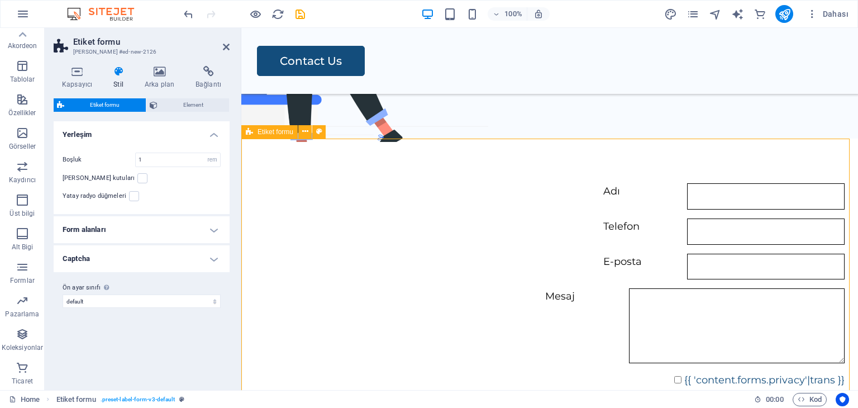
drag, startPoint x: 379, startPoint y: 165, endPoint x: 286, endPoint y: 157, distance: 93.6
click at [286, 157] on div "Adı Telefon E-posta Mesaj {{ 'content.forms.privacy'|trans }} Nicht lesbar? Neu…" at bounding box center [549, 322] width 617 height 366
click at [287, 159] on div "Adı Telefon E-posta Mesaj {{ 'content.forms.privacy'|trans }} Nicht lesbar? Neu…" at bounding box center [549, 322] width 617 height 366
click at [194, 216] on h4 "Form alanları" at bounding box center [142, 229] width 176 height 27
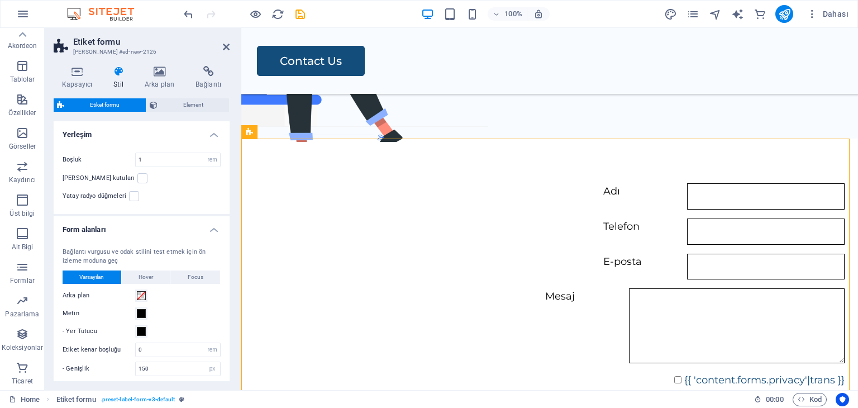
click at [206, 216] on h4 "Form alanları" at bounding box center [142, 226] width 176 height 20
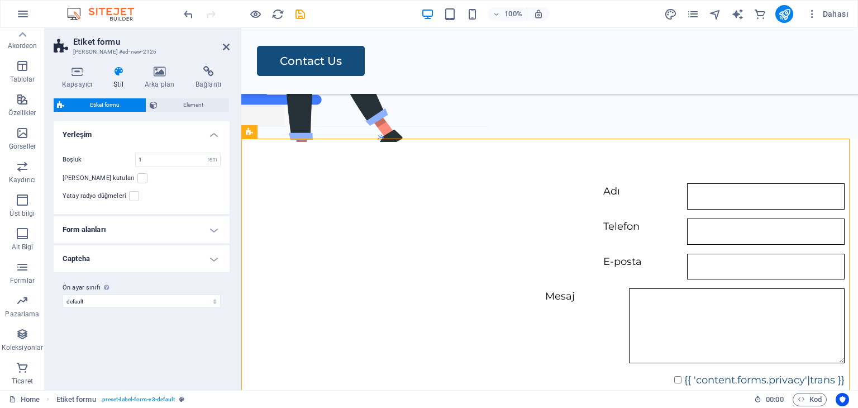
click at [205, 216] on h4 "Form alanları" at bounding box center [142, 229] width 176 height 27
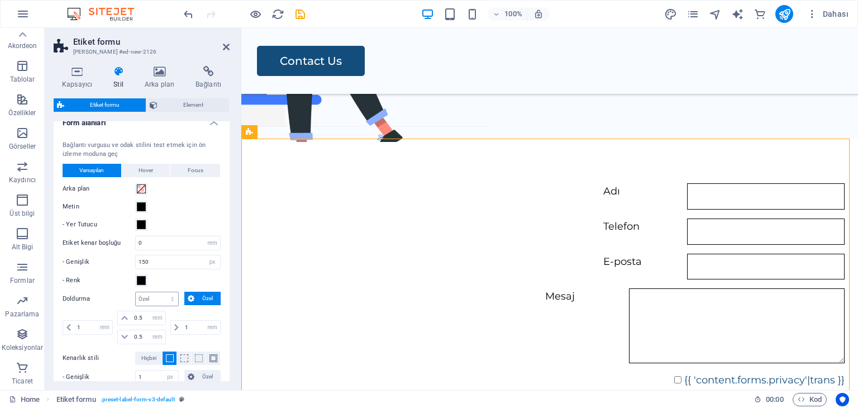
scroll to position [112, 0]
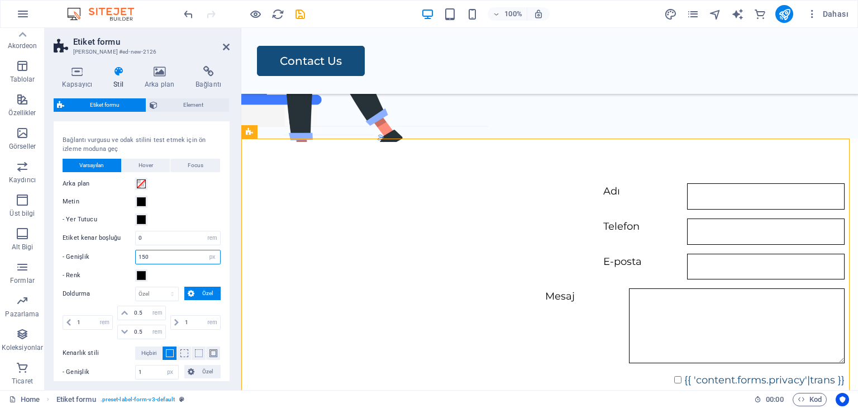
click at [167, 250] on input "150" at bounding box center [178, 256] width 84 height 13
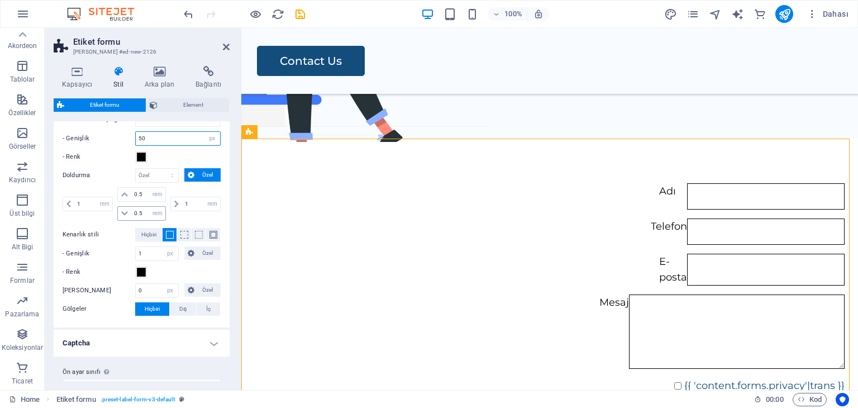
scroll to position [0, 0]
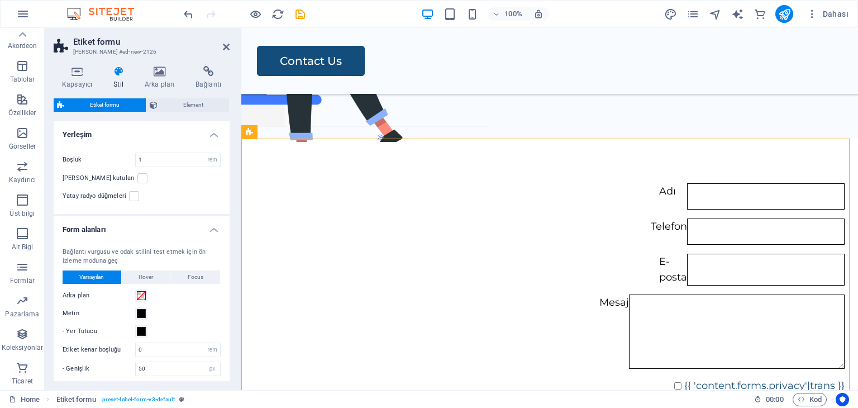
click at [147, 216] on h4 "Form alanları" at bounding box center [142, 226] width 176 height 20
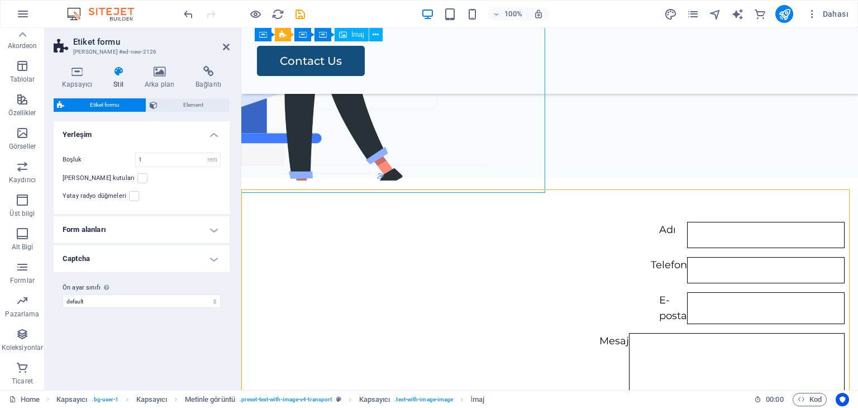
scroll to position [1362, 0]
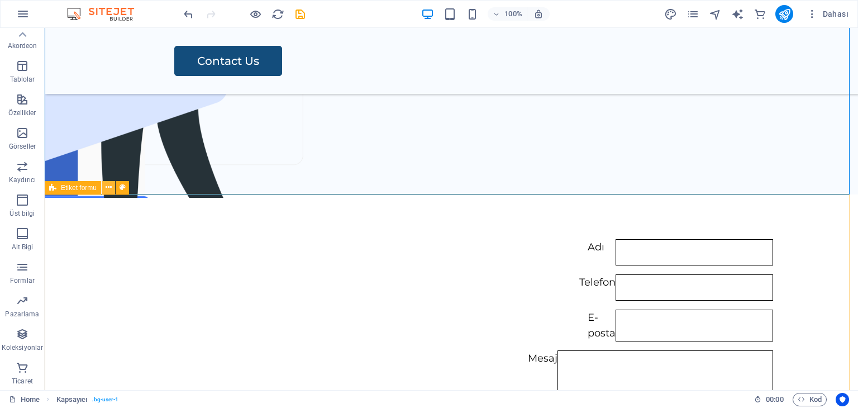
click at [103, 186] on button at bounding box center [108, 187] width 13 height 13
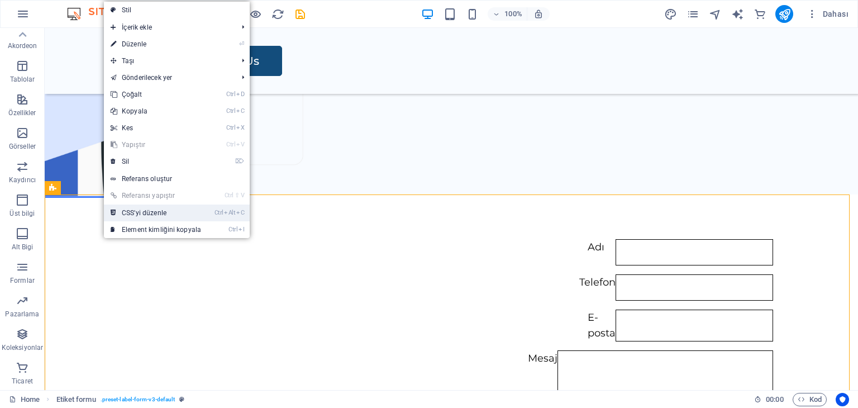
click at [144, 208] on link "Ctrl Alt C CSS'yi düzenle" at bounding box center [156, 212] width 104 height 17
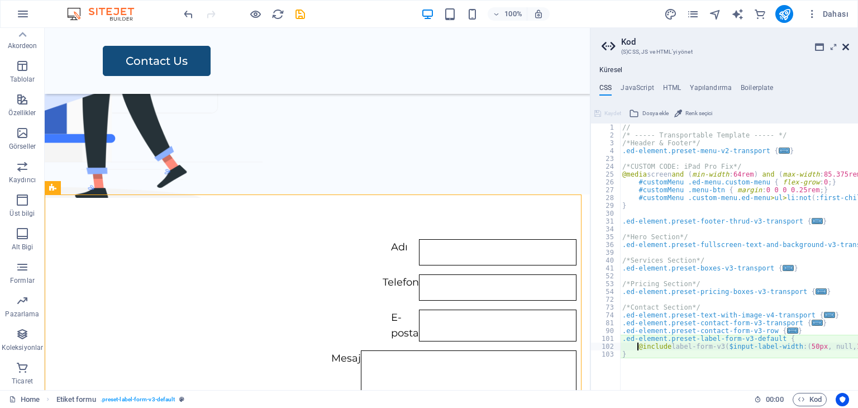
click at [846, 45] on icon at bounding box center [845, 46] width 7 height 9
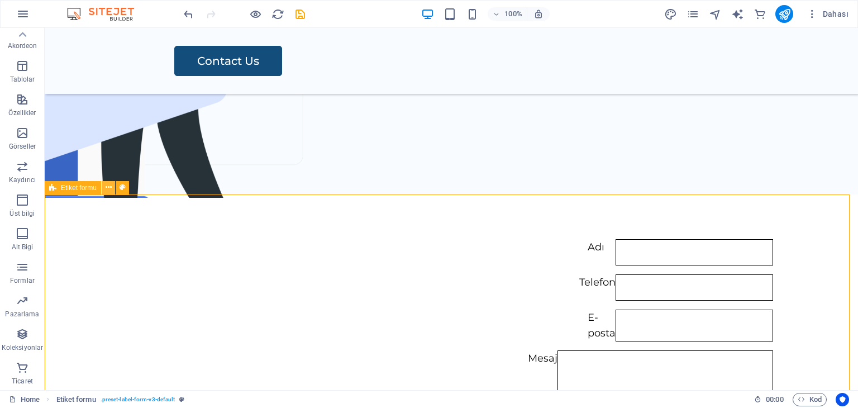
click at [109, 184] on icon at bounding box center [109, 188] width 6 height 12
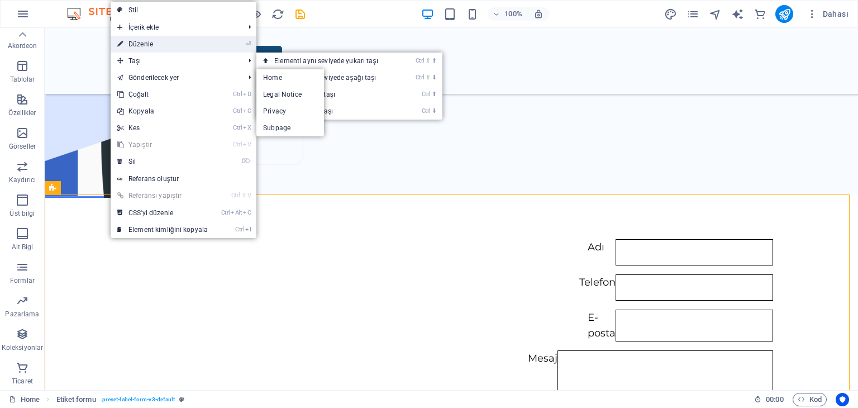
click at [161, 47] on link "⏎ Düzenle" at bounding box center [163, 44] width 104 height 17
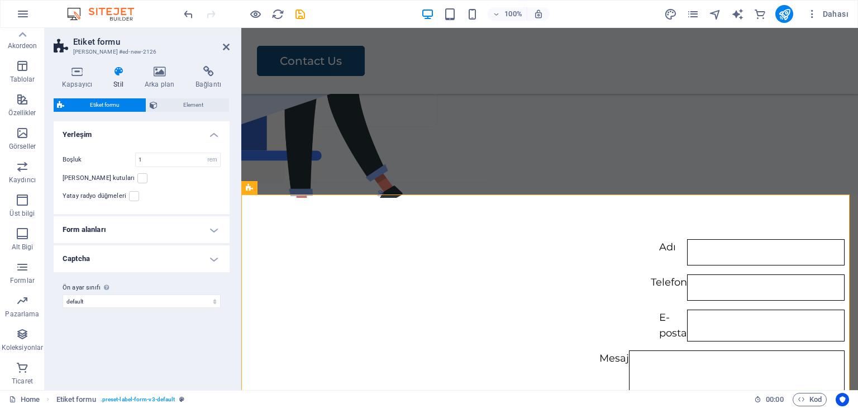
click at [183, 216] on h4 "Form alanları" at bounding box center [142, 229] width 176 height 27
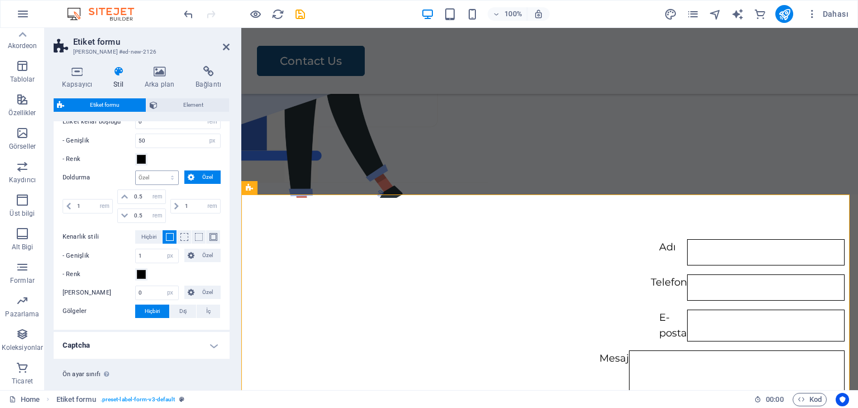
scroll to position [230, 0]
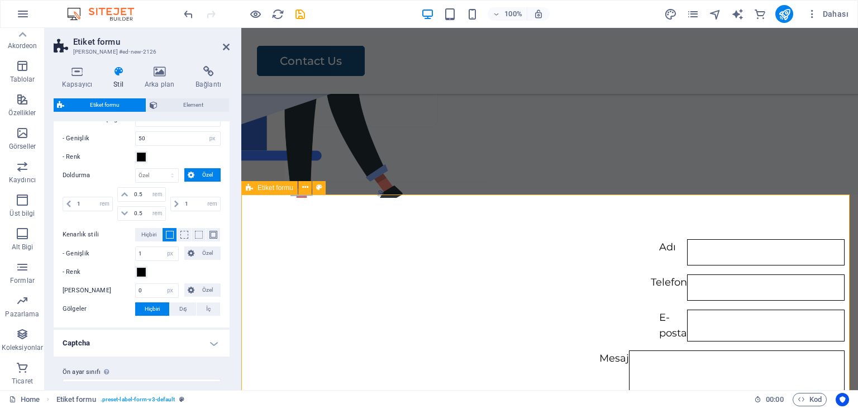
click at [337, 211] on div "Adı Telefon E-posta Mesaj {{ 'content.forms.privacy'|trans }} Nicht lesbar? Neu…" at bounding box center [549, 380] width 617 height 372
click at [303, 189] on icon at bounding box center [305, 188] width 6 height 12
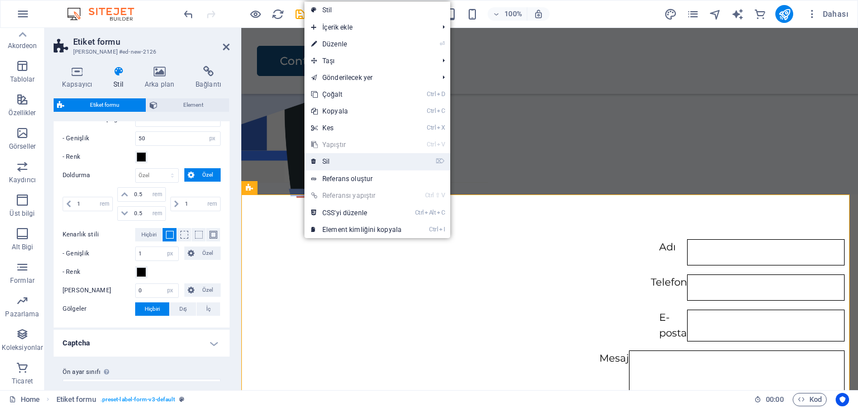
click at [326, 158] on link "⌦ Sil" at bounding box center [356, 161] width 104 height 17
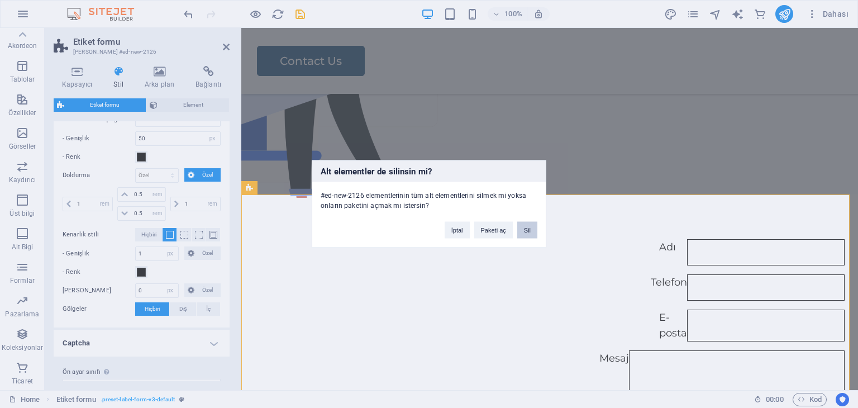
drag, startPoint x: 523, startPoint y: 228, endPoint x: 465, endPoint y: 201, distance: 65.0
click at [523, 228] on button "Sil" at bounding box center [527, 230] width 20 height 17
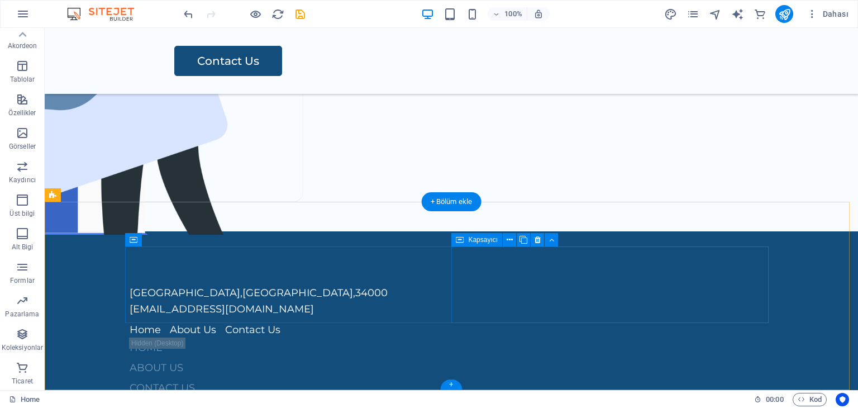
scroll to position [1075, 0]
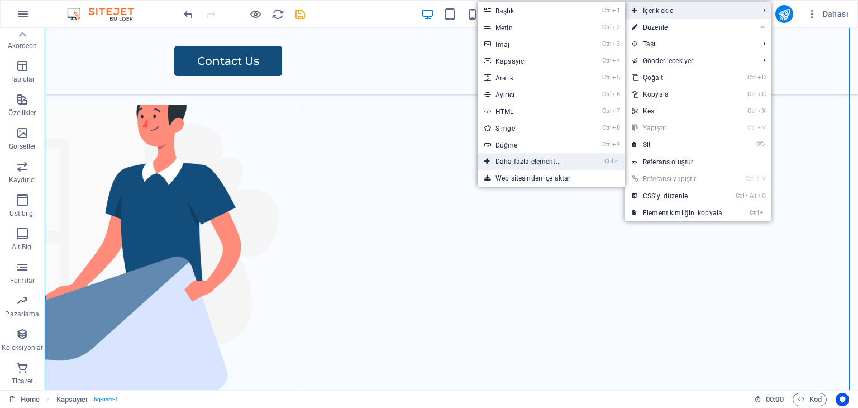
click at [526, 160] on link "Ctrl ⏎ Daha fazla element..." at bounding box center [531, 161] width 106 height 17
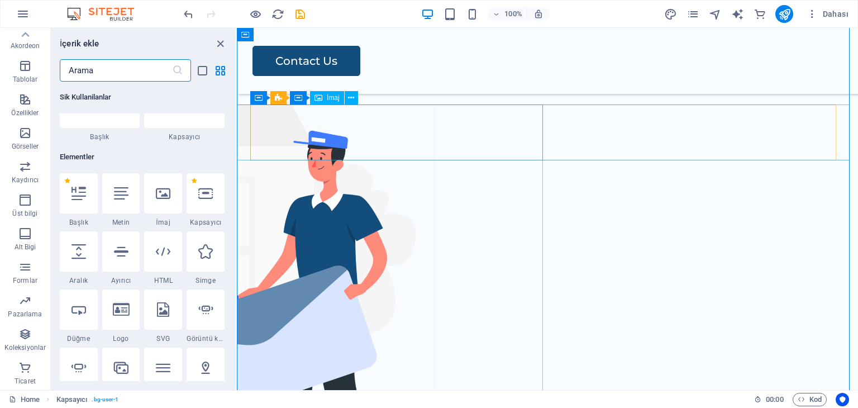
scroll to position [118, 0]
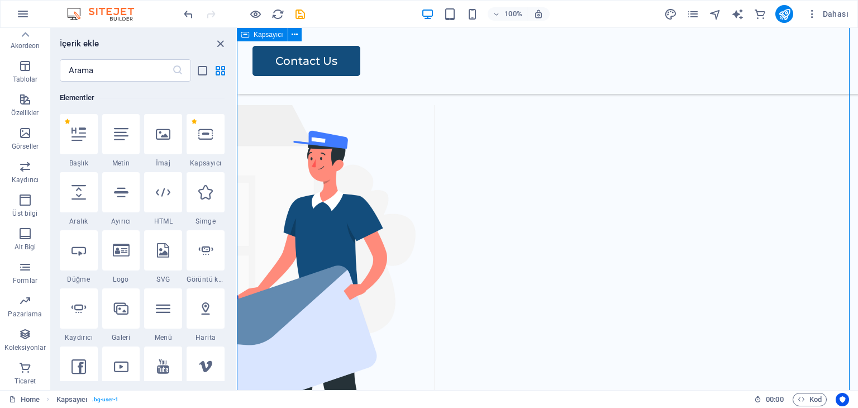
click at [660, 249] on div "Contact Us" at bounding box center [547, 240] width 621 height 484
click at [600, 250] on div "Contact Us" at bounding box center [547, 240] width 621 height 484
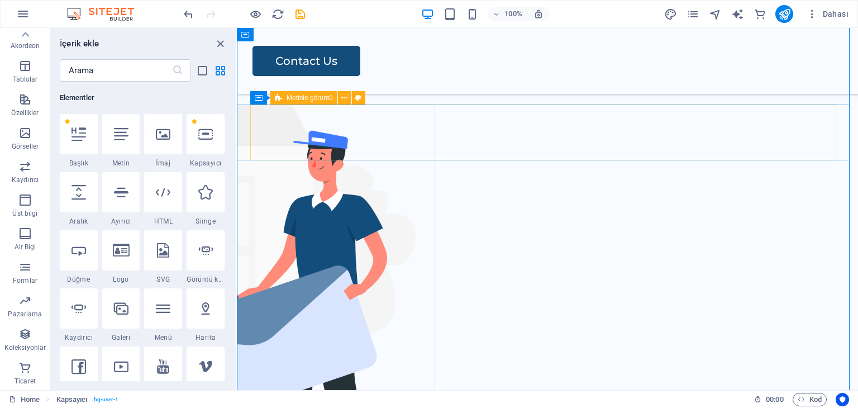
click at [642, 151] on div at bounding box center [547, 133] width 594 height 56
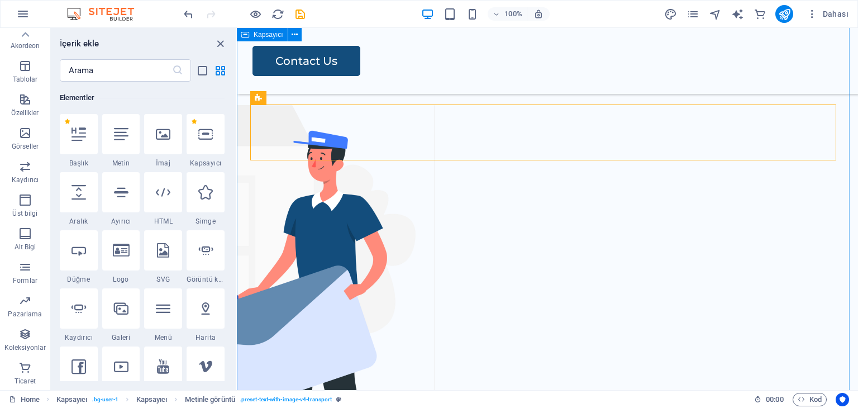
click at [650, 214] on div "Contact Us" at bounding box center [547, 240] width 621 height 484
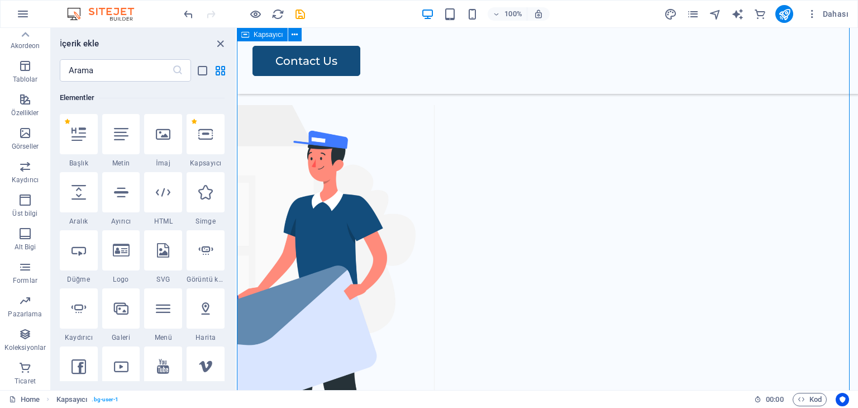
click at [632, 260] on div "Contact Us" at bounding box center [547, 240] width 621 height 484
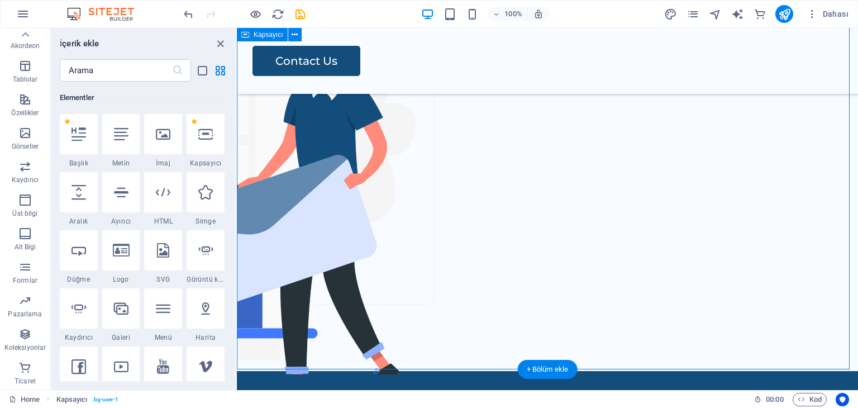
scroll to position [1186, 0]
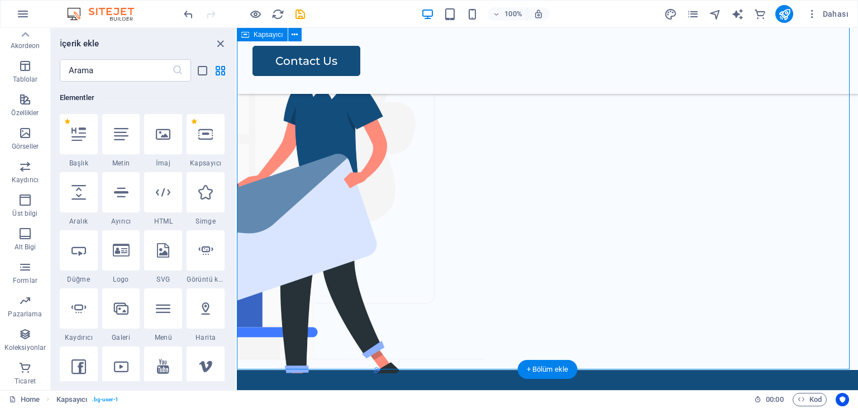
click at [631, 190] on div "Contact Us" at bounding box center [547, 128] width 621 height 484
click at [628, 189] on div "Contact Us" at bounding box center [547, 128] width 621 height 484
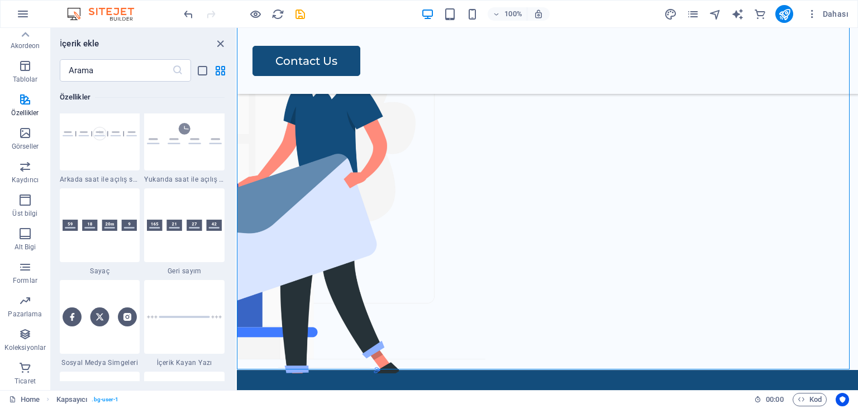
scroll to position [4922, 0]
click at [122, 61] on input "text" at bounding box center [116, 70] width 112 height 22
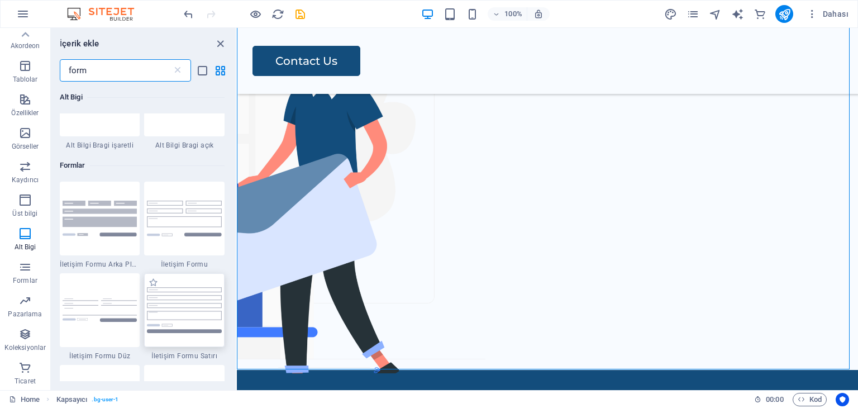
scroll to position [335, 0]
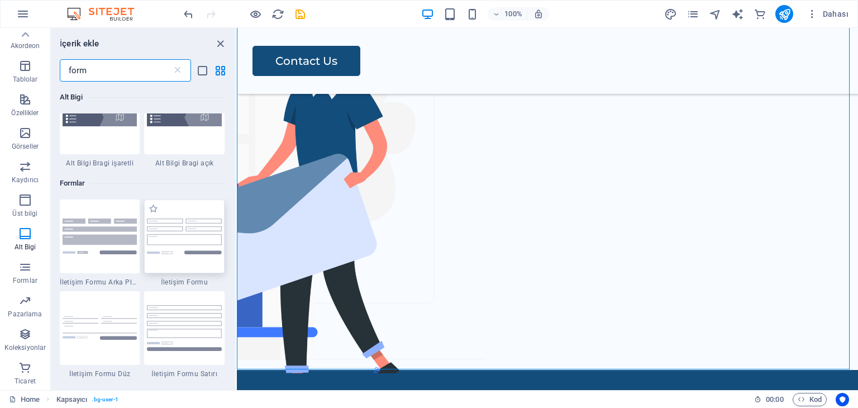
click at [170, 246] on img at bounding box center [184, 236] width 75 height 36
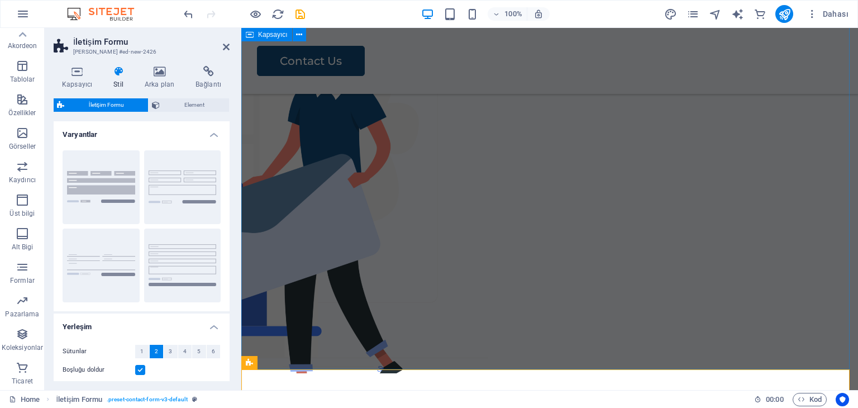
click at [666, 194] on div "Contact Us" at bounding box center [549, 128] width 617 height 484
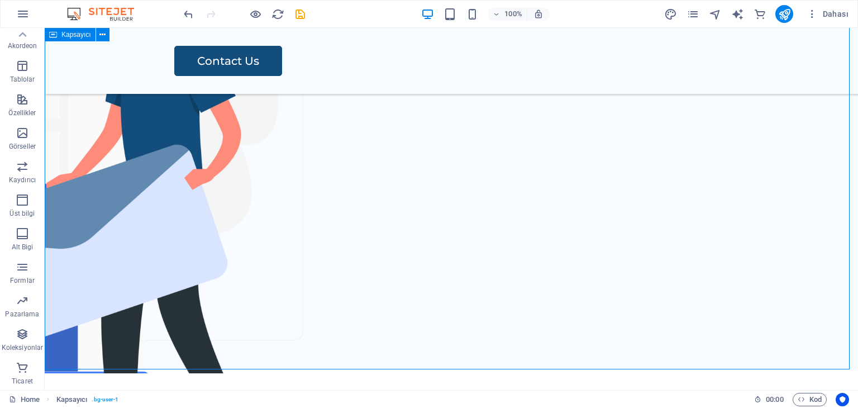
click at [666, 194] on div "Contact Us" at bounding box center [451, 128] width 813 height 484
click at [655, 193] on div "Contact Us" at bounding box center [451, 128] width 813 height 484
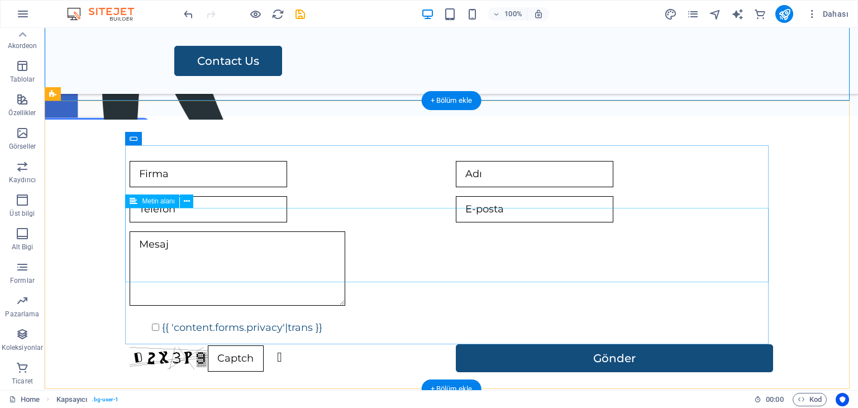
scroll to position [1466, 0]
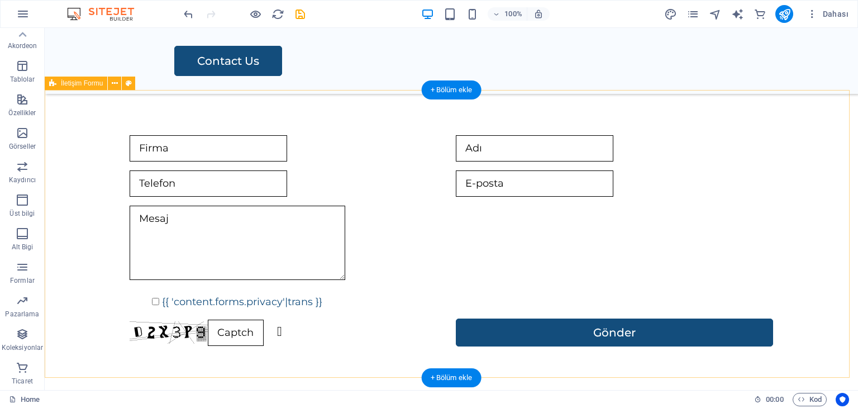
click at [800, 148] on div "{{ 'content.forms.privacy'|trans }} Okunaksız mı? Yeniden oluştur Gönder" at bounding box center [451, 240] width 813 height 300
click at [799, 149] on div "{{ 'content.forms.privacy'|trans }} Okunaksız mı? Yeniden oluştur Gönder" at bounding box center [451, 240] width 813 height 300
drag, startPoint x: 846, startPoint y: 133, endPoint x: 762, endPoint y: 178, distance: 95.4
click at [764, 178] on div "{{ 'content.forms.privacy'|trans }} Okunaksız mı? Yeniden oluştur Gönder" at bounding box center [451, 240] width 813 height 300
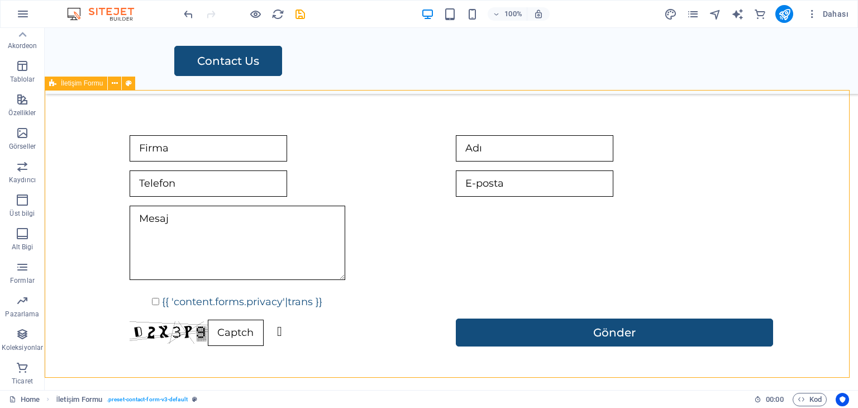
click at [51, 82] on icon at bounding box center [52, 83] width 7 height 13
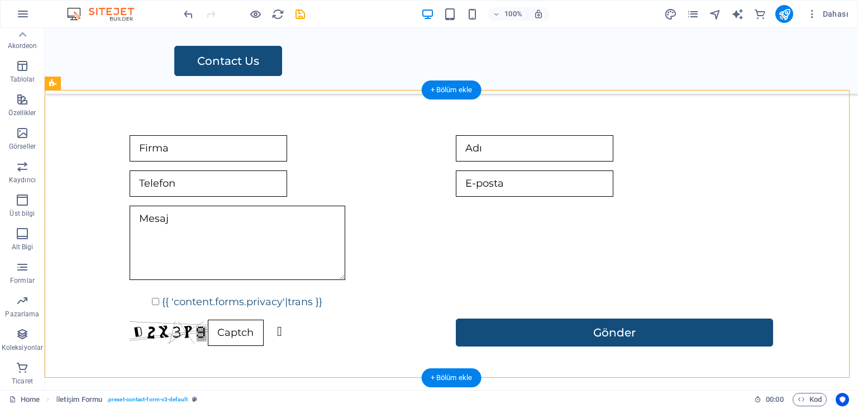
drag, startPoint x: 123, startPoint y: 113, endPoint x: 182, endPoint y: 143, distance: 66.4
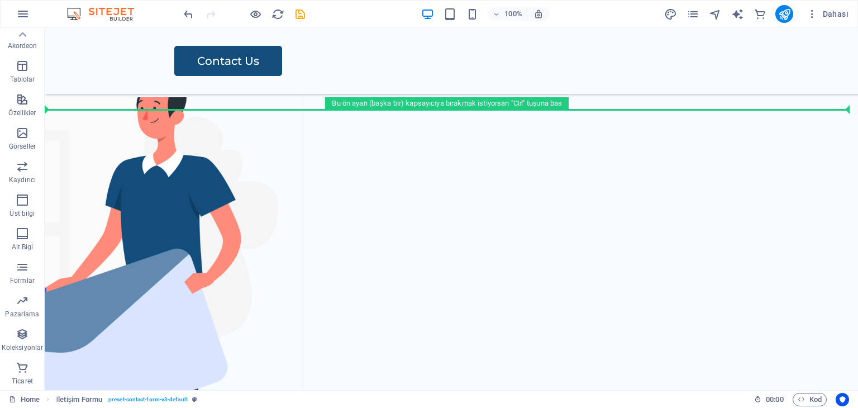
scroll to position [1080, 0]
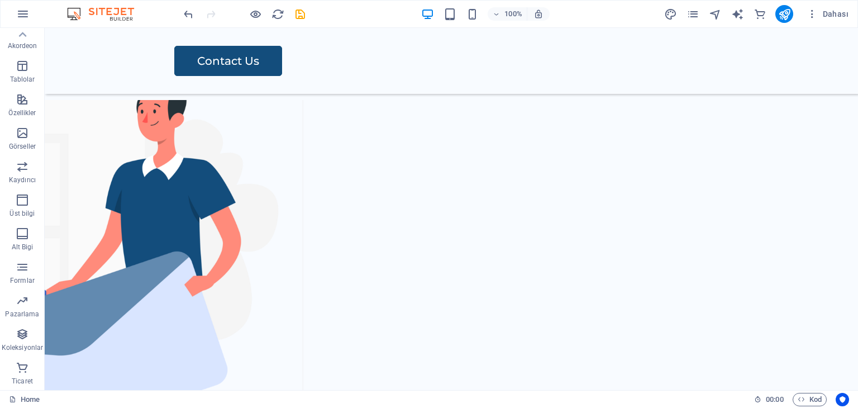
drag, startPoint x: 195, startPoint y: 118, endPoint x: 598, endPoint y: 201, distance: 410.4
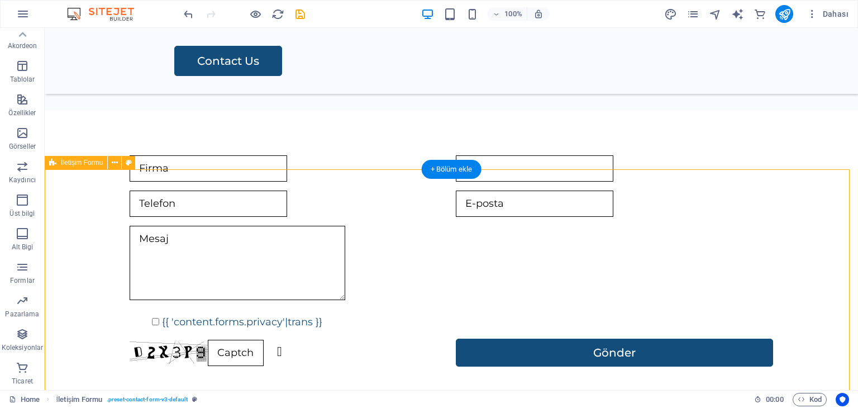
scroll to position [896, 0]
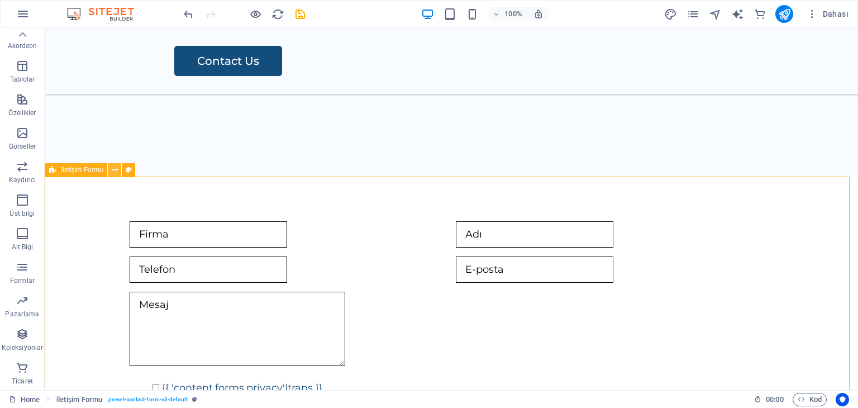
click at [113, 168] on icon at bounding box center [115, 170] width 6 height 12
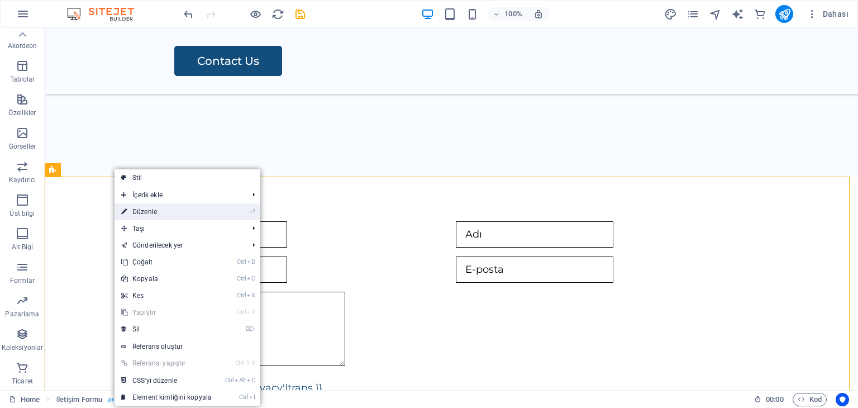
click at [199, 207] on link "⏎ Düzenle" at bounding box center [167, 211] width 104 height 17
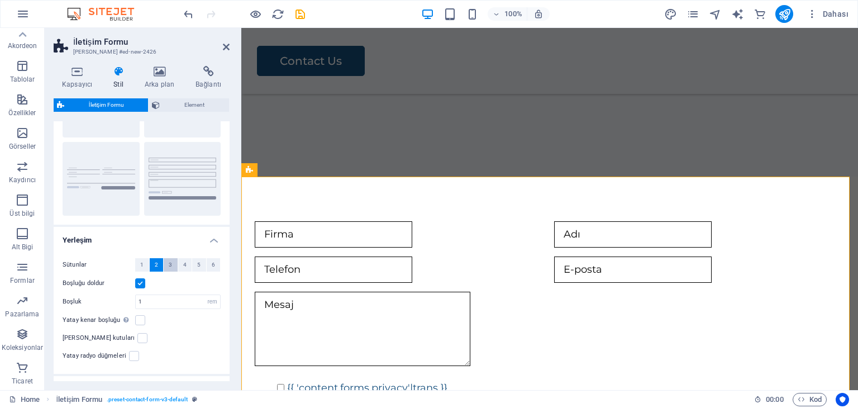
scroll to position [164, 0]
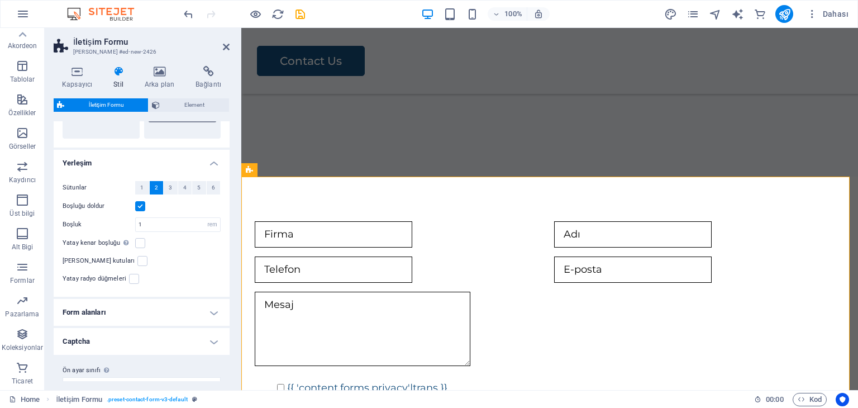
click at [144, 207] on label at bounding box center [140, 206] width 10 height 10
click at [0, 0] on input "Boşluğu doldur" at bounding box center [0, 0] width 0 height 0
click at [120, 299] on h4 "Form alanları" at bounding box center [142, 312] width 176 height 27
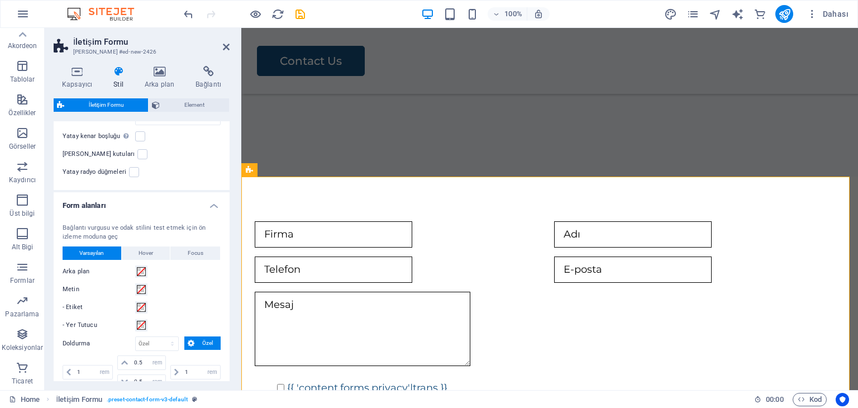
scroll to position [275, 0]
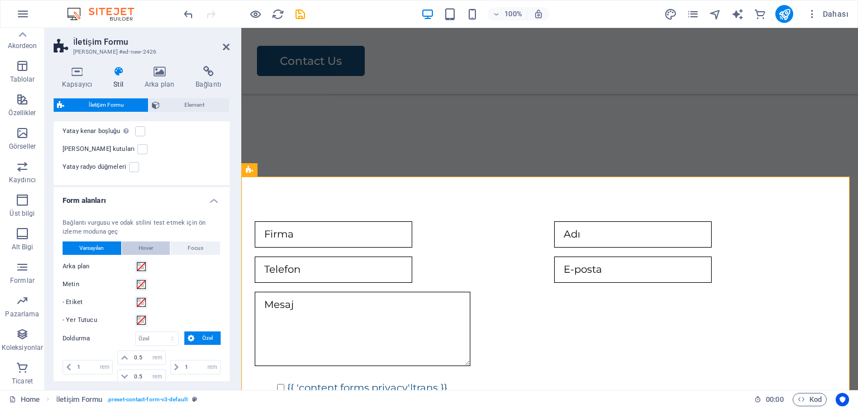
click at [139, 241] on span "Hover" at bounding box center [146, 247] width 15 height 13
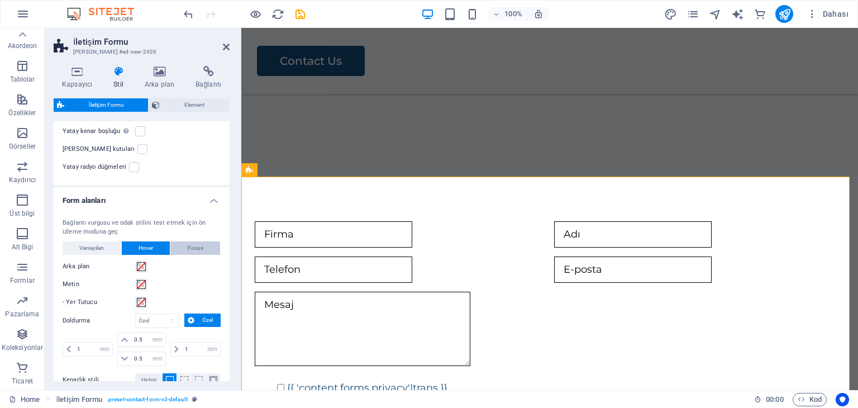
click at [189, 241] on span "Focus" at bounding box center [196, 247] width 16 height 13
click at [105, 241] on button "Varsayılan" at bounding box center [92, 247] width 59 height 13
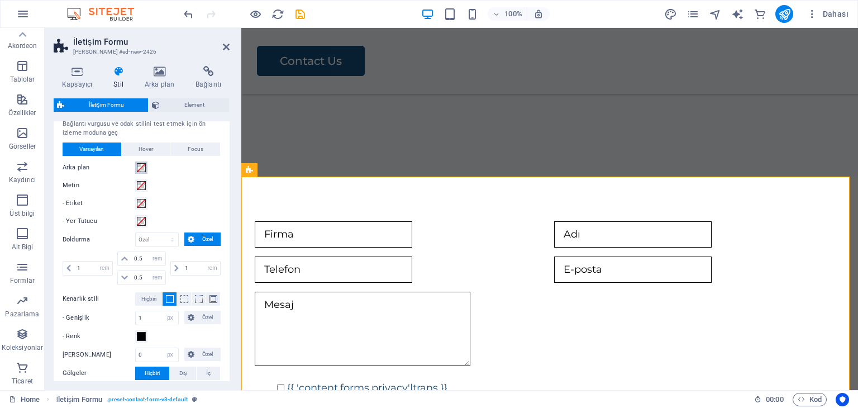
scroll to position [439, 0]
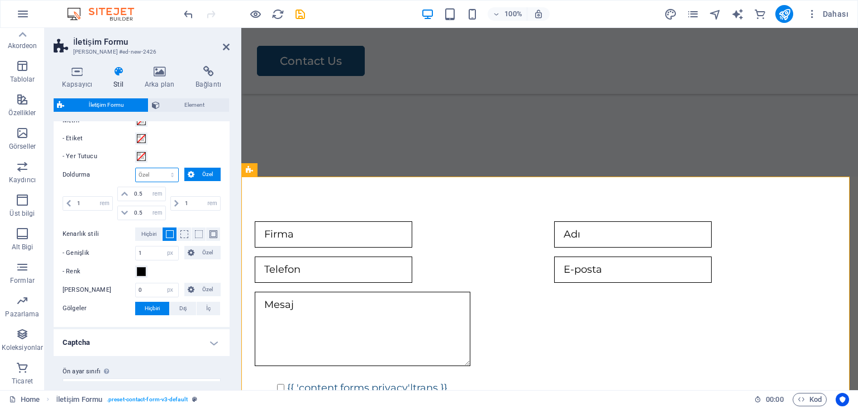
click at [151, 168] on select "px rem % vh vw Özel" at bounding box center [157, 174] width 42 height 13
click at [169, 129] on div "Bağlantı vurgusu ve odak stilini test etmek için ön izleme moduna geç Varsayıla…" at bounding box center [141, 185] width 180 height 283
drag, startPoint x: 159, startPoint y: 228, endPoint x: 99, endPoint y: 234, distance: 60.0
click at [99, 246] on div "- Genişlik 1 px rem vh vw [PERSON_NAME]" at bounding box center [142, 253] width 158 height 15
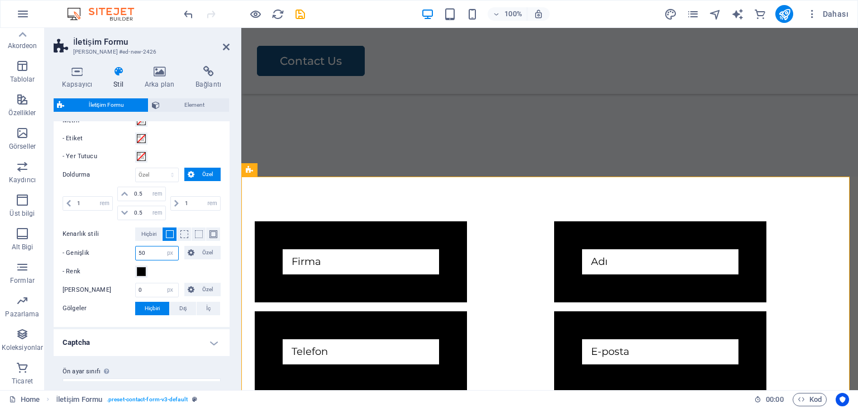
drag, startPoint x: 154, startPoint y: 236, endPoint x: 101, endPoint y: 236, distance: 53.1
click at [105, 246] on div "- Genişlik 50 px rem vh vw [PERSON_NAME]" at bounding box center [142, 253] width 158 height 15
click at [152, 227] on span "Hiçbiri" at bounding box center [148, 233] width 15 height 13
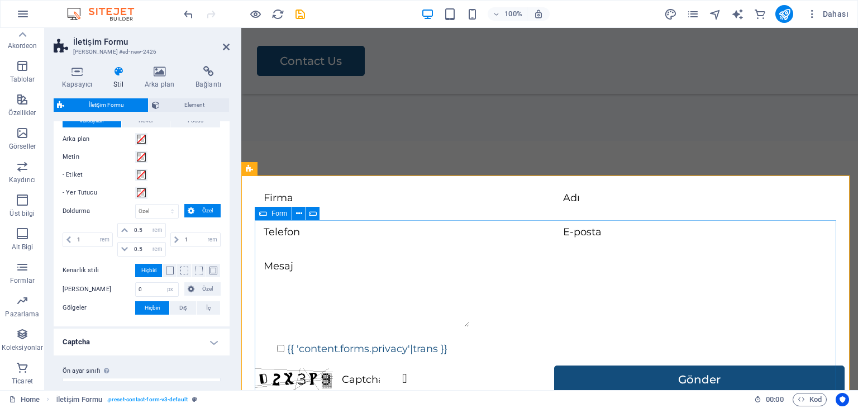
scroll to position [1119, 0]
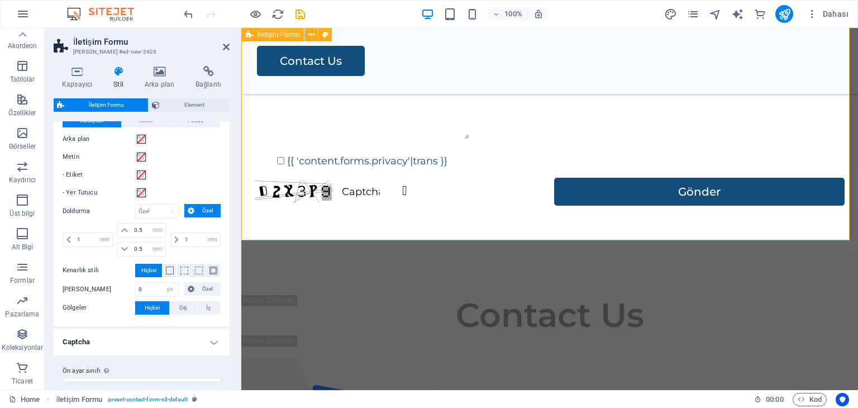
click at [430, 220] on div "{{ 'content.forms.privacy'|trans }} Okunaksız mı? Yeniden oluştur Gönder" at bounding box center [549, 101] width 617 height 297
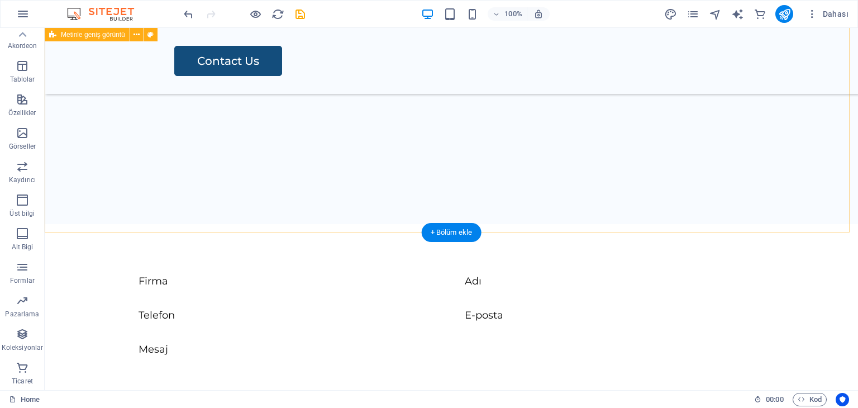
scroll to position [840, 0]
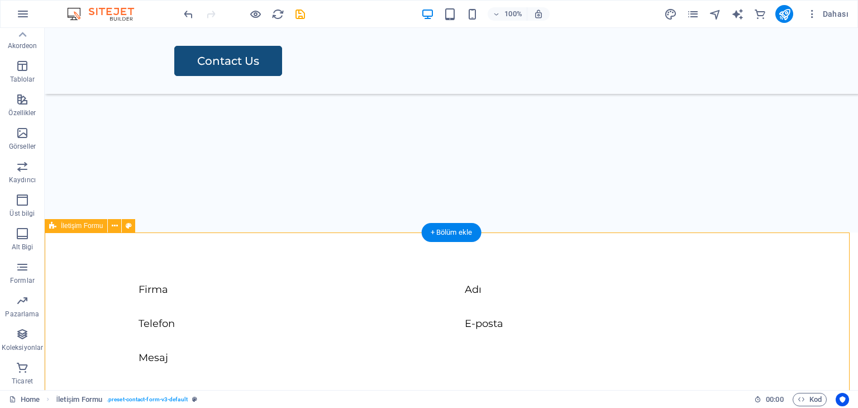
drag, startPoint x: 414, startPoint y: 256, endPoint x: 415, endPoint y: 280, distance: 24.0
click at [415, 280] on div "{{ 'content.forms.privacy'|trans }} Okunaksız mı? Yeniden oluştur Gönder" at bounding box center [451, 380] width 813 height 297
drag, startPoint x: 430, startPoint y: 243, endPoint x: 435, endPoint y: 267, distance: 24.5
click at [438, 278] on div "{{ 'content.forms.privacy'|trans }} Okunaksız mı? Yeniden oluştur Gönder" at bounding box center [451, 380] width 813 height 297
click at [445, 228] on div "+ Bölüm ekle" at bounding box center [452, 232] width 60 height 19
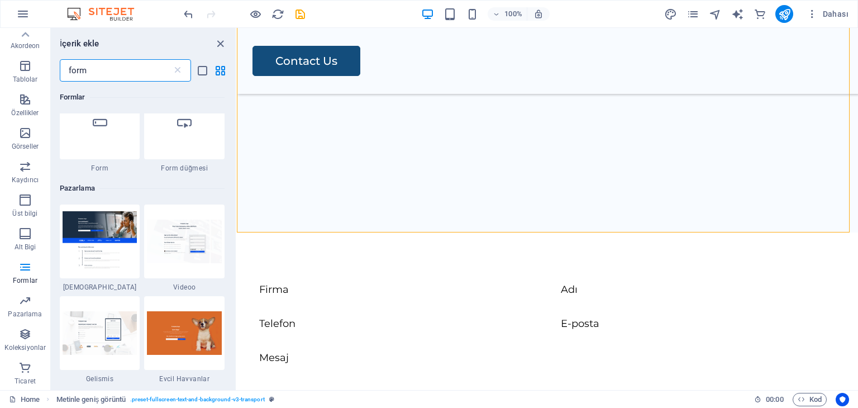
scroll to position [726, 0]
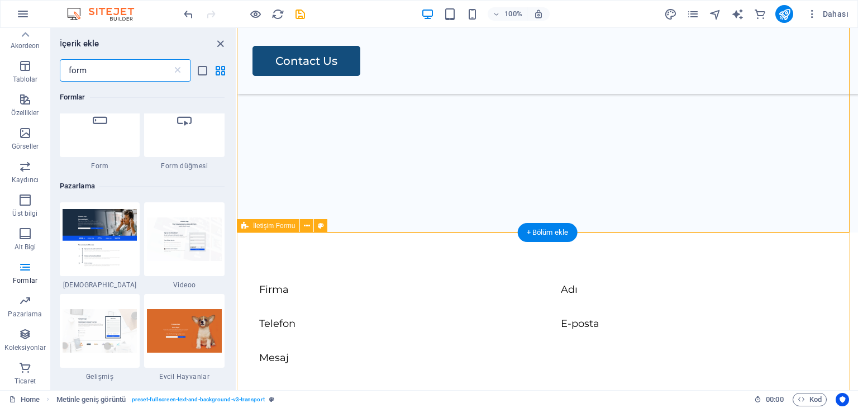
click at [385, 269] on div "{{ 'content.forms.privacy'|trans }} Okunaksız mı? Yeniden oluştur Gönder" at bounding box center [547, 380] width 621 height 297
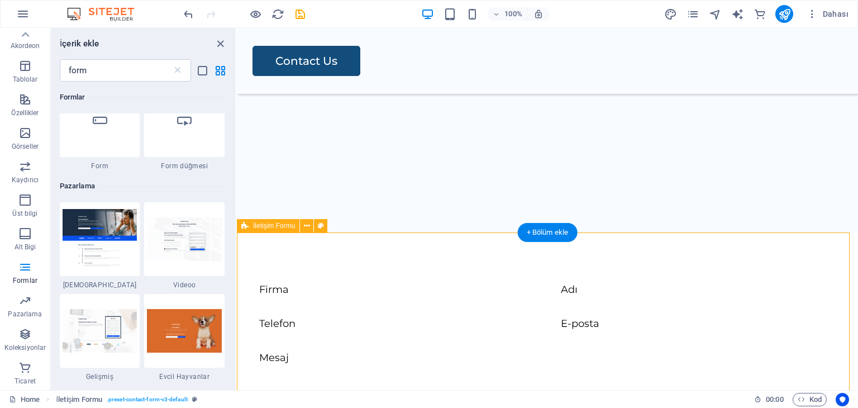
click at [466, 266] on div "{{ 'content.forms.privacy'|trans }} Okunaksız mı? Yeniden oluştur Gönder" at bounding box center [547, 380] width 621 height 297
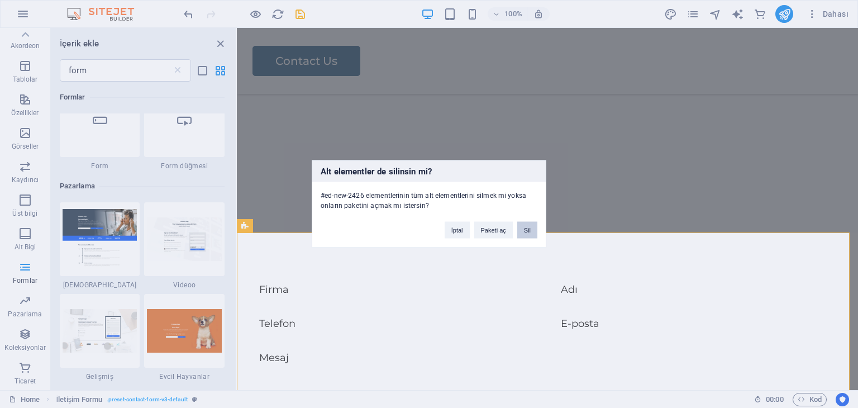
click at [521, 225] on button "Sil" at bounding box center [527, 230] width 20 height 17
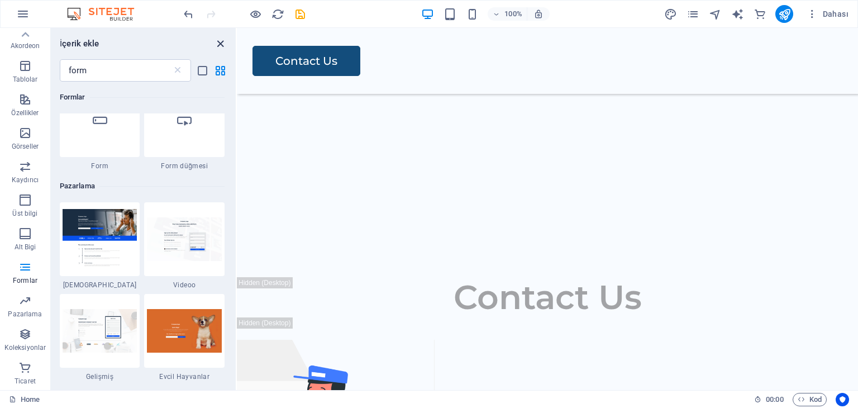
drag, startPoint x: 220, startPoint y: 39, endPoint x: 159, endPoint y: 1, distance: 72.2
click at [220, 39] on icon "close panel" at bounding box center [220, 43] width 13 height 13
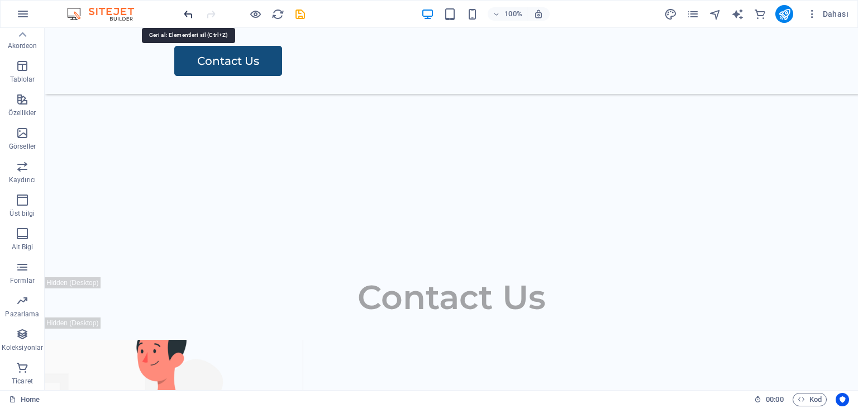
click at [185, 12] on icon "undo" at bounding box center [188, 14] width 13 height 13
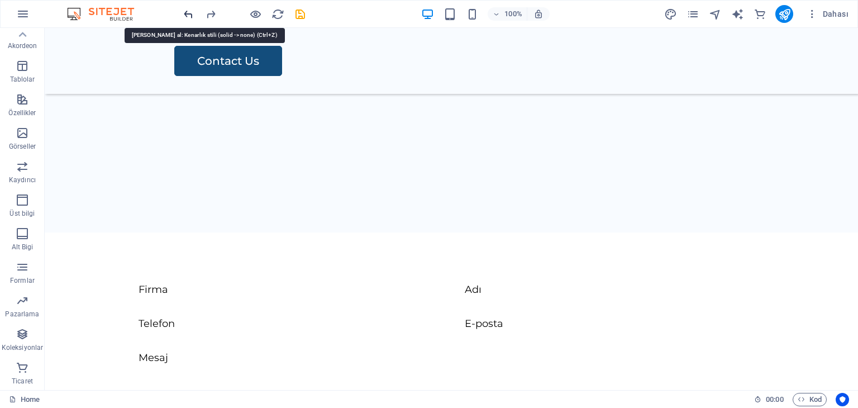
click at [185, 12] on icon "undo" at bounding box center [188, 14] width 13 height 13
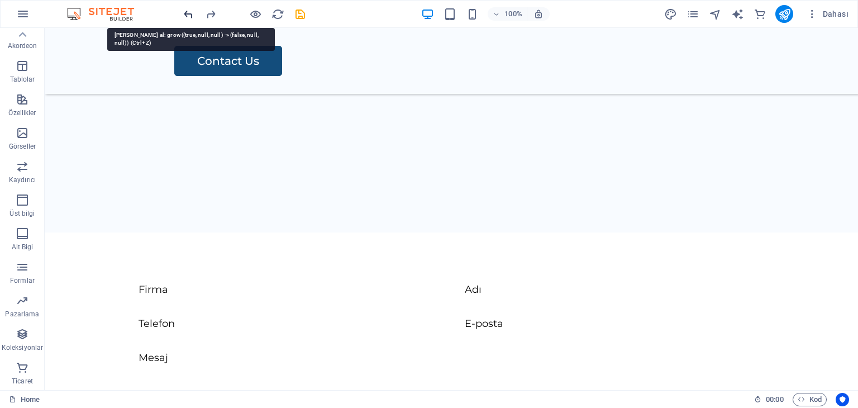
click at [185, 12] on icon "undo" at bounding box center [188, 14] width 13 height 13
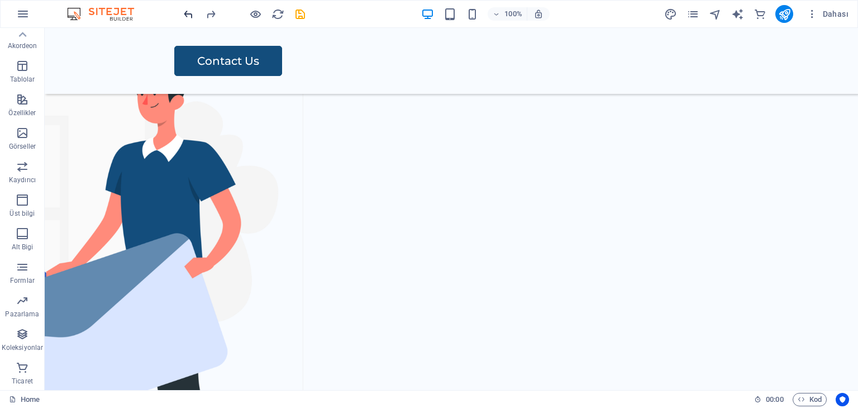
click at [188, 16] on icon "undo" at bounding box center [188, 14] width 13 height 13
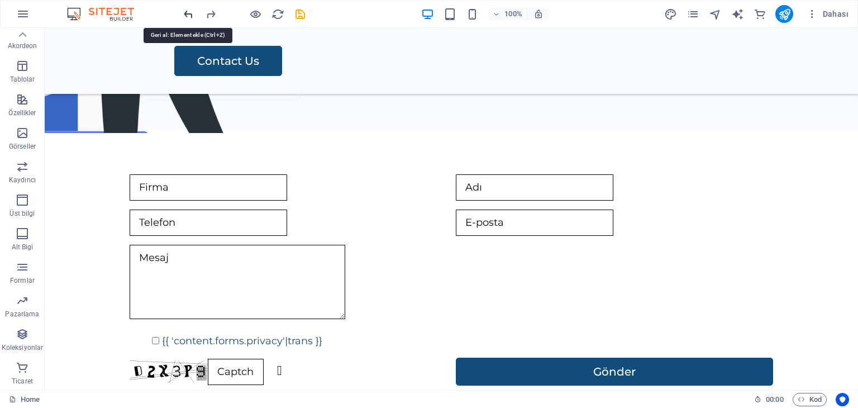
click at [188, 16] on icon "undo" at bounding box center [188, 14] width 13 height 13
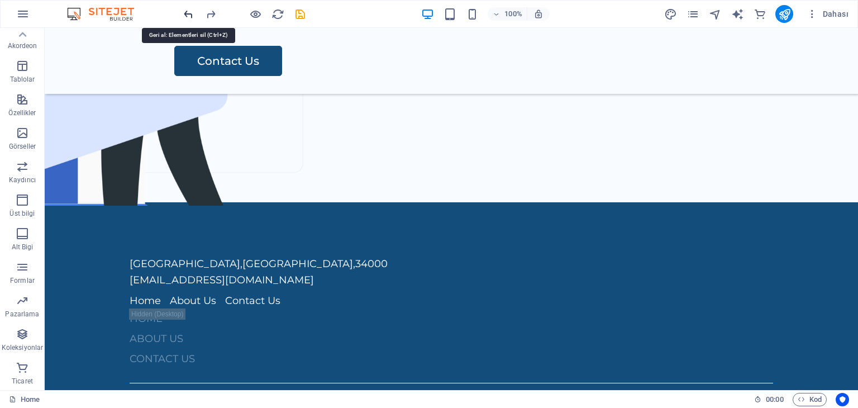
click at [188, 16] on icon "undo" at bounding box center [188, 14] width 13 height 13
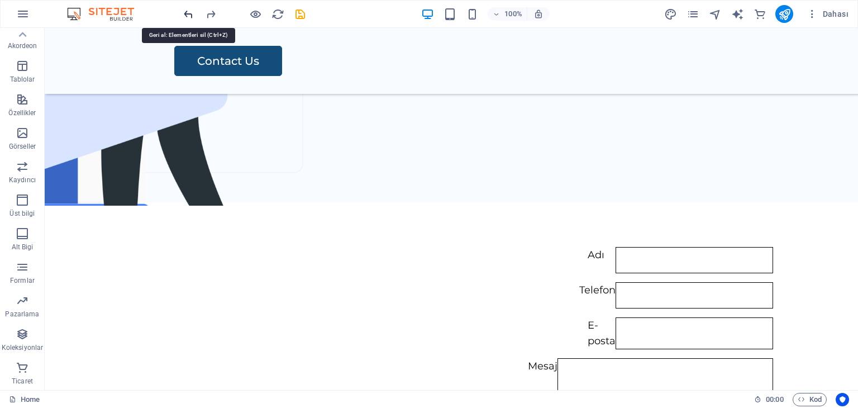
scroll to position [1480, 0]
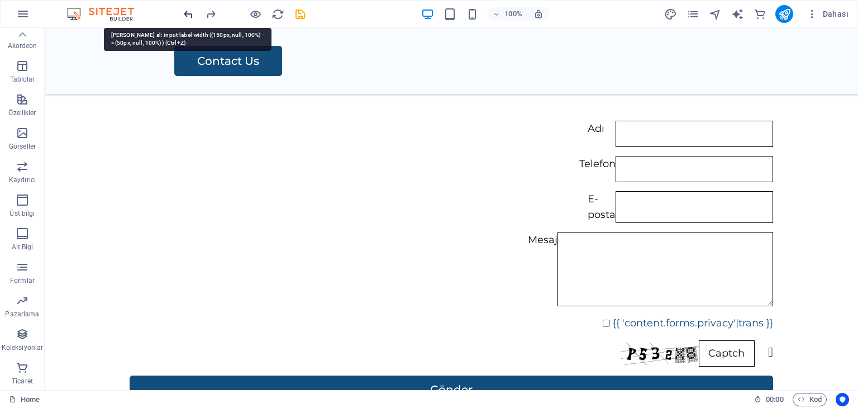
click at [188, 16] on icon "undo" at bounding box center [188, 14] width 13 height 13
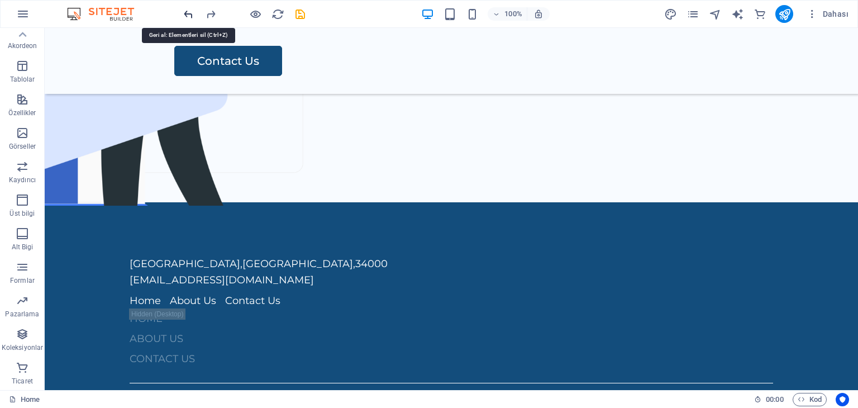
click at [188, 16] on icon "undo" at bounding box center [188, 14] width 13 height 13
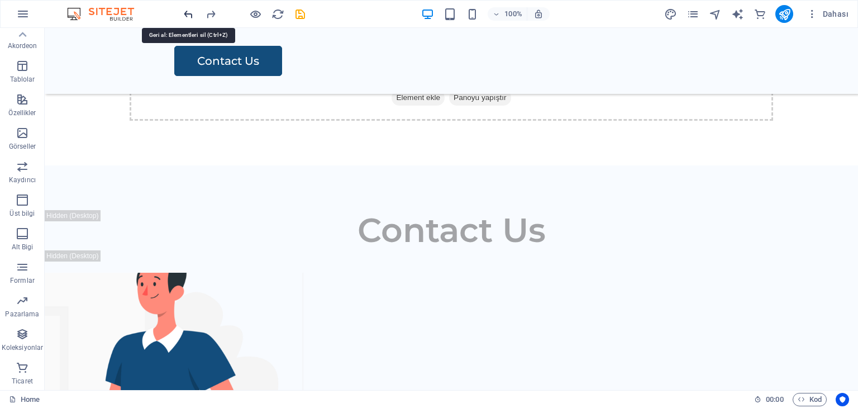
scroll to position [947, 0]
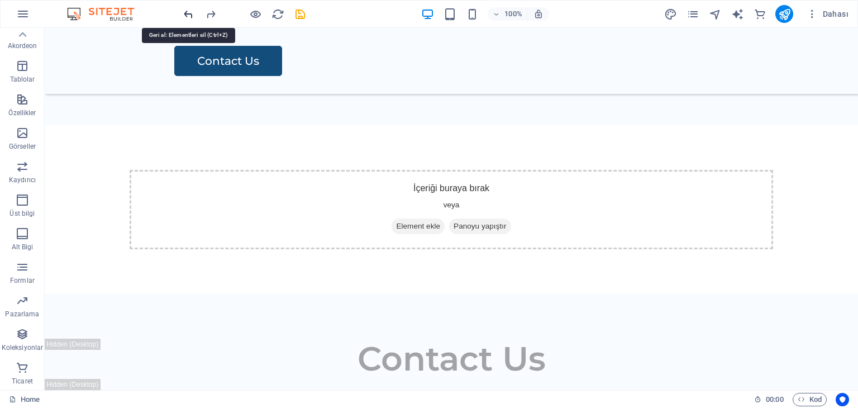
click at [188, 16] on icon "undo" at bounding box center [188, 14] width 13 height 13
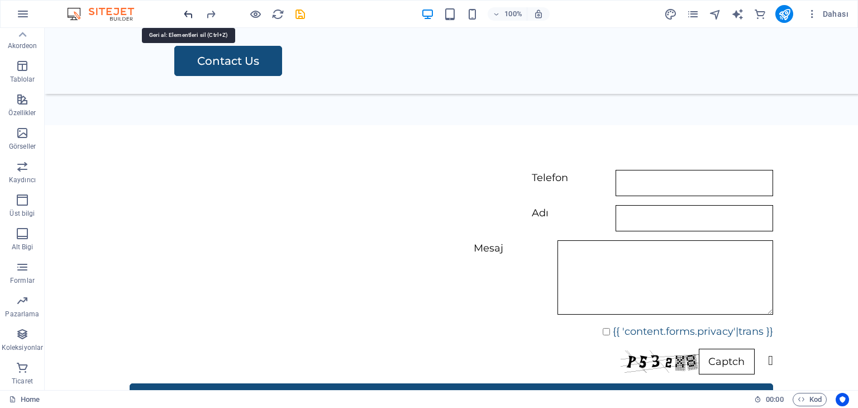
click at [188, 16] on icon "undo" at bounding box center [188, 14] width 13 height 13
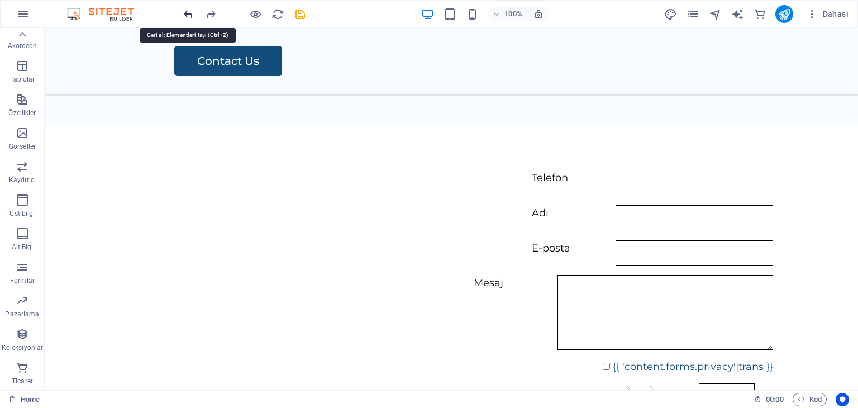
click at [188, 16] on icon "undo" at bounding box center [188, 14] width 13 height 13
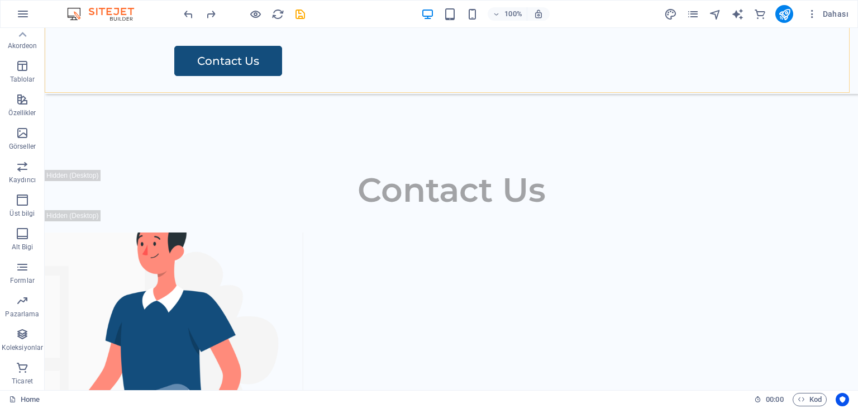
scroll to position [1059, 0]
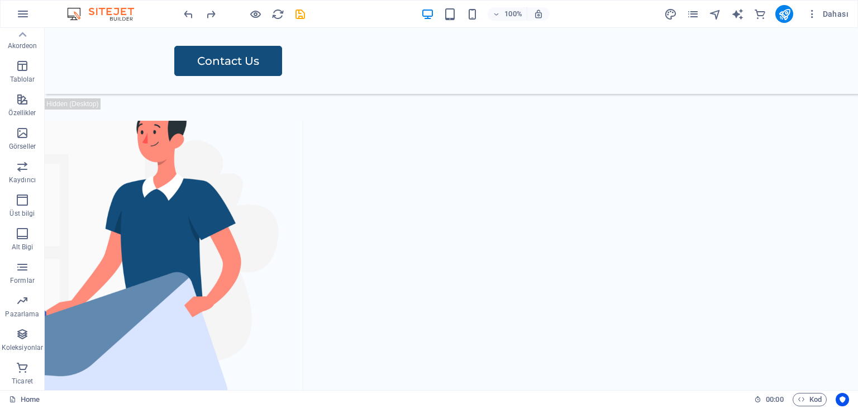
click at [190, 3] on div "100% Dahası" at bounding box center [429, 14] width 857 height 27
click at [190, 12] on icon "undo" at bounding box center [188, 14] width 13 height 13
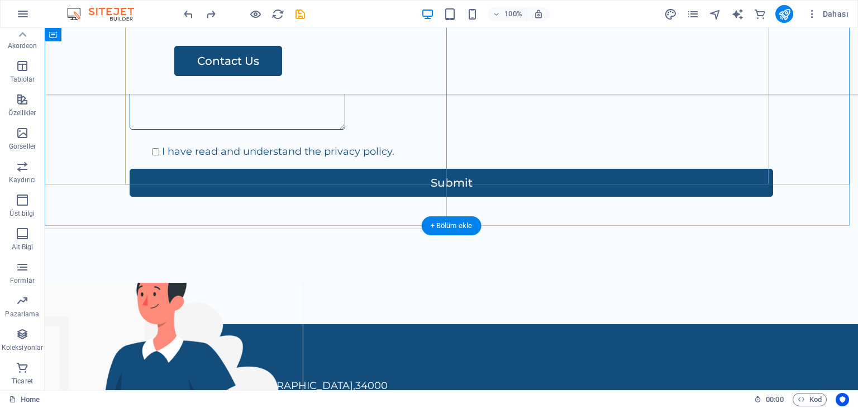
scroll to position [1338, 0]
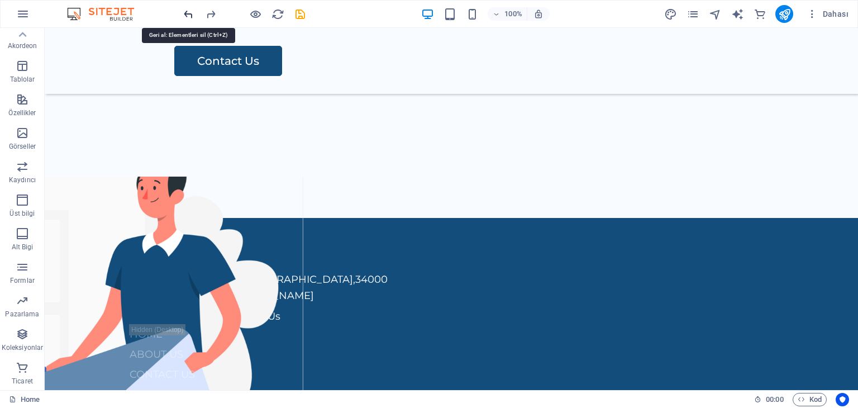
click at [190, 16] on icon "undo" at bounding box center [188, 14] width 13 height 13
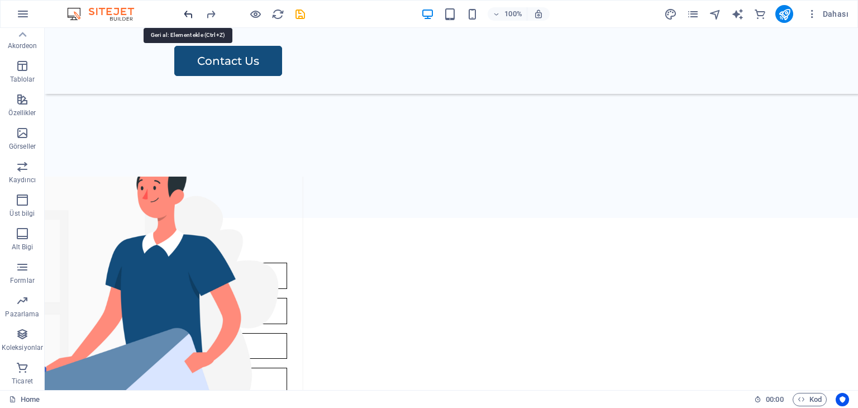
click at [190, 16] on icon "undo" at bounding box center [188, 14] width 13 height 13
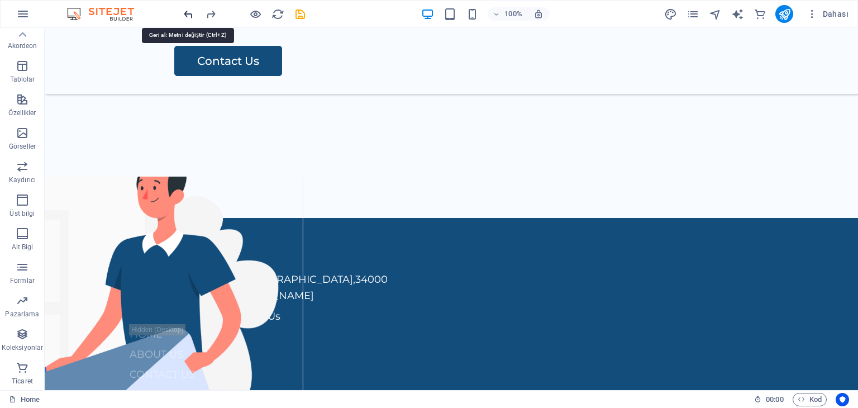
click at [190, 16] on icon "undo" at bounding box center [188, 14] width 13 height 13
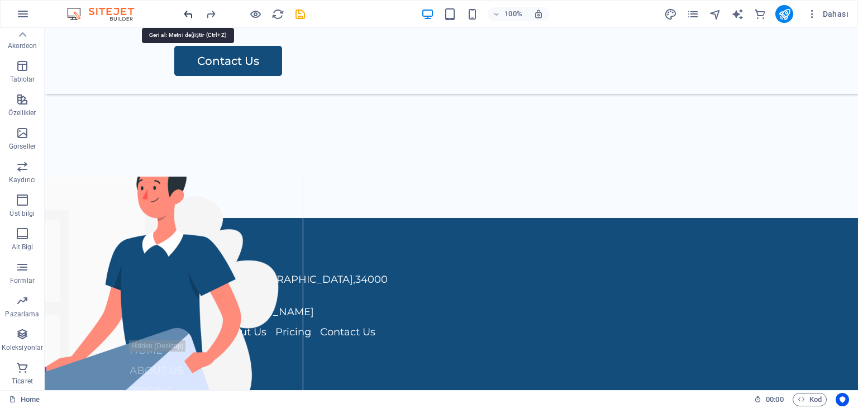
click at [190, 16] on icon "undo" at bounding box center [188, 14] width 13 height 13
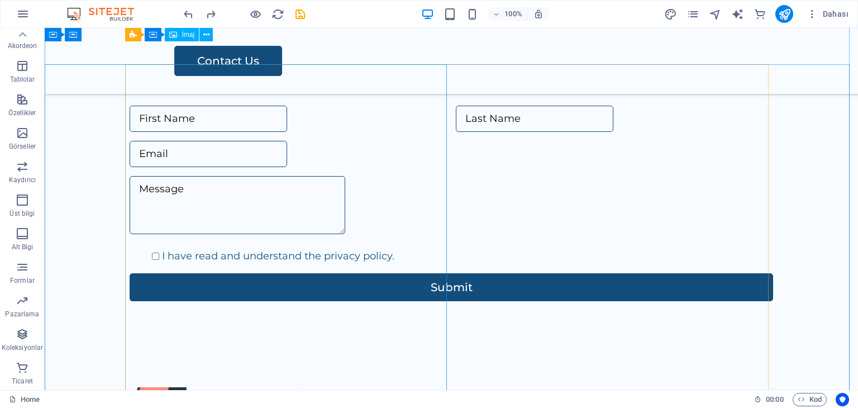
scroll to position [1115, 0]
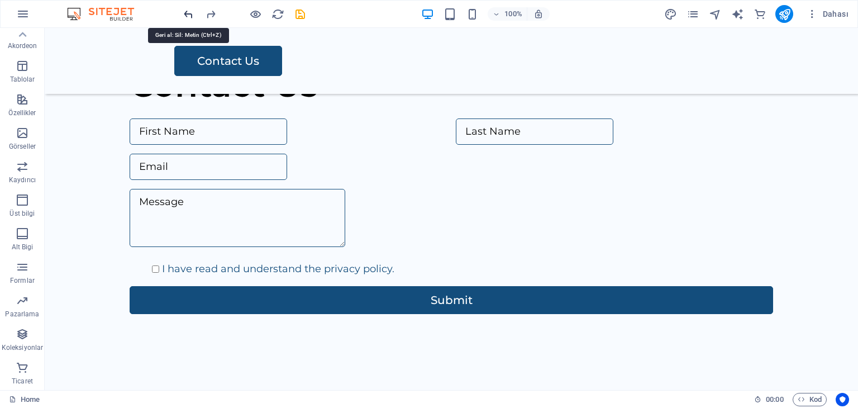
click at [190, 14] on icon "undo" at bounding box center [188, 14] width 13 height 13
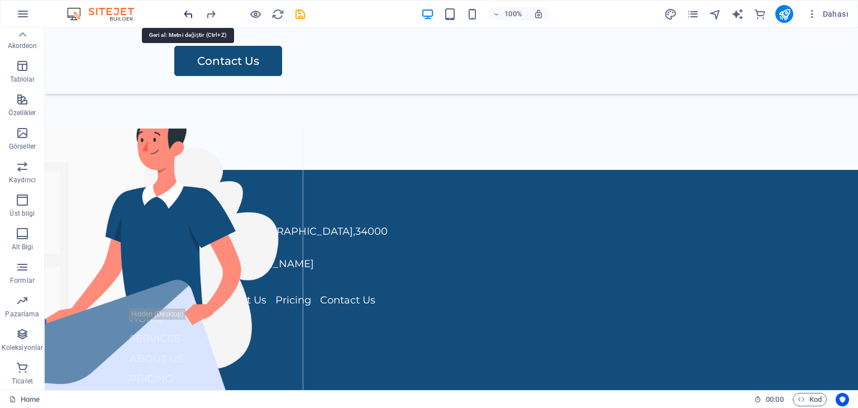
scroll to position [1394, 0]
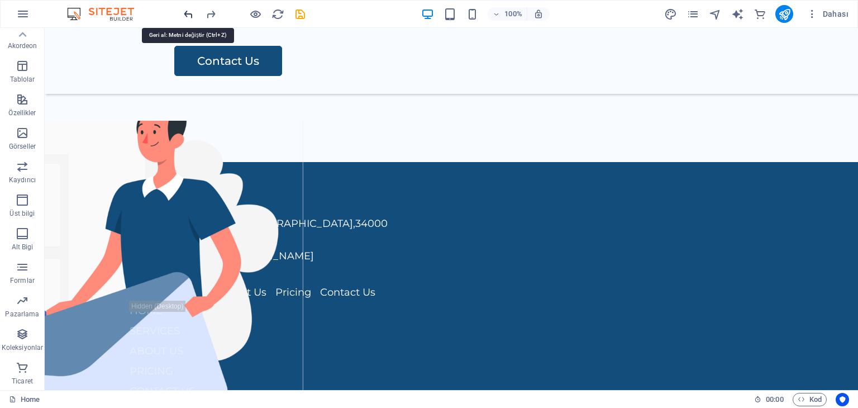
click at [190, 14] on icon "undo" at bounding box center [188, 14] width 13 height 13
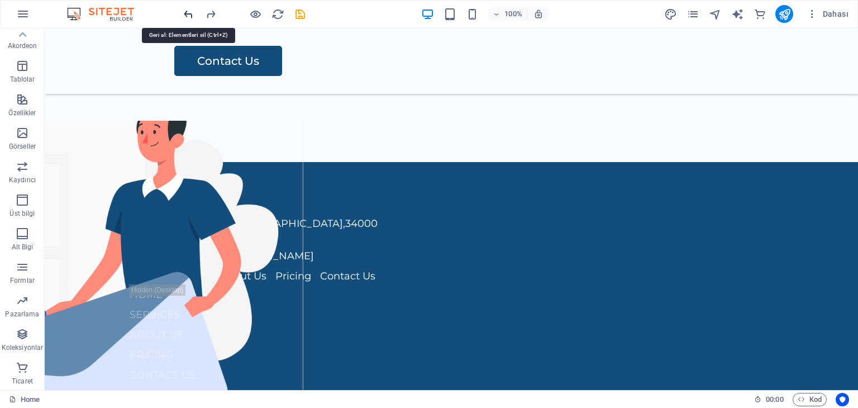
click at [190, 14] on icon "undo" at bounding box center [188, 14] width 13 height 13
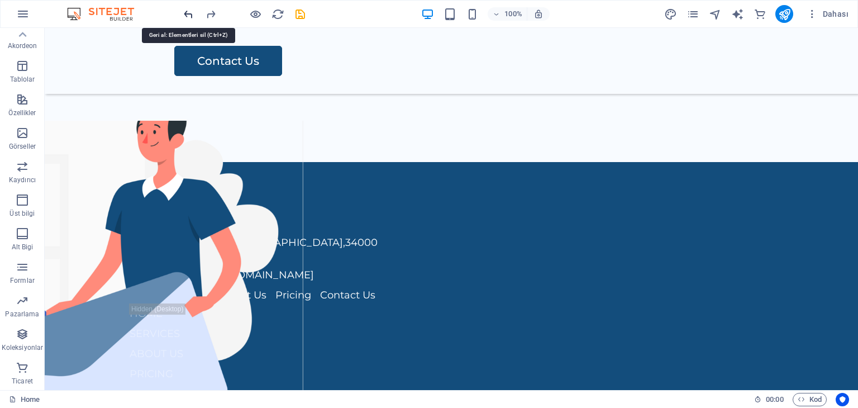
click at [190, 15] on icon "undo" at bounding box center [188, 14] width 13 height 13
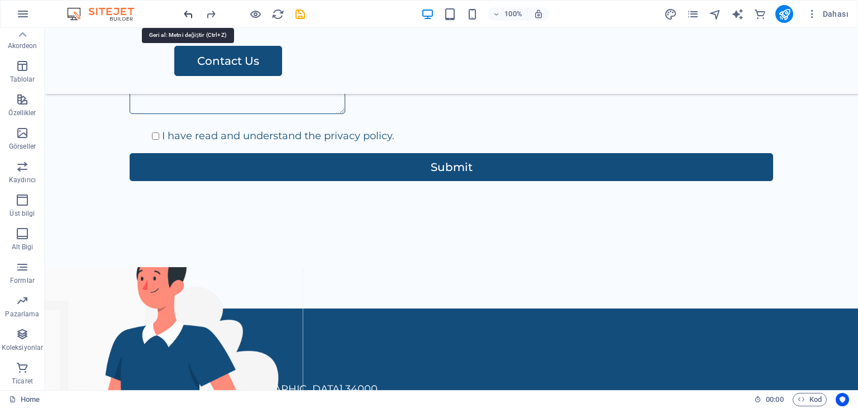
click at [190, 15] on icon "undo" at bounding box center [188, 14] width 13 height 13
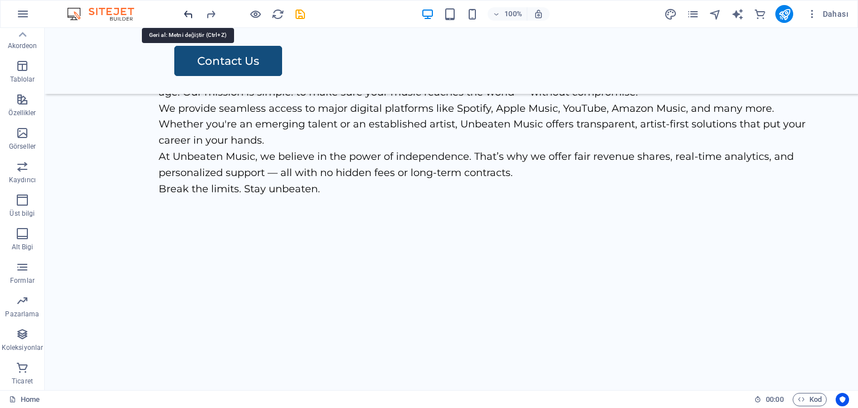
click at [190, 15] on icon "undo" at bounding box center [188, 14] width 13 height 13
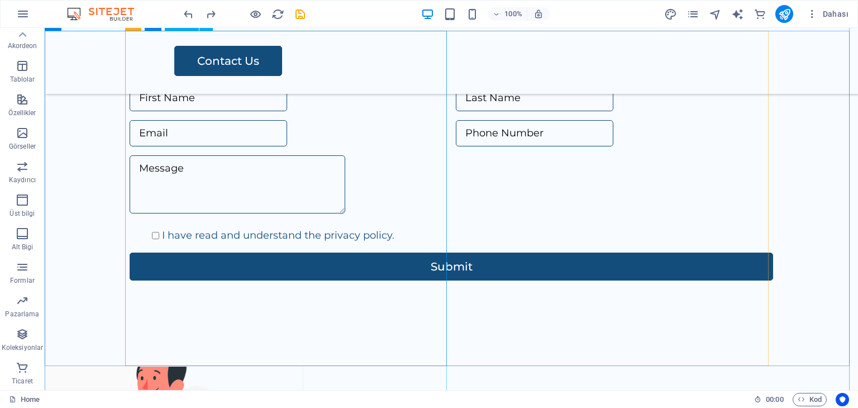
scroll to position [1151, 0]
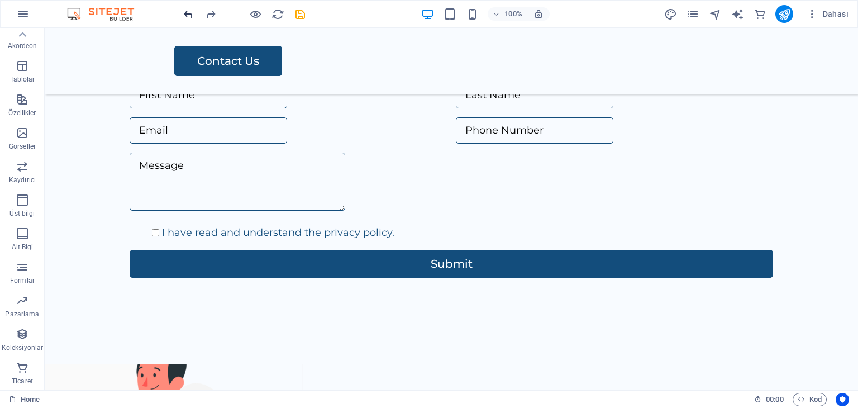
click at [185, 19] on div at bounding box center [244, 14] width 125 height 18
click at [185, 17] on icon "undo" at bounding box center [188, 14] width 13 height 13
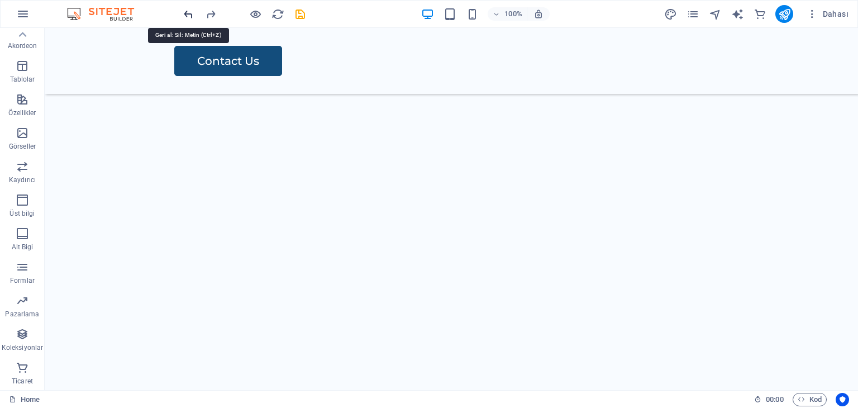
click at [185, 17] on icon "undo" at bounding box center [188, 14] width 13 height 13
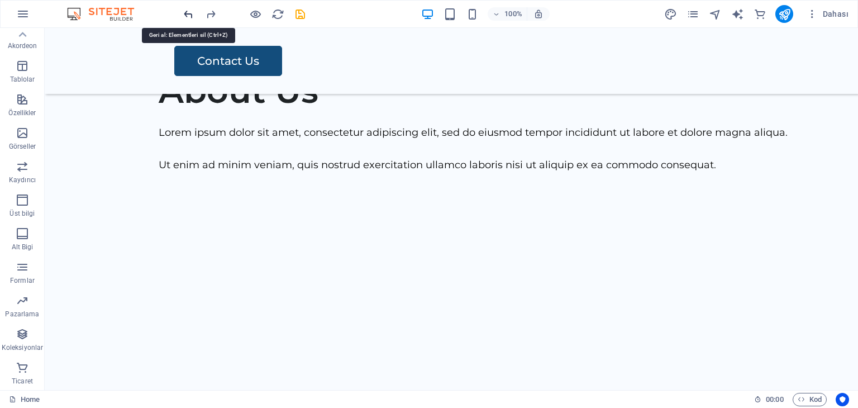
click at [185, 17] on icon "undo" at bounding box center [188, 14] width 13 height 13
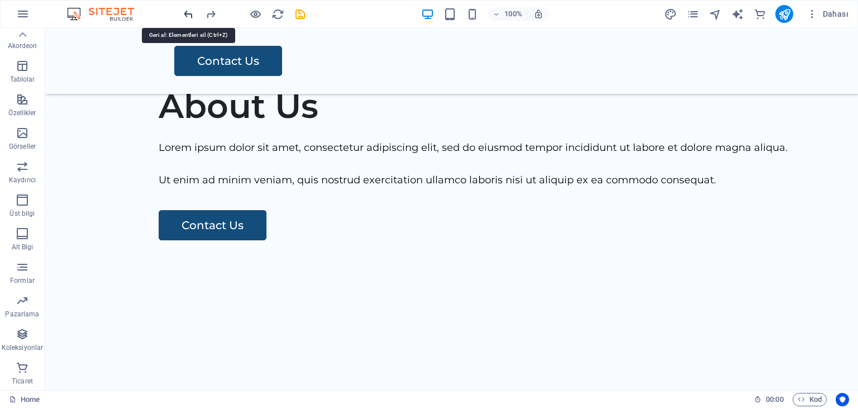
click at [185, 17] on icon "undo" at bounding box center [188, 14] width 13 height 13
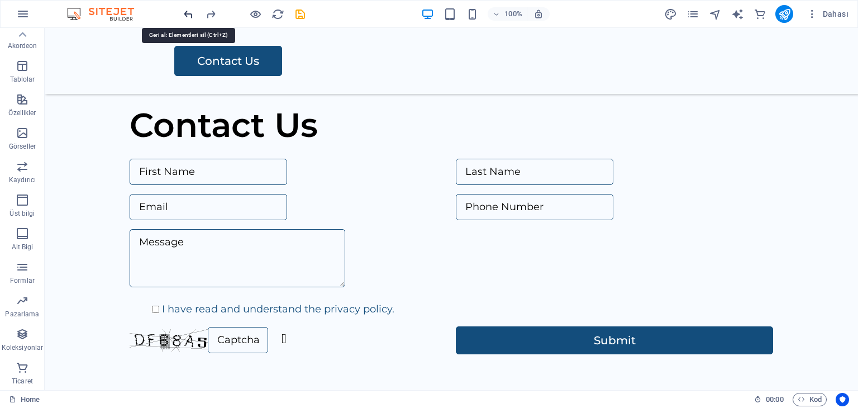
scroll to position [1242, 0]
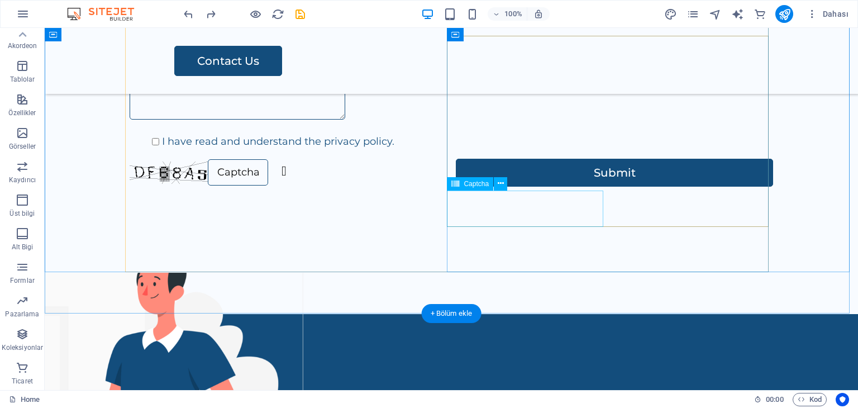
click at [447, 187] on div "Okunaksız mı? Yeni yükle" at bounding box center [288, 173] width 317 height 28
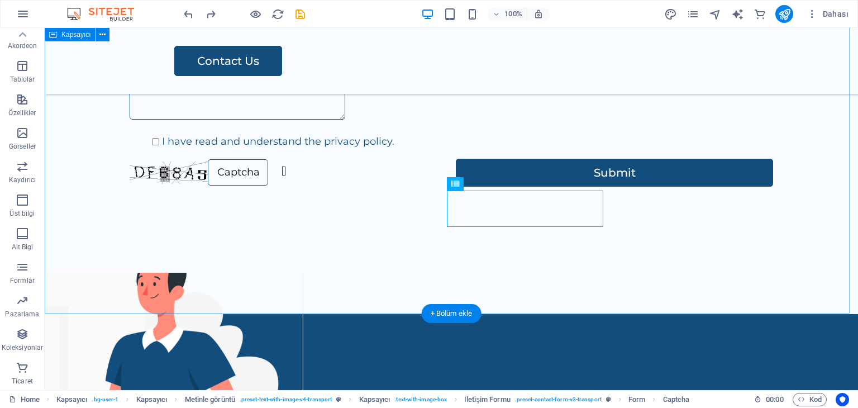
click at [559, 292] on div "Contact Us Contact Us I have read and understand the privacy policy. Okunaksız …" at bounding box center [451, 72] width 813 height 484
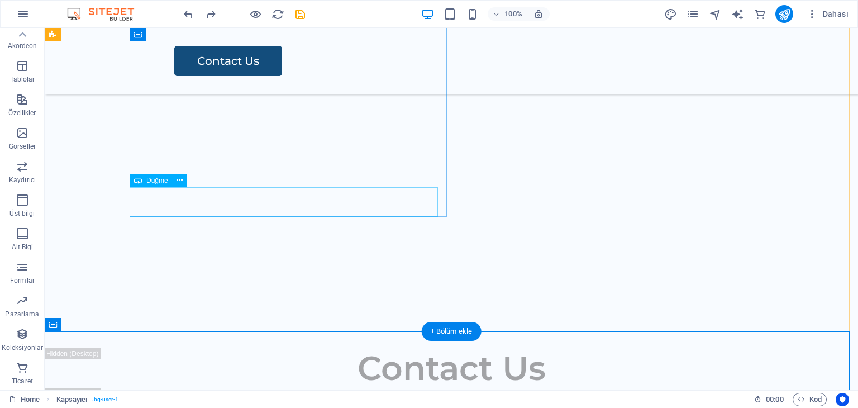
scroll to position [628, 0]
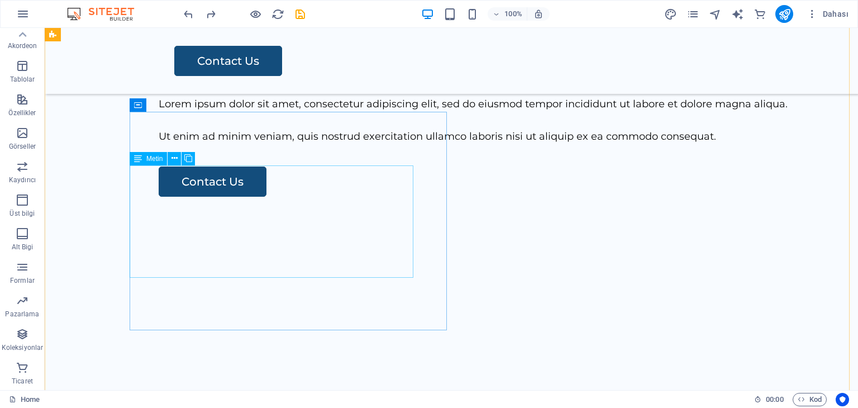
click at [268, 144] on div "Lorem ipsum dolor sit amet, consectetur adipiscing elit, sed do eiusmod tempor …" at bounding box center [489, 120] width 661 height 48
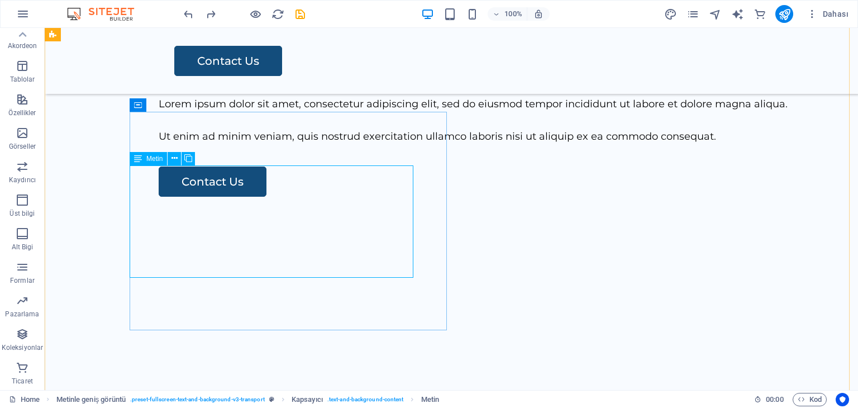
click at [165, 157] on div "Metin" at bounding box center [148, 158] width 37 height 13
click at [178, 158] on button at bounding box center [174, 158] width 13 height 13
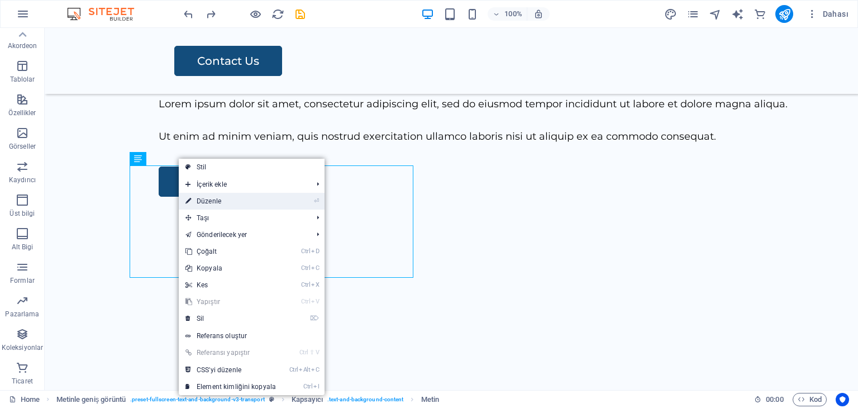
click at [205, 199] on link "⏎ Düzenle" at bounding box center [231, 201] width 104 height 17
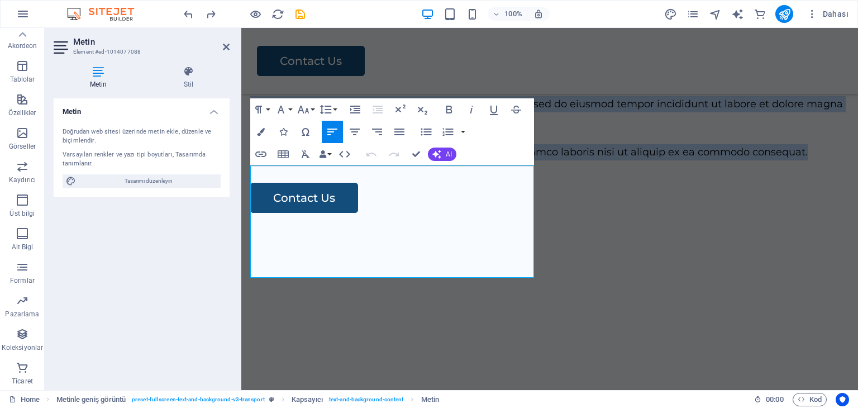
drag, startPoint x: 328, startPoint y: 269, endPoint x: 471, endPoint y: 178, distance: 169.2
click at [241, 150] on html "Skip to main content Menu Contact Us Music Distribution Empowering artists thro…" at bounding box center [549, 326] width 617 height 1853
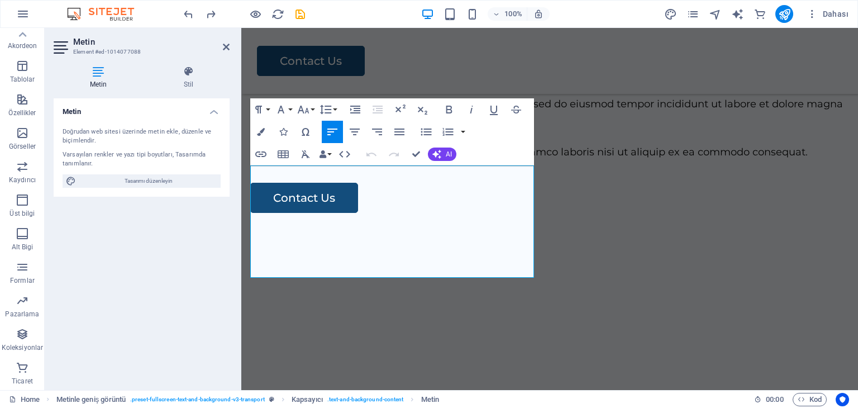
scroll to position [564, 0]
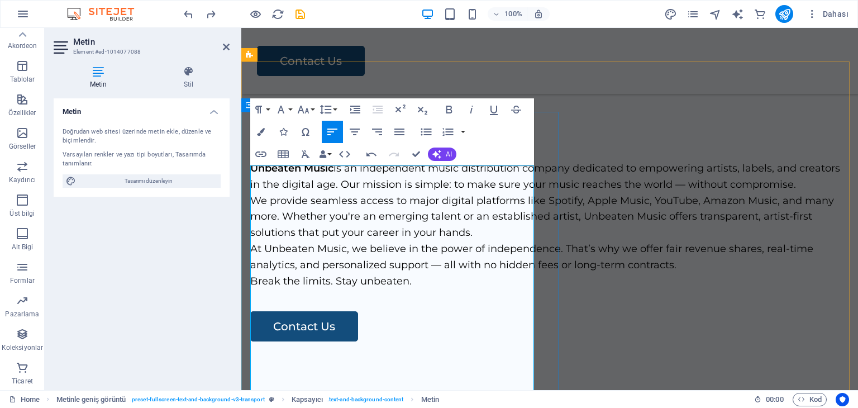
click at [322, 193] on p "Unbeaten Music is an independent music distribution company dedicated to empowe…" at bounding box center [549, 176] width 599 height 32
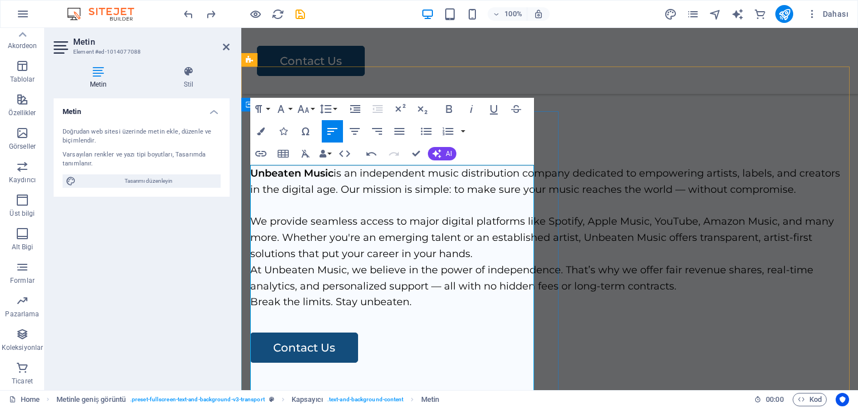
click at [523, 261] on p "We provide seamless access to major digital platforms like Spotify, Apple Music…" at bounding box center [549, 237] width 599 height 48
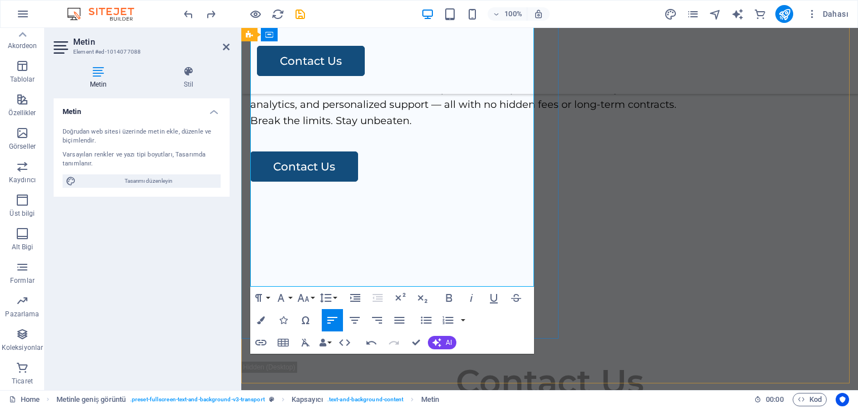
scroll to position [782, 0]
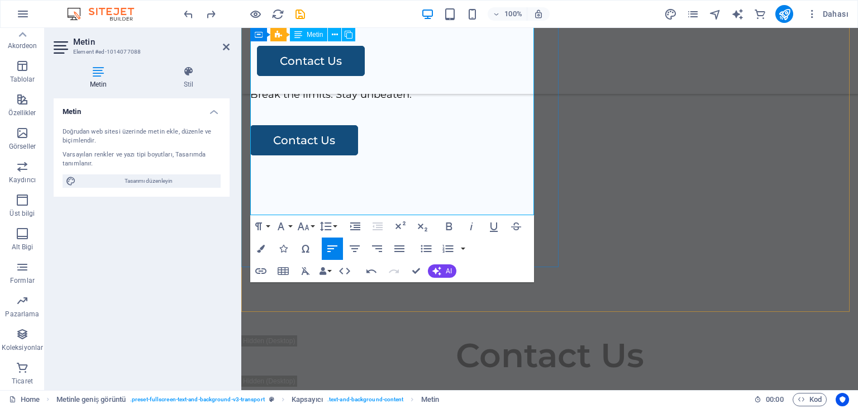
click at [452, 87] on p "At Unbeaten Music, we believe in the power of independence. That’s why we offer…" at bounding box center [549, 71] width 599 height 32
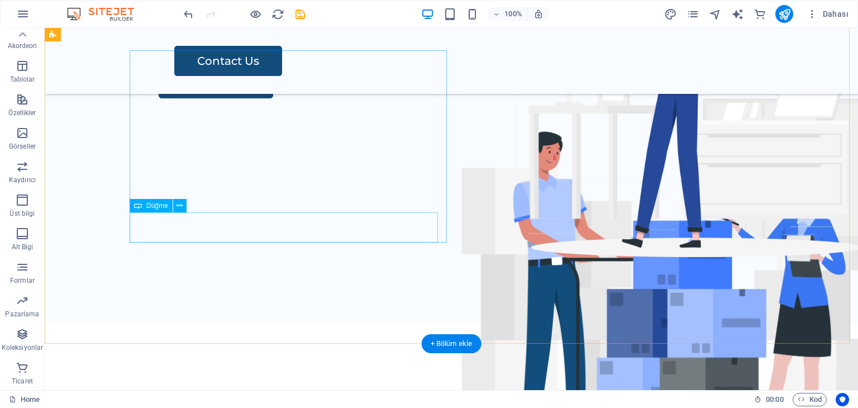
scroll to position [279, 0]
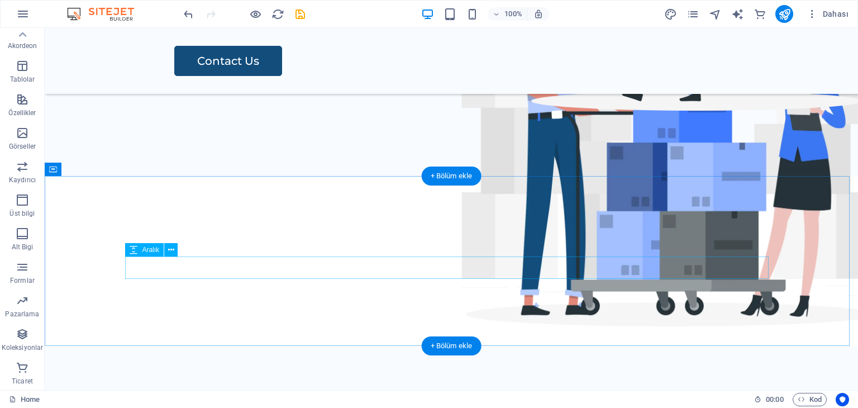
click at [446, 260] on div at bounding box center [451, 268] width 643 height 22
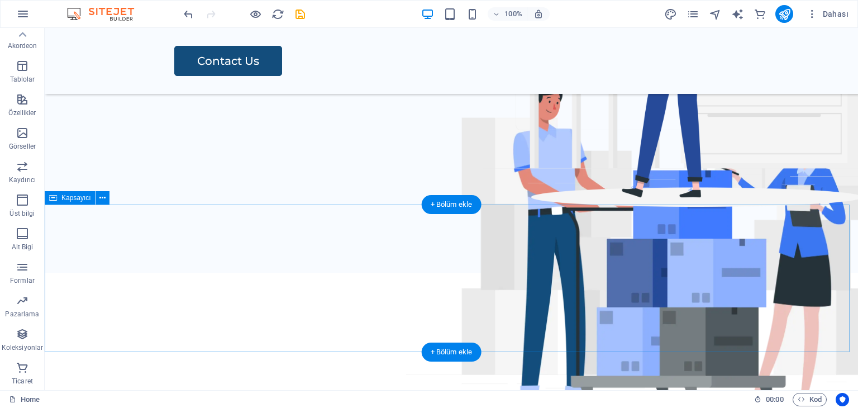
scroll to position [168, 0]
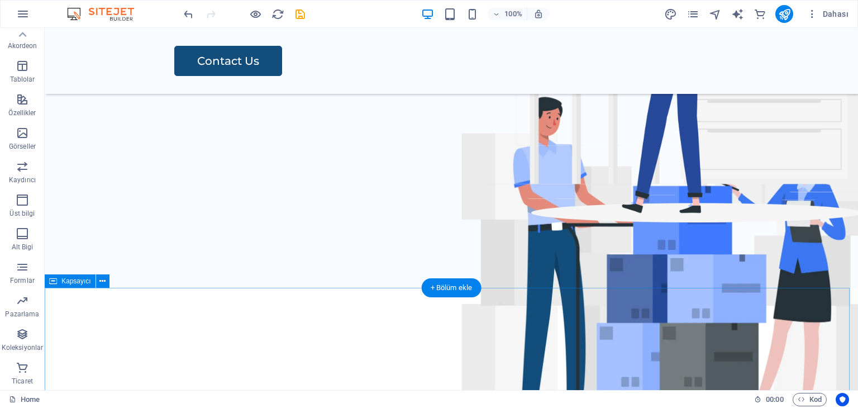
click at [346, 309] on div at bounding box center [451, 361] width 813 height 147
click at [358, 344] on div at bounding box center [451, 361] width 813 height 147
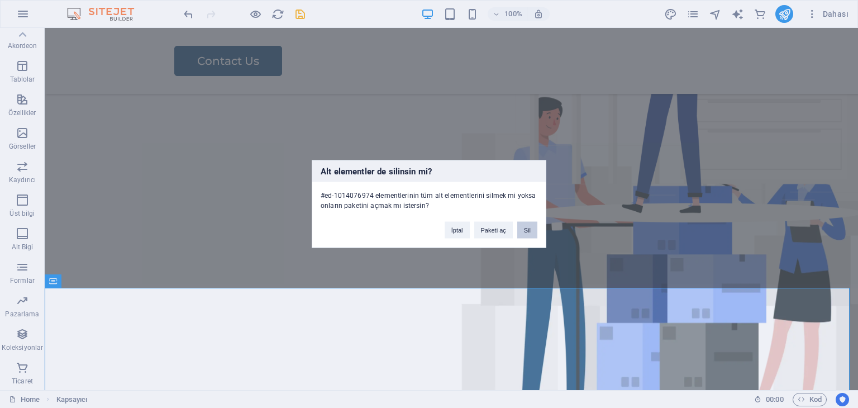
click at [529, 233] on button "Sil" at bounding box center [527, 230] width 20 height 17
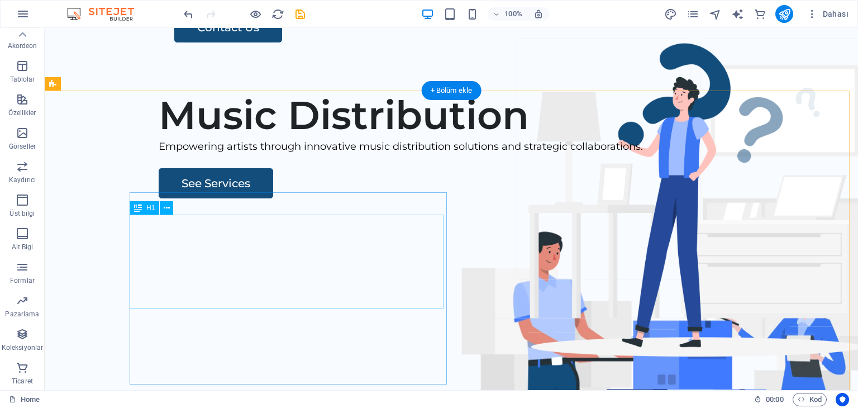
scroll to position [0, 0]
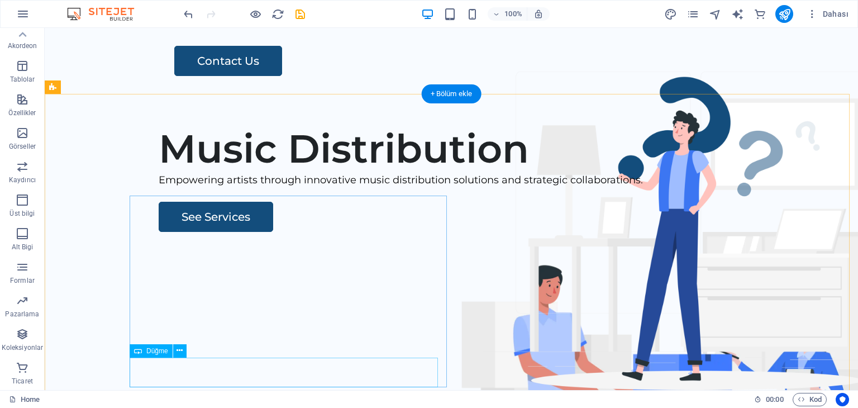
click at [219, 232] on div "See Services" at bounding box center [489, 217] width 661 height 30
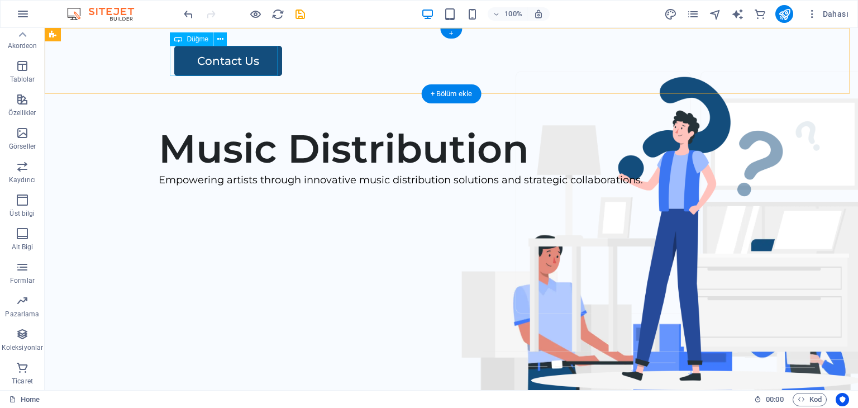
click at [239, 59] on div "Contact Us" at bounding box center [473, 61] width 599 height 30
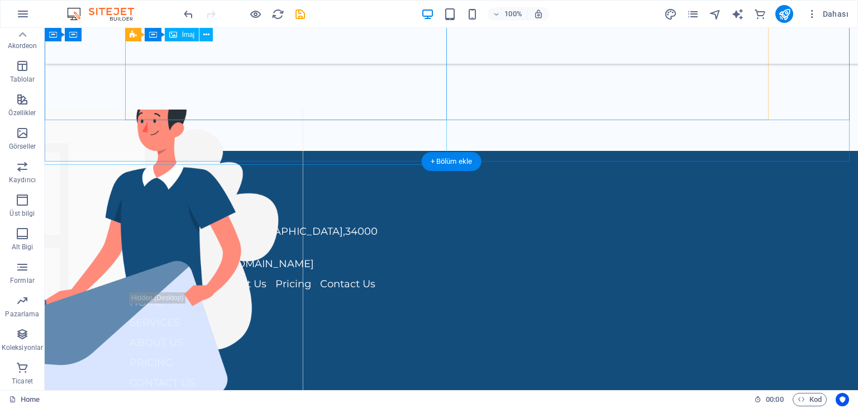
scroll to position [1262, 0]
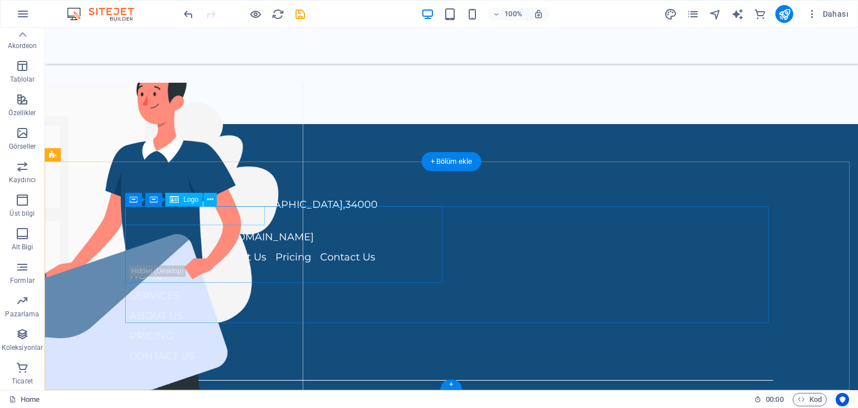
click at [257, 188] on div at bounding box center [288, 178] width 317 height 19
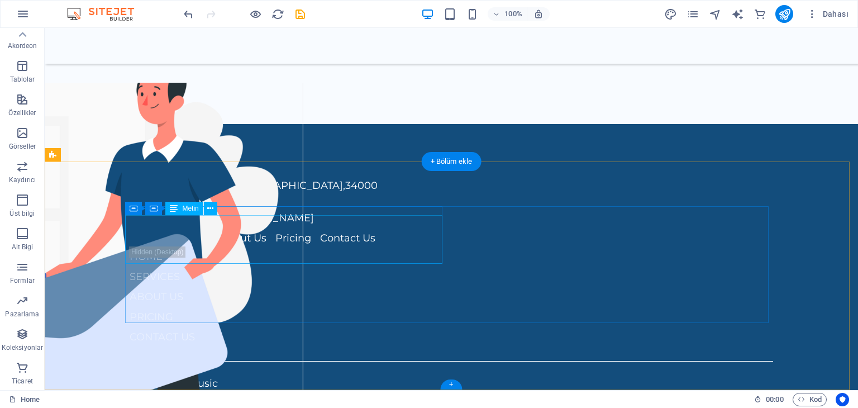
click at [345, 192] on span "34000" at bounding box center [361, 185] width 32 height 12
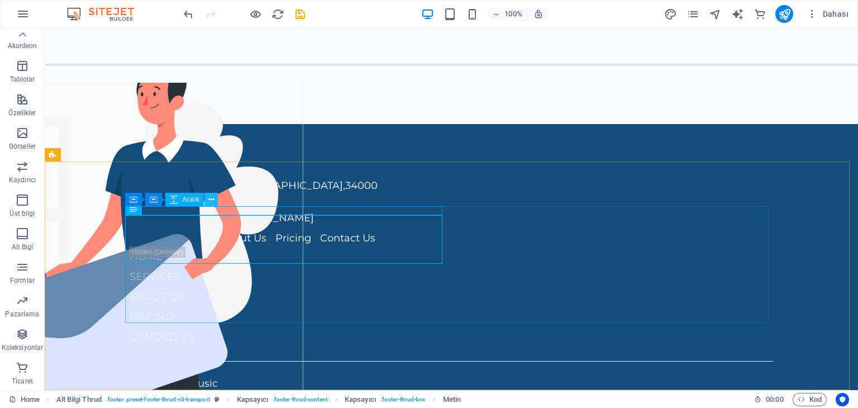
click at [210, 201] on icon at bounding box center [211, 200] width 6 height 12
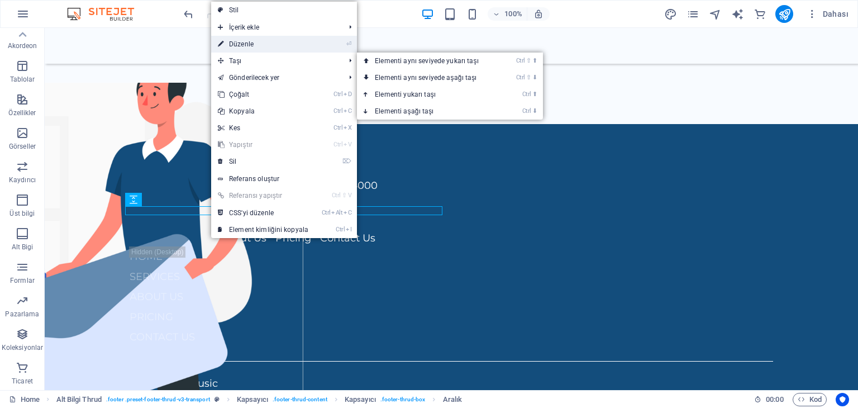
click at [252, 41] on link "⏎ Düzenle" at bounding box center [263, 44] width 104 height 17
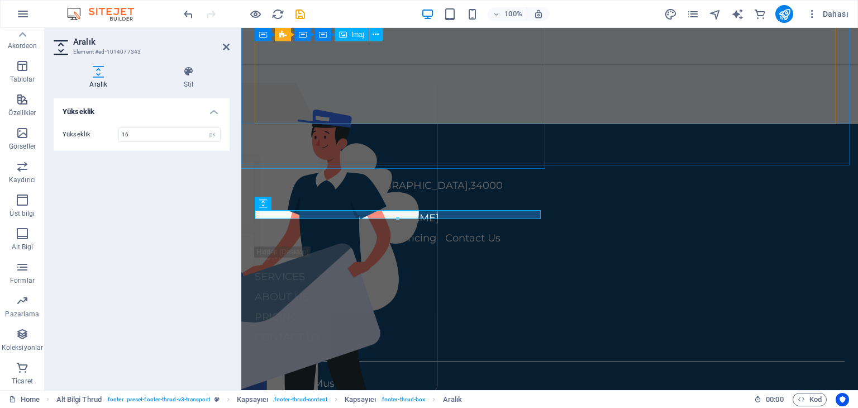
scroll to position [1258, 0]
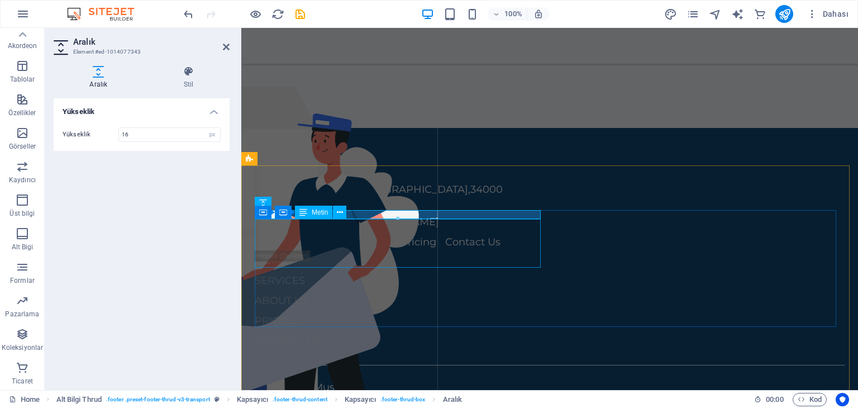
drag, startPoint x: 360, startPoint y: 244, endPoint x: 569, endPoint y: 228, distance: 209.5
click at [545, 230] on div "[STREET_ADDRESS] [PHONE_NUMBER] [EMAIL_ADDRESS][DOMAIN_NAME]" at bounding box center [400, 206] width 290 height 48
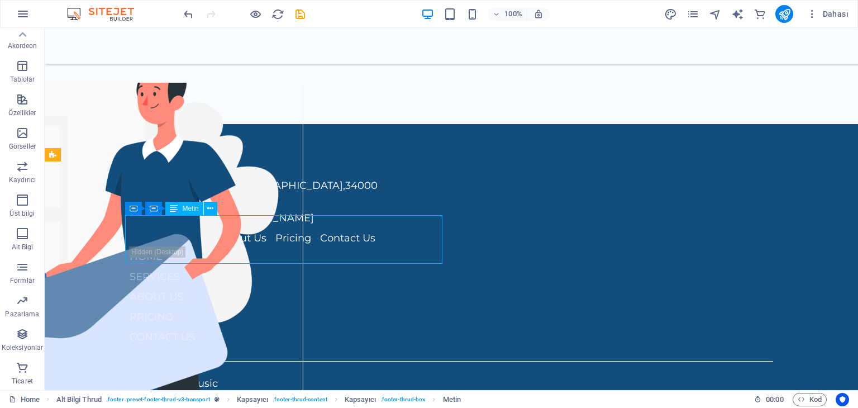
click at [311, 226] on div "[STREET_ADDRESS] [PHONE_NUMBER] [EMAIL_ADDRESS][DOMAIN_NAME]" at bounding box center [288, 202] width 317 height 48
click at [310, 226] on div "[STREET_ADDRESS] [PHONE_NUMBER] [EMAIL_ADDRESS][DOMAIN_NAME]" at bounding box center [288, 202] width 317 height 48
click at [345, 192] on span "34000" at bounding box center [361, 185] width 32 height 12
drag, startPoint x: 270, startPoint y: 222, endPoint x: 73, endPoint y: 222, distance: 197.2
click at [345, 192] on span "34000" at bounding box center [361, 185] width 32 height 12
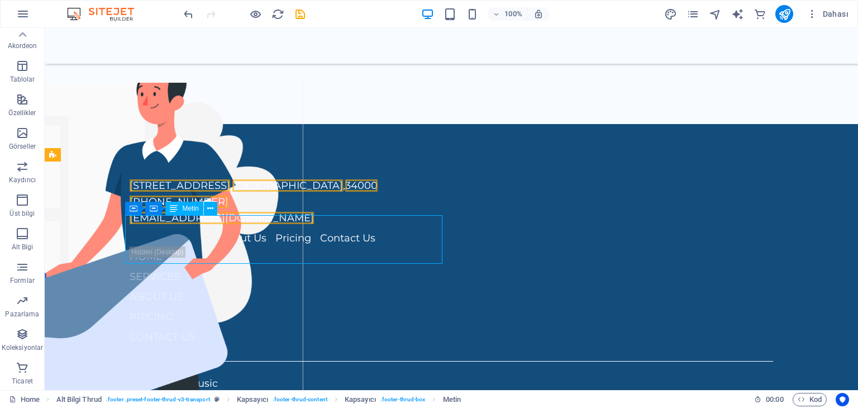
scroll to position [1258, 0]
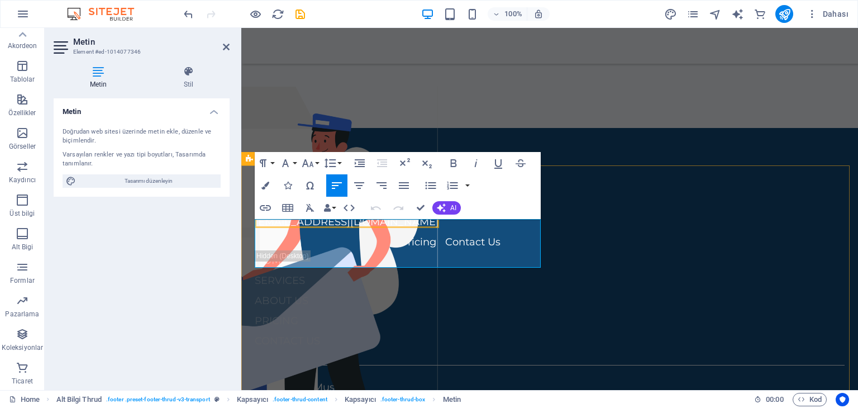
drag, startPoint x: 361, startPoint y: 244, endPoint x: 480, endPoint y: 241, distance: 119.6
click at [241, 215] on div "[STREET_ADDRESS] [PHONE_NUMBER] [EMAIL_ADDRESS][DOMAIN_NAME] Home Services Abou…" at bounding box center [549, 281] width 617 height 306
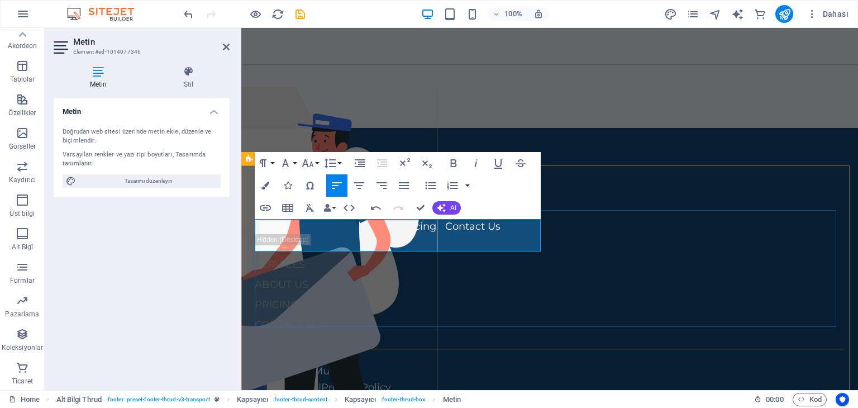
click at [555, 282] on div "[EMAIL_ADDRESS][DOMAIN_NAME] Home Services About Us Pricing Contact Us HOME SER…" at bounding box center [550, 254] width 590 height 162
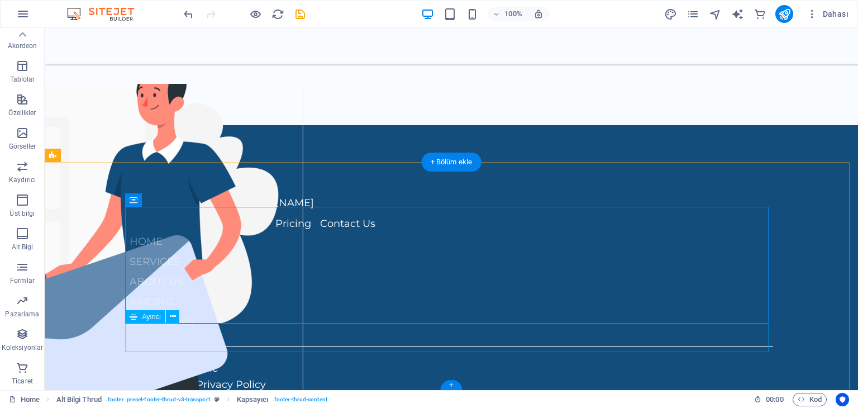
scroll to position [1262, 0]
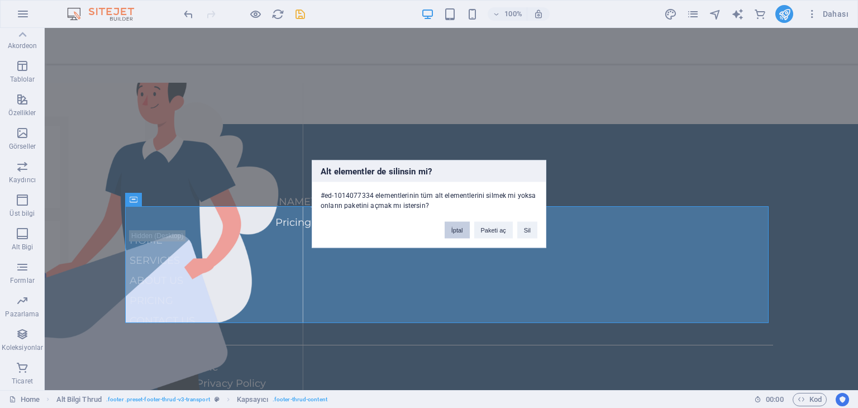
click at [459, 225] on button "İptal" at bounding box center [457, 230] width 25 height 17
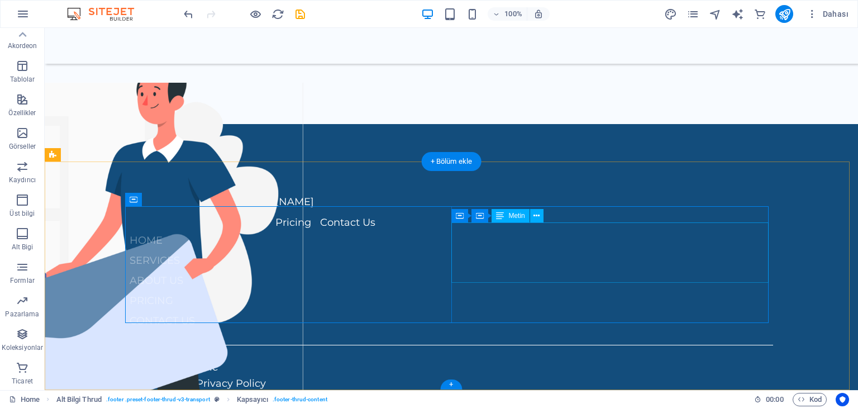
click at [447, 243] on div "HOME SERVICES ABOUT US" at bounding box center [288, 260] width 317 height 60
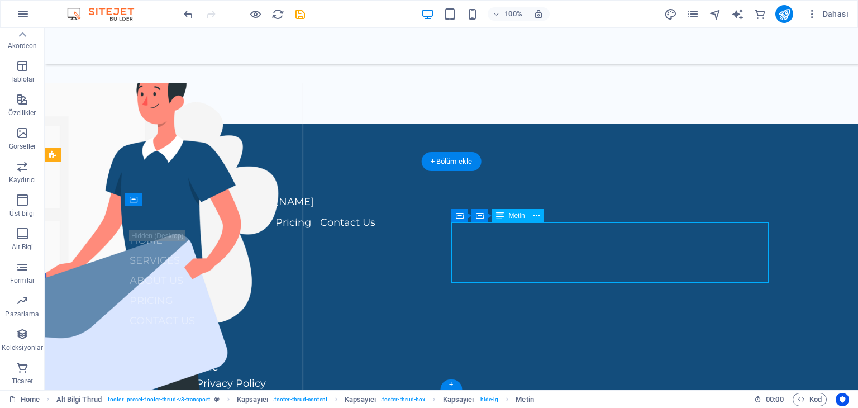
scroll to position [1258, 0]
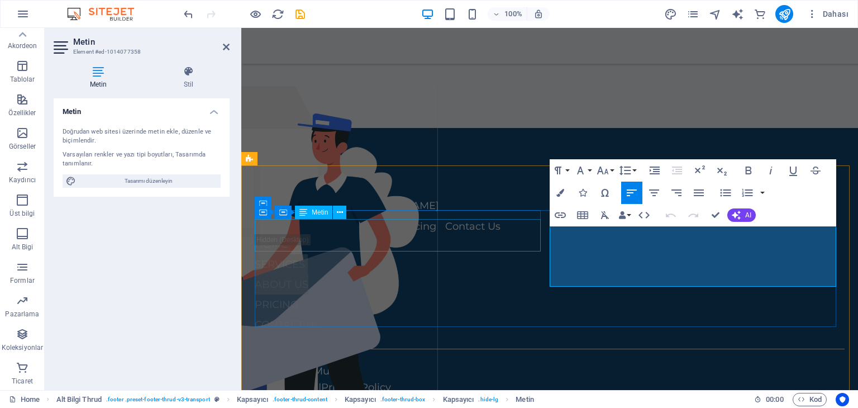
drag, startPoint x: 604, startPoint y: 277, endPoint x: 532, endPoint y: 230, distance: 86.0
click at [532, 230] on div "[EMAIL_ADDRESS][DOMAIN_NAME] Home Services About Us Pricing Contact Us HOME SER…" at bounding box center [549, 253] width 599 height 171
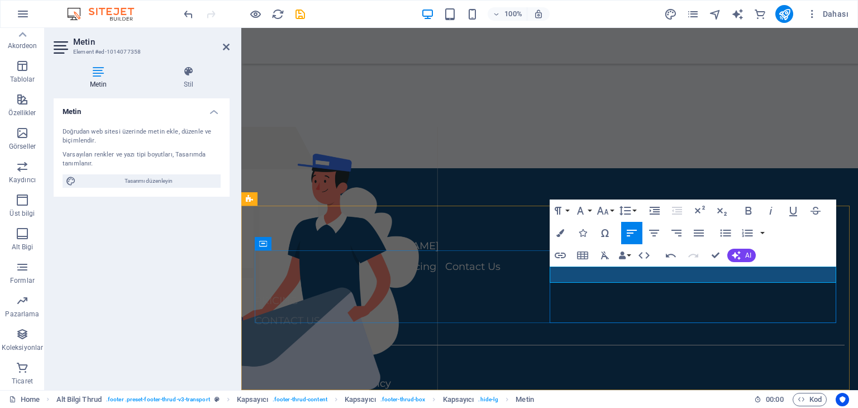
click at [545, 300] on div "PRICING CONTACT US" at bounding box center [400, 310] width 290 height 40
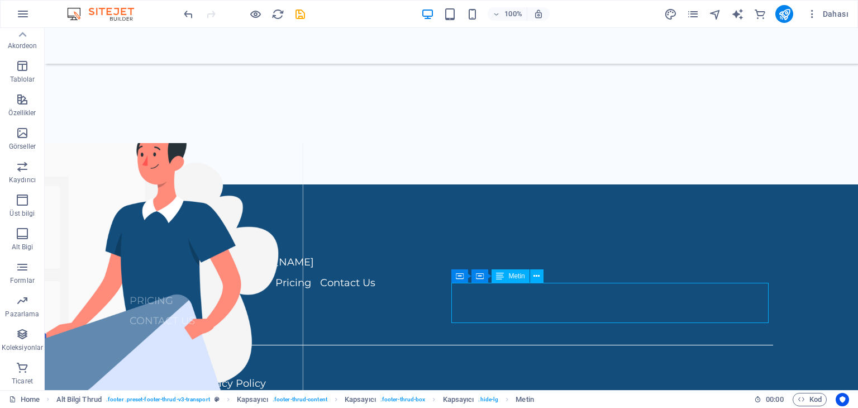
drag, startPoint x: 630, startPoint y: 313, endPoint x: 564, endPoint y: 295, distance: 68.8
click at [447, 295] on div "PRICING CONTACT US" at bounding box center [288, 310] width 317 height 40
click at [447, 300] on div "PRICING CONTACT US" at bounding box center [288, 310] width 317 height 40
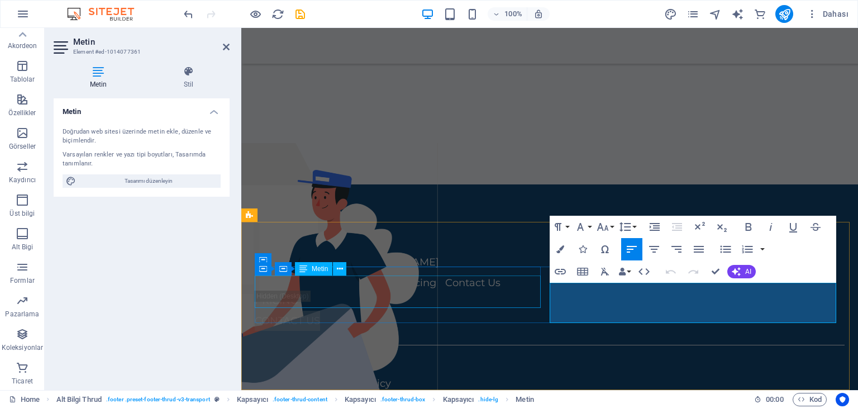
drag, startPoint x: 624, startPoint y: 311, endPoint x: 533, endPoint y: 275, distance: 97.8
click at [533, 275] on div "[EMAIL_ADDRESS][DOMAIN_NAME] Home Services About Us Pricing Contact Us PRICING …" at bounding box center [549, 280] width 599 height 111
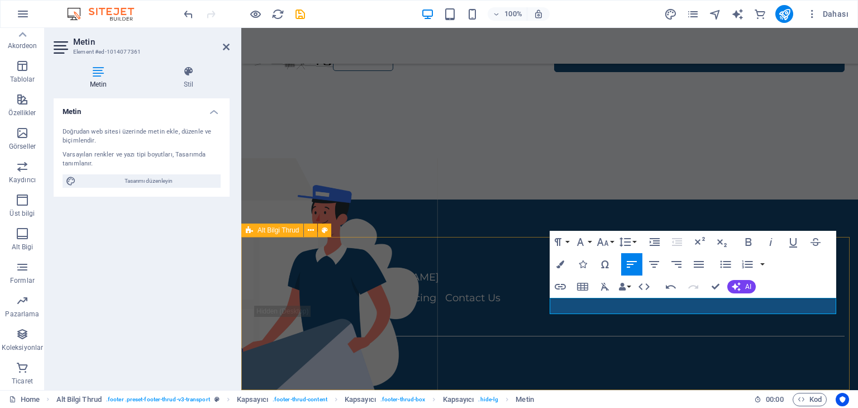
click at [468, 252] on div "[EMAIL_ADDRESS][DOMAIN_NAME] Home Services About Us Pricing Contact Us Unbeaten…" at bounding box center [549, 302] width 617 height 206
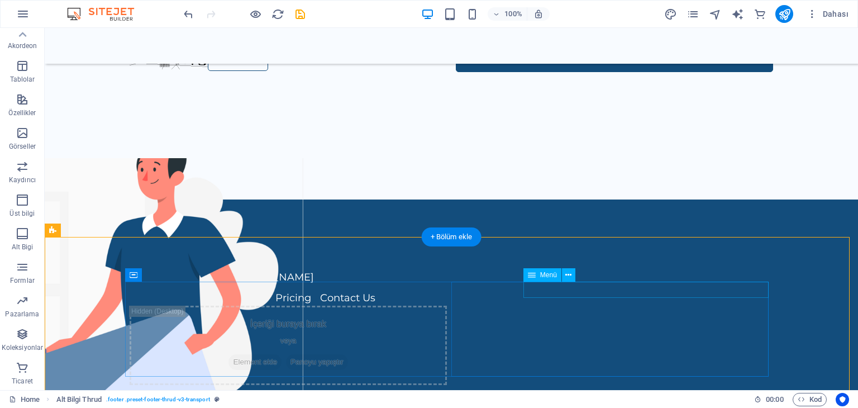
click at [447, 290] on nav "Home Services About Us Pricing Contact Us" at bounding box center [288, 298] width 317 height 16
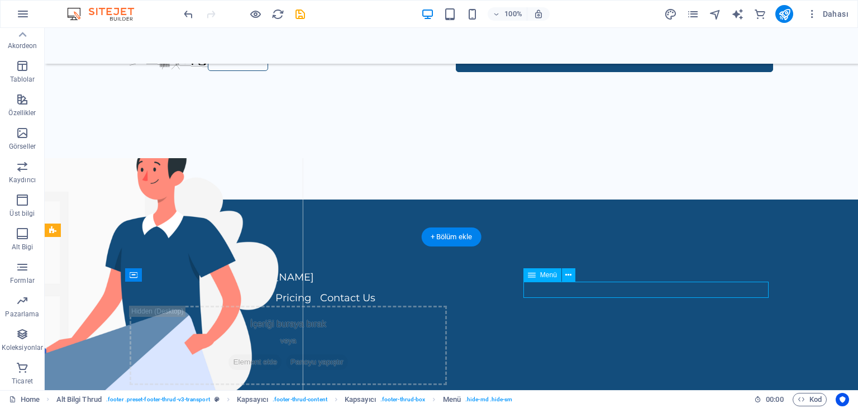
click at [447, 290] on nav "Home Services About Us Pricing Contact Us" at bounding box center [288, 298] width 317 height 16
drag, startPoint x: 393, startPoint y: 293, endPoint x: 691, endPoint y: 294, distance: 298.8
click at [447, 294] on div "Home Services About Us Pricing Contact Us İçeriği buraya bırak veya Element ekl…" at bounding box center [288, 338] width 317 height 96
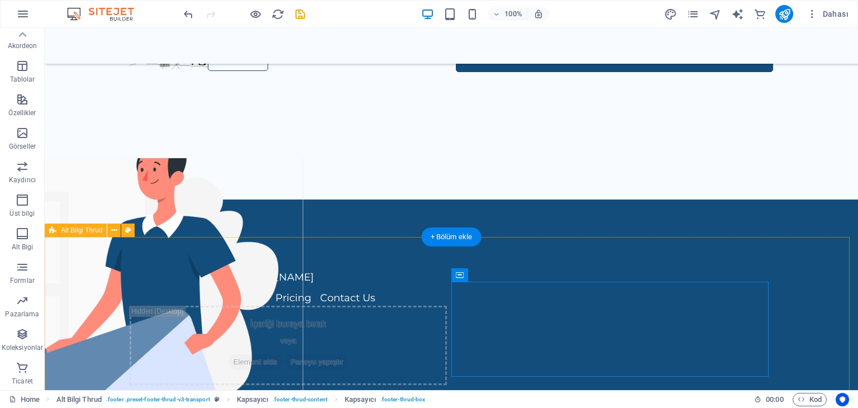
click at [771, 291] on div "[EMAIL_ADDRESS][DOMAIN_NAME] Home Services About Us Pricing Contact Us İçeriği …" at bounding box center [451, 333] width 813 height 269
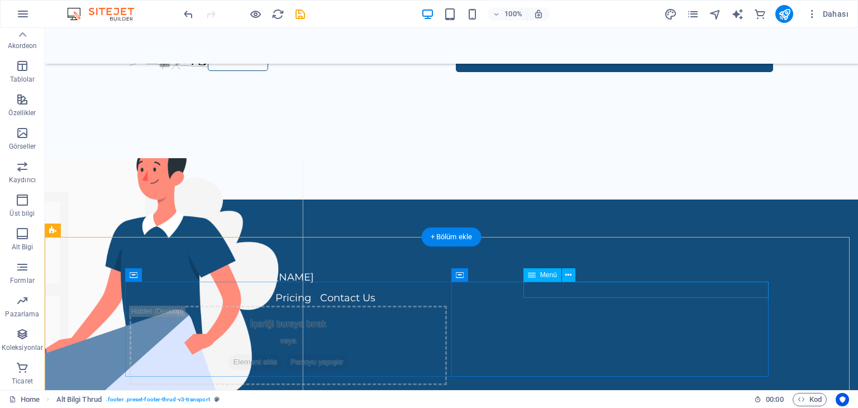
click at [447, 290] on nav "Home Services About Us Pricing Contact Us" at bounding box center [288, 298] width 317 height 16
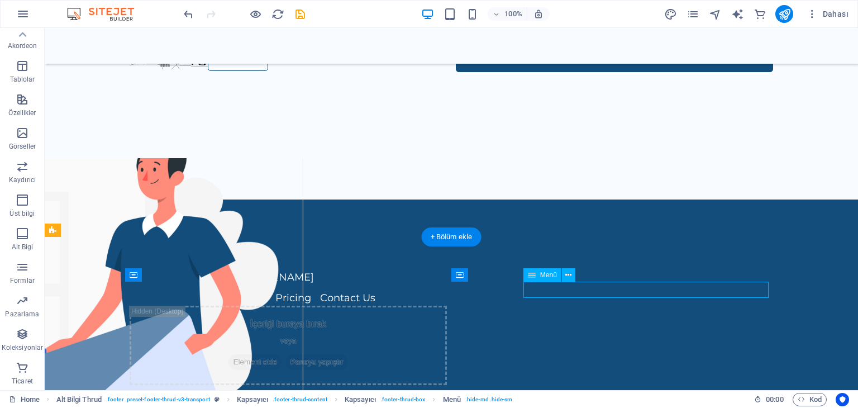
click at [447, 290] on nav "Home Services About Us Pricing Contact Us" at bounding box center [288, 298] width 317 height 16
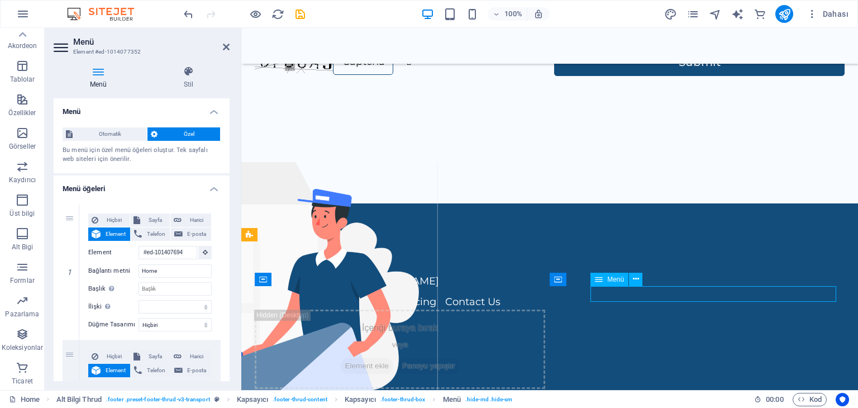
drag, startPoint x: 832, startPoint y: 287, endPoint x: 820, endPoint y: 292, distance: 12.6
click at [545, 294] on nav "Home Services About Us Pricing Contact Us" at bounding box center [400, 302] width 290 height 16
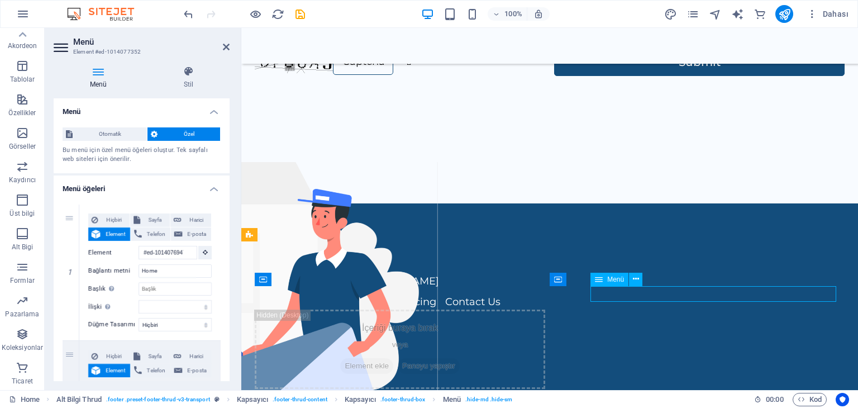
click at [545, 294] on nav "Home Services About Us Pricing Contact Us" at bounding box center [400, 302] width 290 height 16
click at [69, 271] on icon at bounding box center [71, 272] width 6 height 8
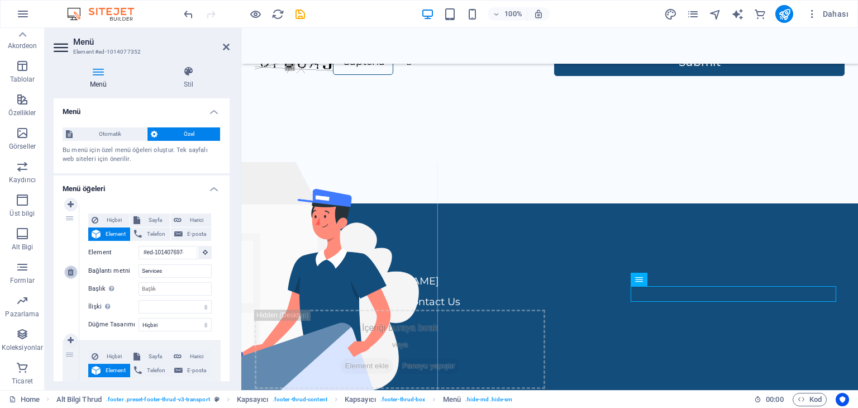
click at [69, 271] on icon at bounding box center [71, 272] width 6 height 8
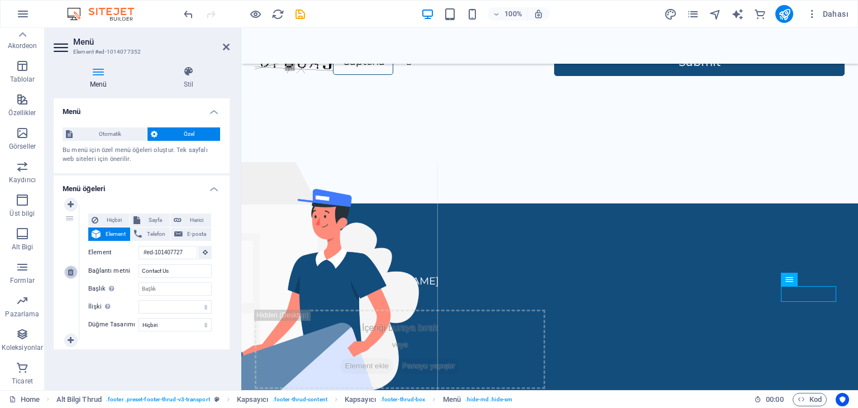
click at [69, 271] on icon at bounding box center [71, 272] width 6 height 8
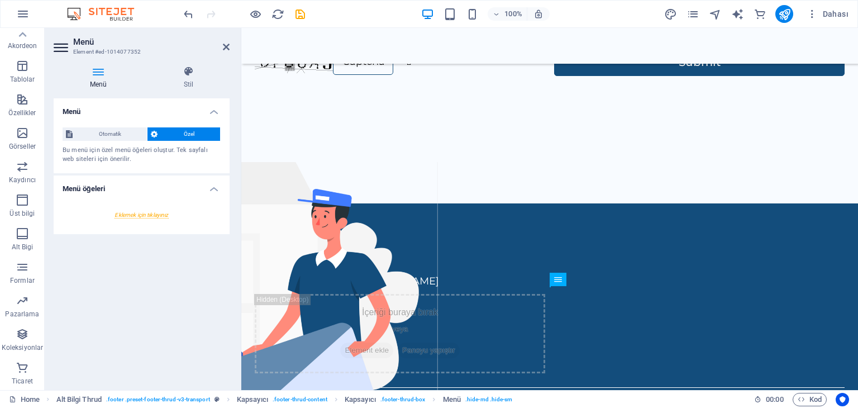
click at [69, 271] on div "Menü Otomatik Özel Bu menü için özel menü öğeleri oluştur. Tek sayfalı web site…" at bounding box center [142, 239] width 176 height 283
click at [605, 252] on div "[EMAIL_ADDRESS][DOMAIN_NAME] İçeriği buraya bırak veya Element ekle Panoyu yapı…" at bounding box center [549, 329] width 617 height 252
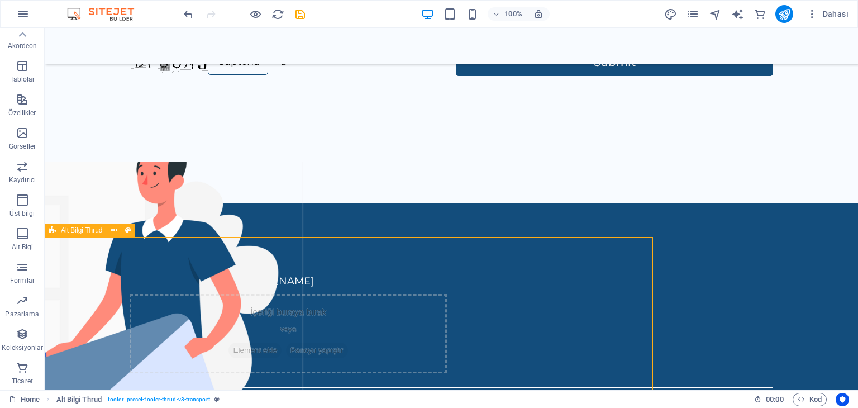
scroll to position [1187, 0]
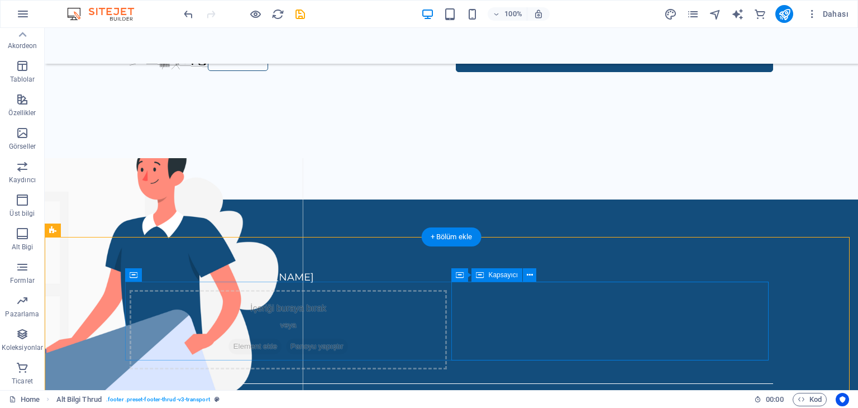
click at [447, 293] on div "İçeriği buraya bırak veya Element ekle Panoyu yapıştır" at bounding box center [288, 329] width 317 height 79
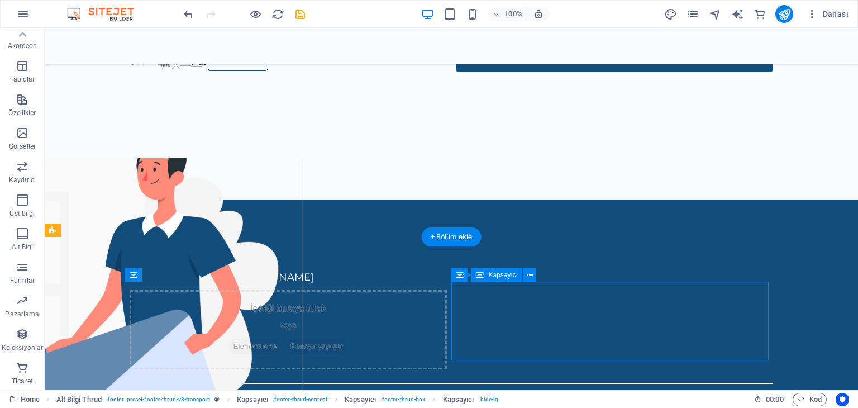
click at [447, 319] on div "İçeriği buraya bırak veya Element ekle Panoyu yapıştır" at bounding box center [288, 329] width 317 height 79
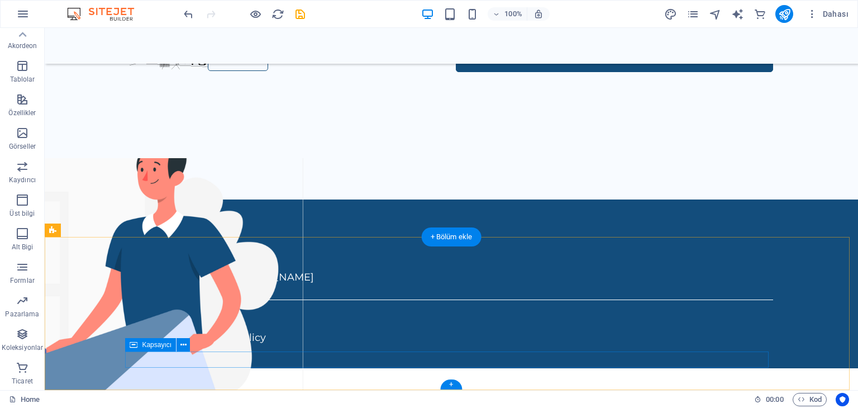
click at [229, 346] on div "Unbeaten Music Legal Notice | Privacy Policy" at bounding box center [451, 330] width 643 height 32
click at [232, 346] on div "Unbeaten Music Legal Notice | Privacy Policy" at bounding box center [451, 330] width 643 height 32
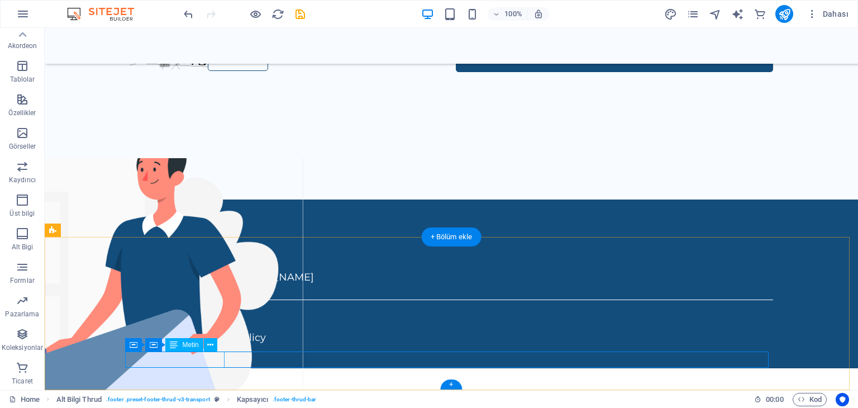
click at [150, 330] on div "Unbeaten Music" at bounding box center [449, 322] width 639 height 16
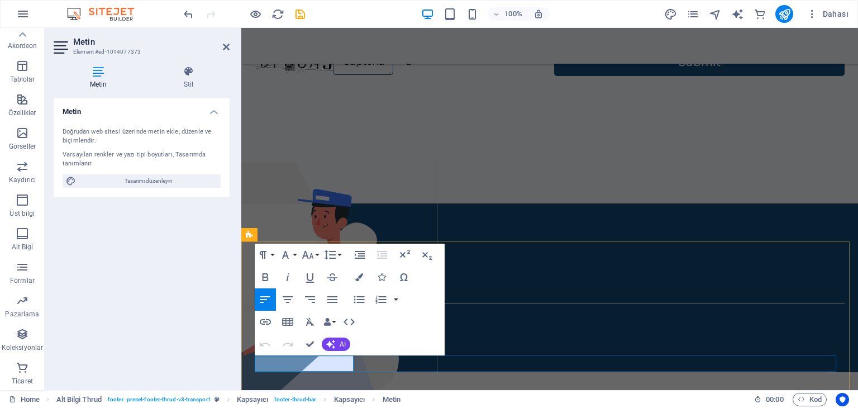
click at [256, 334] on p "Unbeaten Music" at bounding box center [547, 326] width 585 height 16
click at [388, 332] on span "Unbeaten Music" at bounding box center [381, 325] width 83 height 12
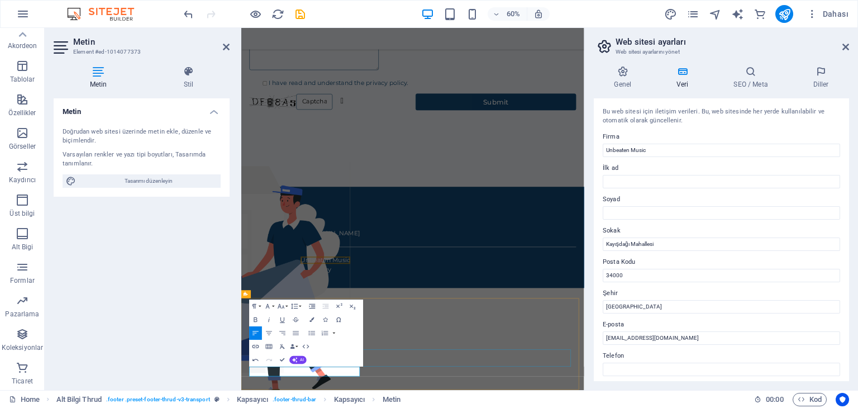
scroll to position [946, 0]
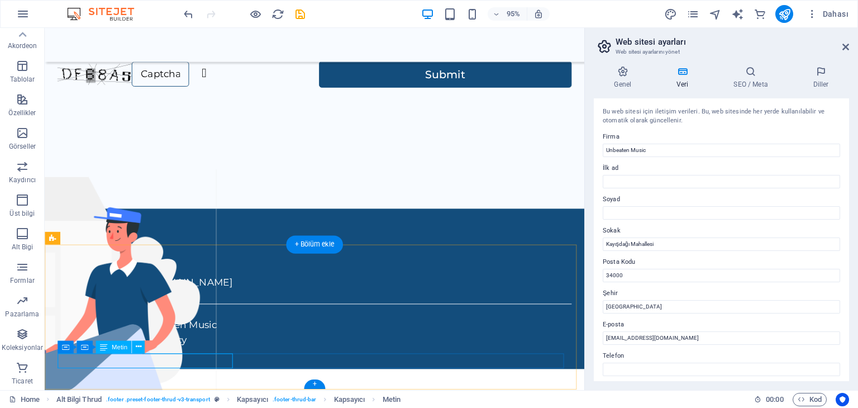
click at [212, 349] on div "Unbeaten Music Unbeaten Music" at bounding box center [326, 340] width 537 height 16
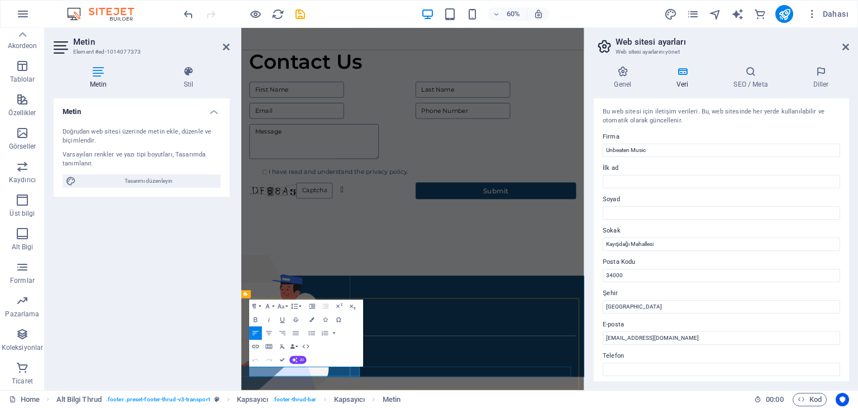
drag, startPoint x: 435, startPoint y: 597, endPoint x: 551, endPoint y: 394, distance: 233.5
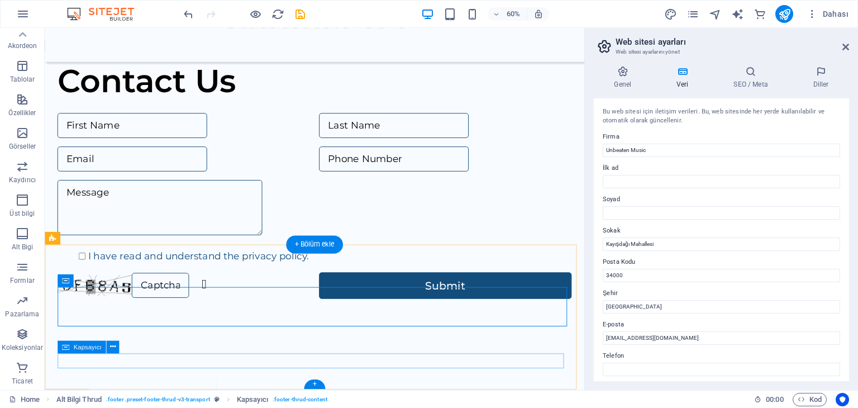
scroll to position [1168, 0]
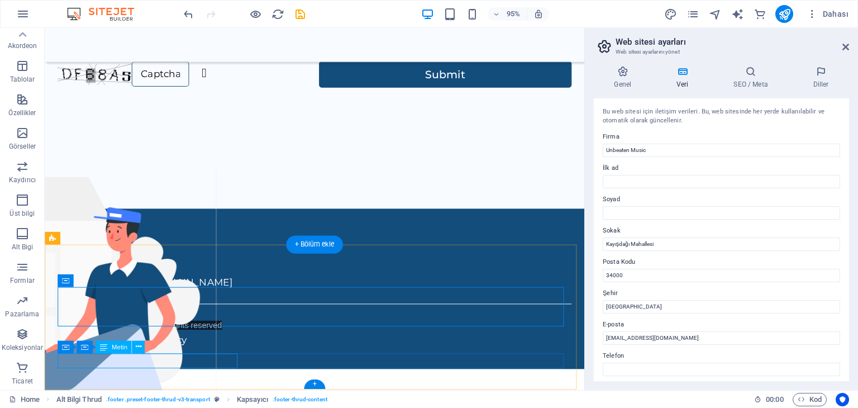
click at [218, 349] on div "Unbeaten Music 2025 All rights reserved" at bounding box center [326, 340] width 537 height 16
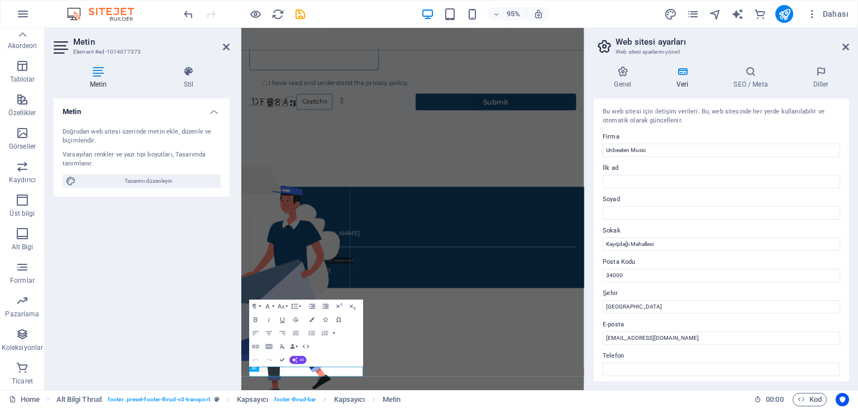
scroll to position [946, 0]
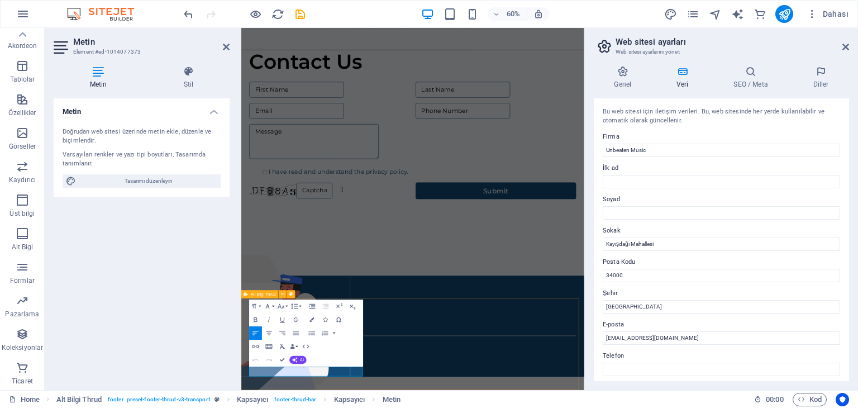
drag, startPoint x: 358, startPoint y: 601, endPoint x: 445, endPoint y: 608, distance: 87.4
click at [351, 365] on div "Paragraph Format Normal Heading 1 Heading 2 Heading 3 Heading 4 Heading 5 Headi…" at bounding box center [306, 332] width 114 height 67
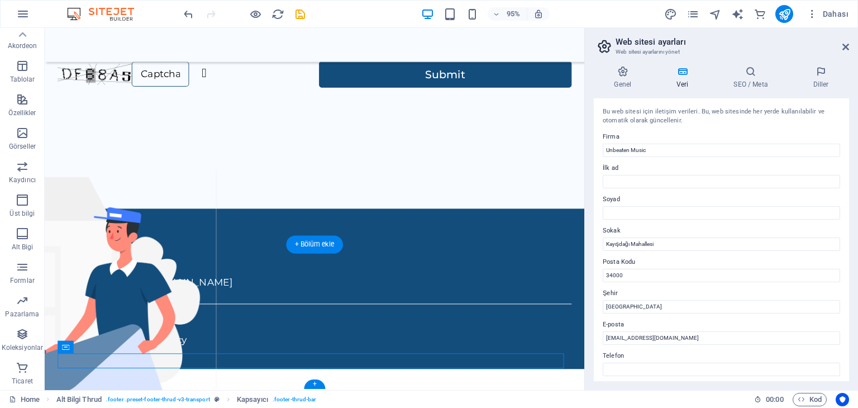
click at [368, 387] on div "[EMAIL_ADDRESS][DOMAIN_NAME] Unbeaten Music Legal Notice | Privacy Policy" at bounding box center [329, 302] width 568 height 169
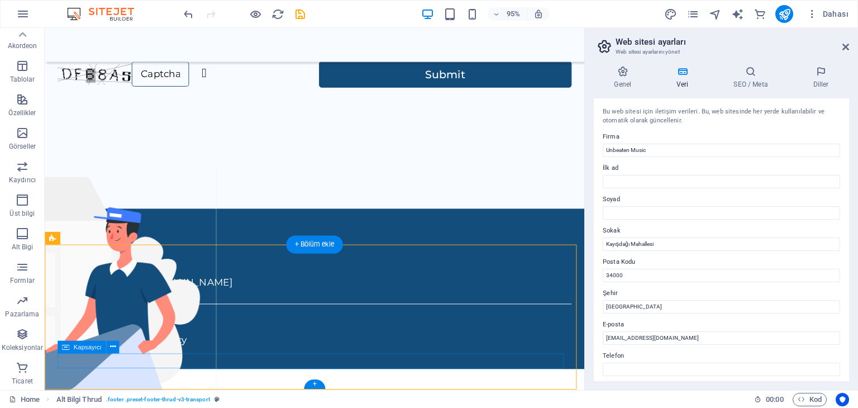
click at [176, 365] on div "Unbeaten Music Legal Notice | Privacy Policy" at bounding box center [328, 348] width 541 height 32
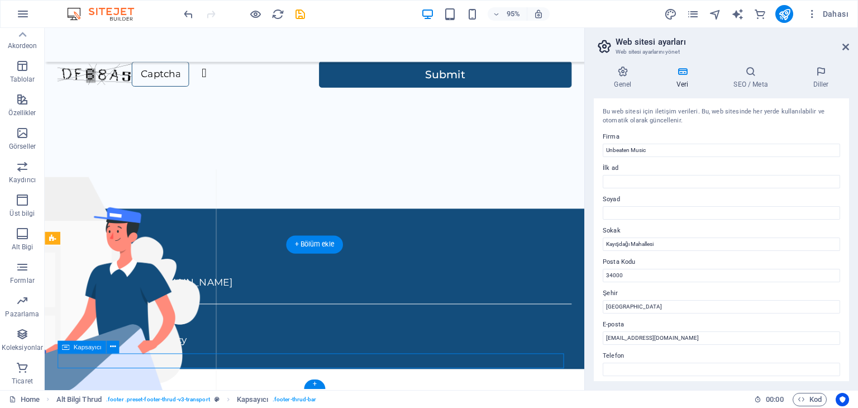
click at [157, 365] on div "Unbeaten Music Legal Notice | Privacy Policy" at bounding box center [328, 348] width 541 height 32
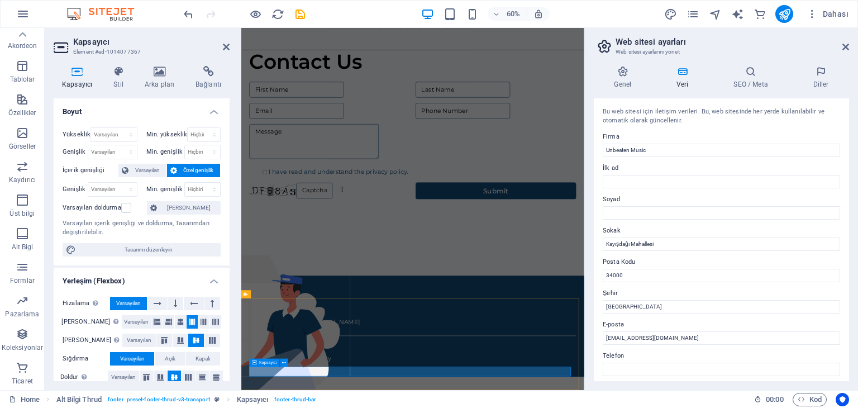
drag, startPoint x: 356, startPoint y: 595, endPoint x: 332, endPoint y: 605, distance: 26.6
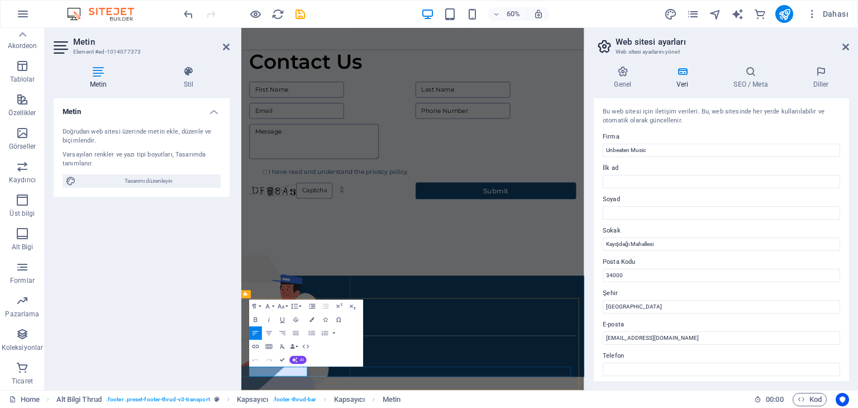
drag, startPoint x: 347, startPoint y: 599, endPoint x: 347, endPoint y: 605, distance: 6.7
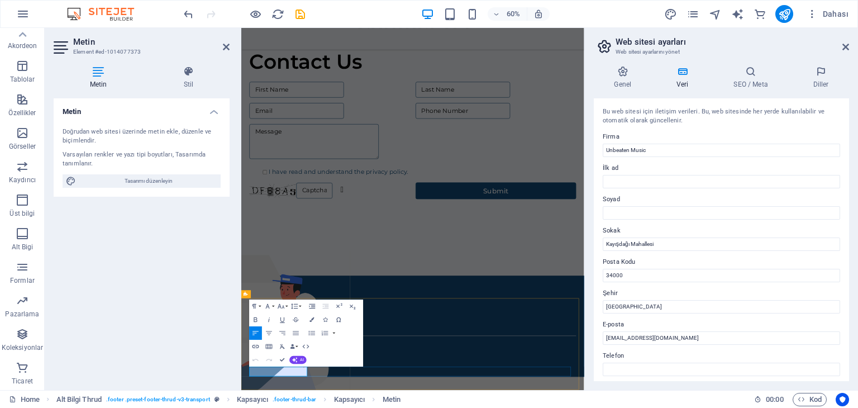
drag, startPoint x: 340, startPoint y: 597, endPoint x: 359, endPoint y: 600, distance: 19.2
copy p
click at [691, 335] on input "[EMAIL_ADDRESS][DOMAIN_NAME]" at bounding box center [721, 337] width 237 height 13
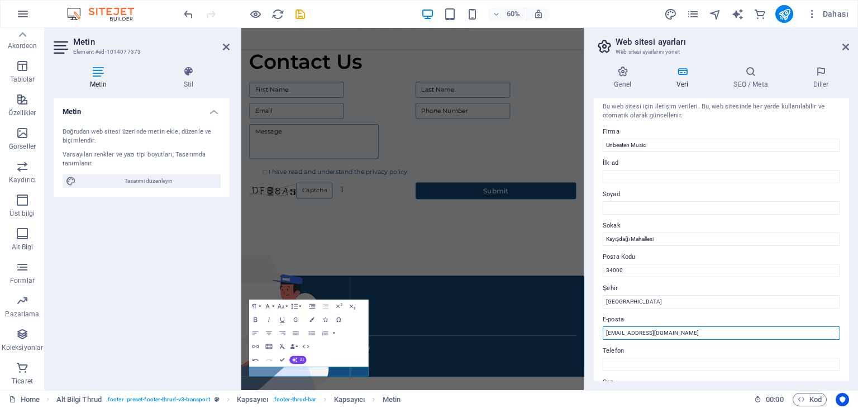
scroll to position [0, 0]
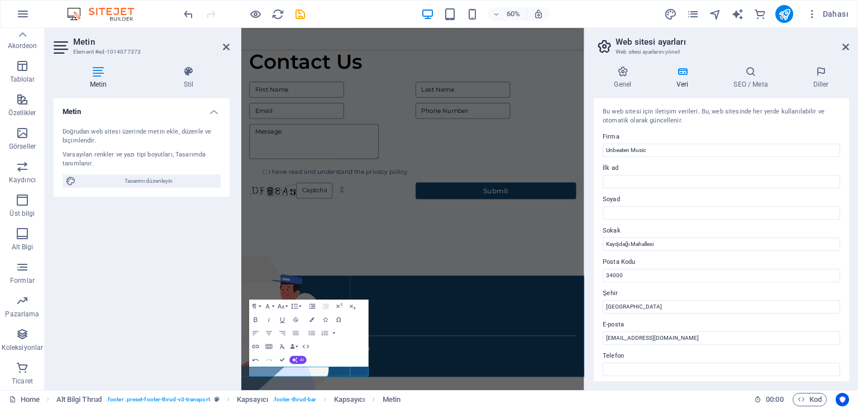
click at [853, 44] on aside "Web sitesi ayarları Web sitesi ayarlarını yönet Genel Veri SEO / Meta [PERSON_N…" at bounding box center [721, 209] width 274 height 362
click at [742, 74] on icon at bounding box center [750, 71] width 75 height 11
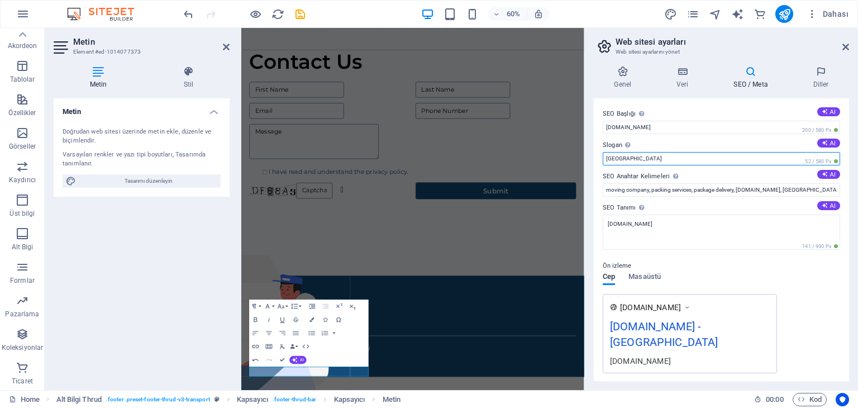
drag, startPoint x: 680, startPoint y: 155, endPoint x: 613, endPoint y: 155, distance: 67.6
click at [613, 155] on input "[GEOGRAPHIC_DATA]" at bounding box center [721, 158] width 237 height 13
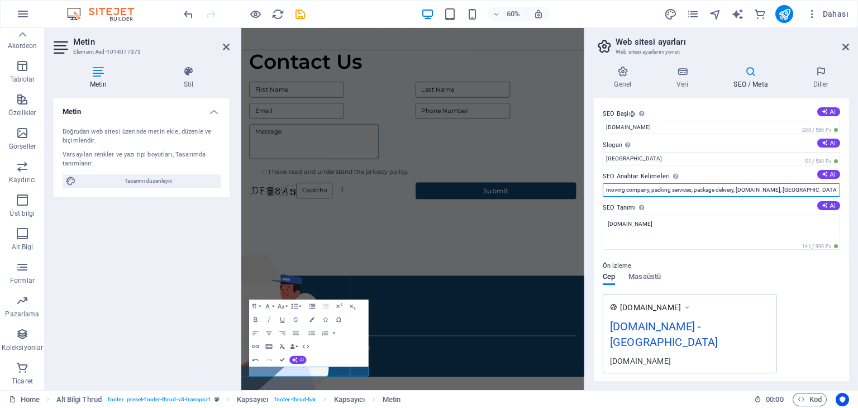
drag, startPoint x: 1030, startPoint y: 216, endPoint x: 796, endPoint y: 292, distance: 245.3
click at [819, 178] on button "AI" at bounding box center [828, 174] width 23 height 9
drag, startPoint x: 827, startPoint y: 189, endPoint x: 621, endPoint y: 195, distance: 206.2
click at [611, 197] on div "SEO Başlığı Web sitenin başlığı - onu arama motoru sonuçlarında öne çıkan bir ş…" at bounding box center [721, 239] width 255 height 283
drag, startPoint x: 871, startPoint y: 227, endPoint x: 845, endPoint y: 226, distance: 26.8
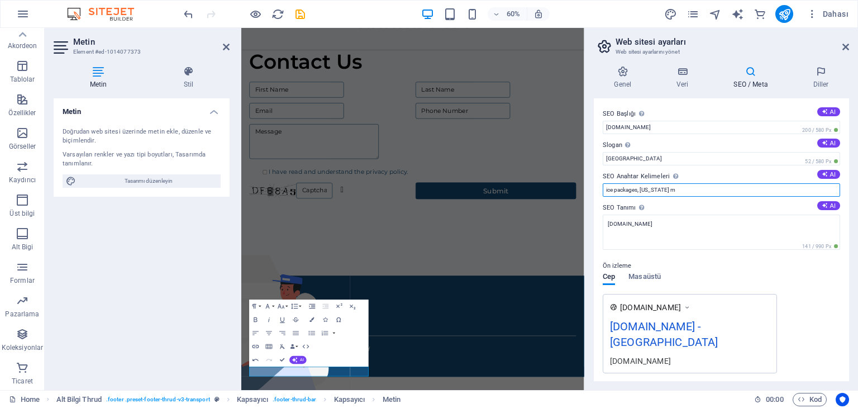
drag, startPoint x: 694, startPoint y: 193, endPoint x: 600, endPoint y: 189, distance: 93.3
click at [600, 189] on div "SEO Başlığı Web sitenin başlığı - onu arama motoru sonuçlarında öne çıkan bir ş…" at bounding box center [721, 239] width 255 height 283
click at [825, 173] on button "AI" at bounding box center [828, 174] width 23 height 9
click at [680, 195] on input "relocation services, packing and transportation, storage solutions, assembly se…" at bounding box center [721, 189] width 237 height 13
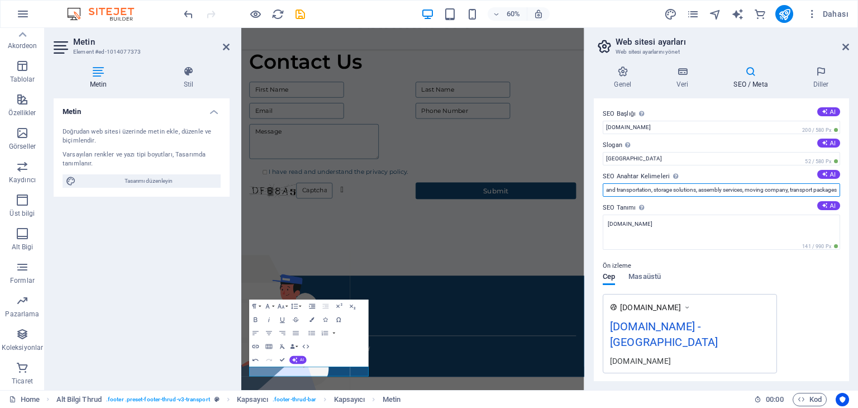
drag, startPoint x: 738, startPoint y: 188, endPoint x: 857, endPoint y: 190, distance: 119.0
click at [857, 190] on div "Genel Veri SEO / Meta [PERSON_NAME] Web Sitesi Adı [DOMAIN_NAME] Logo Dosyaları…" at bounding box center [721, 223] width 273 height 333
click at [672, 186] on input "SEO Anahtar Kelimeleri Web siteni temsil eden virgülle ayrılmış anahtar kelime …" at bounding box center [721, 189] width 237 height 13
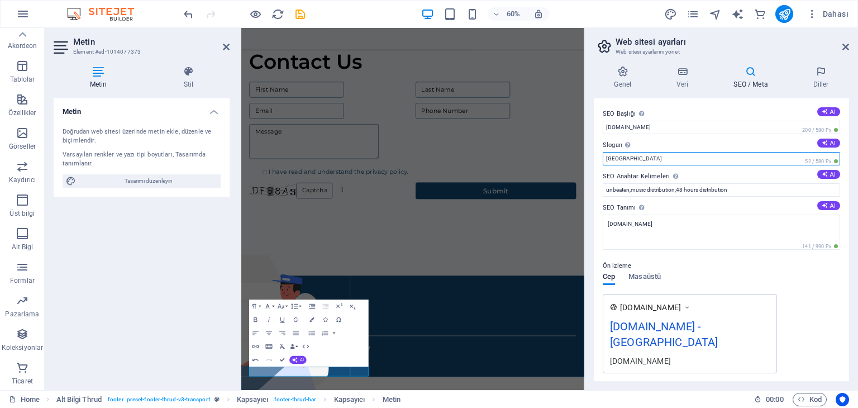
drag, startPoint x: 874, startPoint y: 186, endPoint x: 759, endPoint y: 249, distance: 130.7
click at [624, 138] on div "Web sitenin sloganı." at bounding box center [660, 129] width 89 height 17
click at [624, 152] on input "[GEOGRAPHIC_DATA]" at bounding box center [721, 158] width 237 height 13
drag, startPoint x: 610, startPoint y: 164, endPoint x: 602, endPoint y: 165, distance: 8.5
click at [602, 165] on div "SEO Başlığı Web sitenin başlığı - onu arama motoru sonuçlarında öne çıkan bir ş…" at bounding box center [721, 239] width 255 height 283
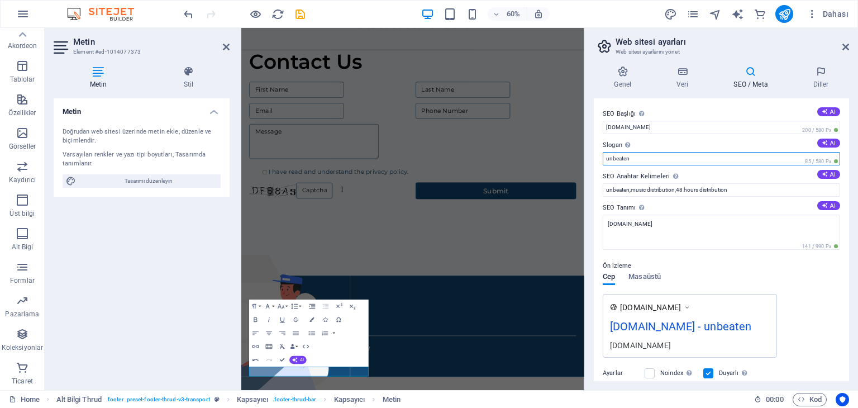
drag, startPoint x: 891, startPoint y: 184, endPoint x: 805, endPoint y: 251, distance: 109.4
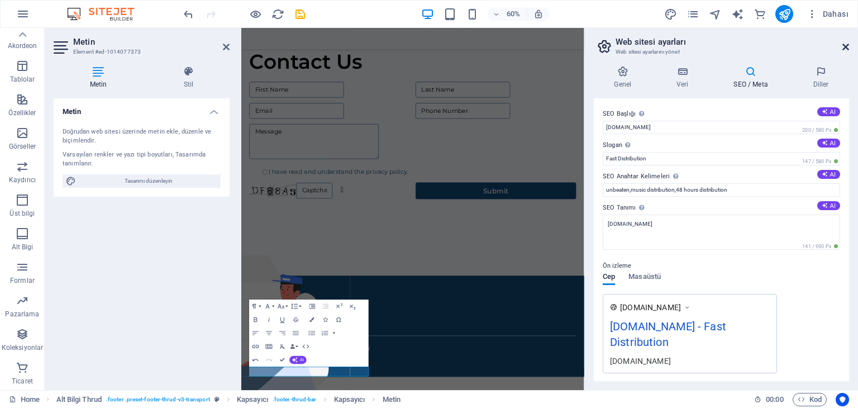
click at [848, 44] on icon at bounding box center [845, 46] width 7 height 9
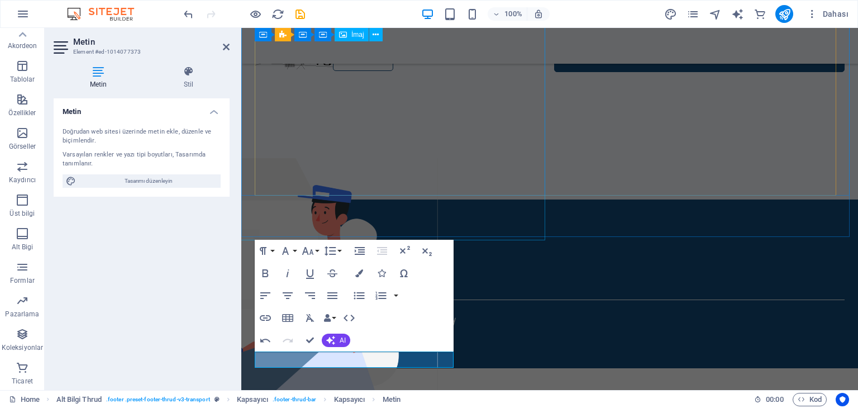
click at [488, 235] on figure at bounding box center [180, 348] width 617 height 380
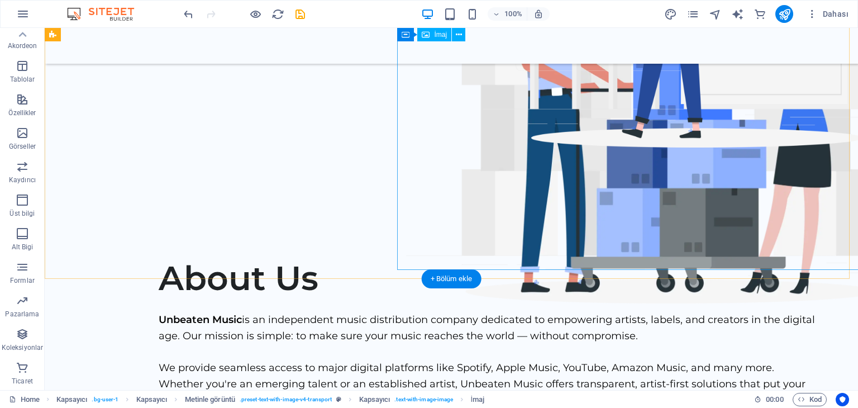
scroll to position [70, 0]
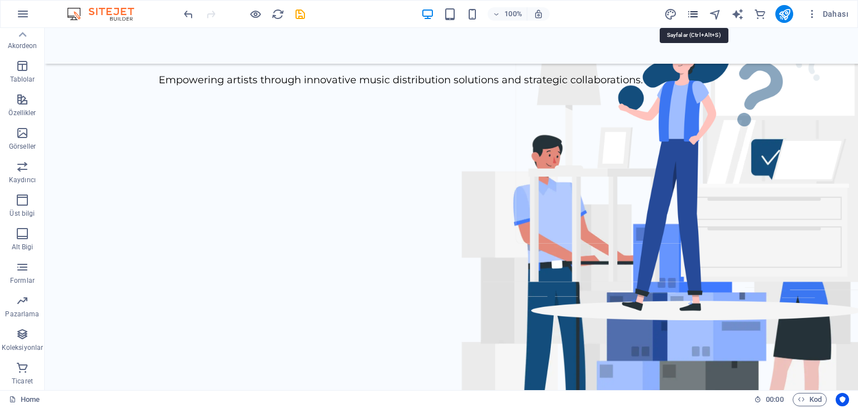
click at [694, 17] on icon "pages" at bounding box center [692, 14] width 13 height 13
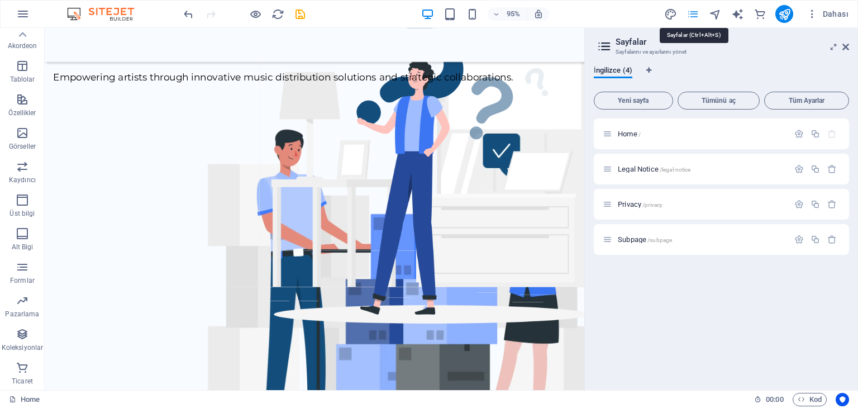
click at [694, 20] on icon "pages" at bounding box center [692, 14] width 13 height 13
click at [693, 9] on icon "pages" at bounding box center [692, 14] width 13 height 13
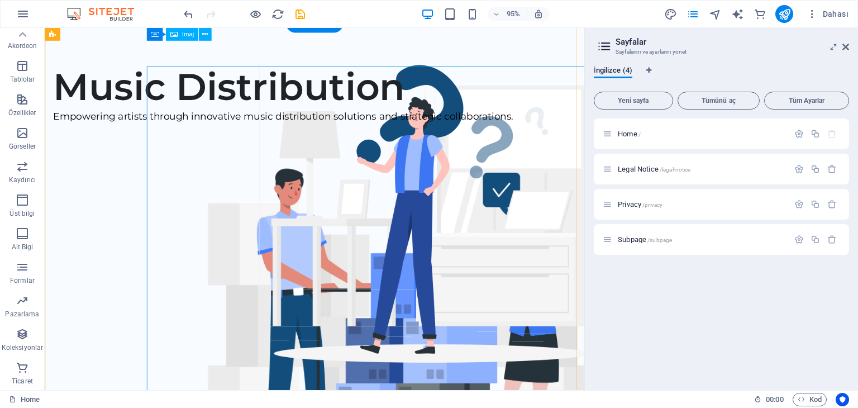
scroll to position [0, 0]
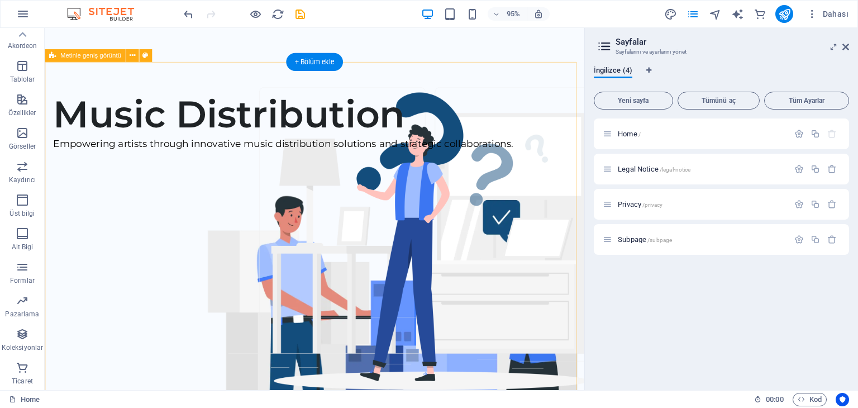
click at [92, 88] on div "Music Distribution Empowering artists through innovative music distribution sol…" at bounding box center [329, 278] width 568 height 428
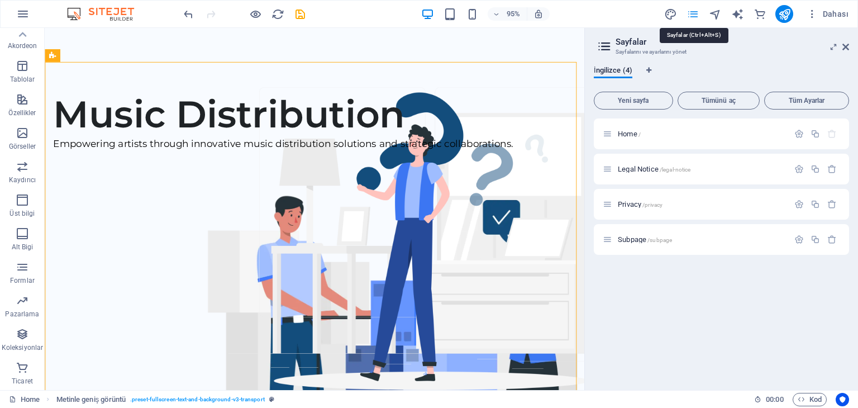
click at [688, 11] on icon "pages" at bounding box center [692, 14] width 13 height 13
click at [827, 20] on button "Dahası" at bounding box center [827, 14] width 51 height 18
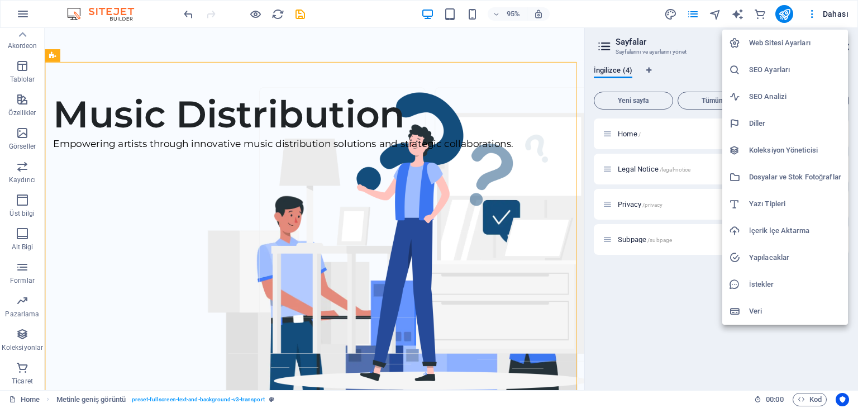
click at [783, 63] on li "SEO Ayarları" at bounding box center [785, 69] width 126 height 27
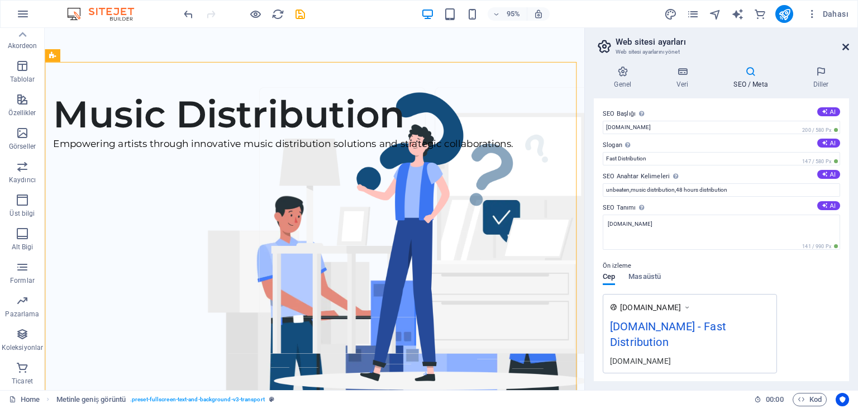
click at [842, 42] on icon at bounding box center [845, 46] width 7 height 9
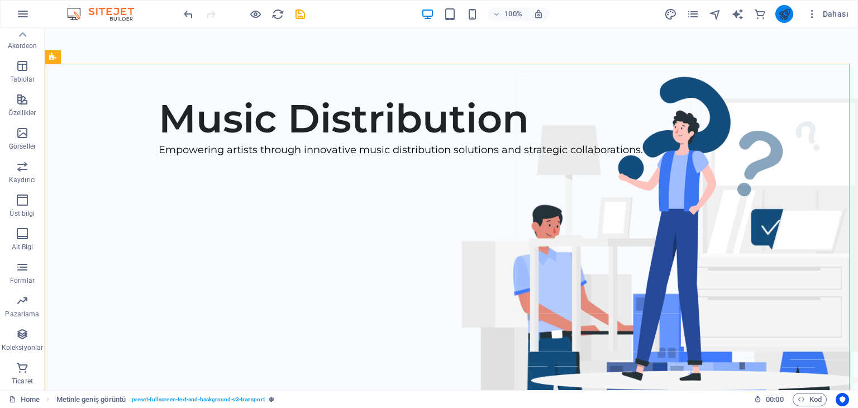
click at [777, 9] on button "publish" at bounding box center [784, 14] width 18 height 18
